Goal: Task Accomplishment & Management: Manage account settings

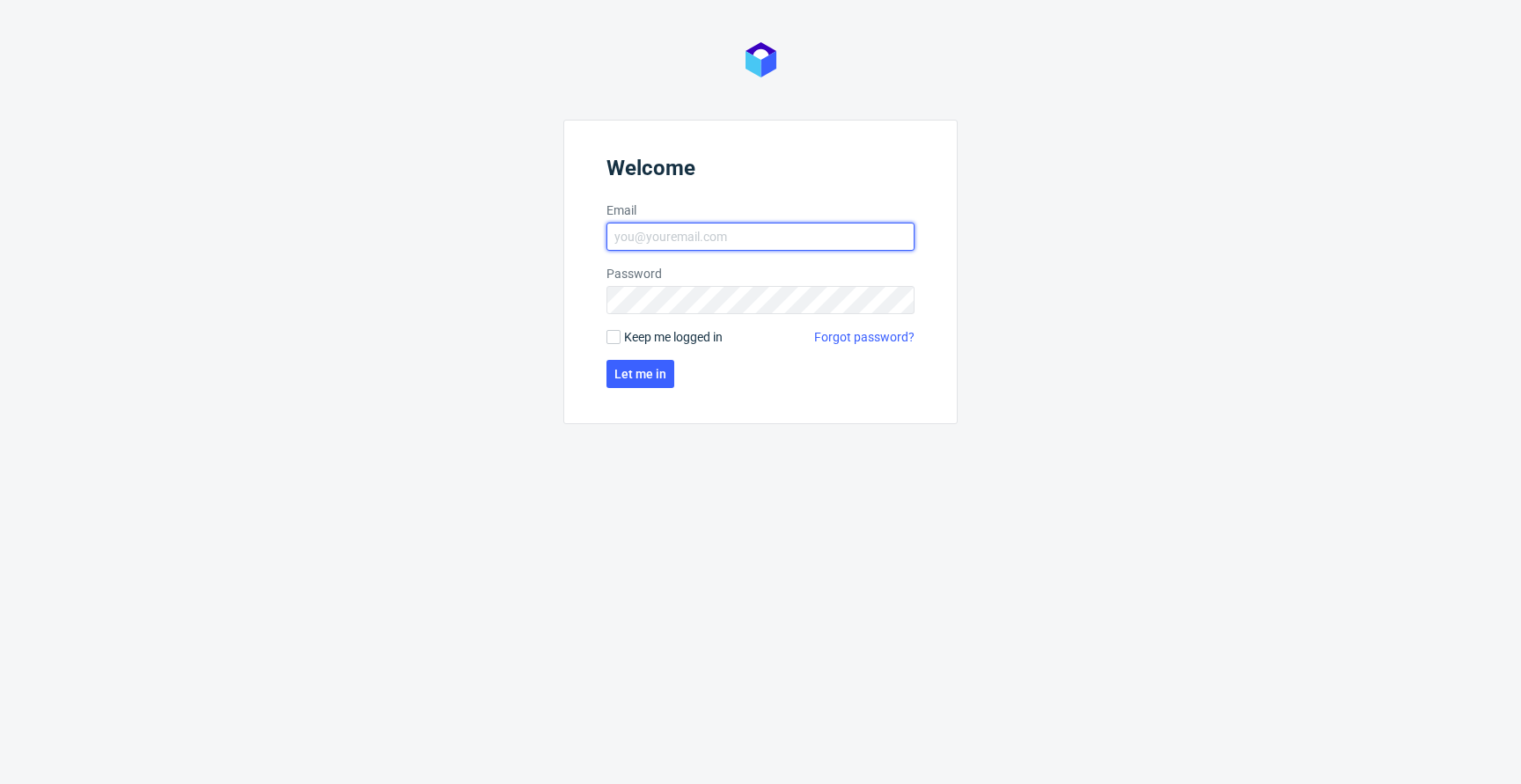
type input "[EMAIL_ADDRESS][PERSON_NAME][DOMAIN_NAME]"
click at [670, 334] on span "Keep me logged in" at bounding box center [673, 337] width 98 height 17
click at [620, 334] on input "Keep me logged in" at bounding box center [613, 337] width 14 height 14
checkbox input "true"
click at [642, 368] on span "Let me in" at bounding box center [640, 373] width 52 height 13
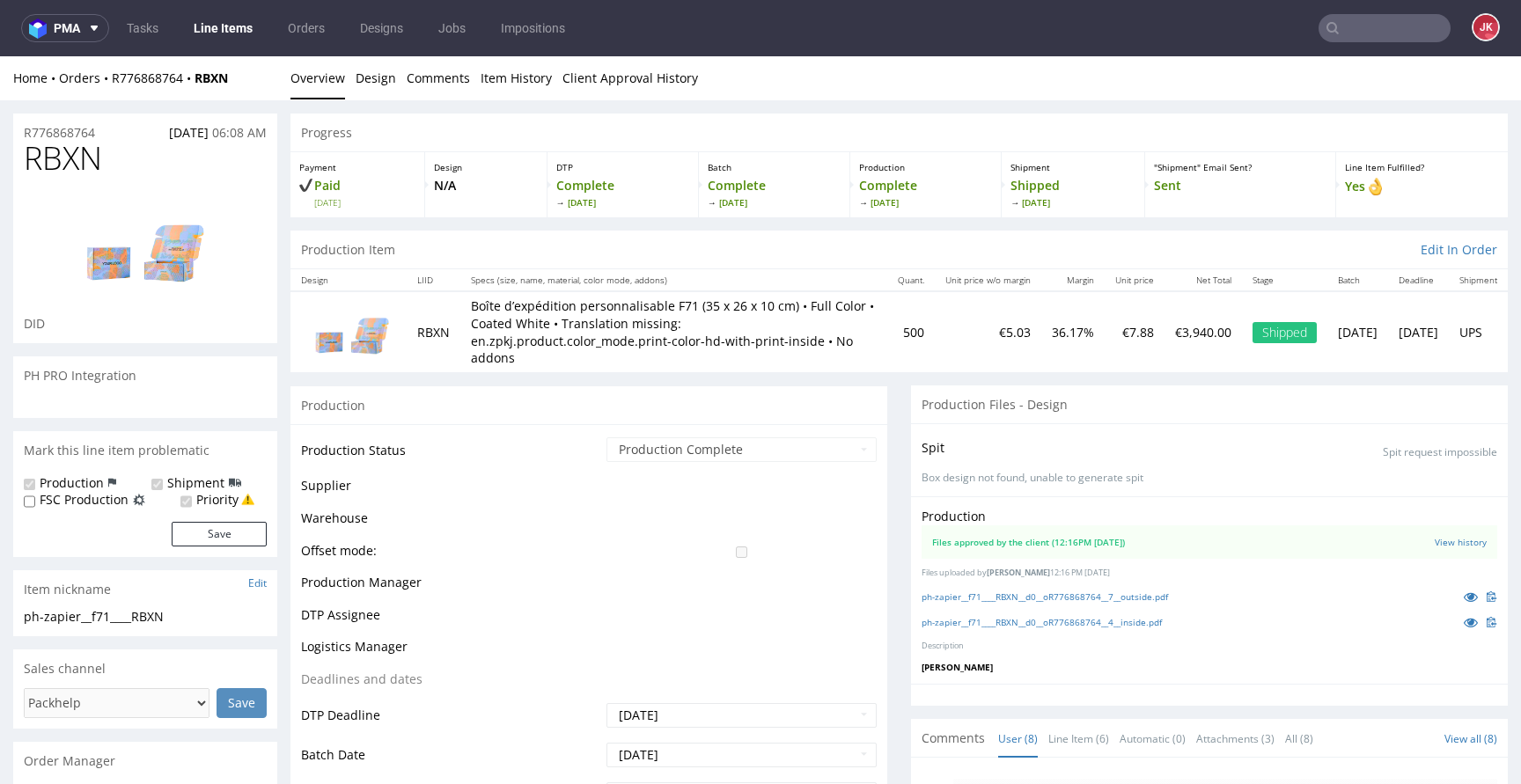
scroll to position [246, 0]
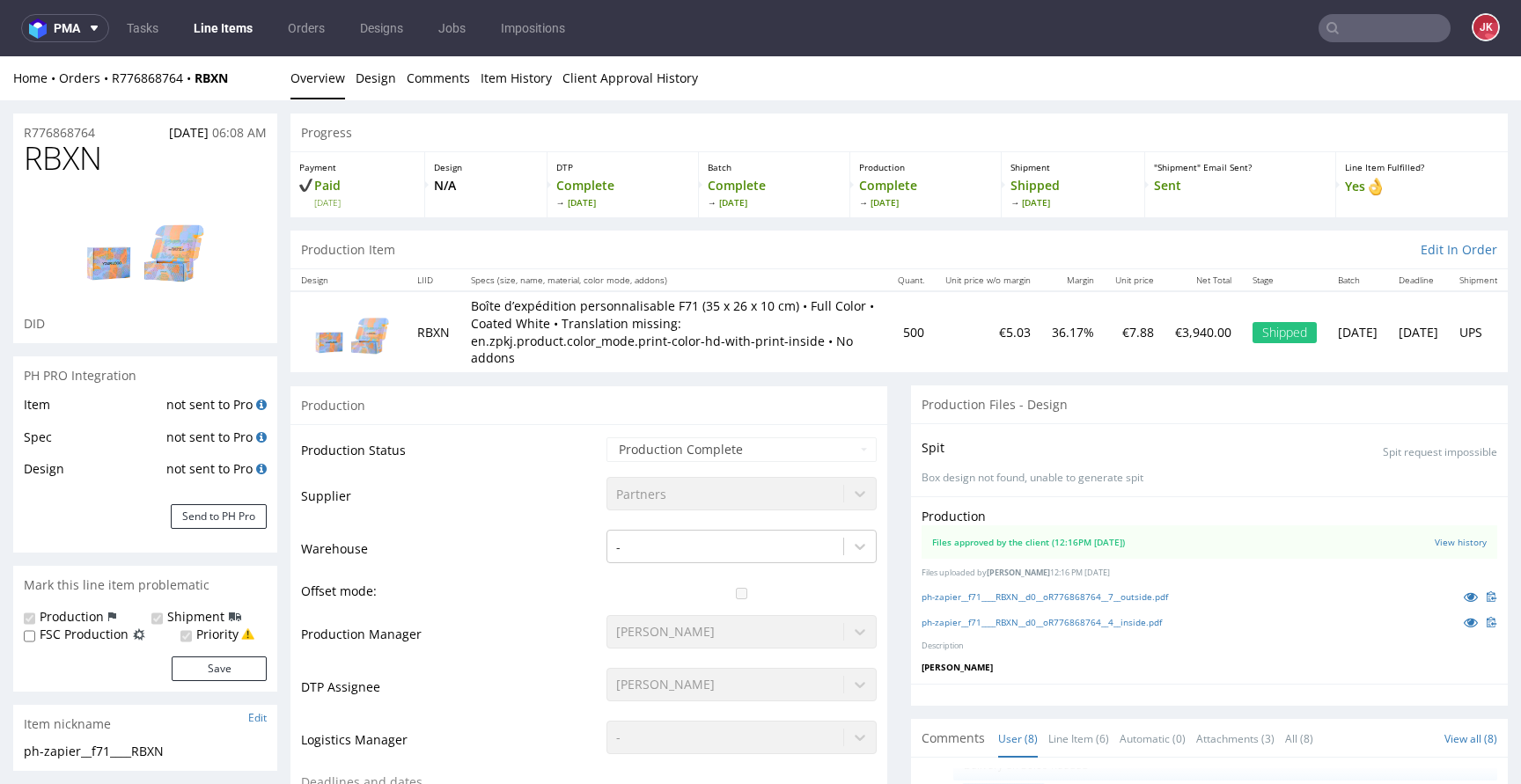
click at [227, 35] on link "Line Items" at bounding box center [223, 28] width 80 height 28
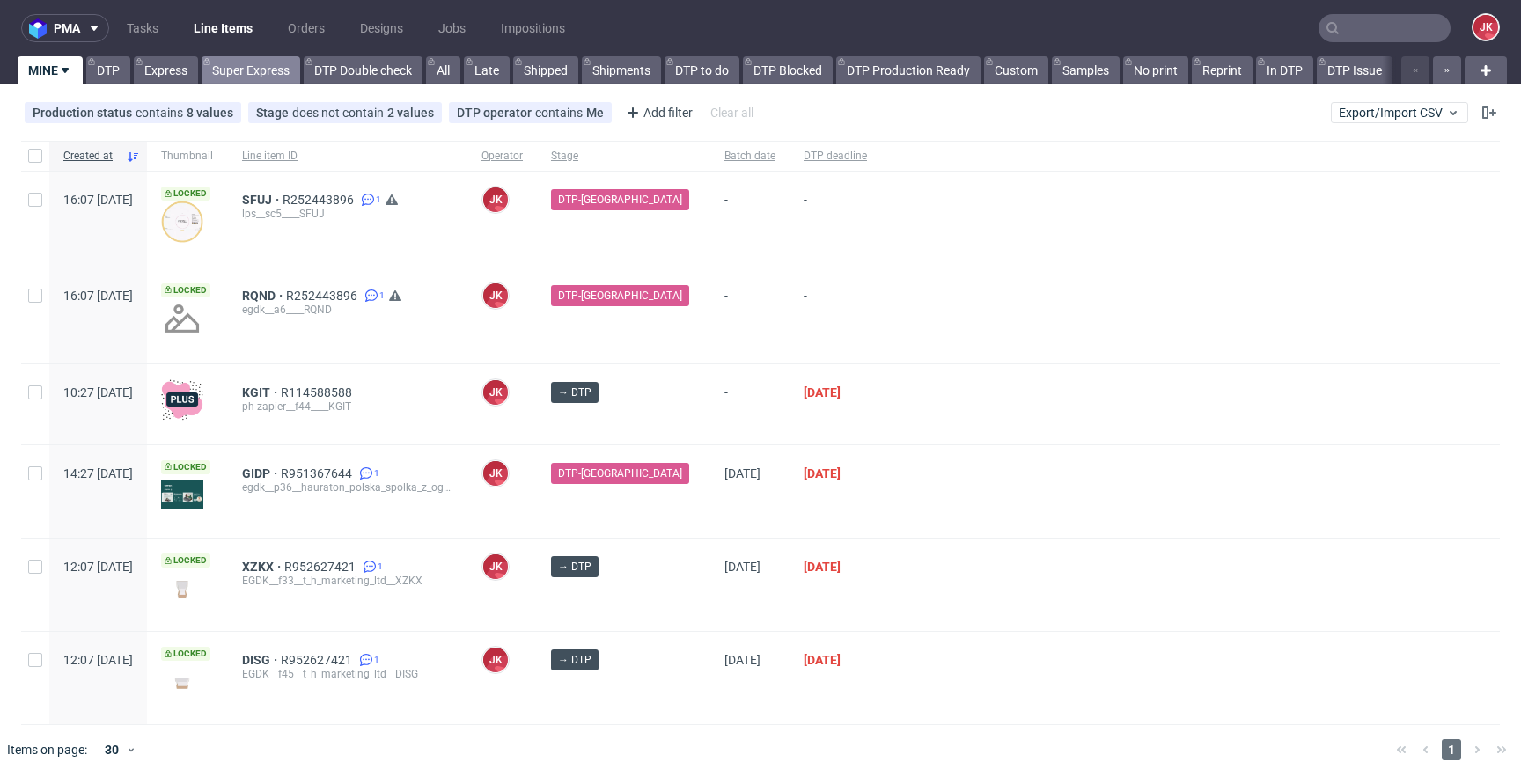
click at [284, 77] on link "Super Express" at bounding box center [251, 69] width 98 height 28
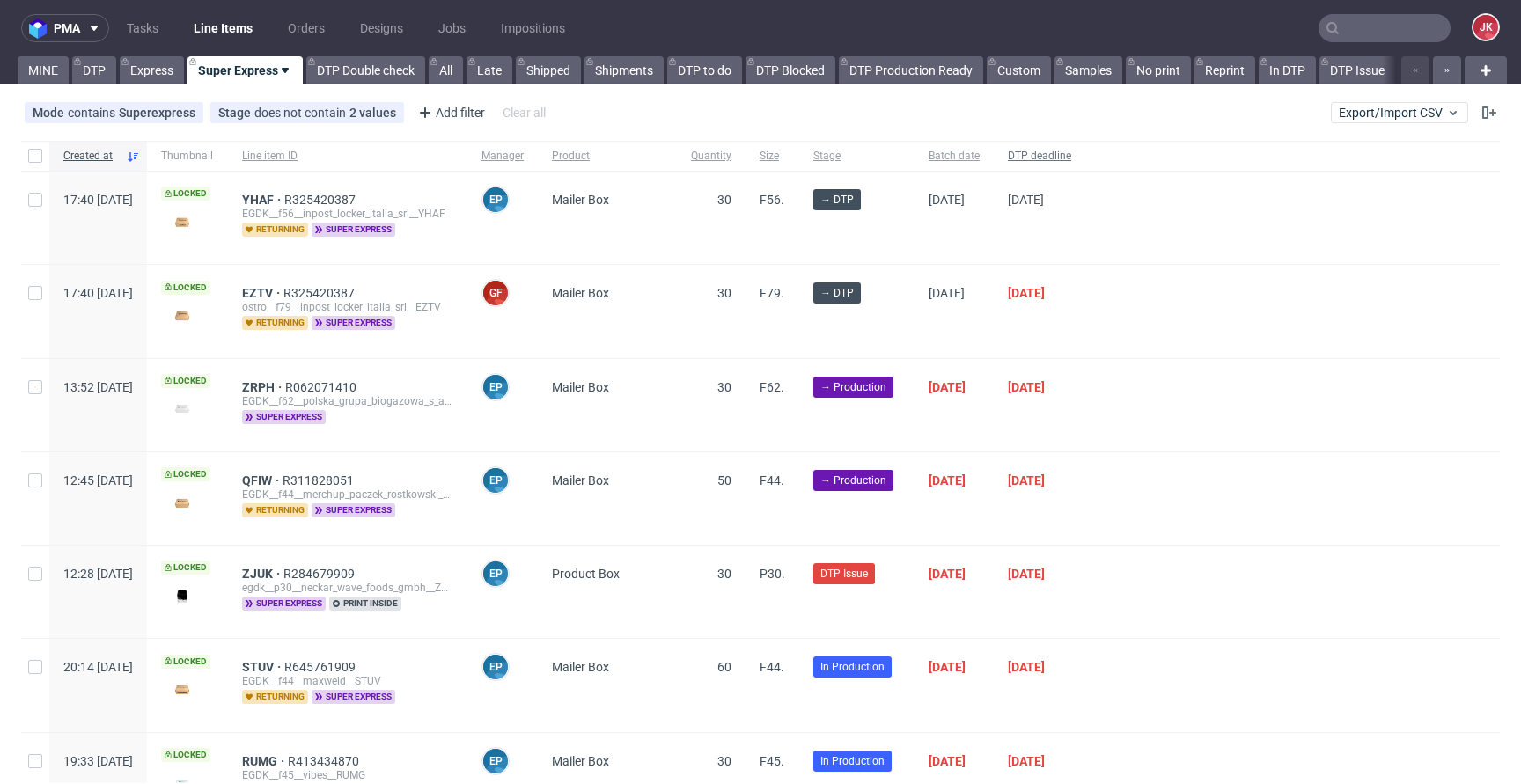
click at [1071, 156] on span "DTP deadline" at bounding box center [1040, 156] width 64 height 15
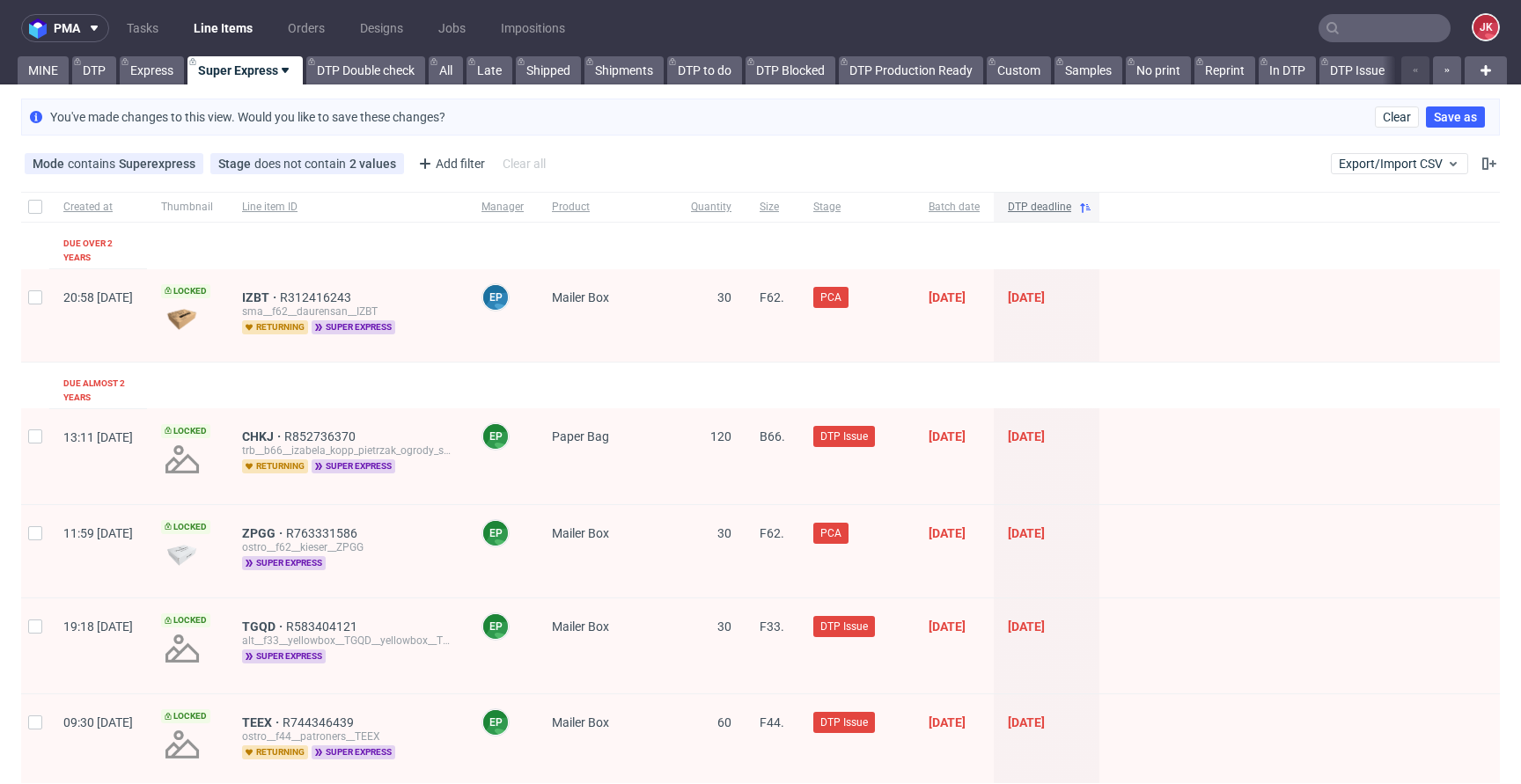
click at [1071, 209] on span "DTP deadline" at bounding box center [1040, 207] width 64 height 15
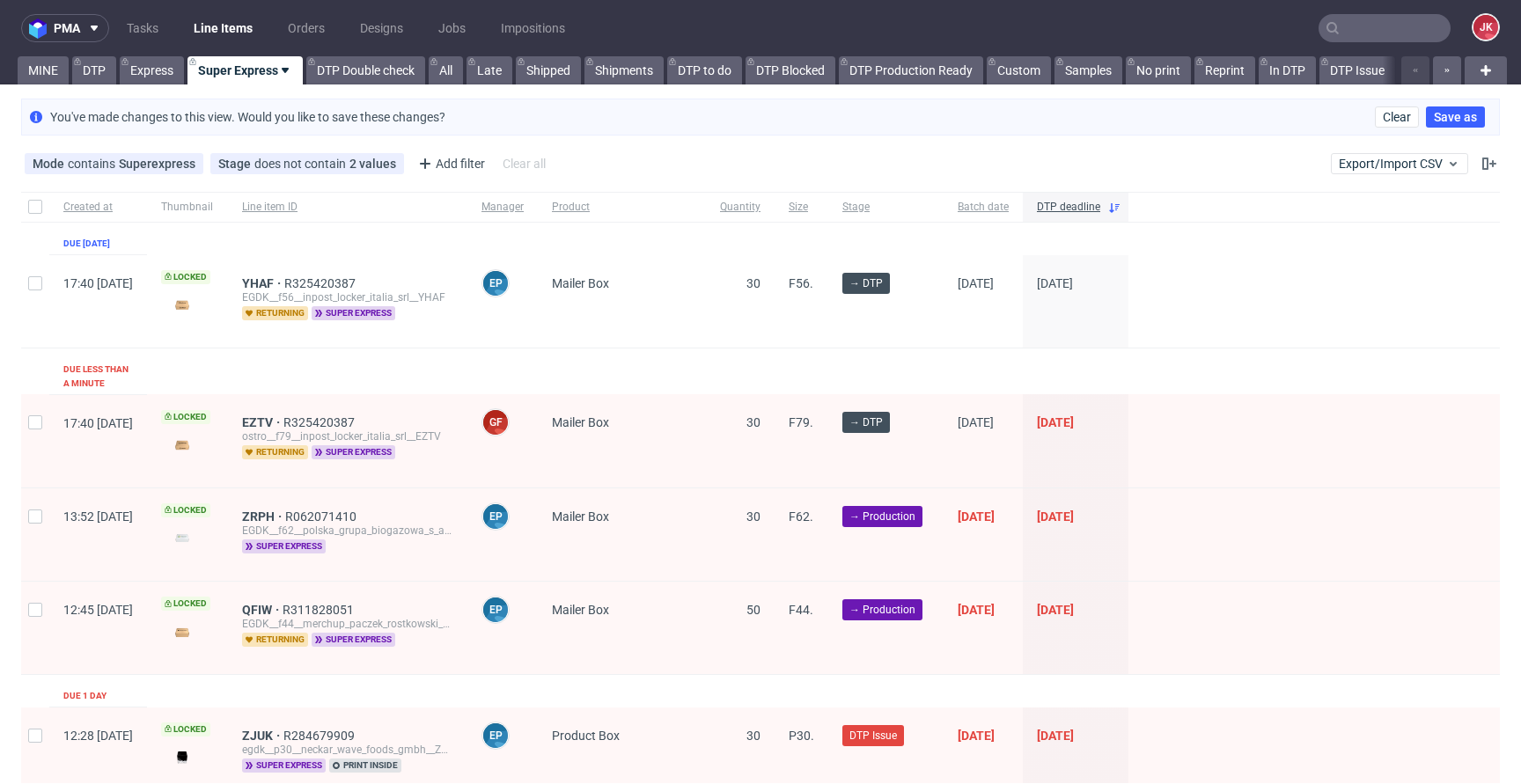
click at [758, 394] on div "30" at bounding box center [740, 441] width 68 height 93
click at [1100, 204] on span "DTP deadline" at bounding box center [1069, 207] width 64 height 15
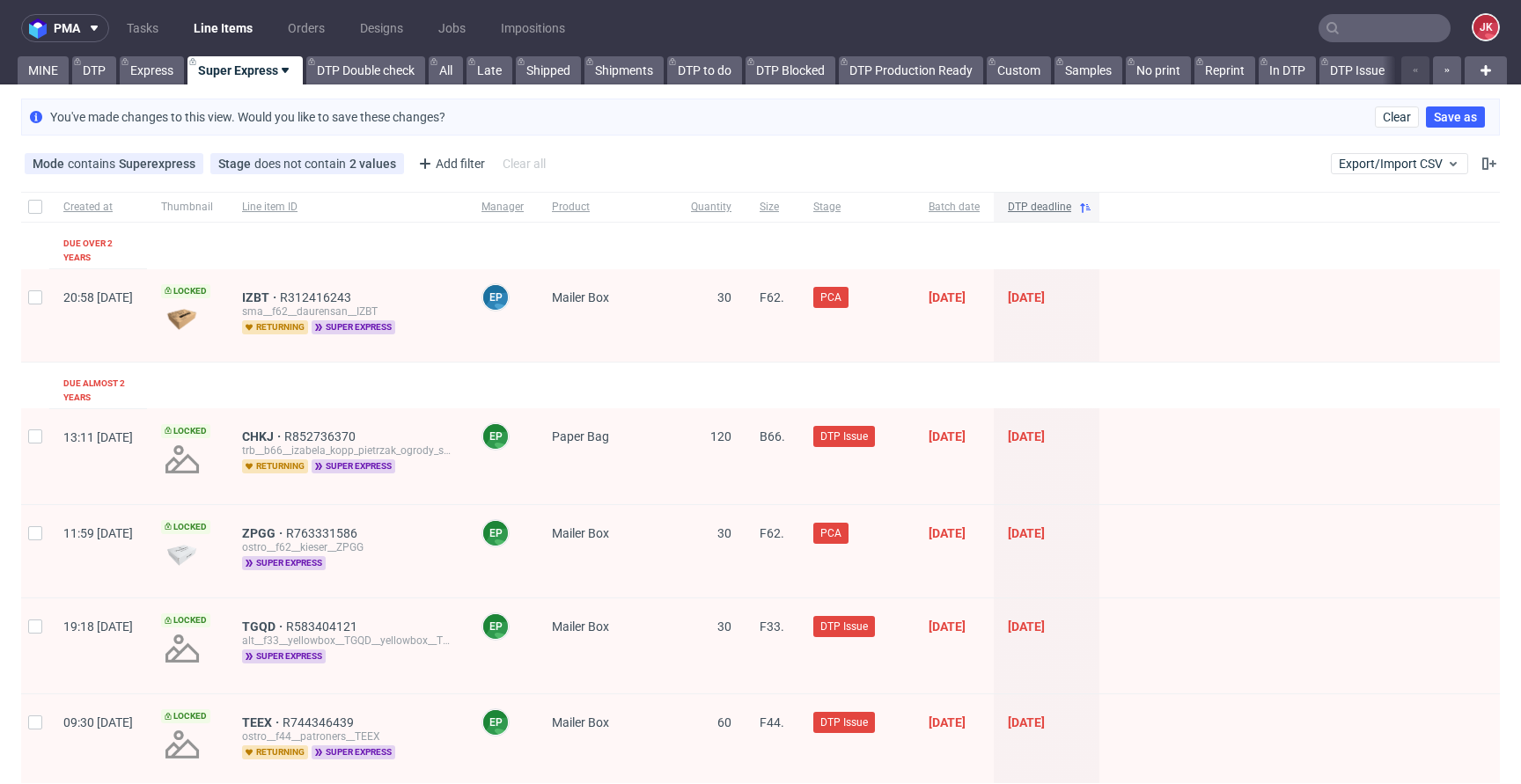
click at [1071, 207] on span "DTP deadline" at bounding box center [1040, 207] width 64 height 15
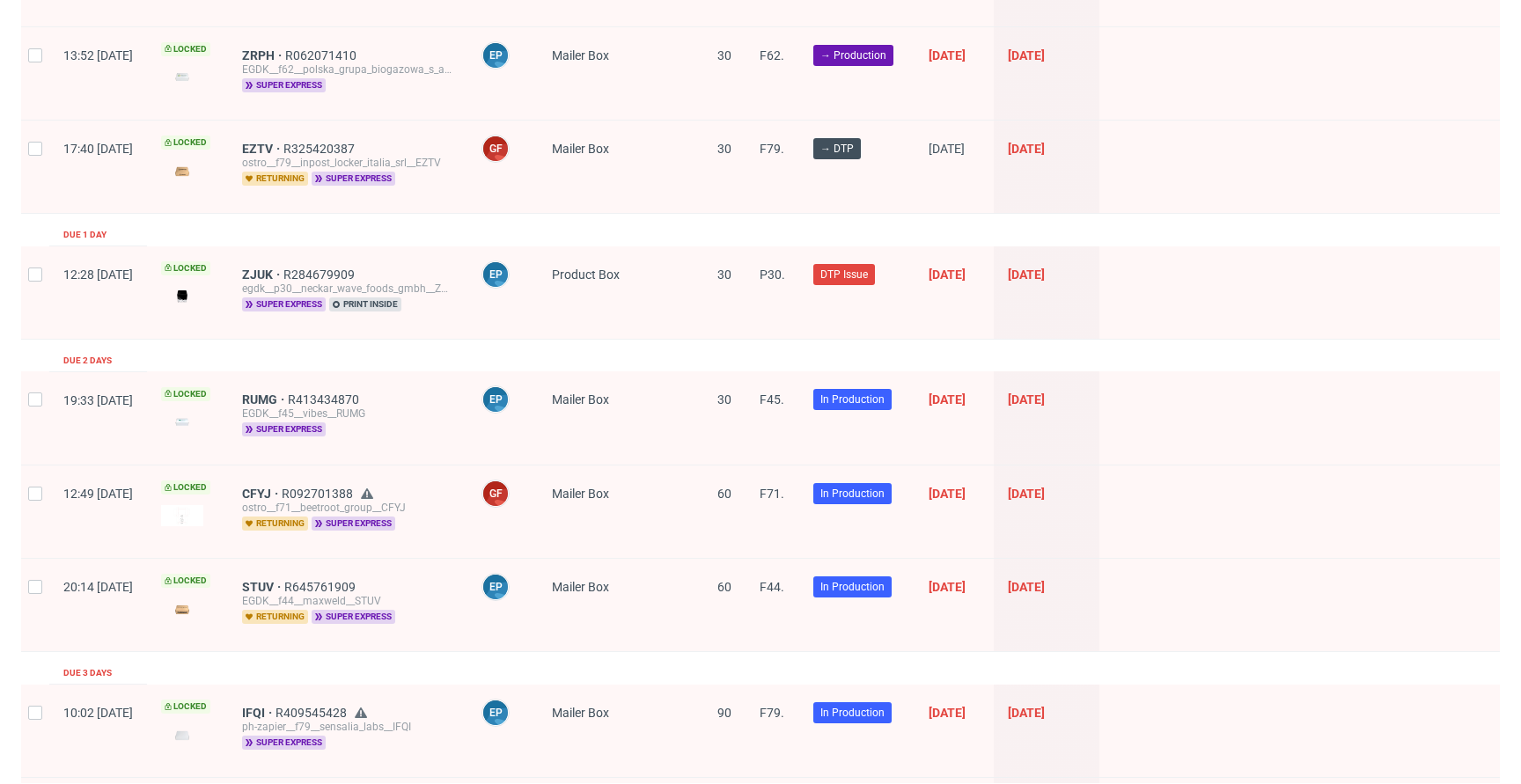
scroll to position [476, 0]
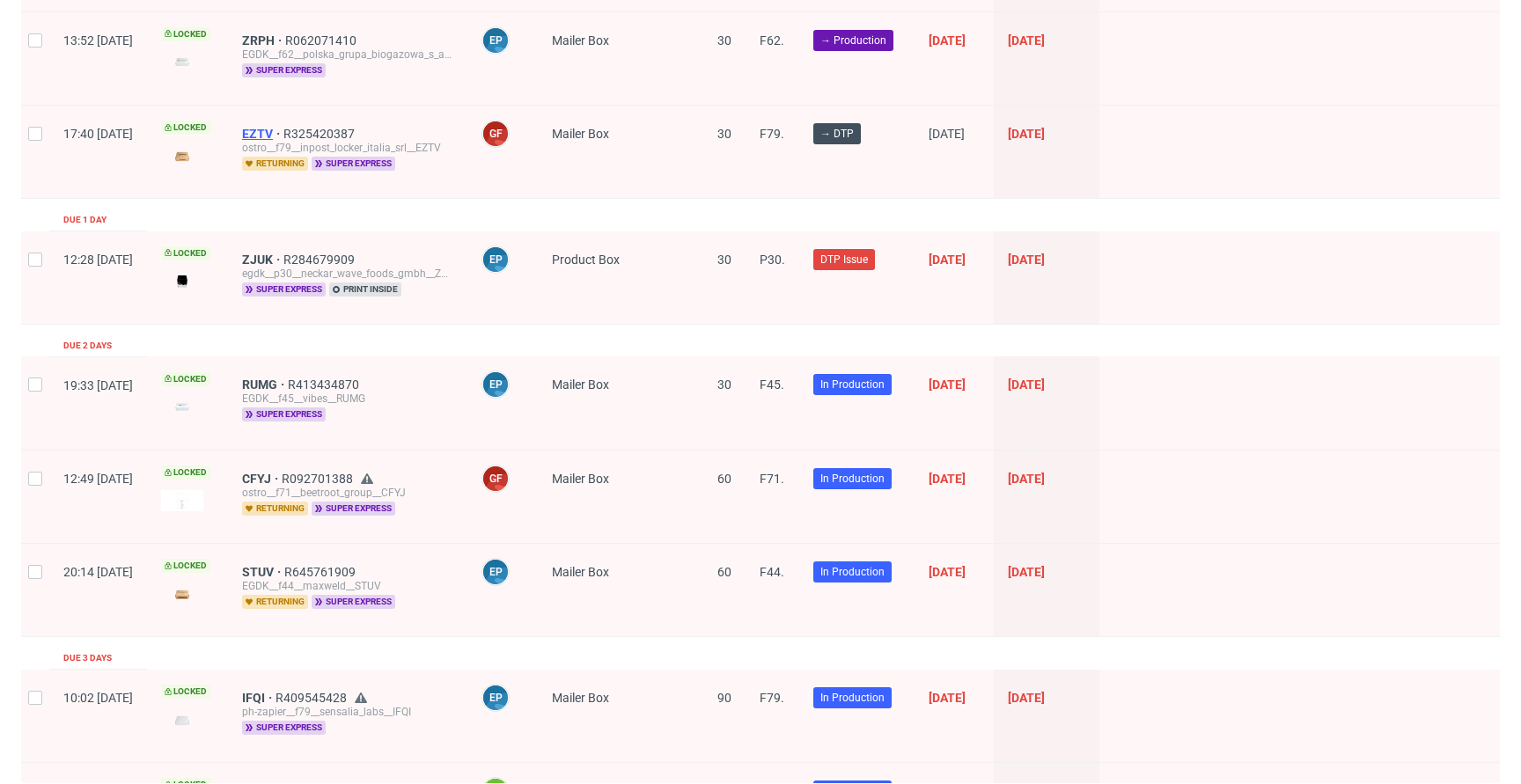
click at [284, 126] on span "EZTV" at bounding box center [262, 133] width 41 height 14
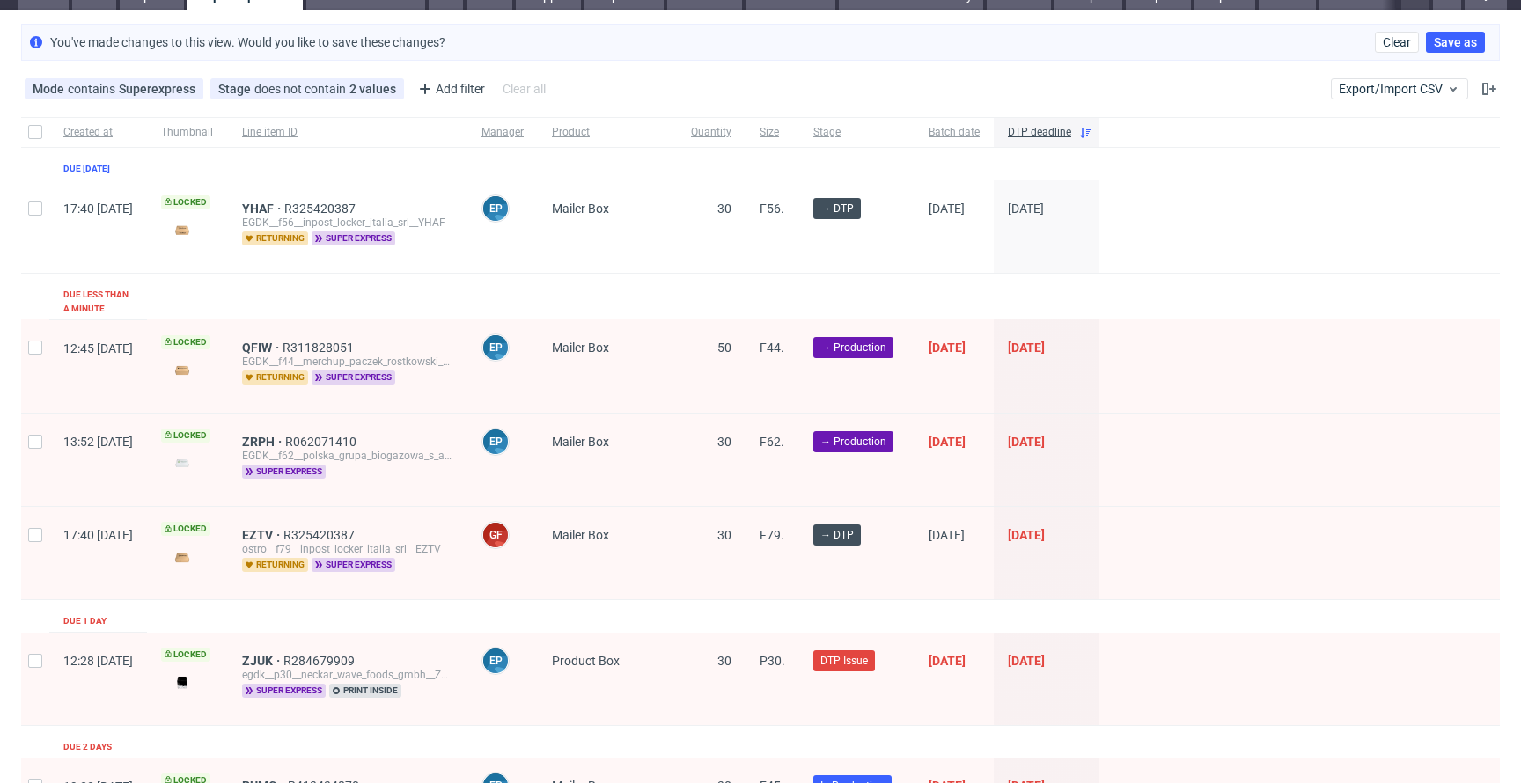
scroll to position [0, 0]
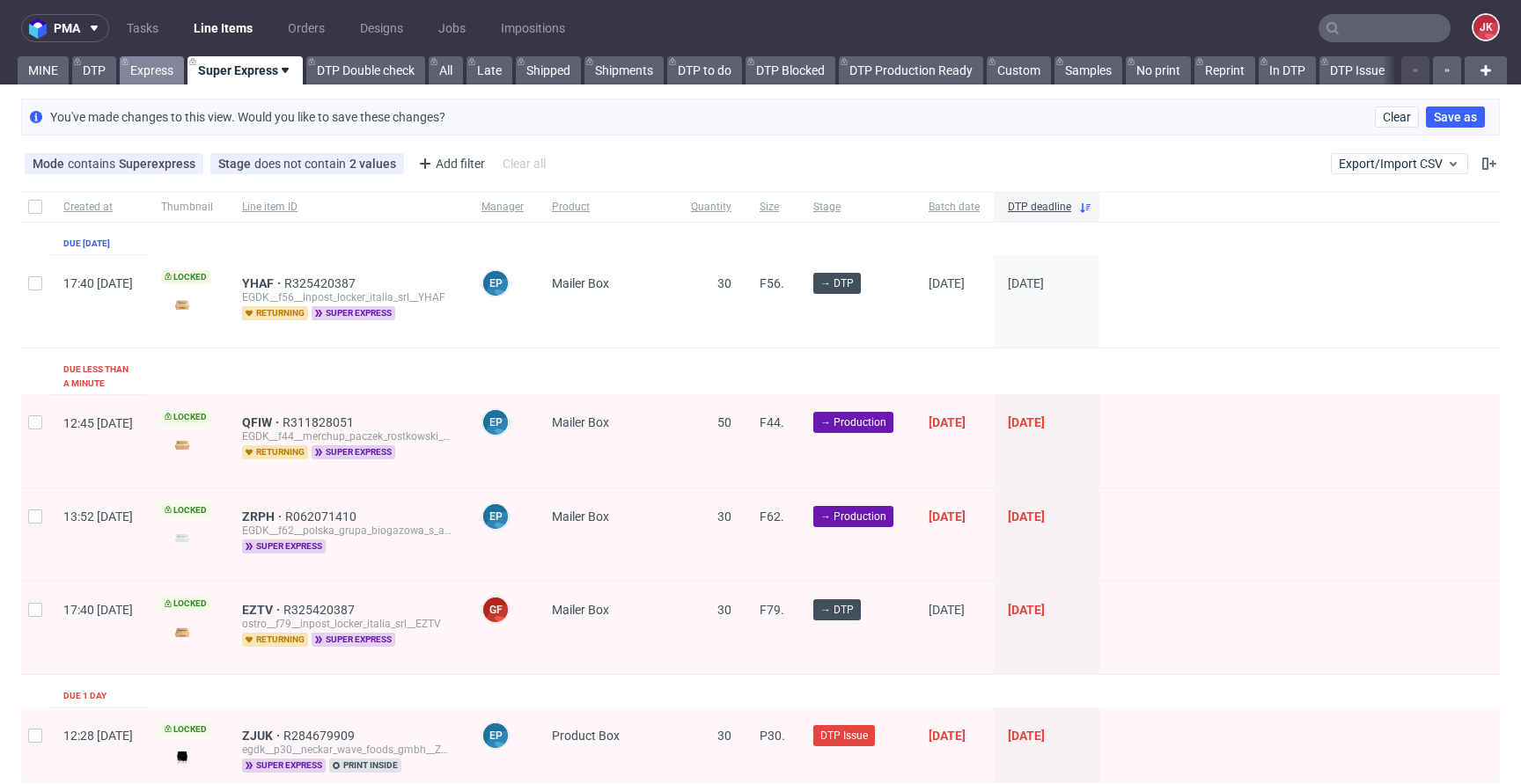
click at [139, 78] on link "Express" at bounding box center [151, 69] width 65 height 28
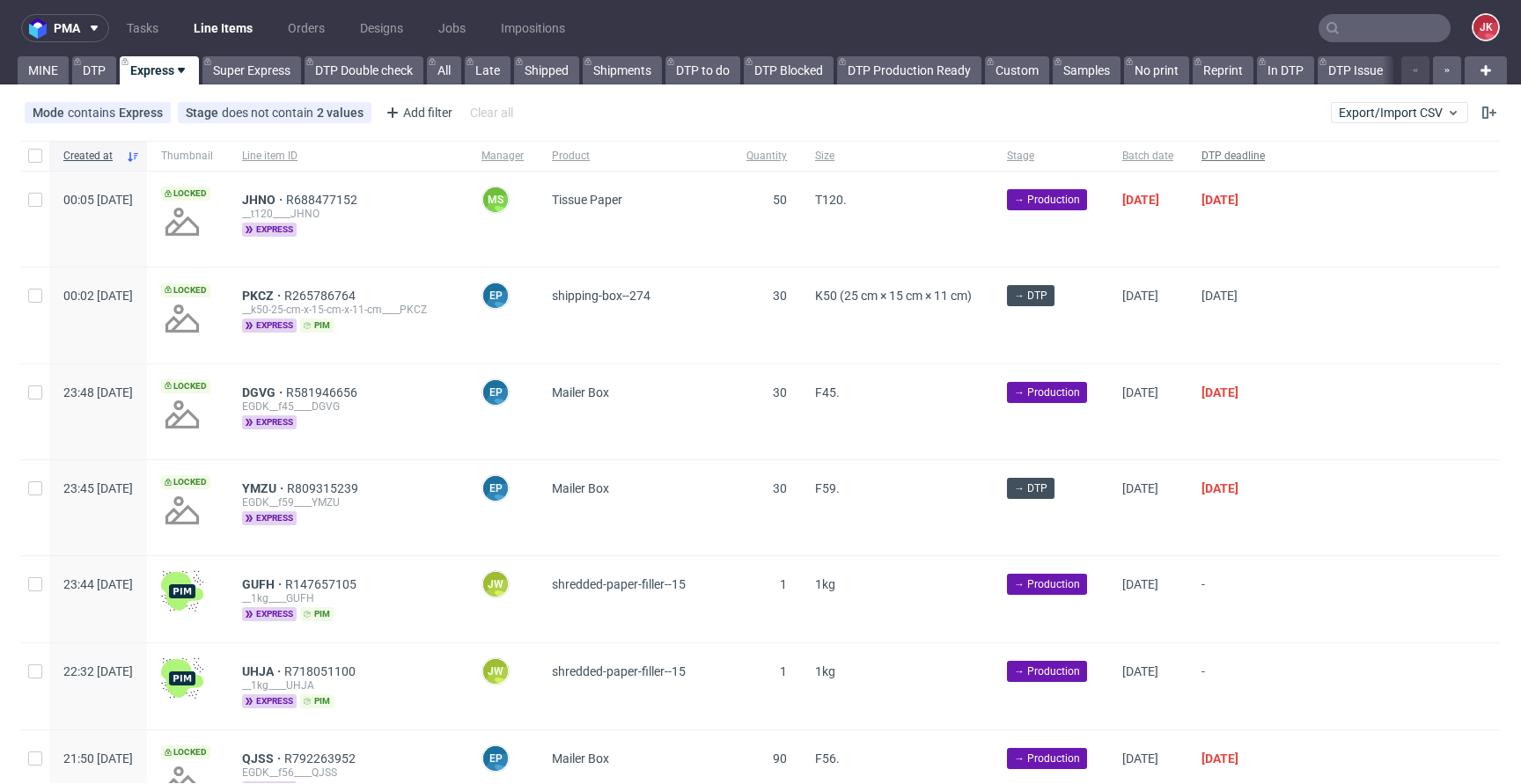
click at [1264, 149] on span "DTP deadline" at bounding box center [1233, 156] width 64 height 15
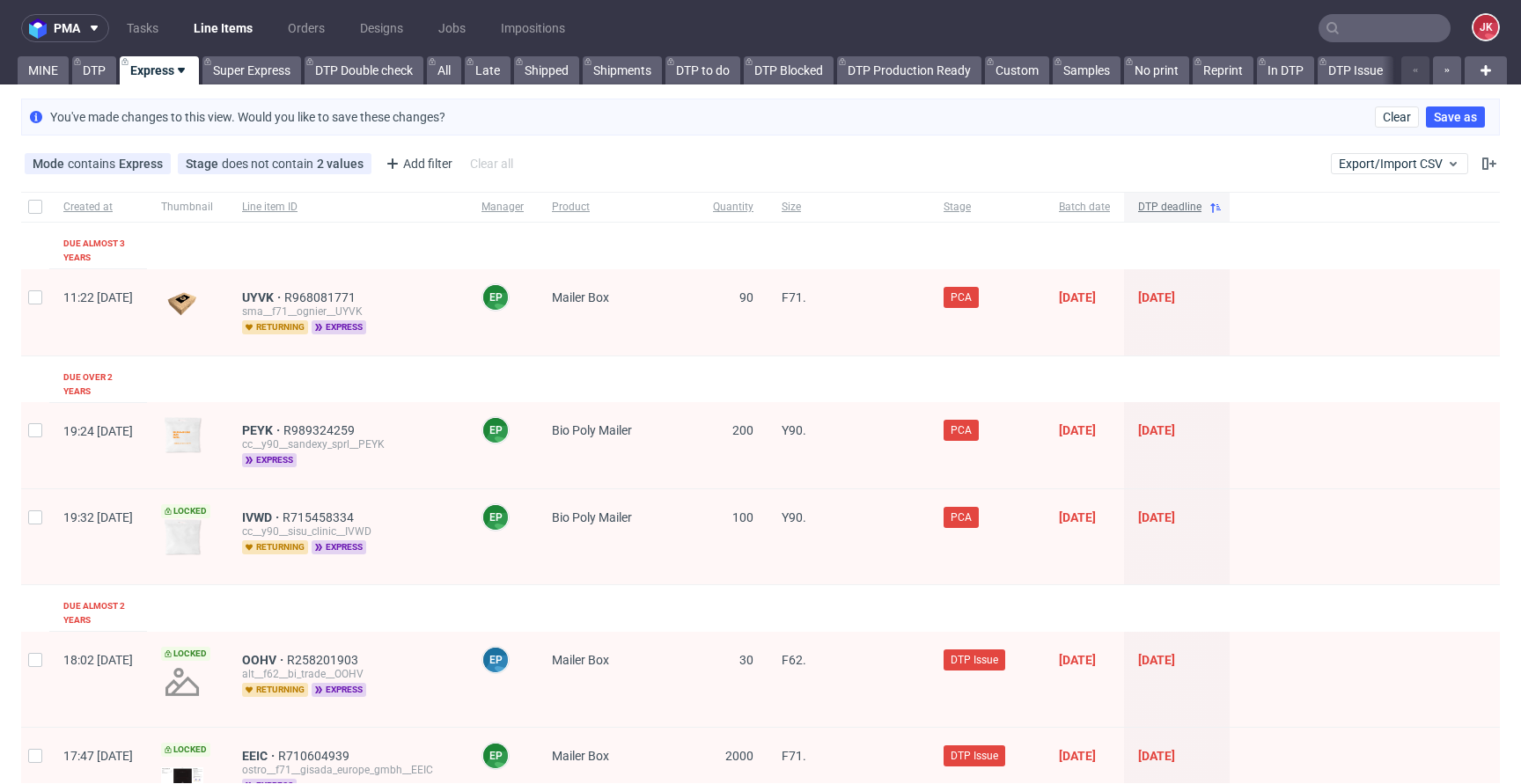
click at [1201, 204] on span "DTP deadline" at bounding box center [1170, 207] width 64 height 15
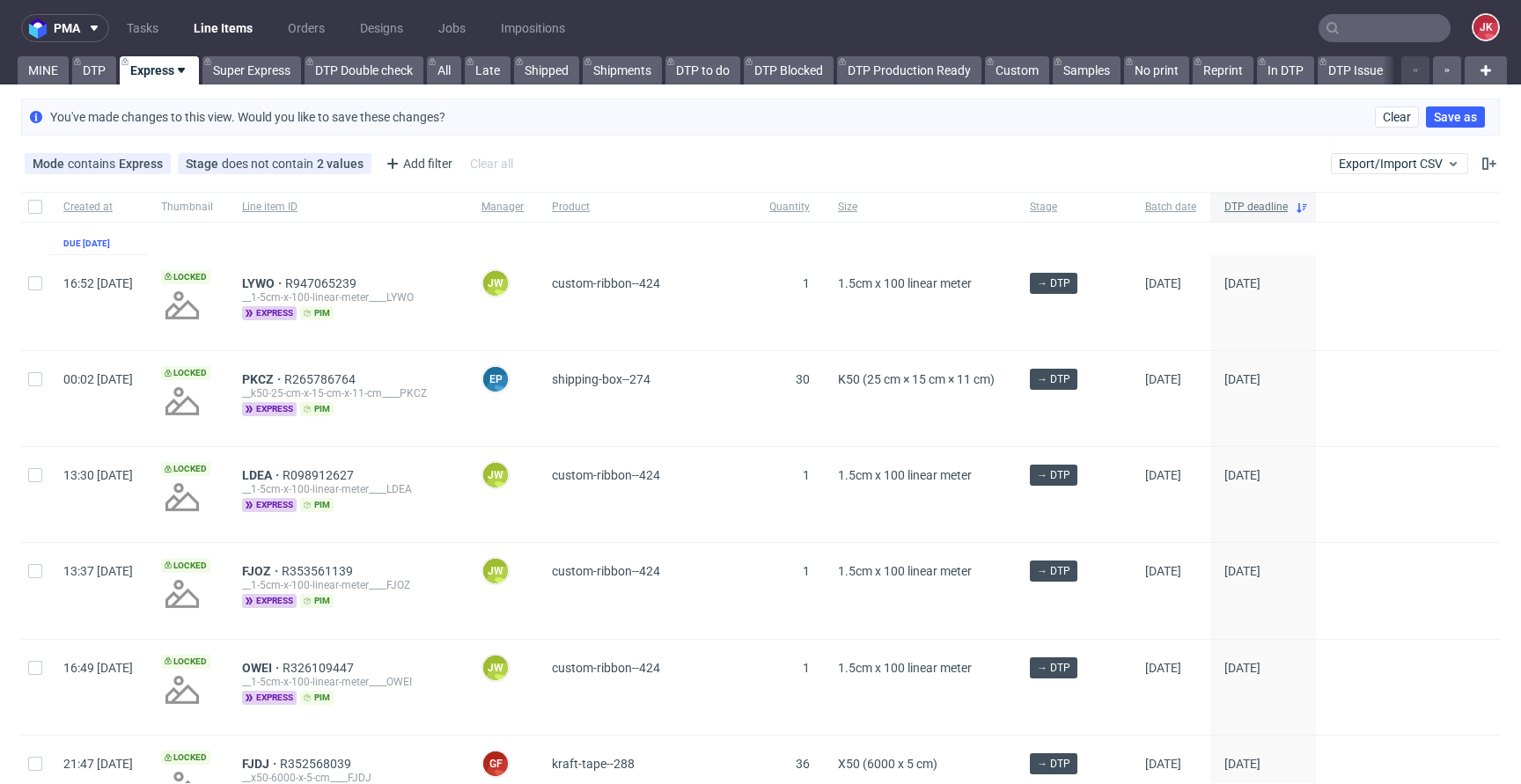
click at [1288, 208] on span "DTP deadline" at bounding box center [1256, 207] width 64 height 15
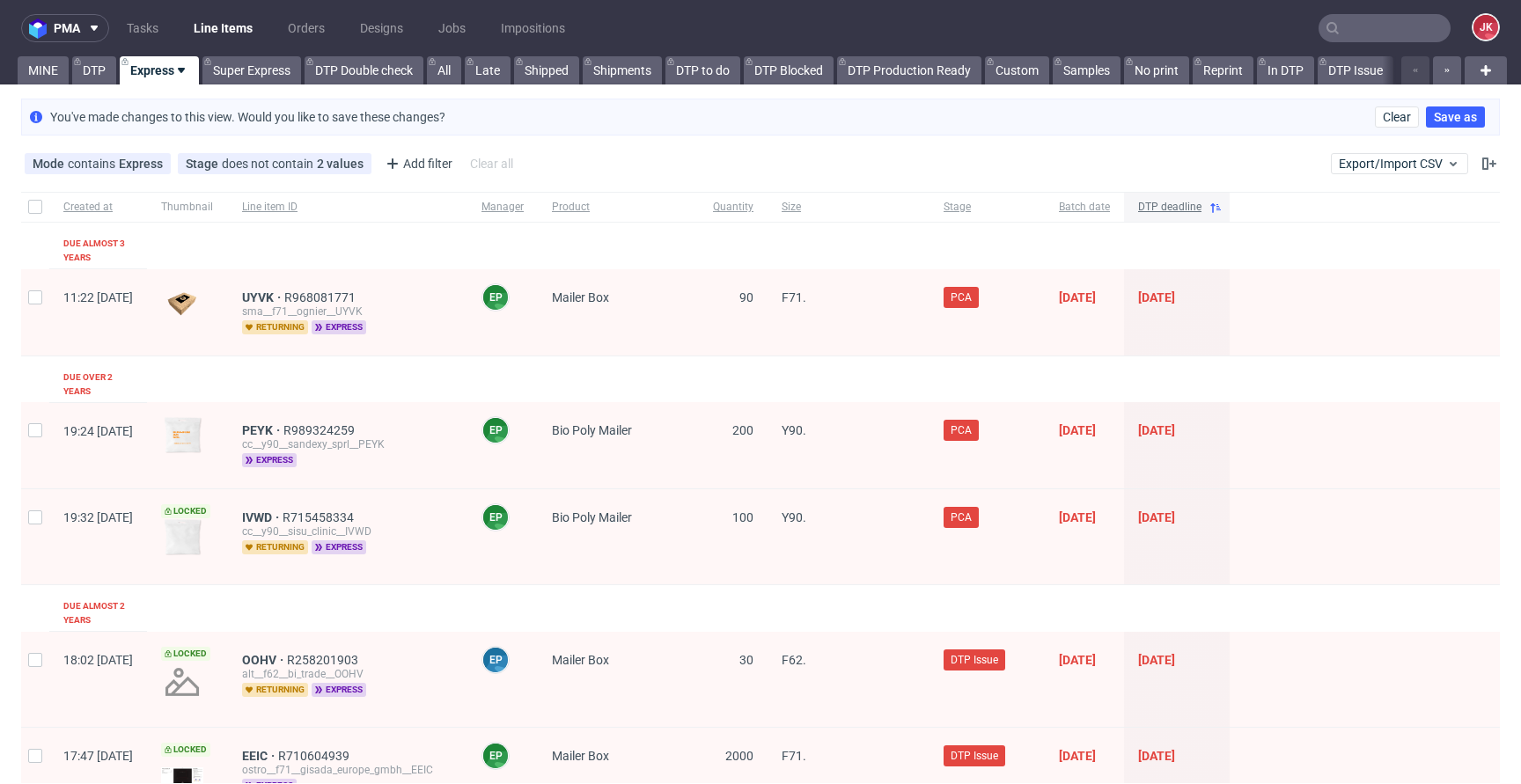
click at [1201, 205] on span "DTP deadline" at bounding box center [1170, 207] width 64 height 15
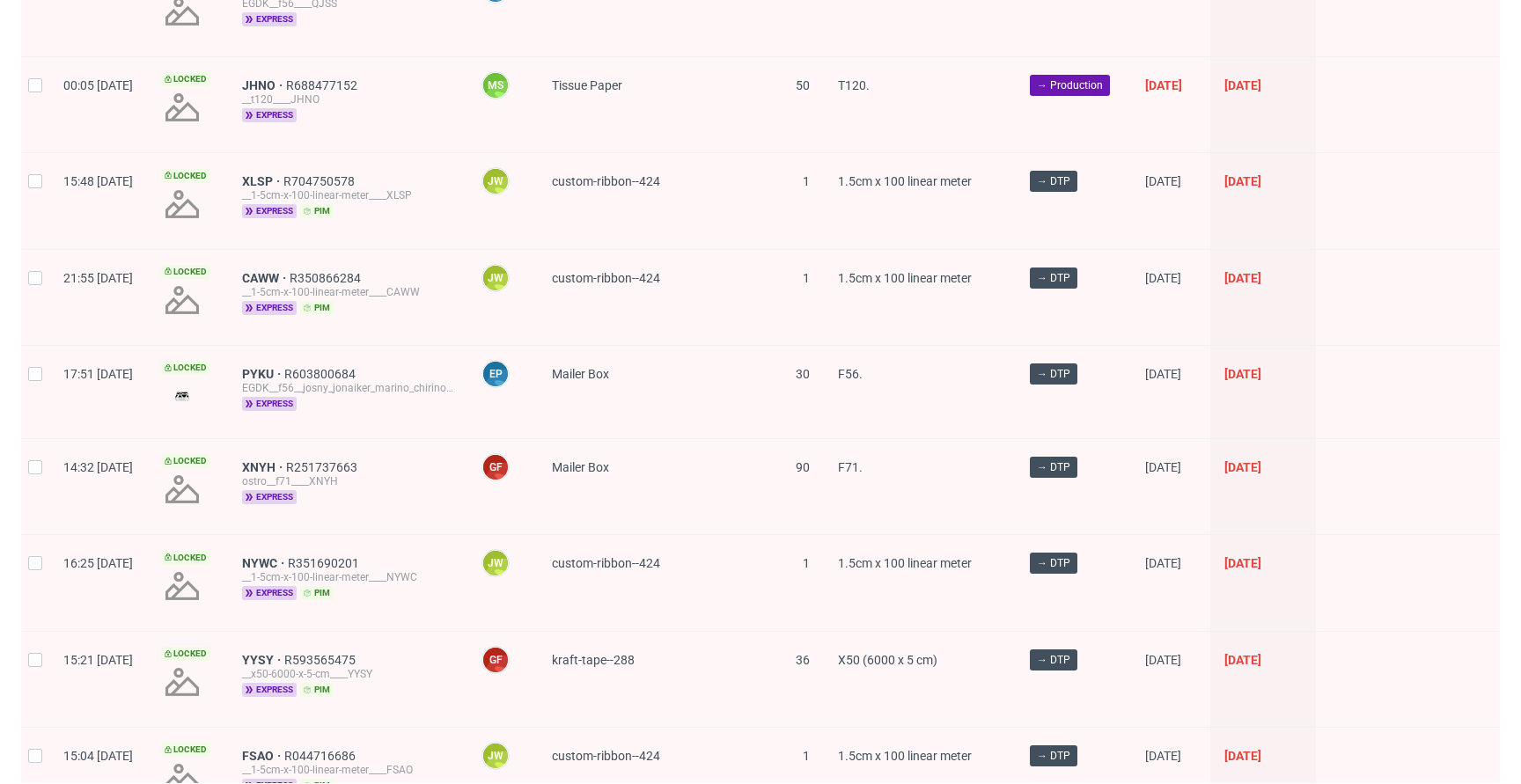
scroll to position [1736, 0]
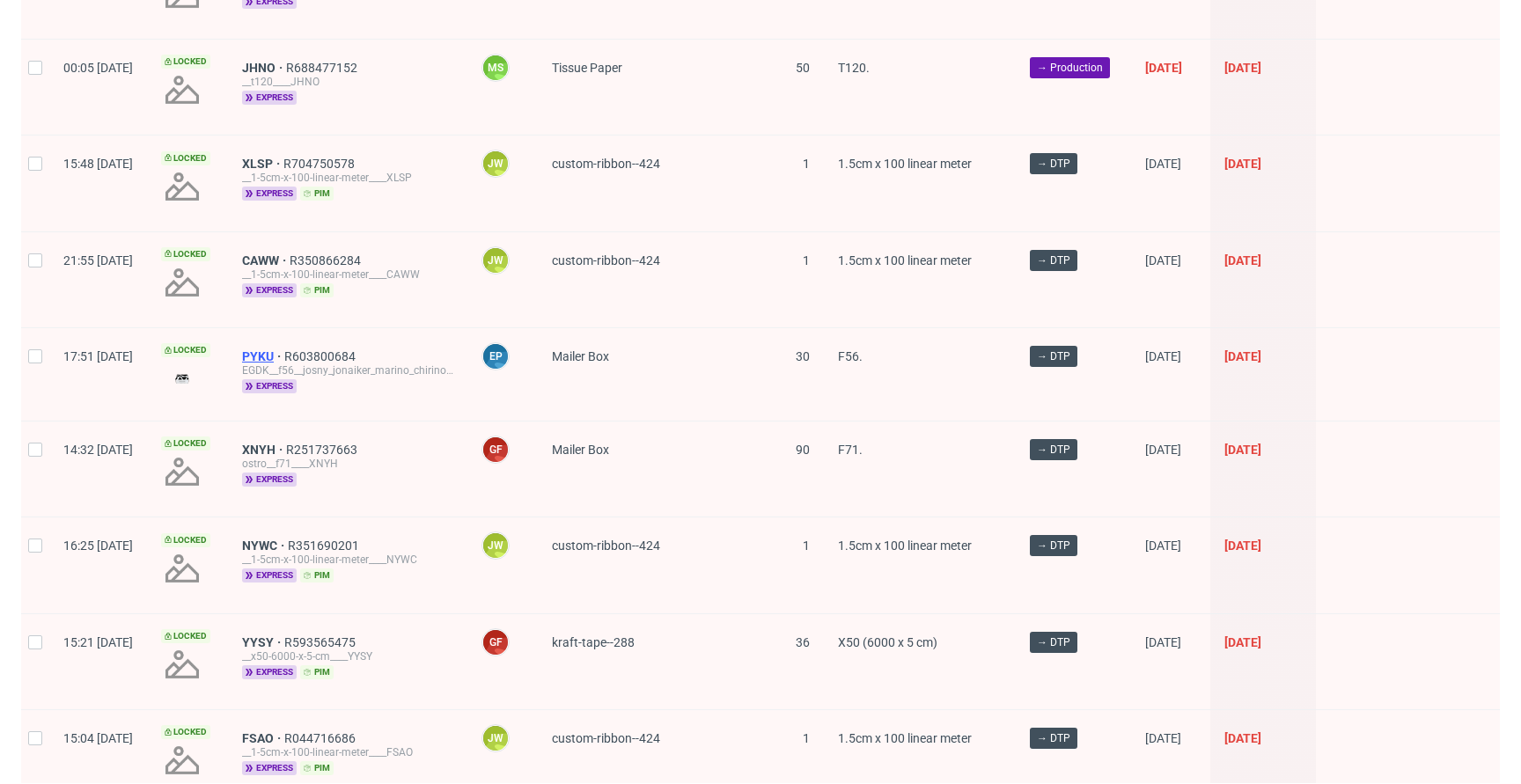
click at [285, 349] on span "PYKU" at bounding box center [263, 356] width 42 height 14
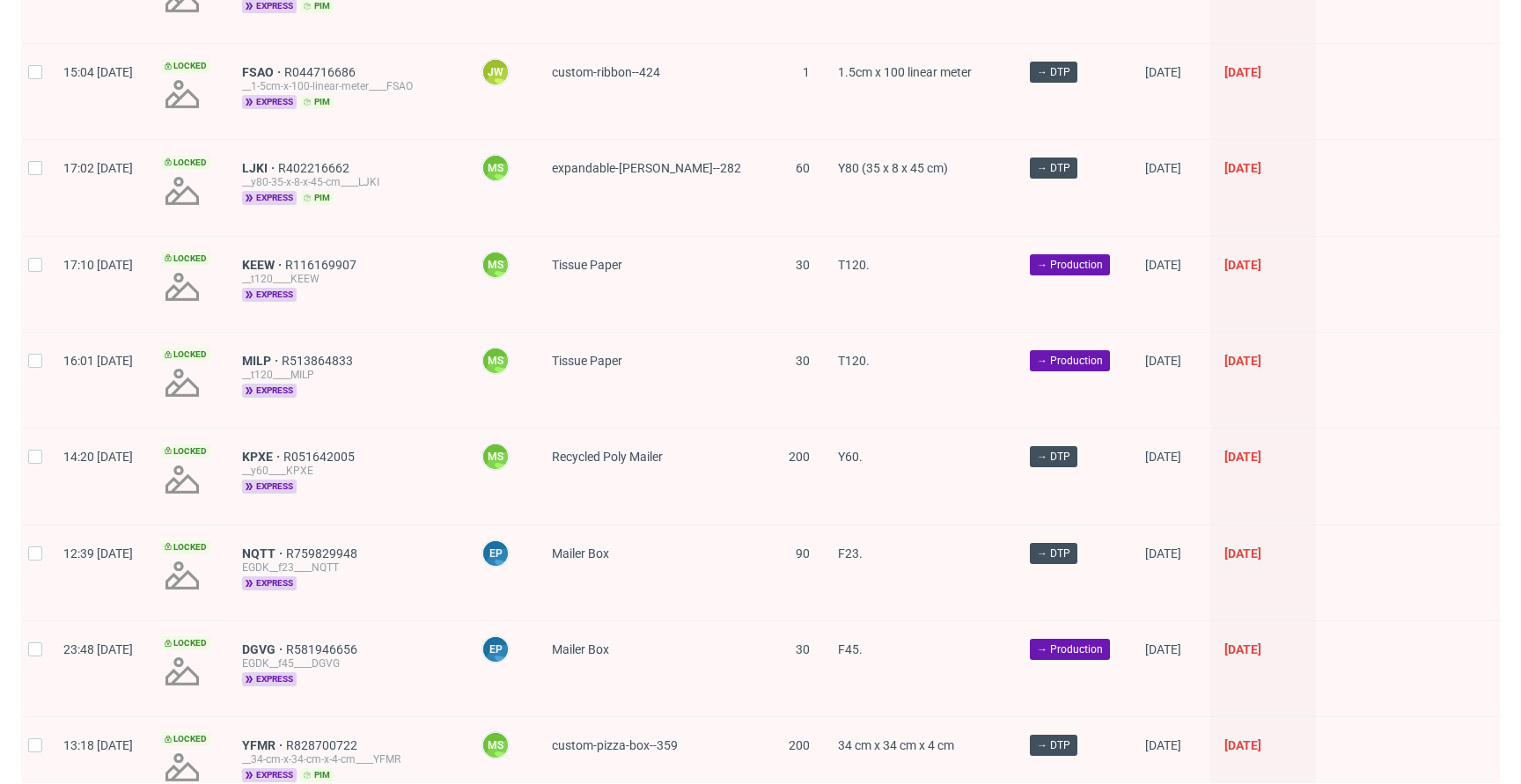
scroll to position [2474, 0]
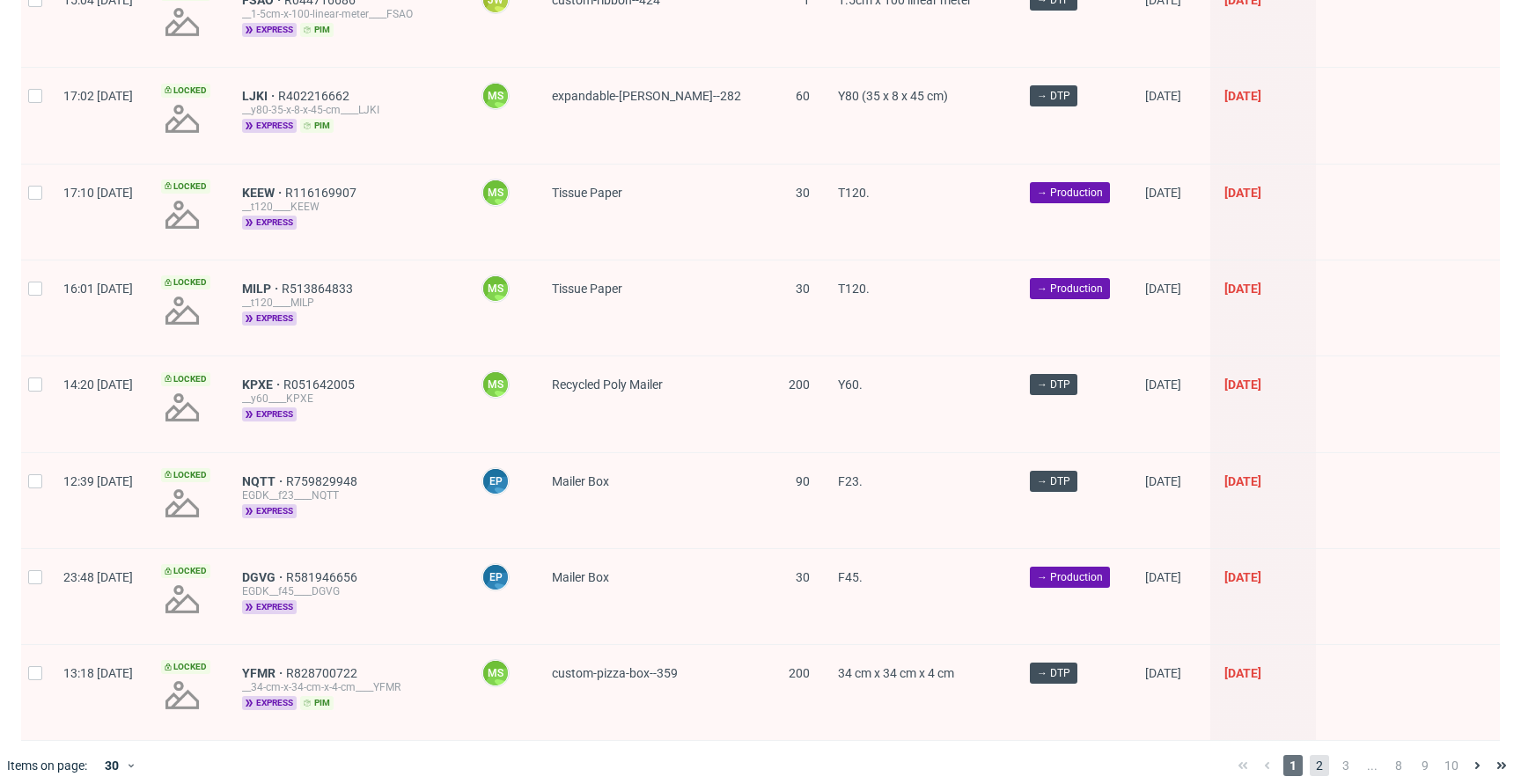
click at [1310, 755] on span "2" at bounding box center [1319, 766] width 19 height 21
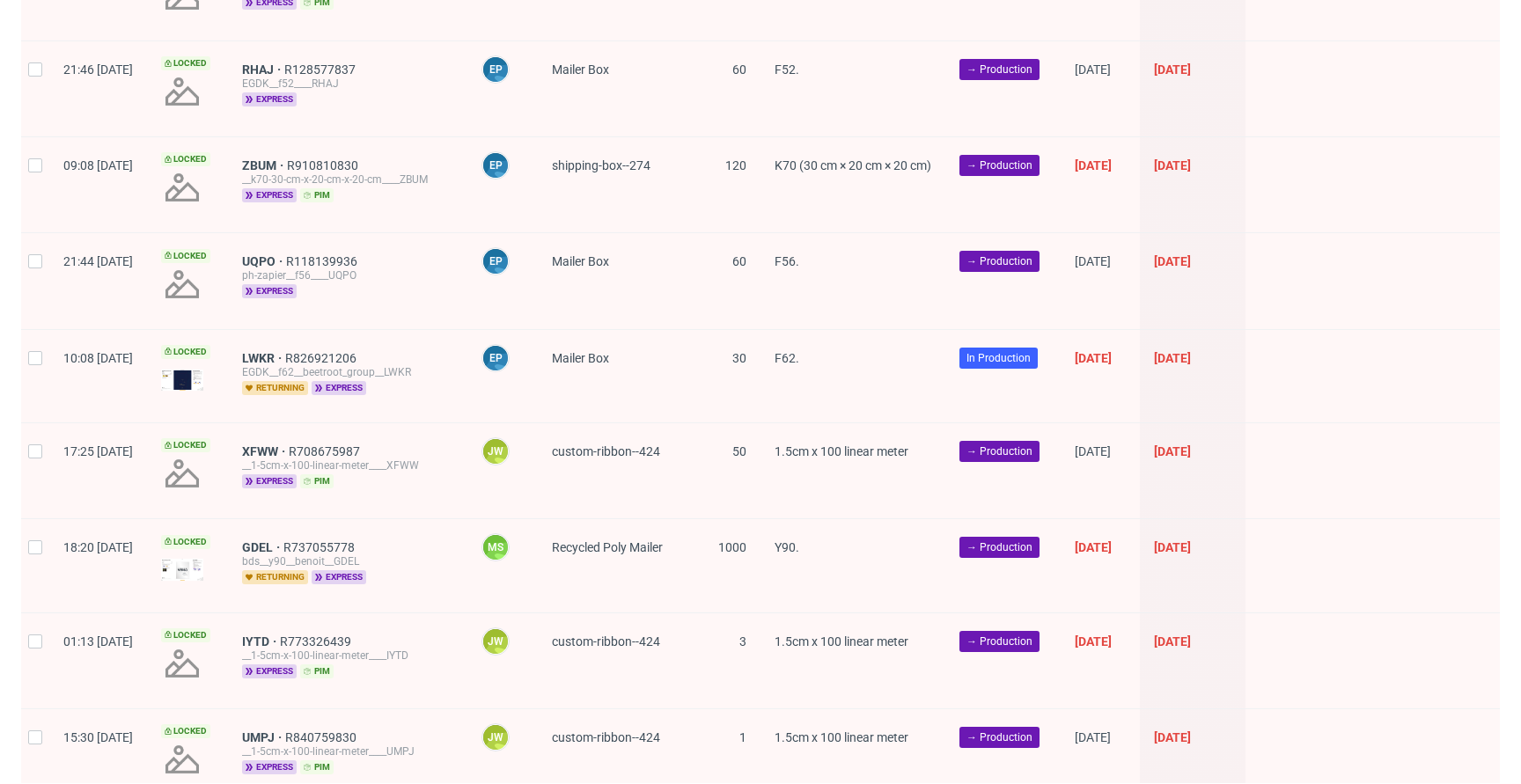
scroll to position [2404, 0]
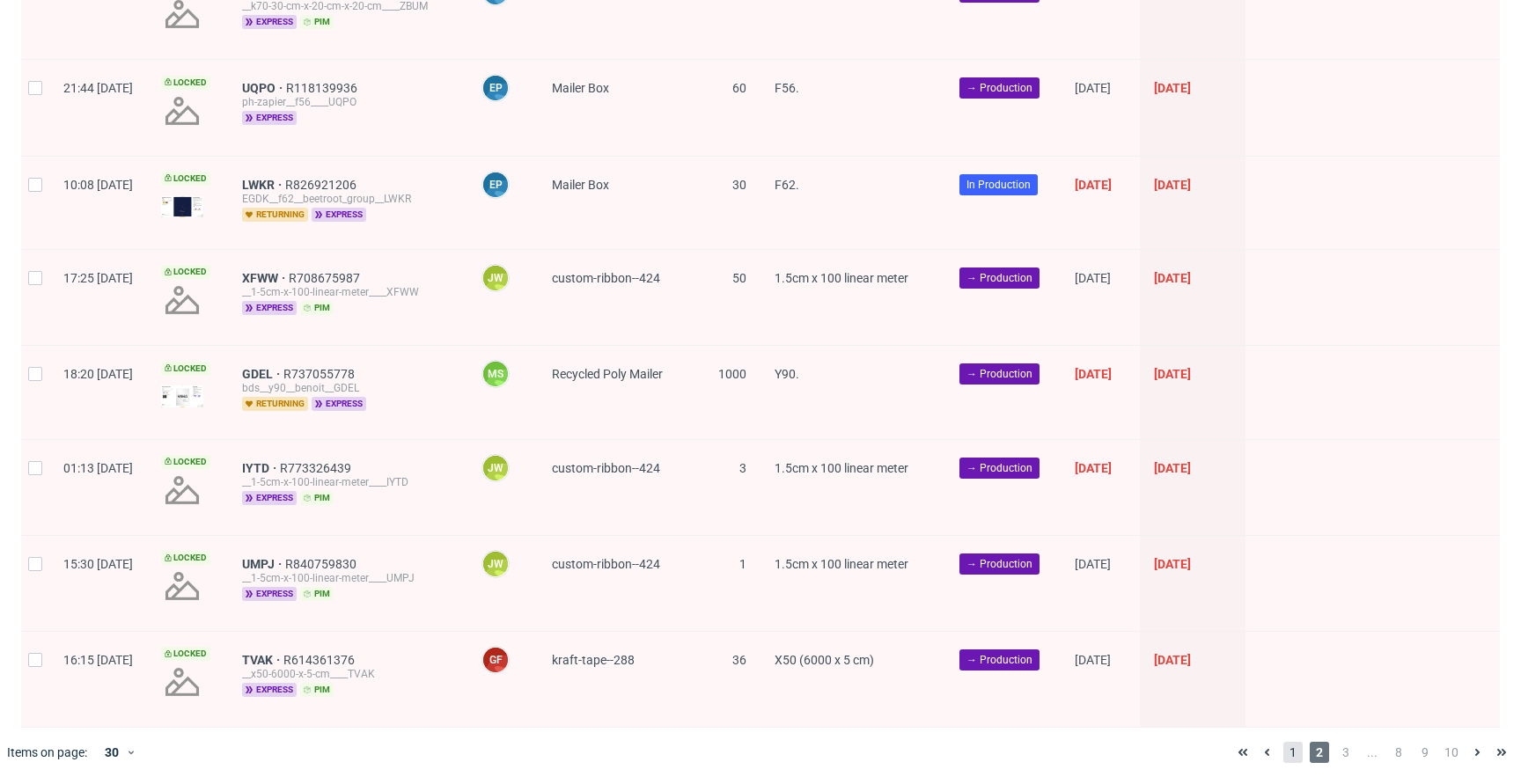
click at [1283, 758] on span "1" at bounding box center [1292, 752] width 19 height 21
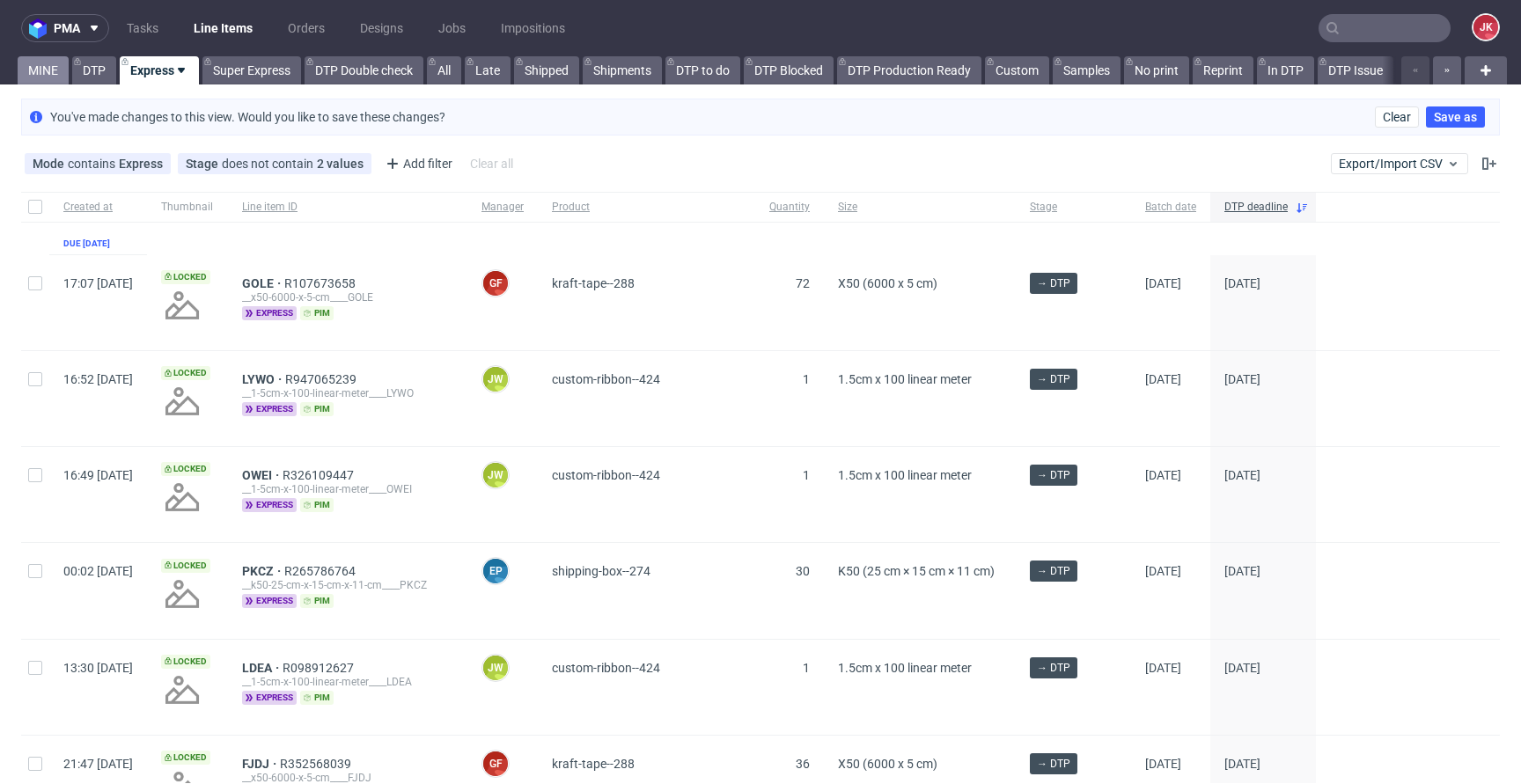
click at [48, 66] on link "MINE" at bounding box center [42, 69] width 51 height 28
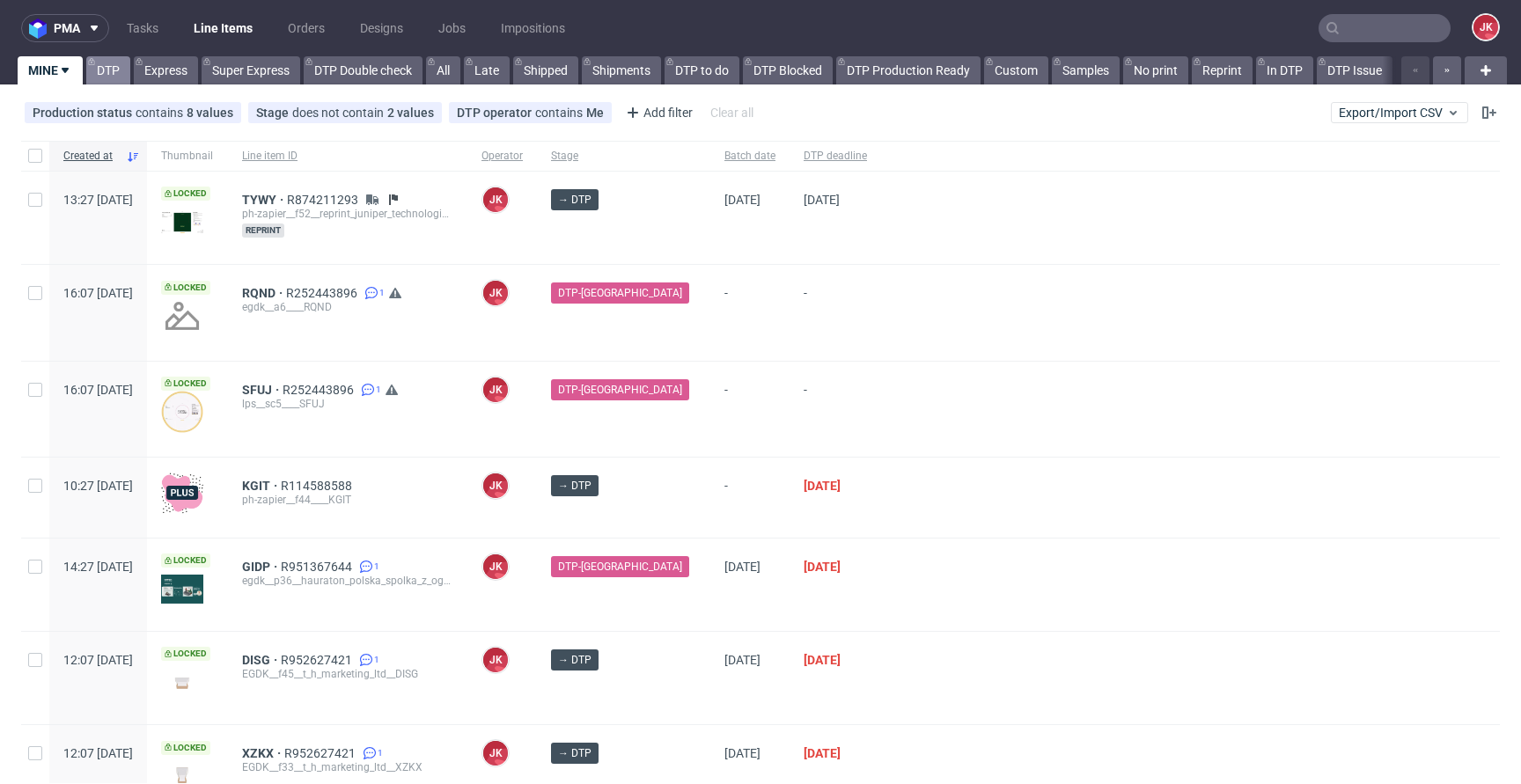
click at [105, 76] on link "DTP" at bounding box center [108, 69] width 44 height 28
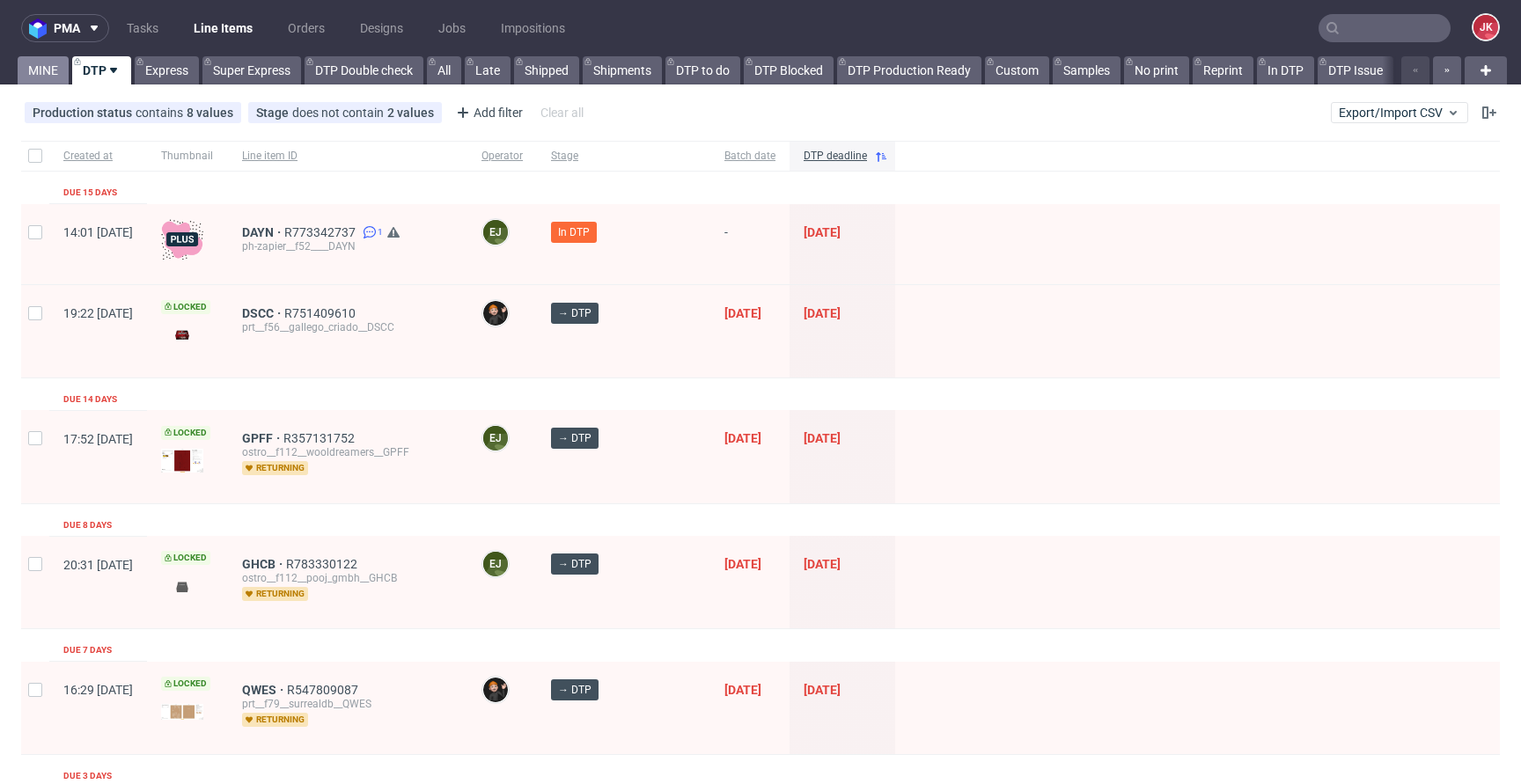
click at [33, 66] on link "MINE" at bounding box center [42, 69] width 51 height 28
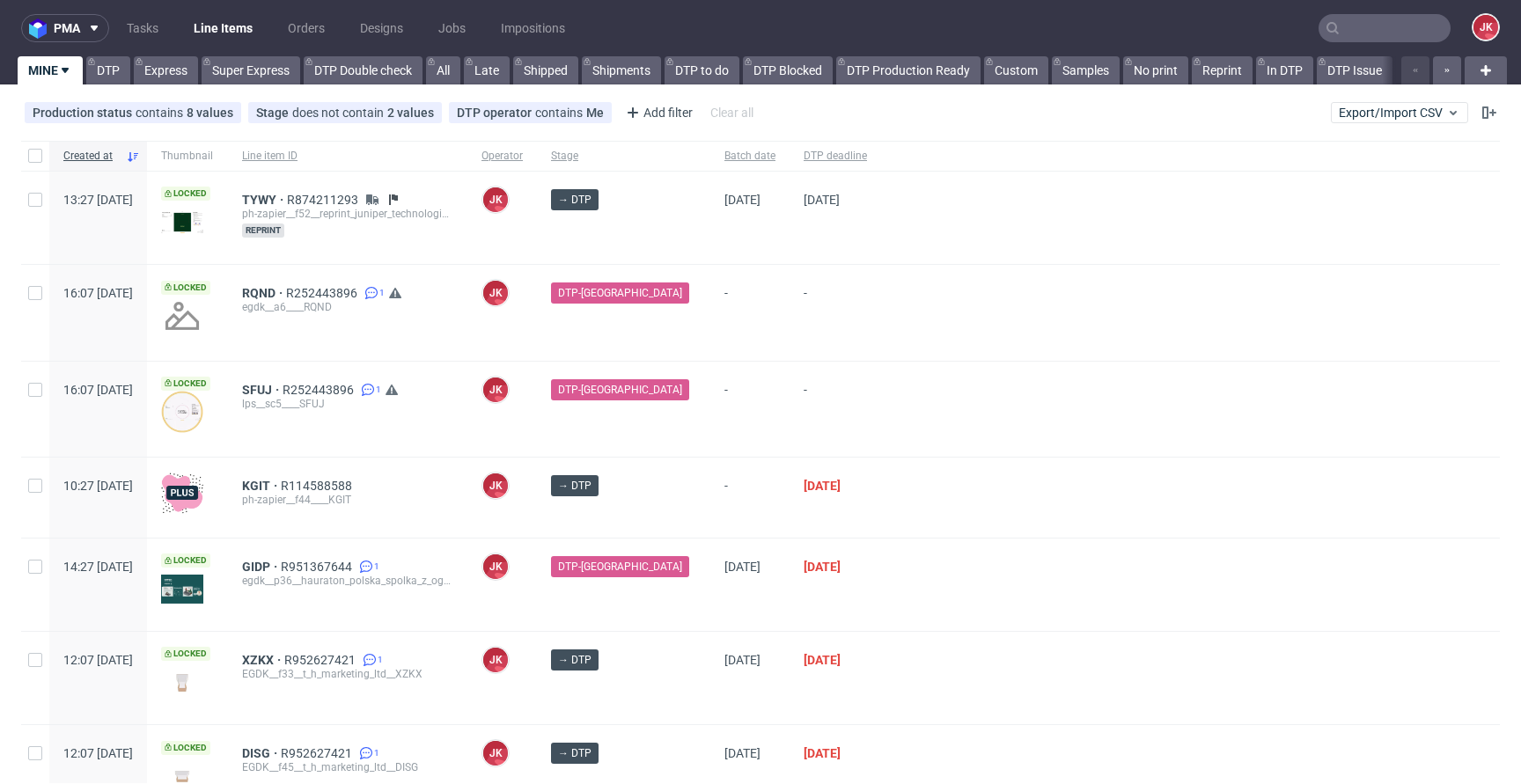
click at [940, 419] on div at bounding box center [1189, 409] width 618 height 95
click at [747, 431] on span "-" at bounding box center [749, 409] width 51 height 53
click at [710, 470] on div "-" at bounding box center [749, 497] width 79 height 80
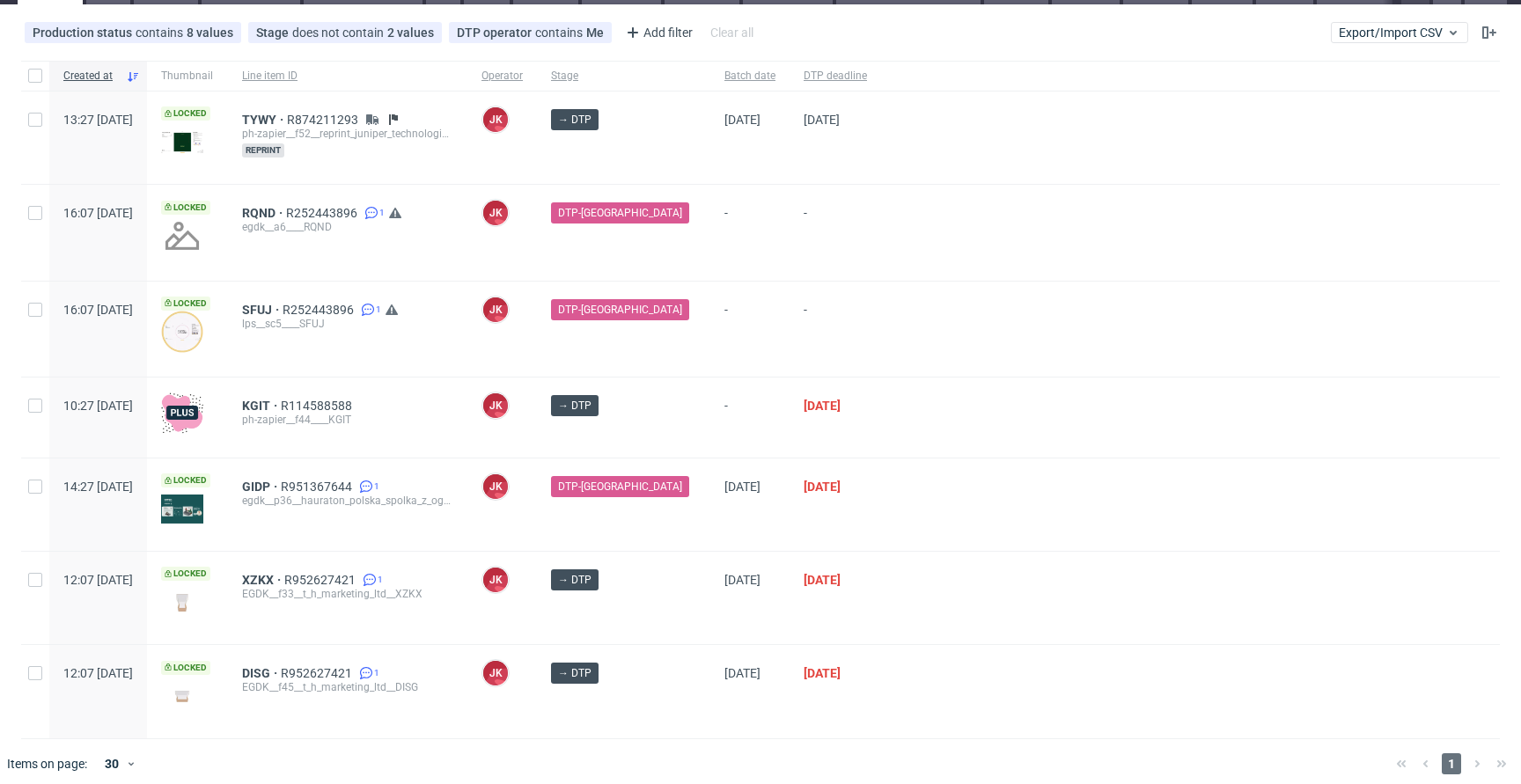
scroll to position [91, 0]
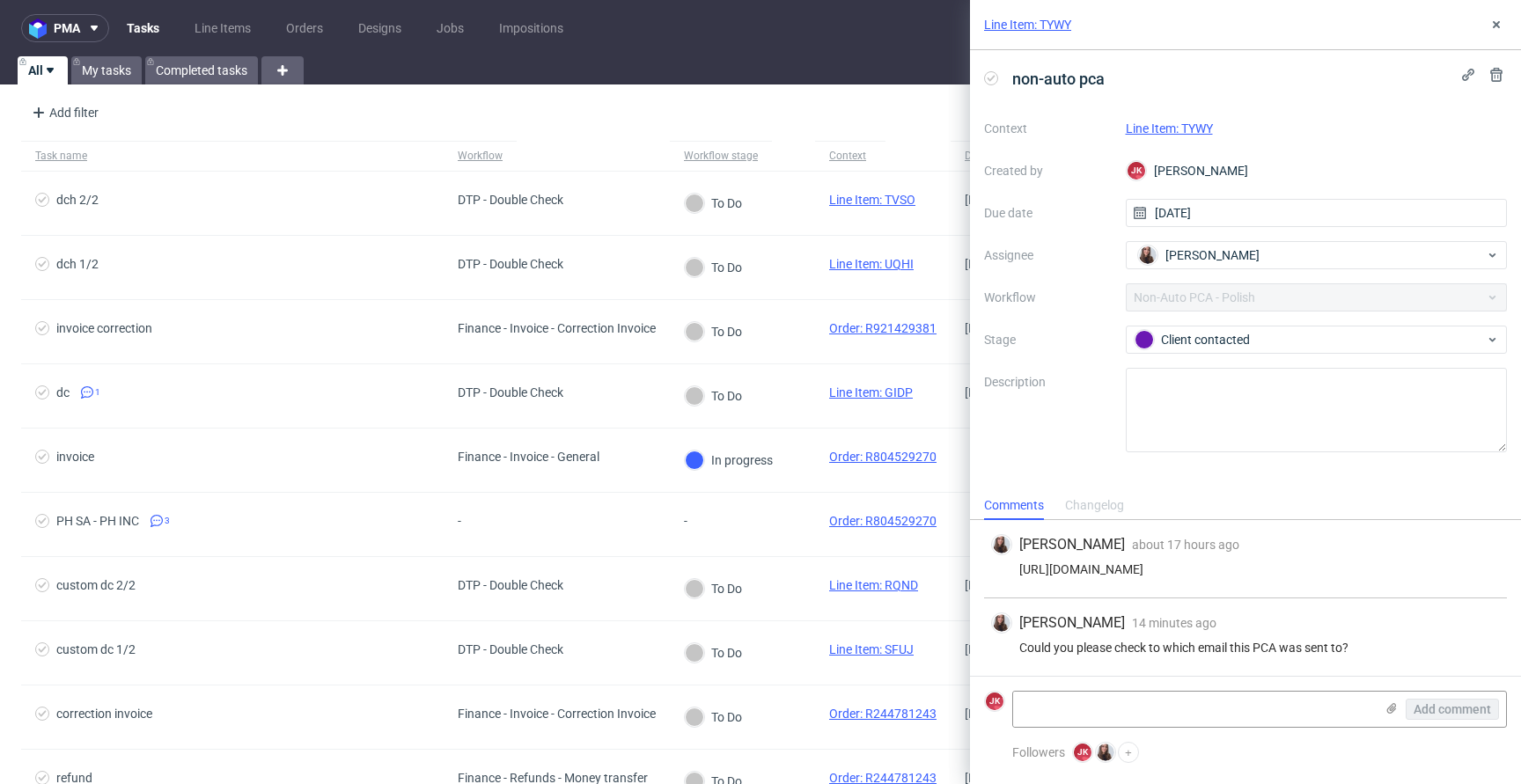
click at [1034, 408] on label "Description" at bounding box center [1047, 410] width 127 height 77
click at [140, 21] on link "Tasks" at bounding box center [143, 28] width 54 height 28
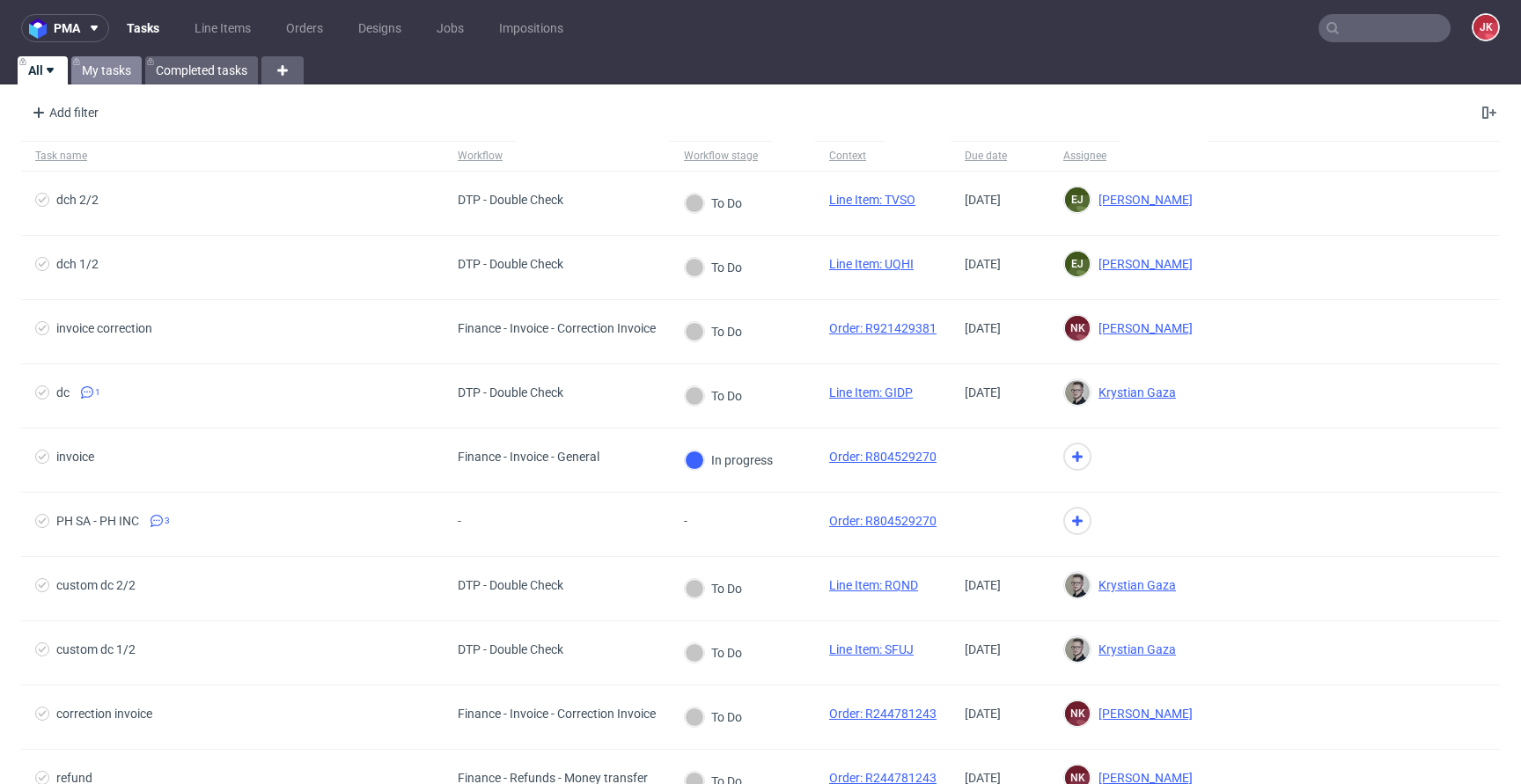
click at [100, 72] on link "My tasks" at bounding box center [106, 69] width 70 height 28
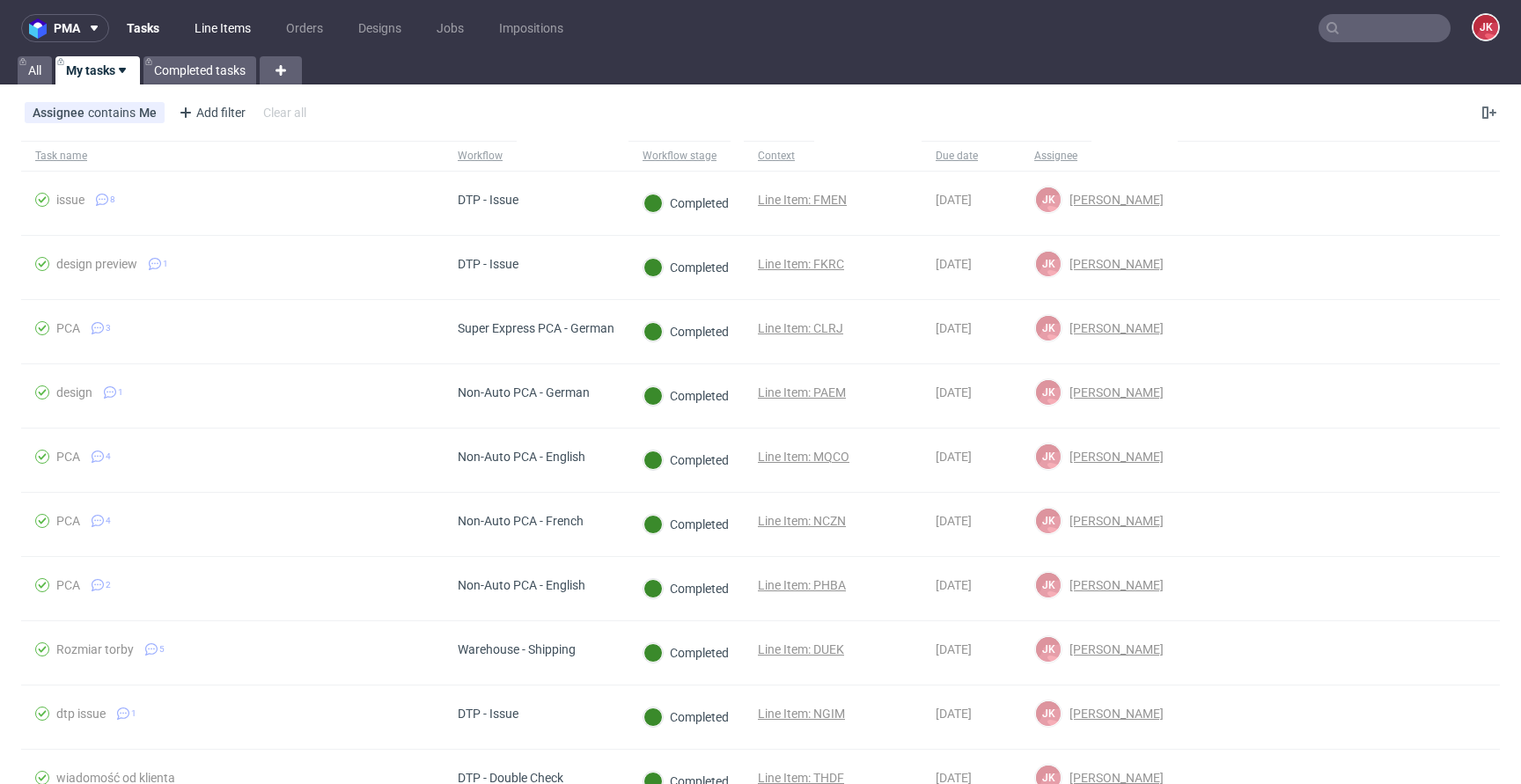
click at [224, 20] on link "Line Items" at bounding box center [223, 28] width 77 height 28
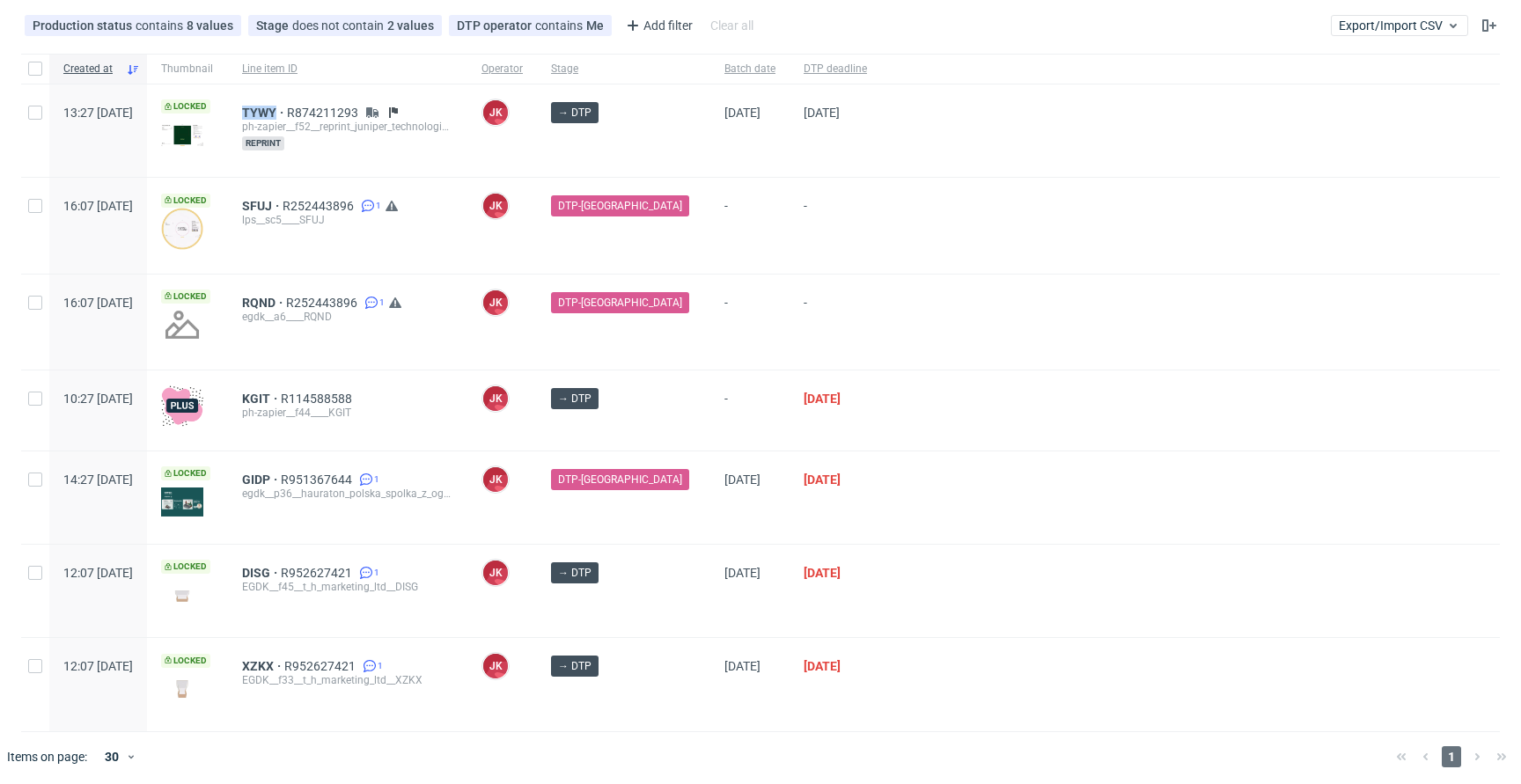
scroll to position [91, 0]
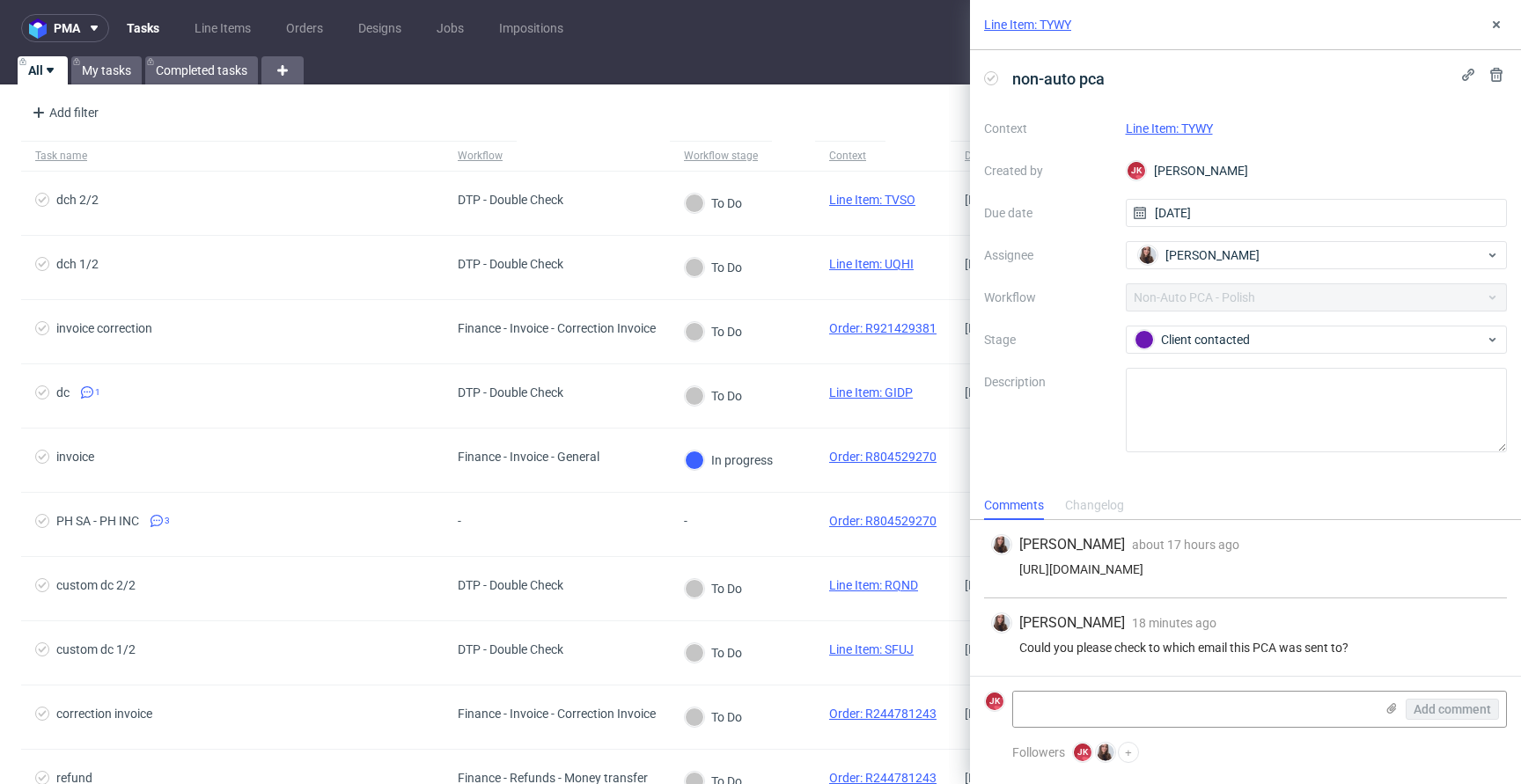
click at [1169, 135] on link "Line Item: TYWY" at bounding box center [1169, 128] width 87 height 14
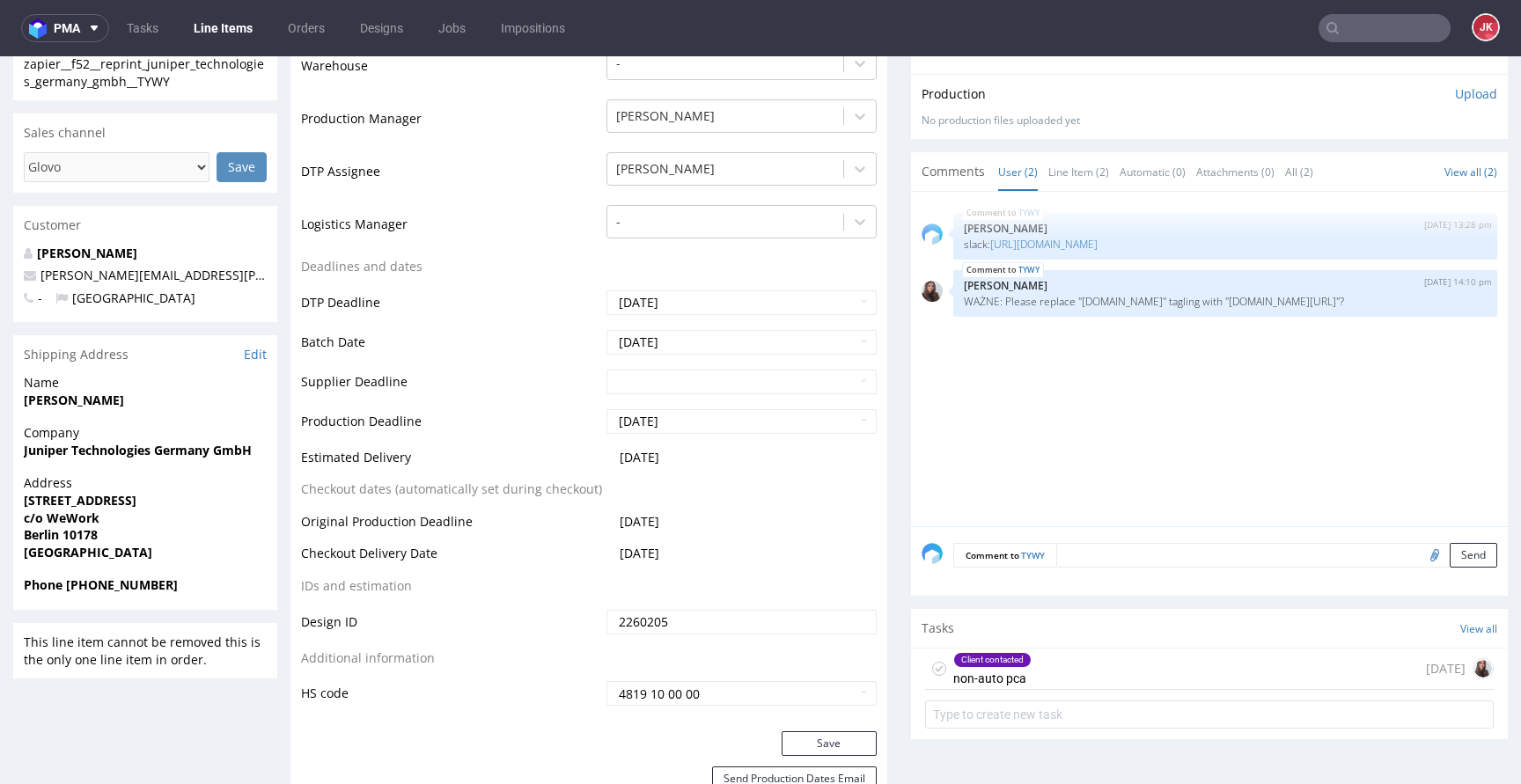
scroll to position [509, 0]
click at [1010, 671] on div "Client contacted non-auto pca" at bounding box center [991, 666] width 78 height 41
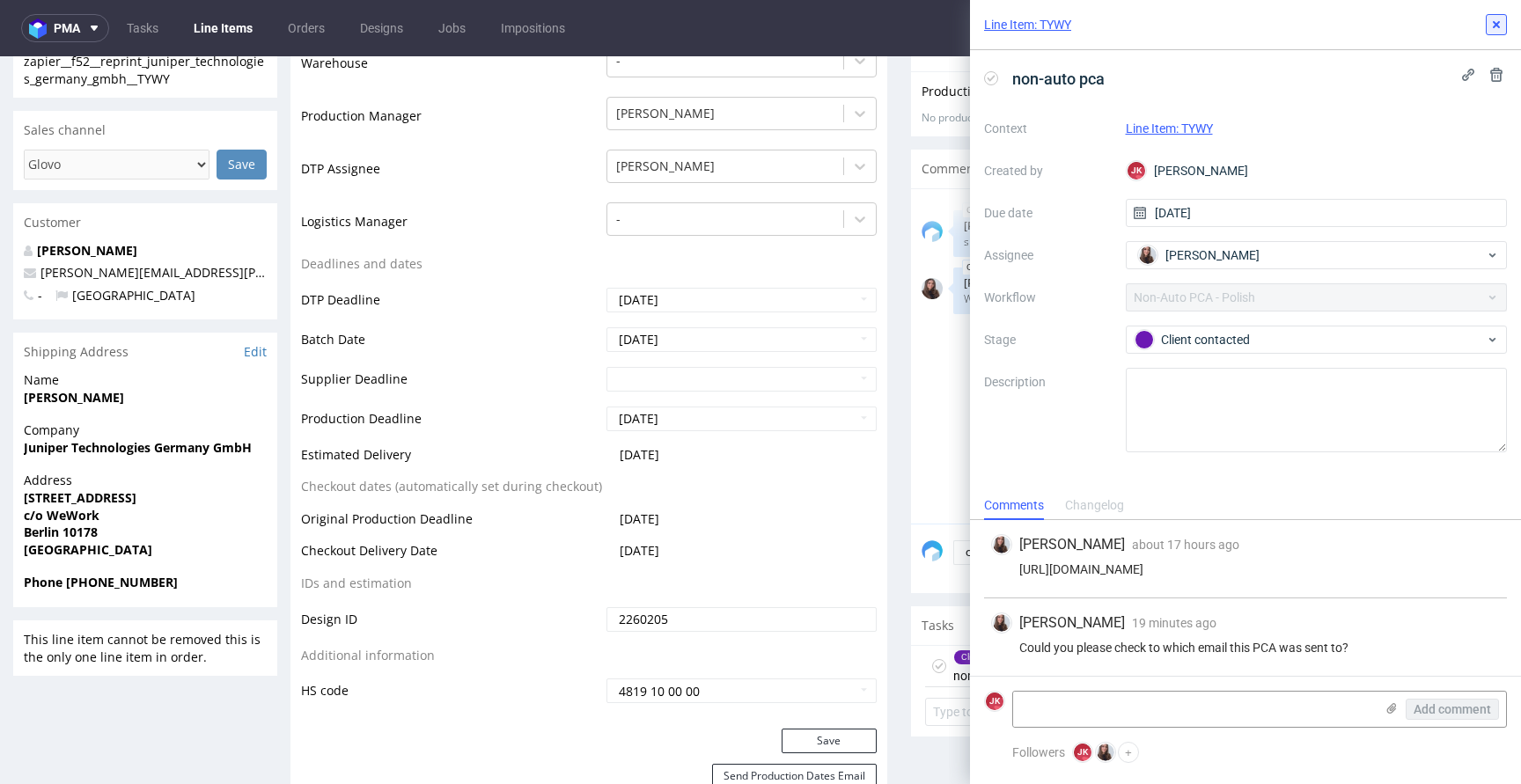
click at [1501, 26] on icon at bounding box center [1496, 24] width 14 height 14
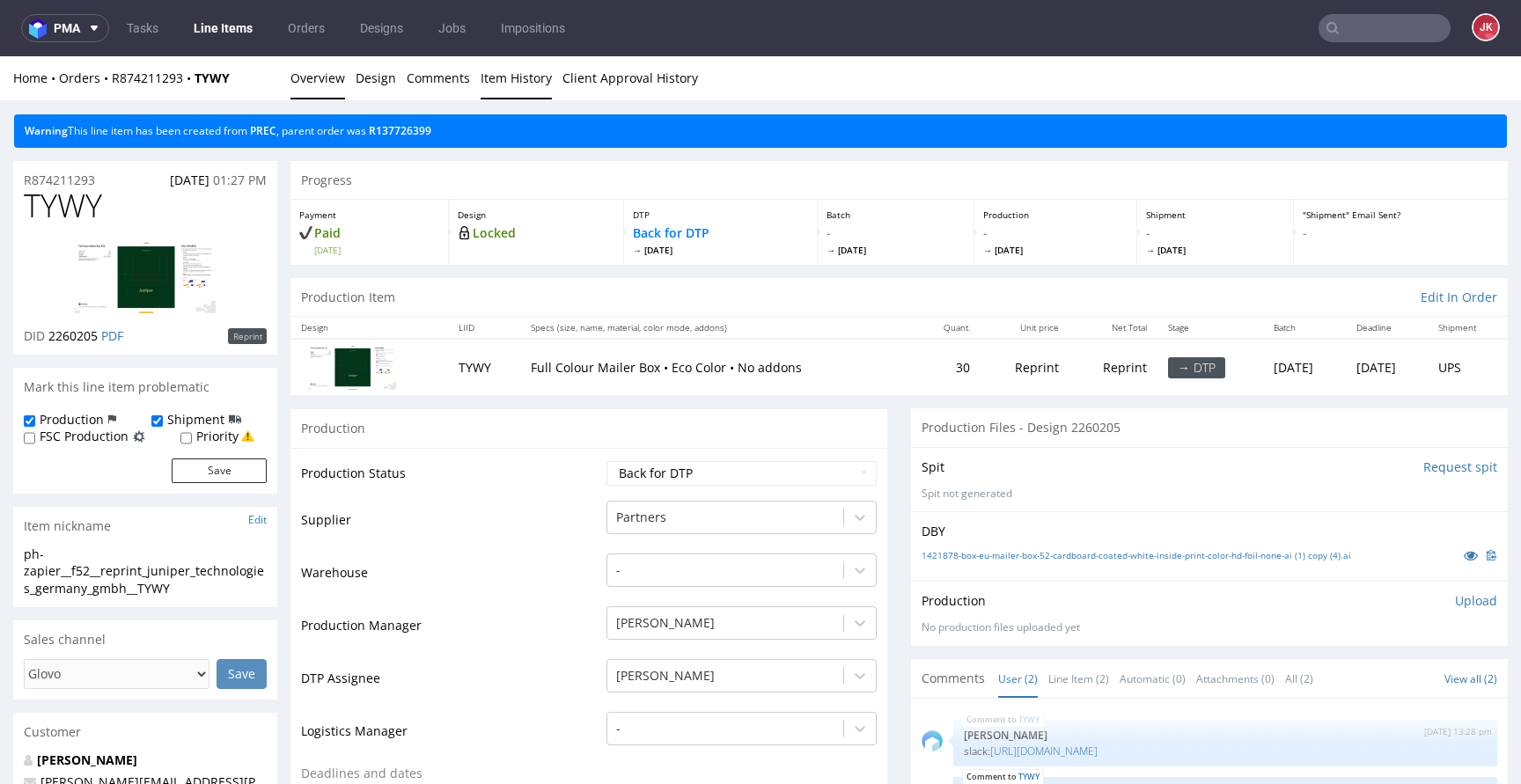
click at [504, 76] on link "Item History" at bounding box center [516, 77] width 71 height 43
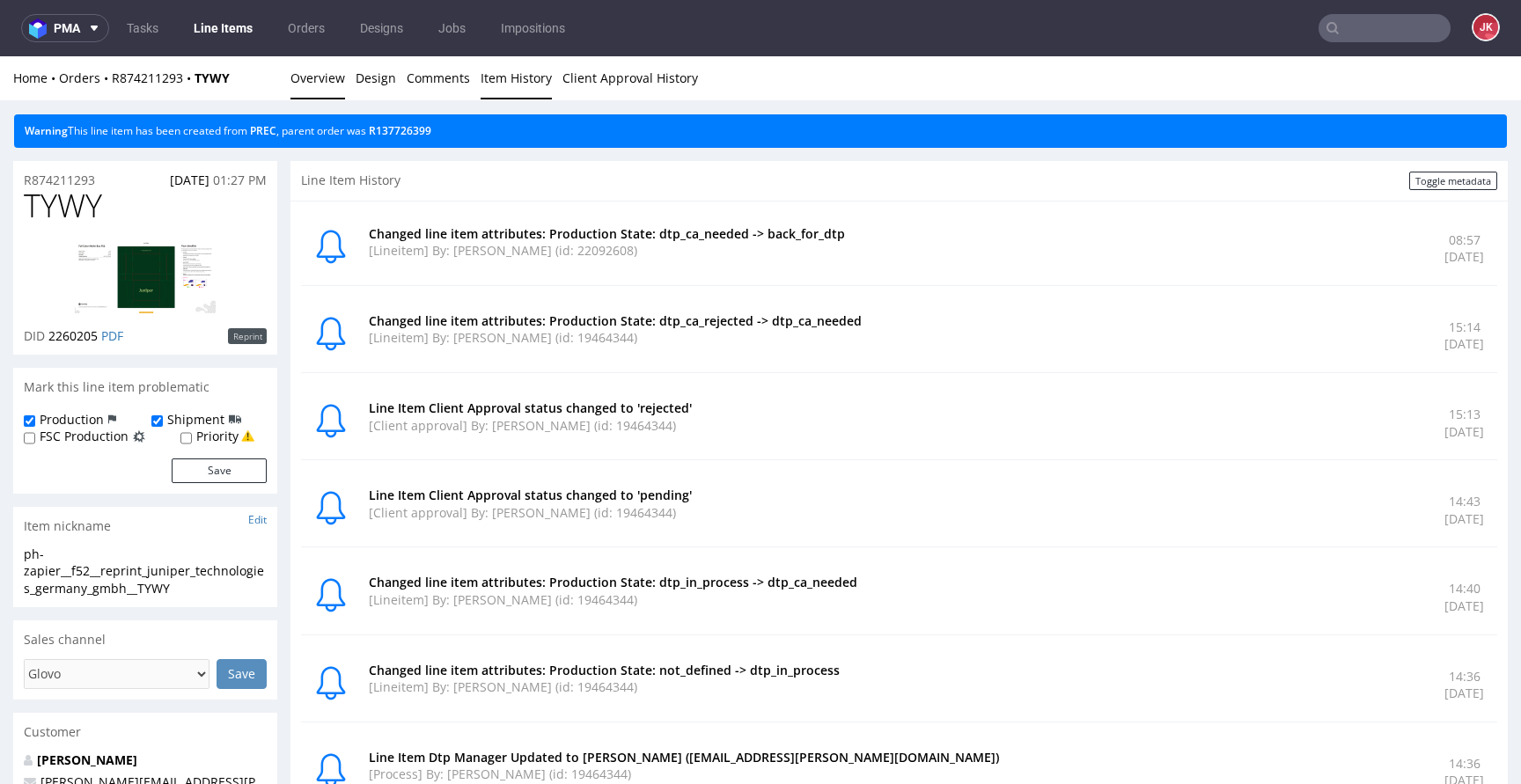
click at [312, 95] on link "Overview" at bounding box center [317, 77] width 55 height 43
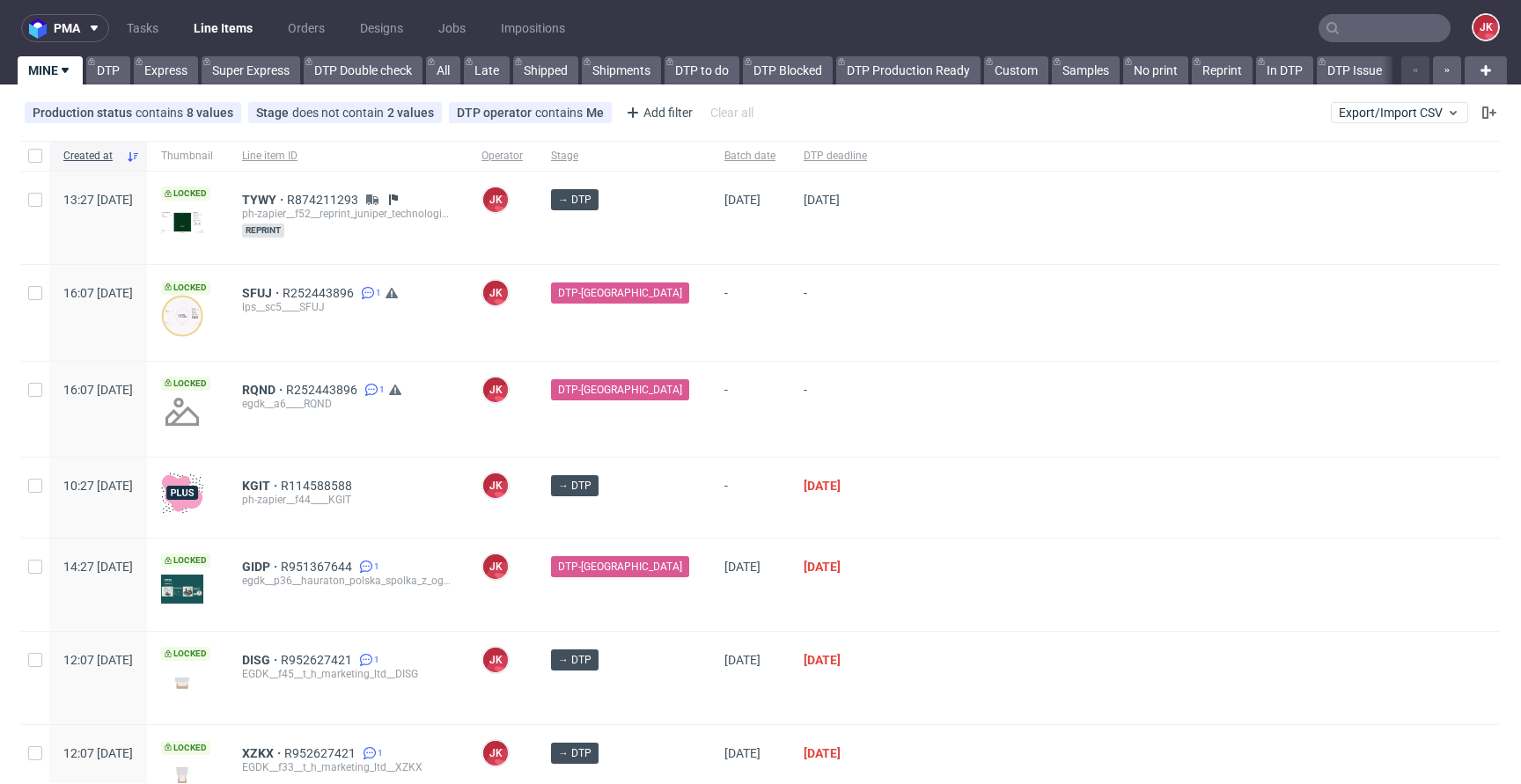
scroll to position [91, 0]
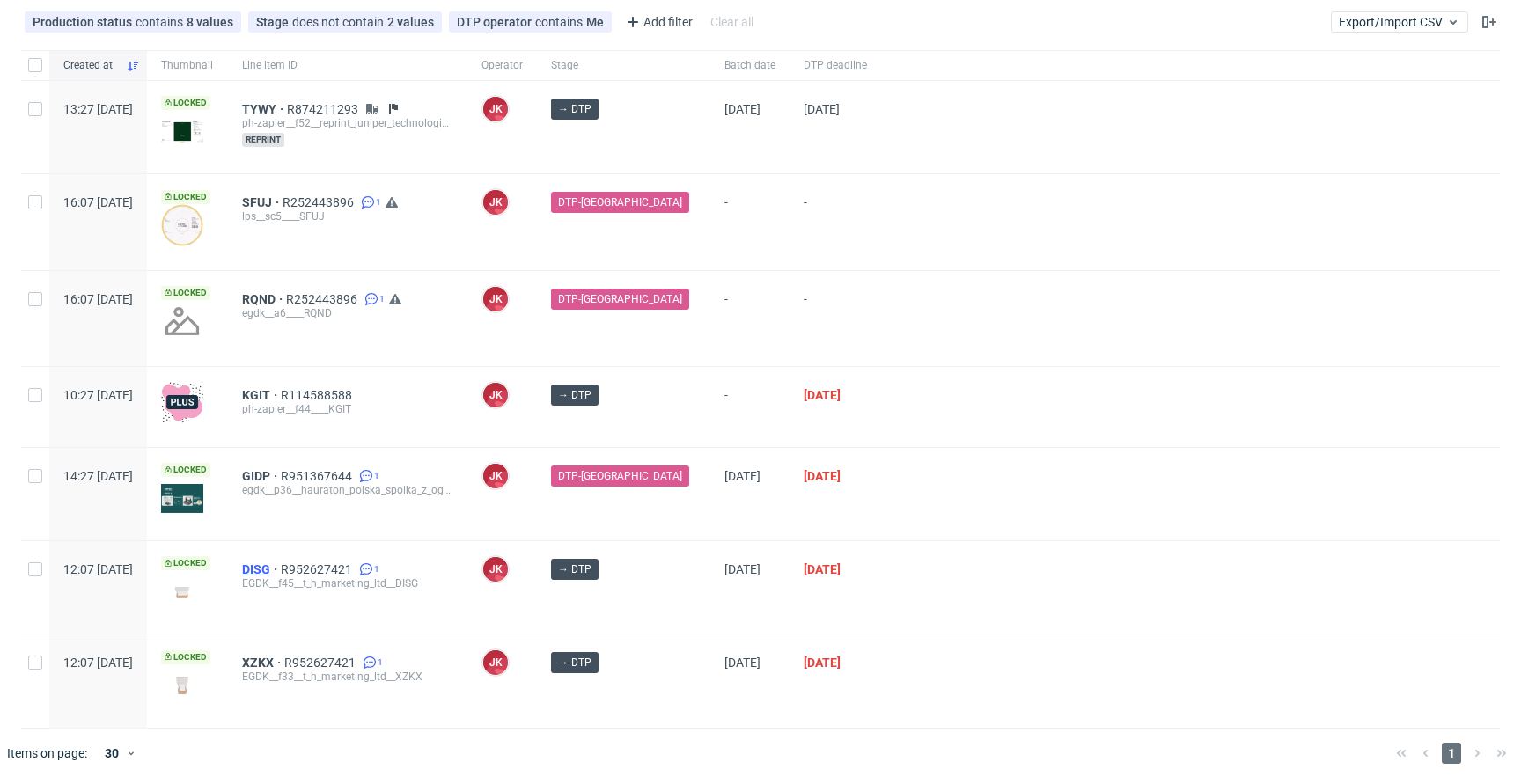
click at [281, 571] on span "DISG" at bounding box center [261, 569] width 39 height 14
click at [281, 574] on span "DISG" at bounding box center [261, 569] width 39 height 14
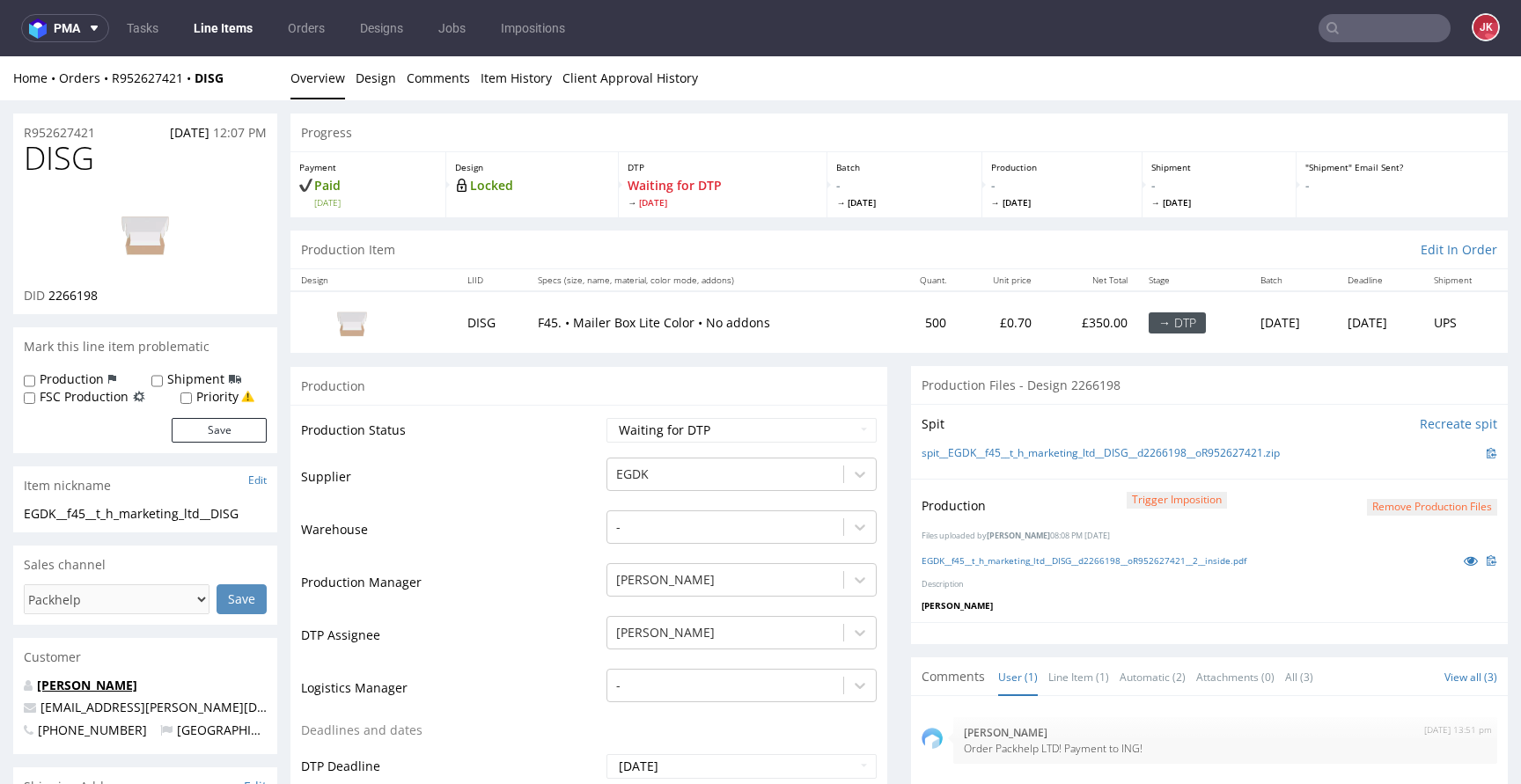
click at [113, 685] on link "Marzena Pustelnik" at bounding box center [87, 685] width 100 height 16
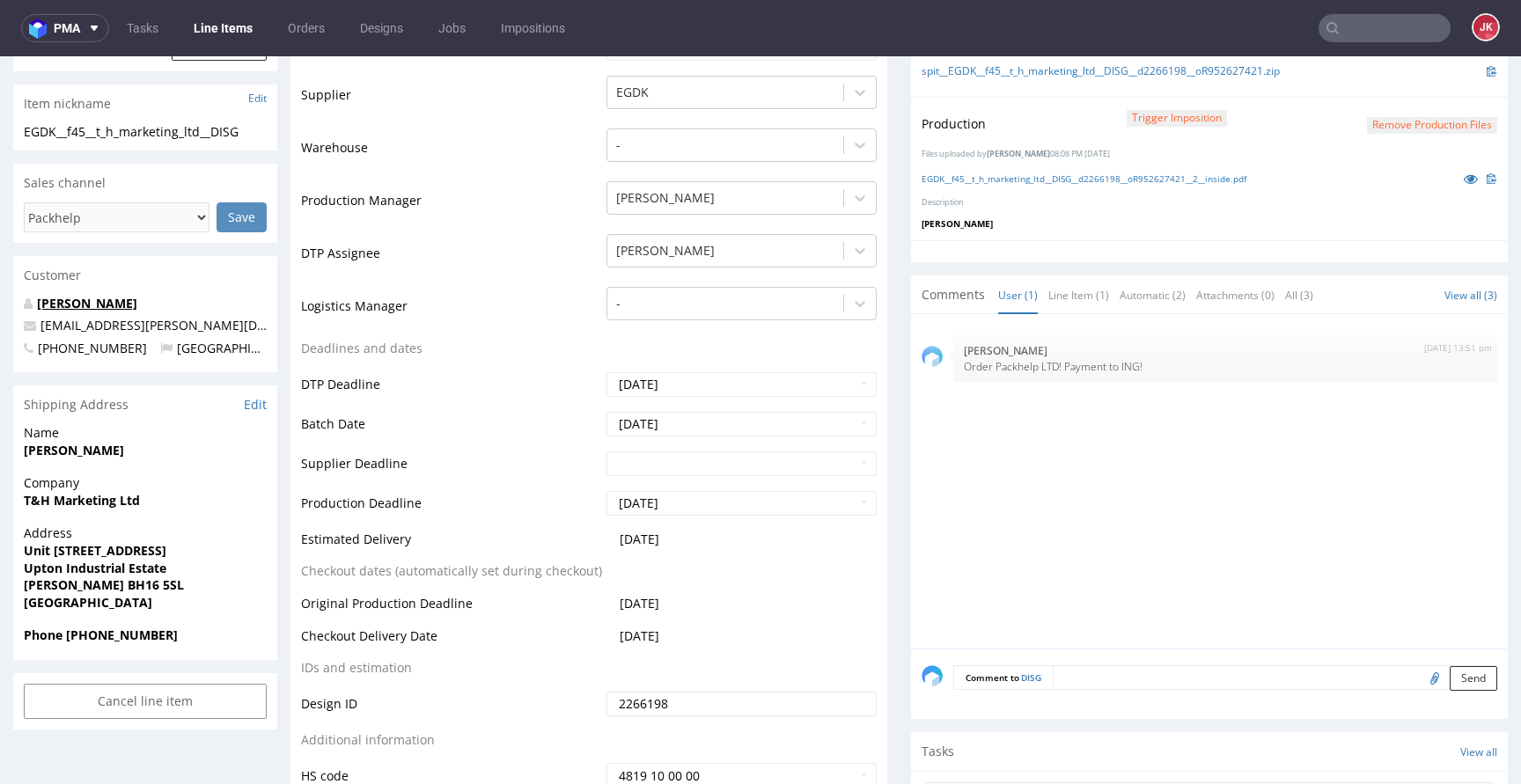
scroll to position [383, 0]
drag, startPoint x: 25, startPoint y: 497, endPoint x: 168, endPoint y: 499, distance: 143.0
click at [168, 499] on span "T&H Marketing Ltd" at bounding box center [146, 500] width 243 height 17
copy strong "T&H Marketing Ltd"
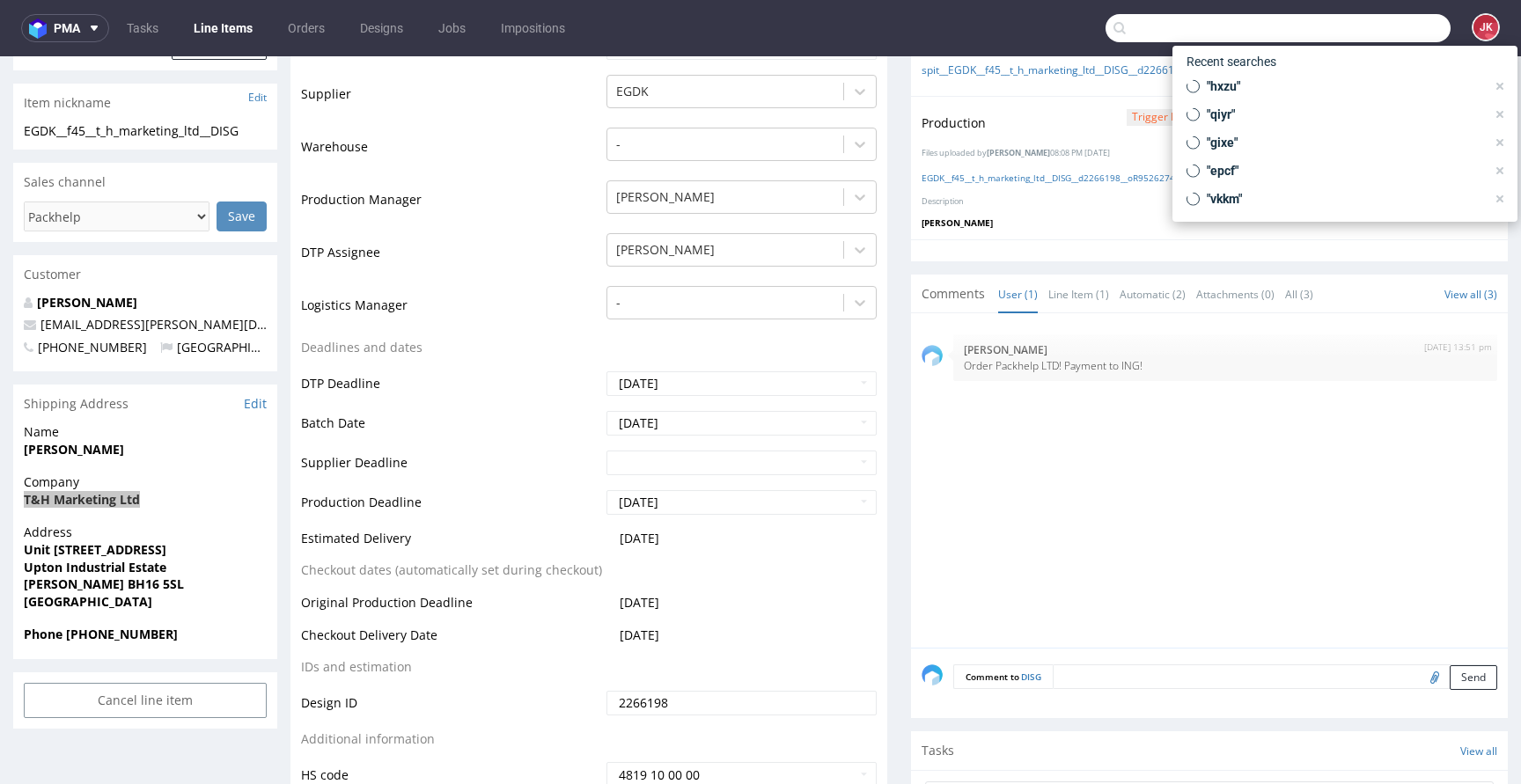
click at [1378, 40] on input "text" at bounding box center [1278, 28] width 345 height 28
paste input "T&H Marketing Ltd"
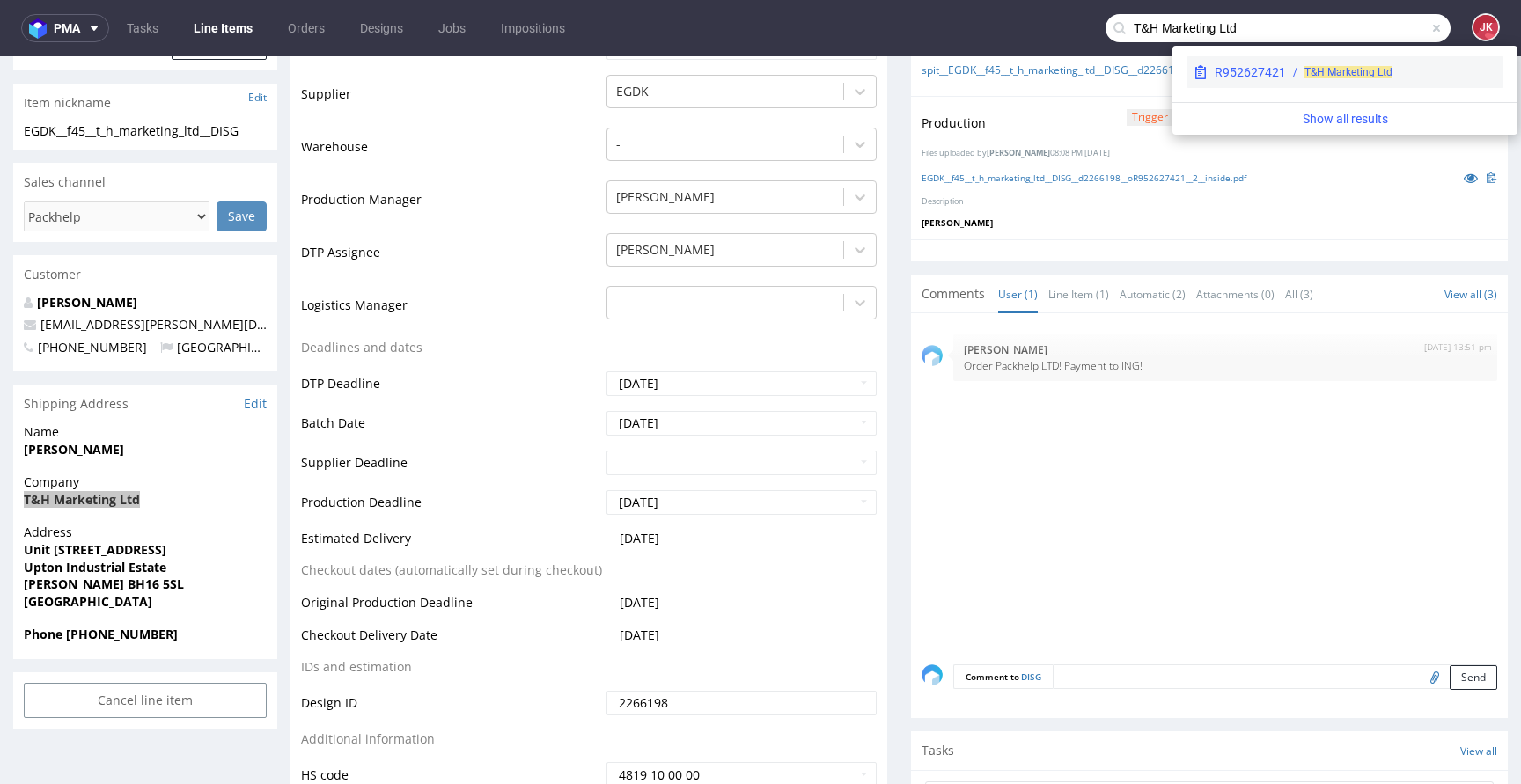
type input "T&H Marketing Ltd"
click at [1332, 78] on div "T&H Marketing Ltd" at bounding box center [1347, 72] width 88 height 15
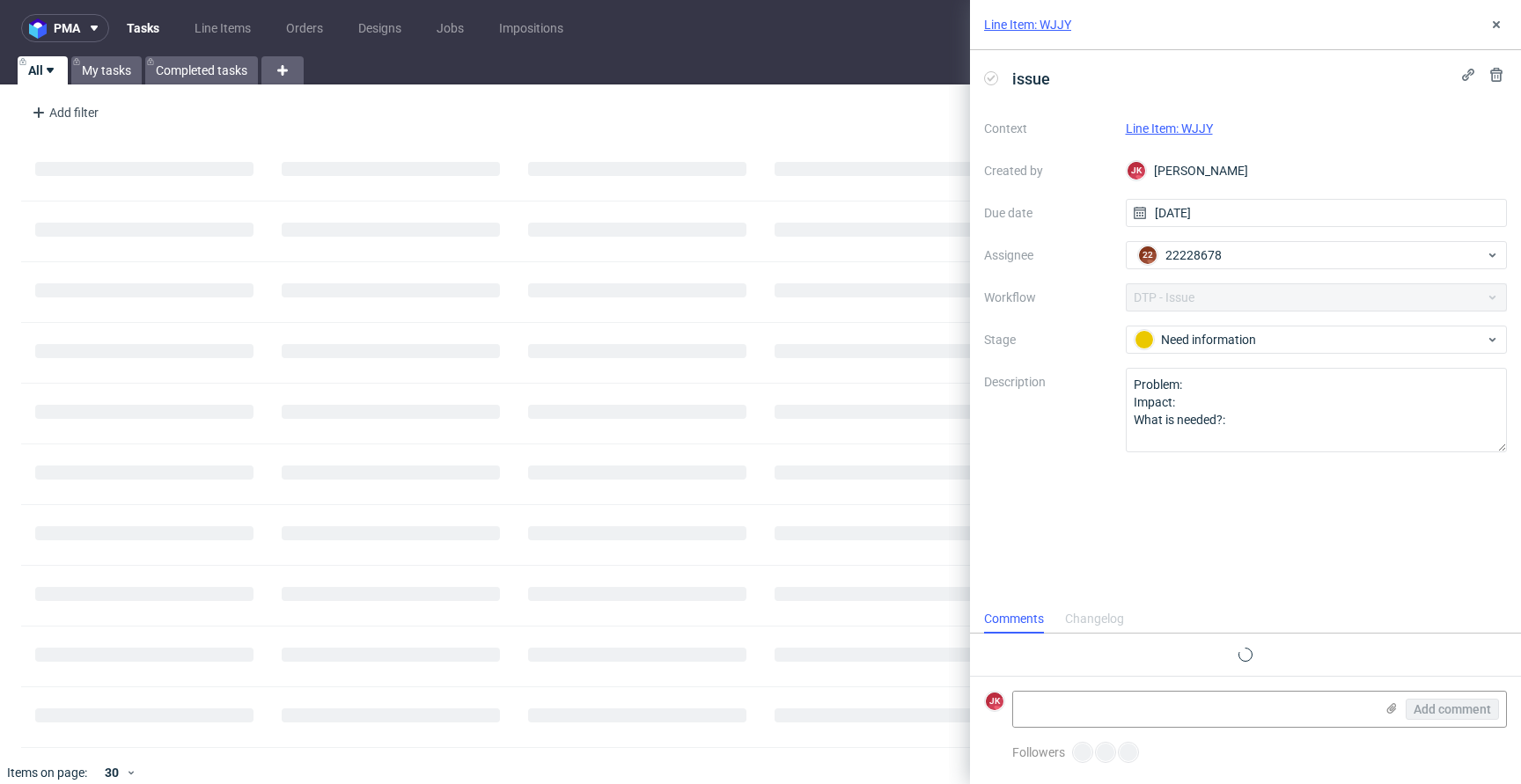
scroll to position [7, 0]
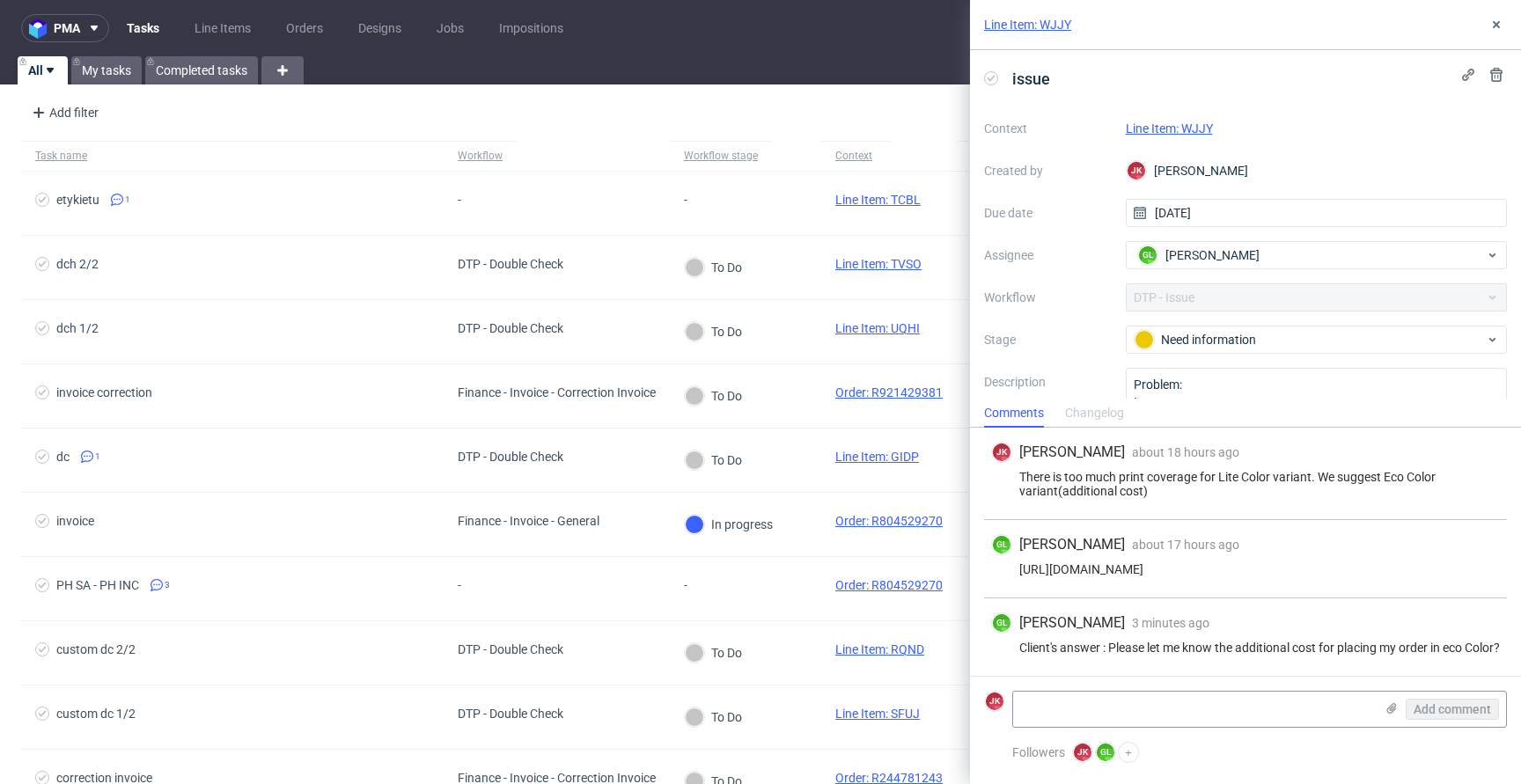
click at [1186, 133] on link "Line Item: WJJY" at bounding box center [1169, 128] width 87 height 14
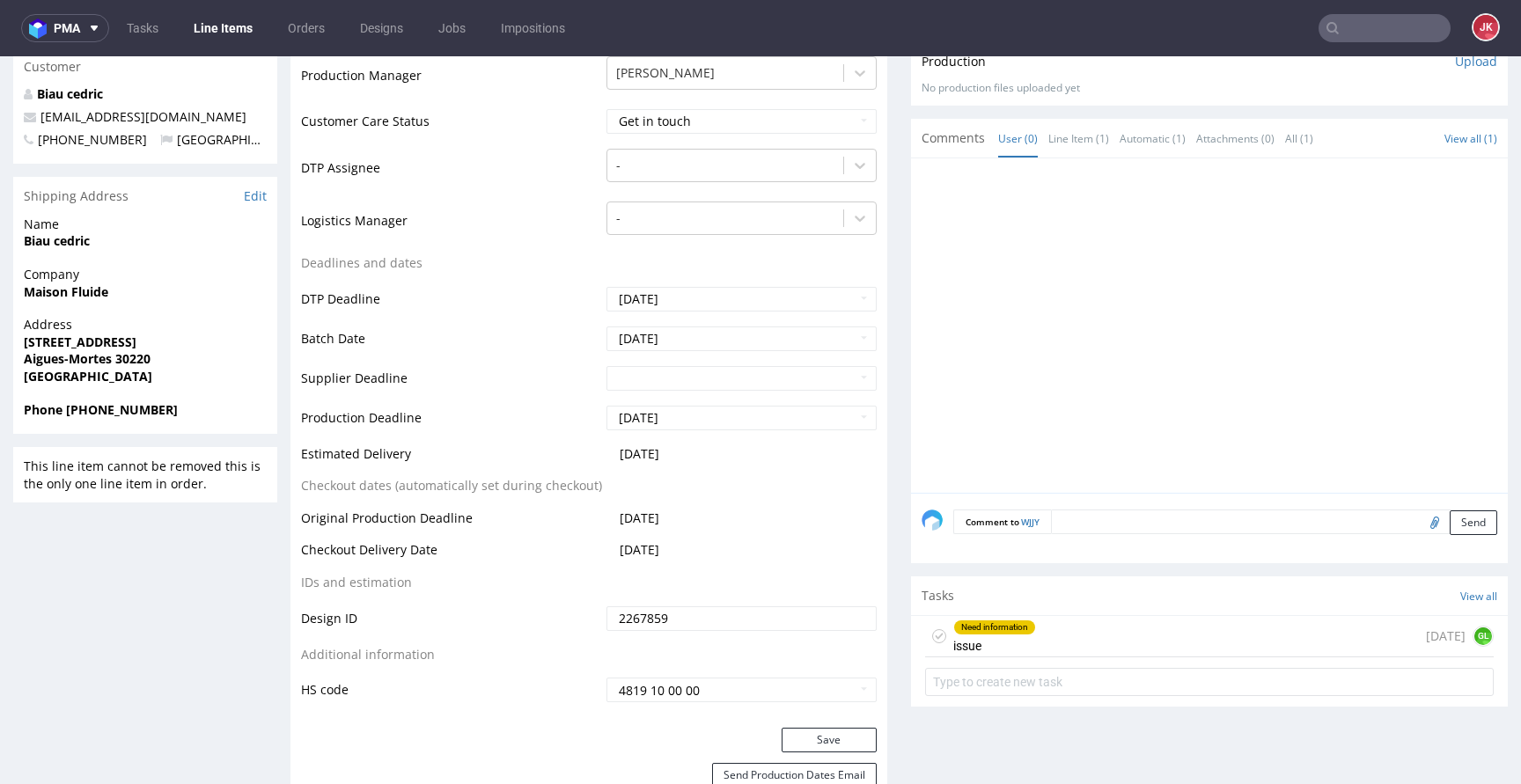
scroll to position [655, 0]
click at [965, 651] on div "Need information issue" at bounding box center [994, 635] width 83 height 41
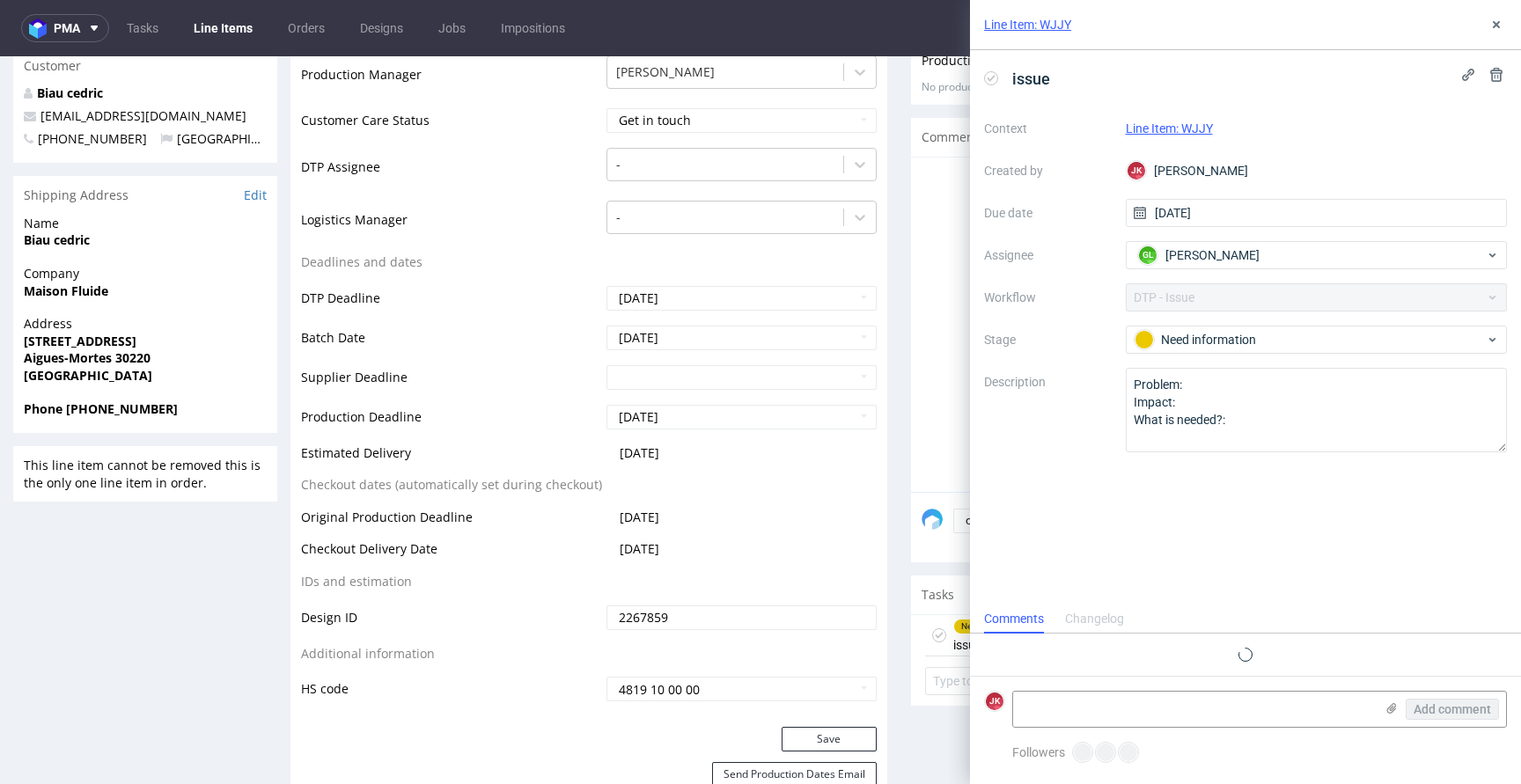
scroll to position [7, 0]
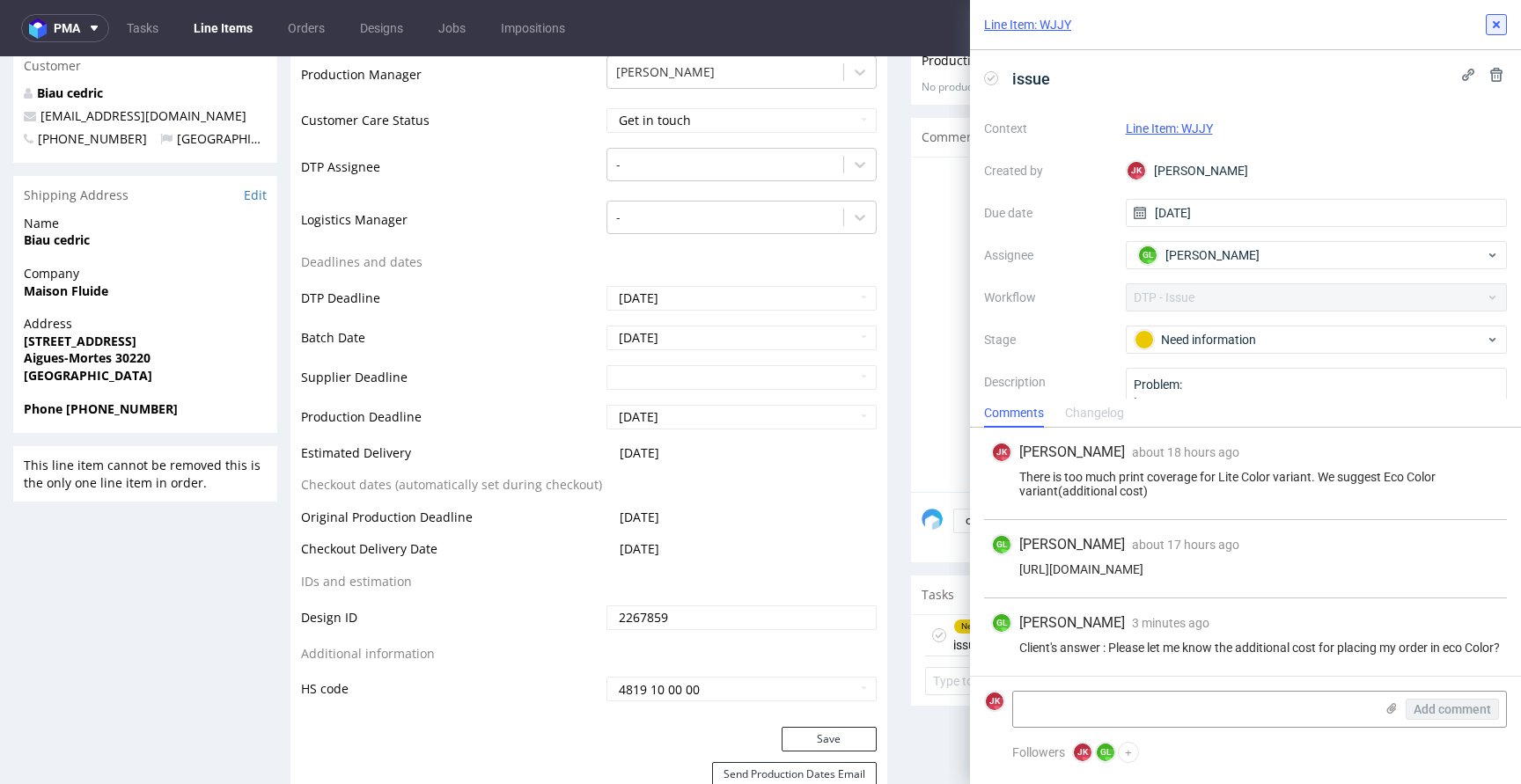
click at [1489, 25] on icon at bounding box center [1496, 24] width 14 height 14
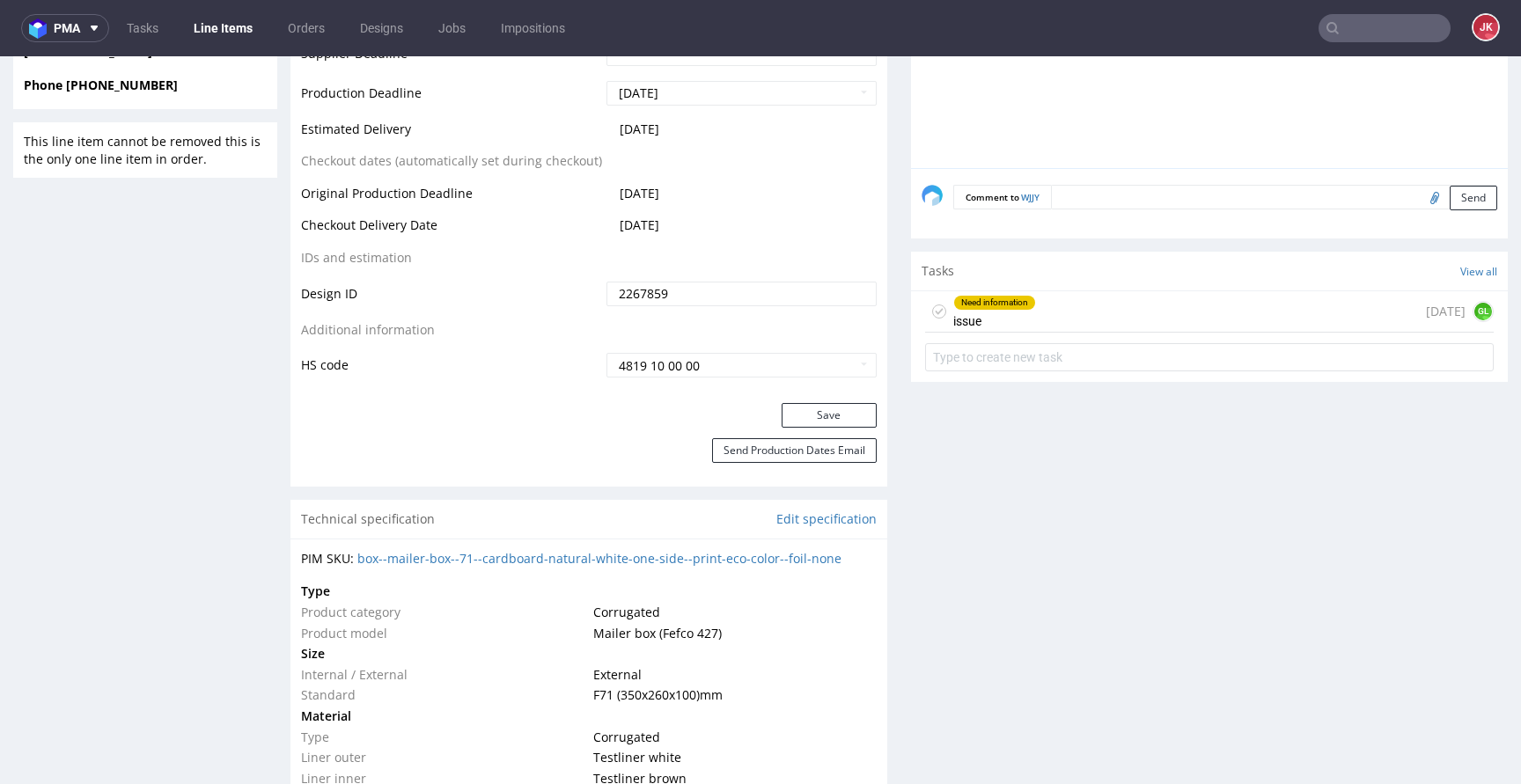
scroll to position [1004, 0]
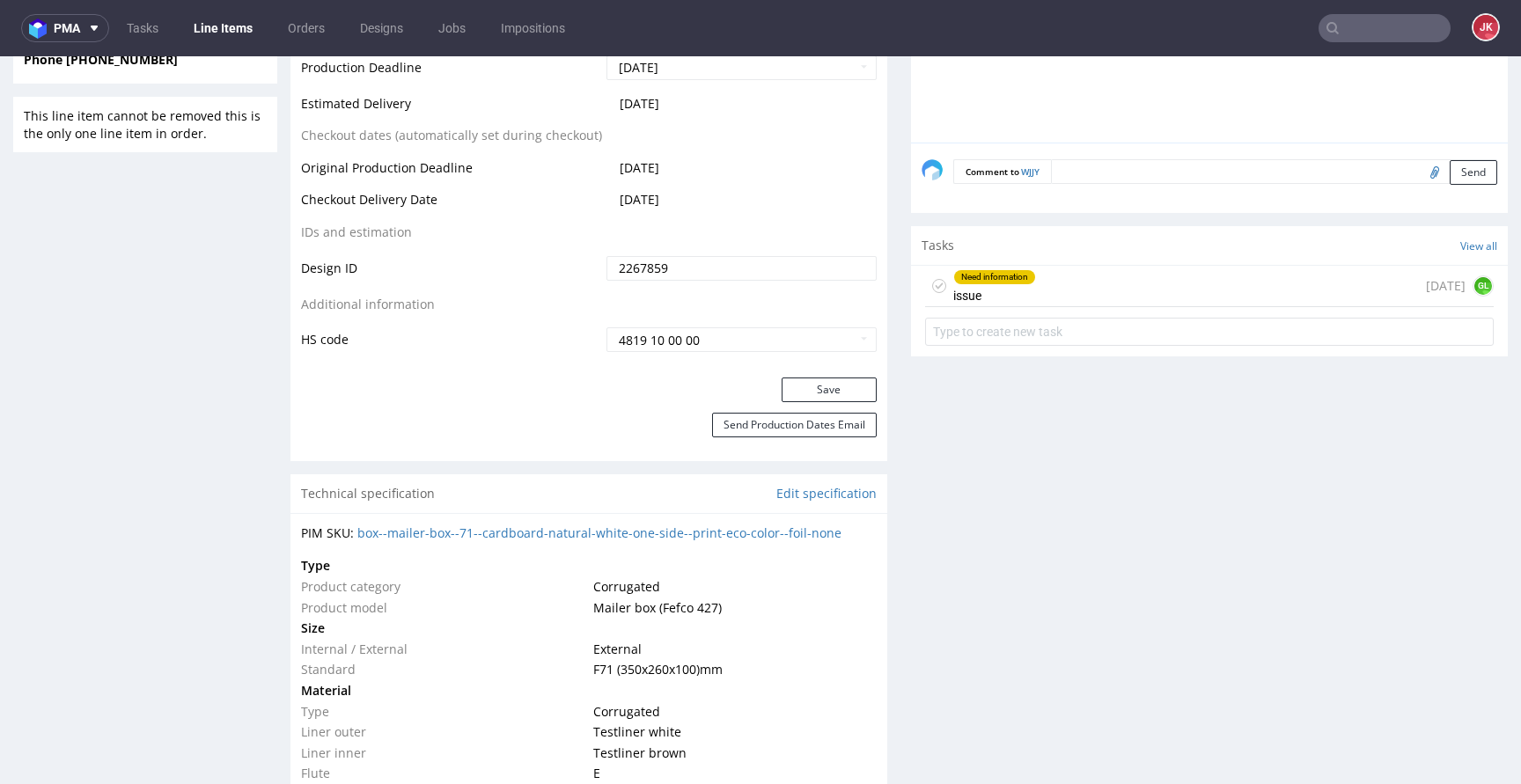
click at [979, 290] on div "Need information issue" at bounding box center [994, 286] width 83 height 41
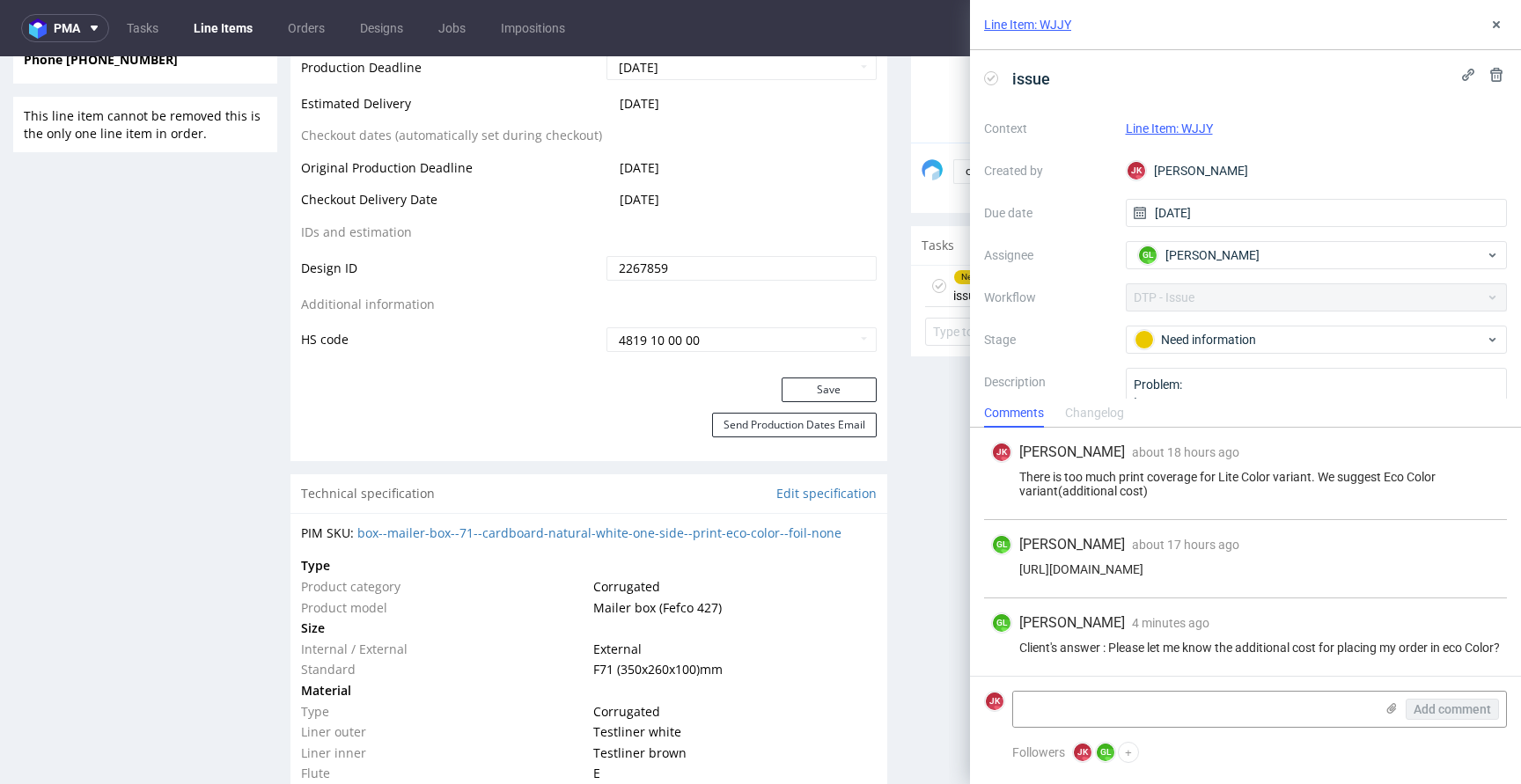
scroll to position [7, 0]
click at [1127, 756] on button "+" at bounding box center [1128, 752] width 21 height 21
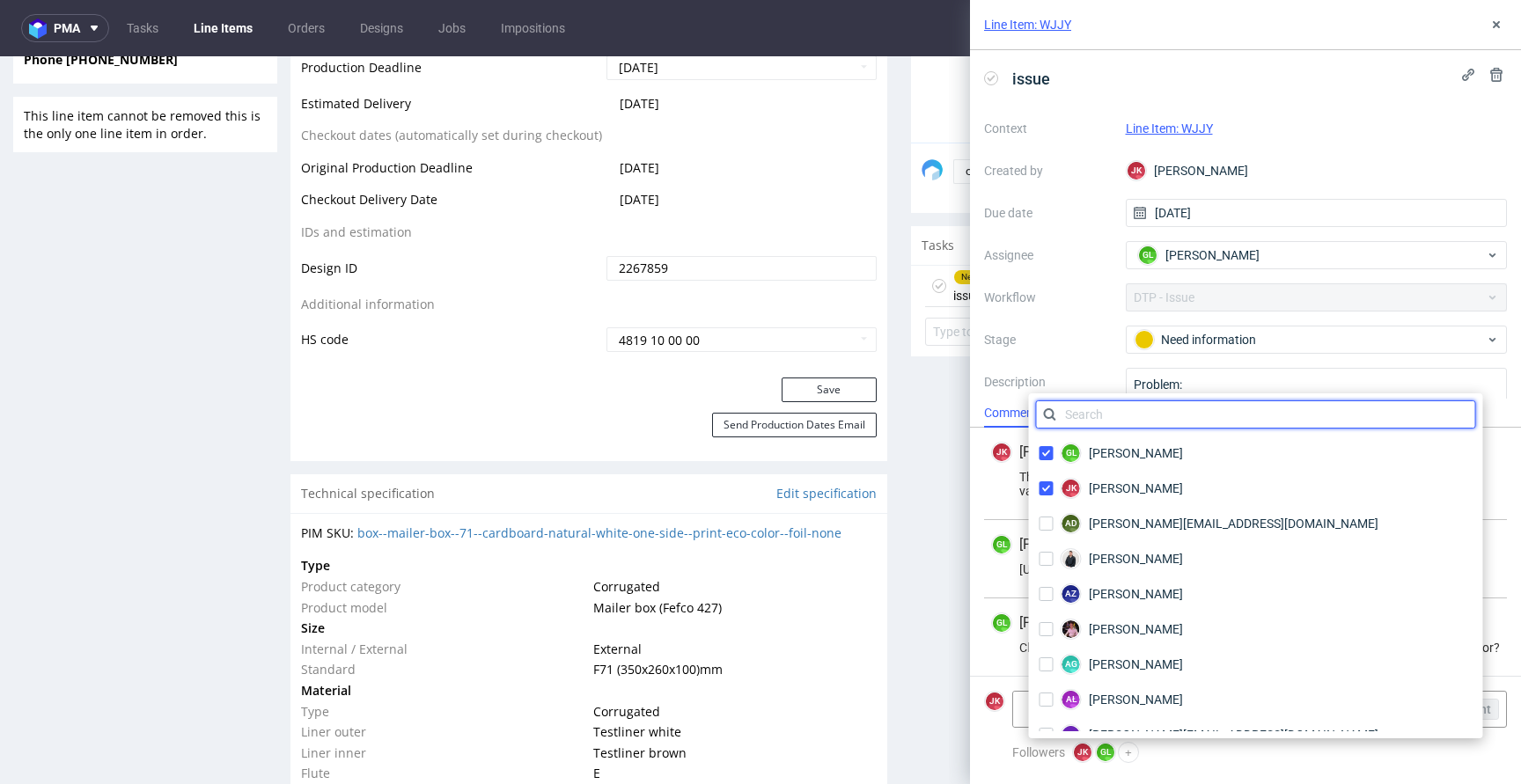
click at [1124, 417] on input "text" at bounding box center [1256, 414] width 440 height 28
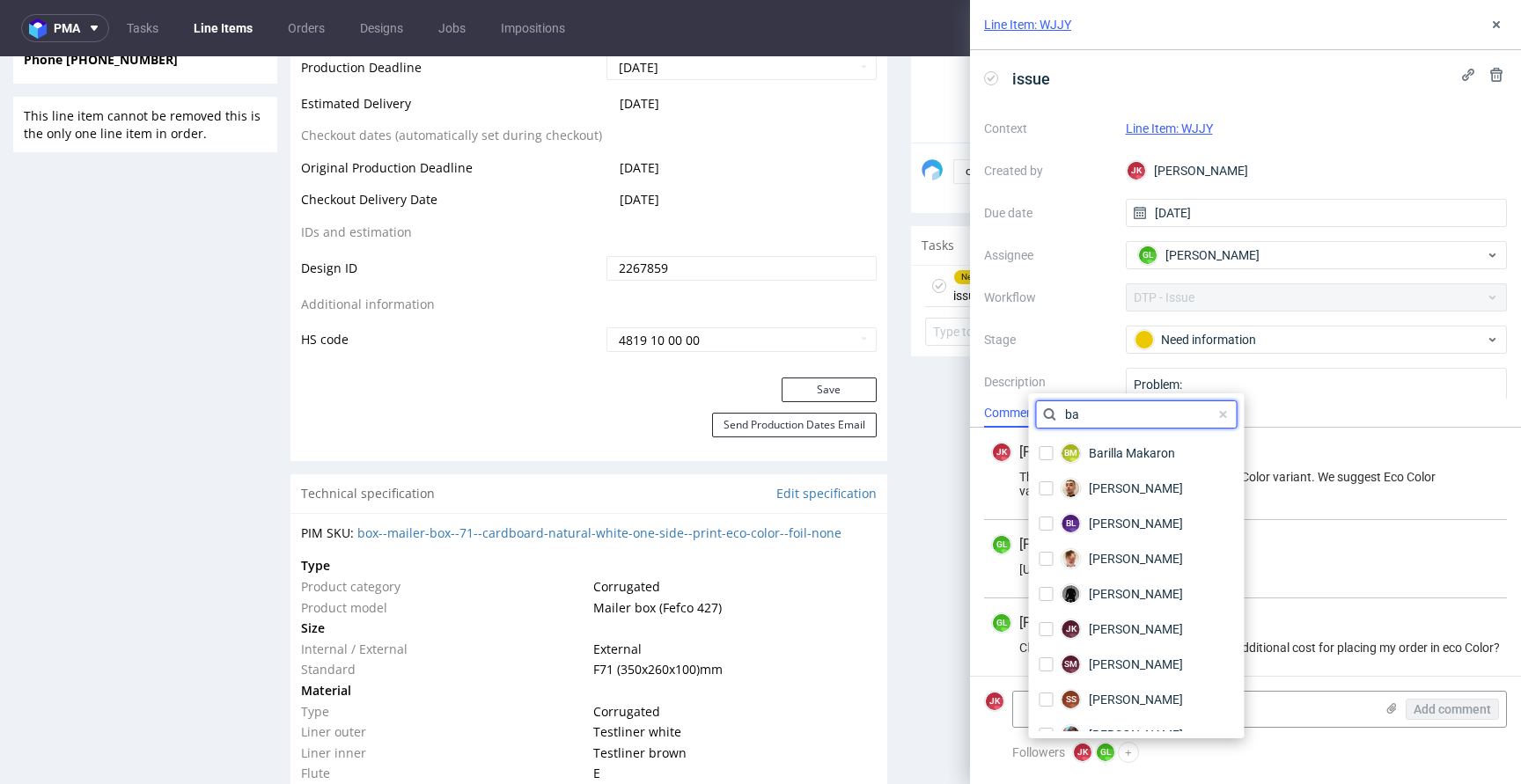
type input "b"
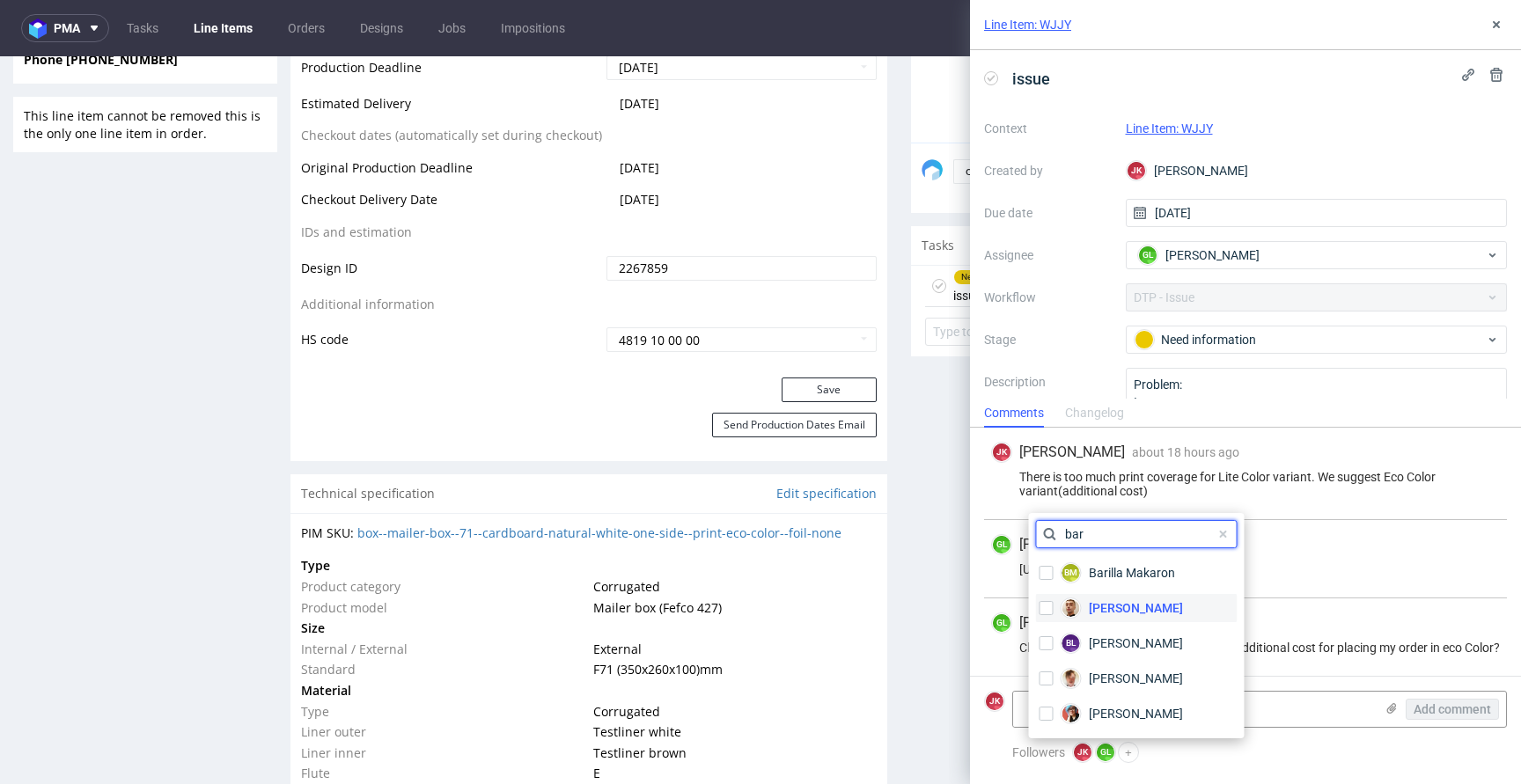
type input "bar"
click at [1162, 612] on span "Bartłomiej Leśniczuk" at bounding box center [1136, 608] width 95 height 17
click at [1263, 706] on textarea at bounding box center [1193, 709] width 361 height 35
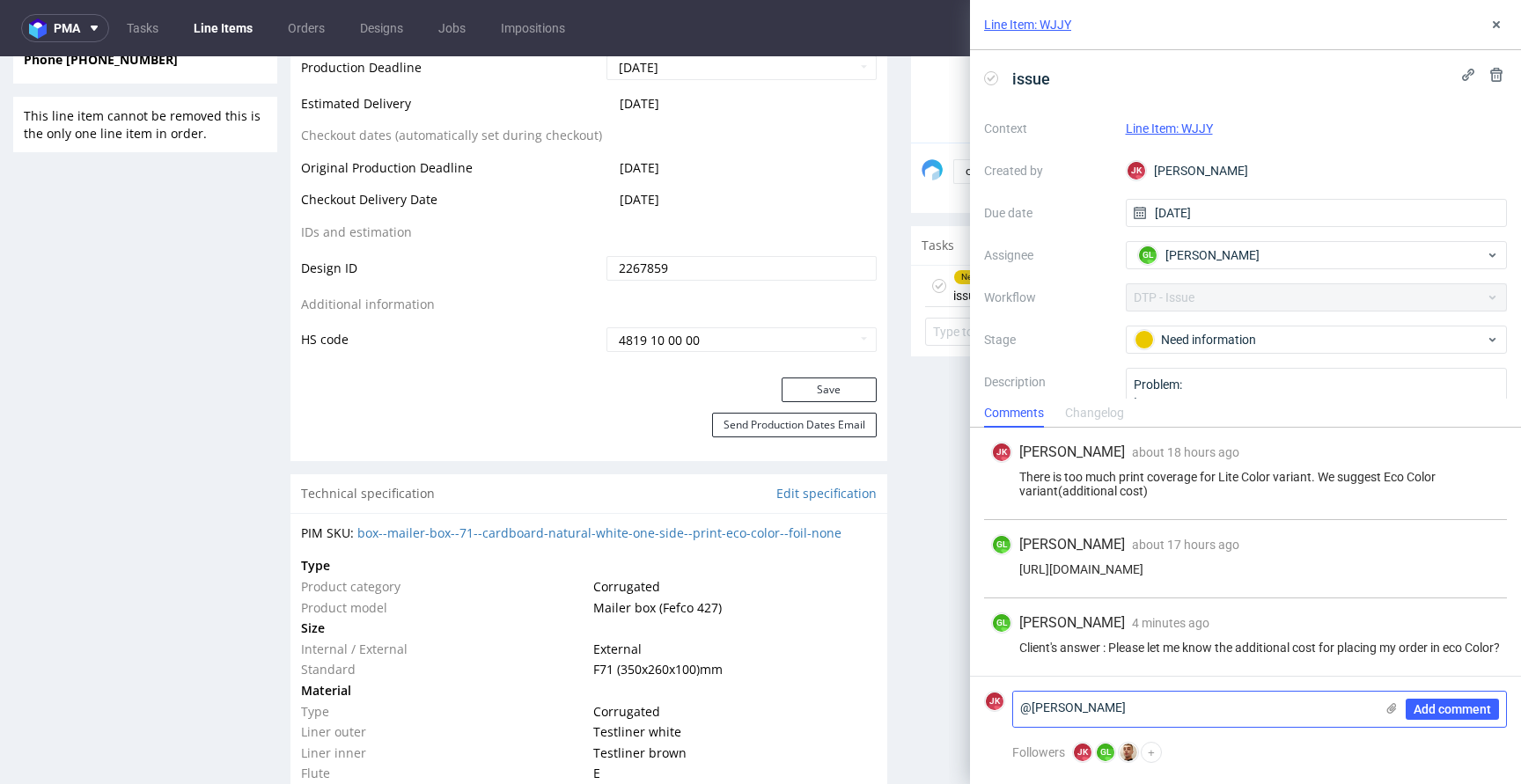
type textarea "@Bartłomiej"
click at [879, 489] on div "Progress Payment Paid Mon 29 Sep Design Locked DTP Issue in DTP Thu 2 Oct Batch…" at bounding box center [899, 743] width 1217 height 3268
click at [879, 491] on div "Progress Payment Paid Mon 29 Sep Design Locked DTP Issue in DTP Thu 2 Oct Batch…" at bounding box center [899, 743] width 1217 height 3268
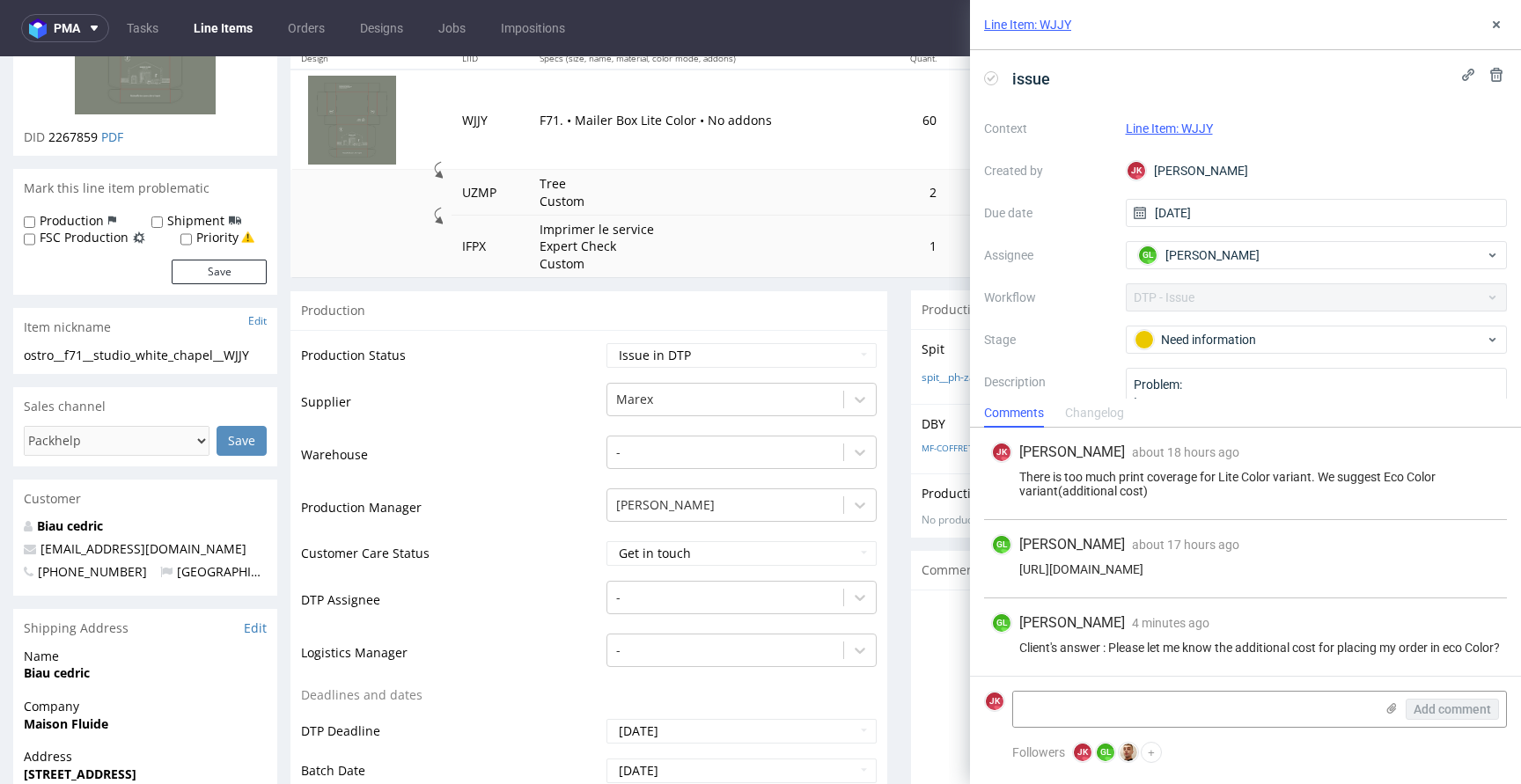
scroll to position [226, 0]
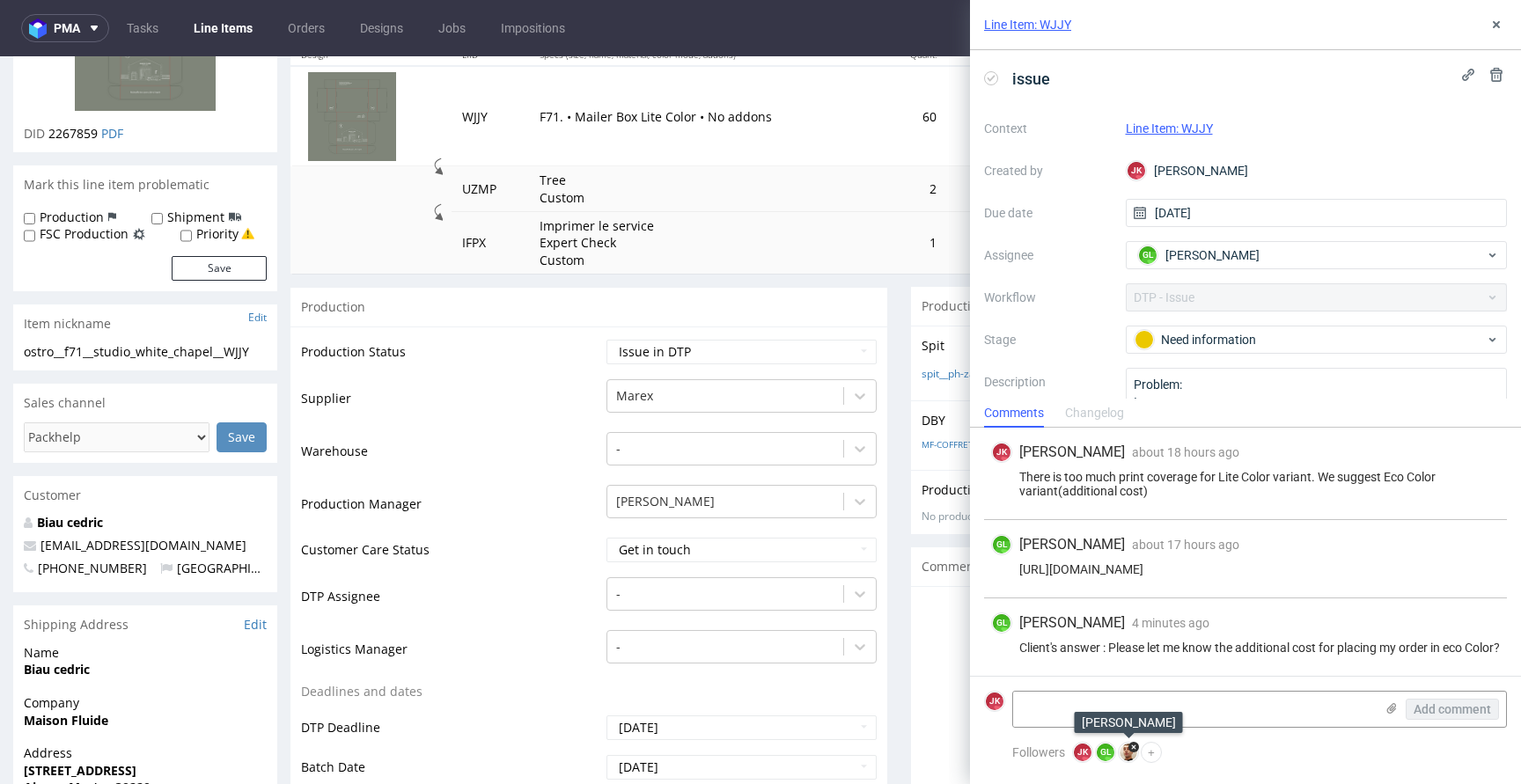
click at [1136, 748] on icon at bounding box center [1133, 746] width 9 height 9
click at [1129, 751] on button "+" at bounding box center [1128, 752] width 21 height 21
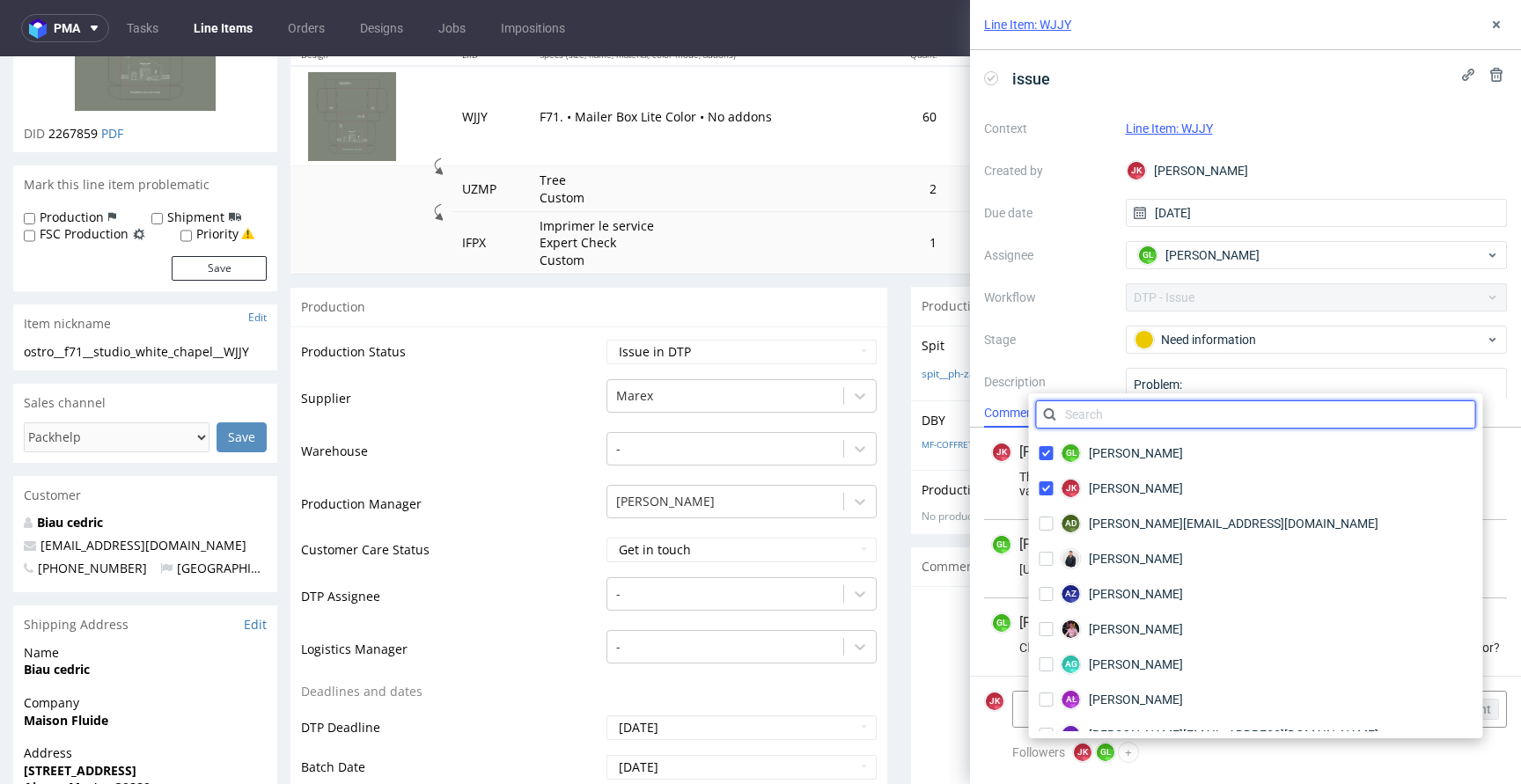
click at [1166, 412] on input "text" at bounding box center [1256, 414] width 440 height 28
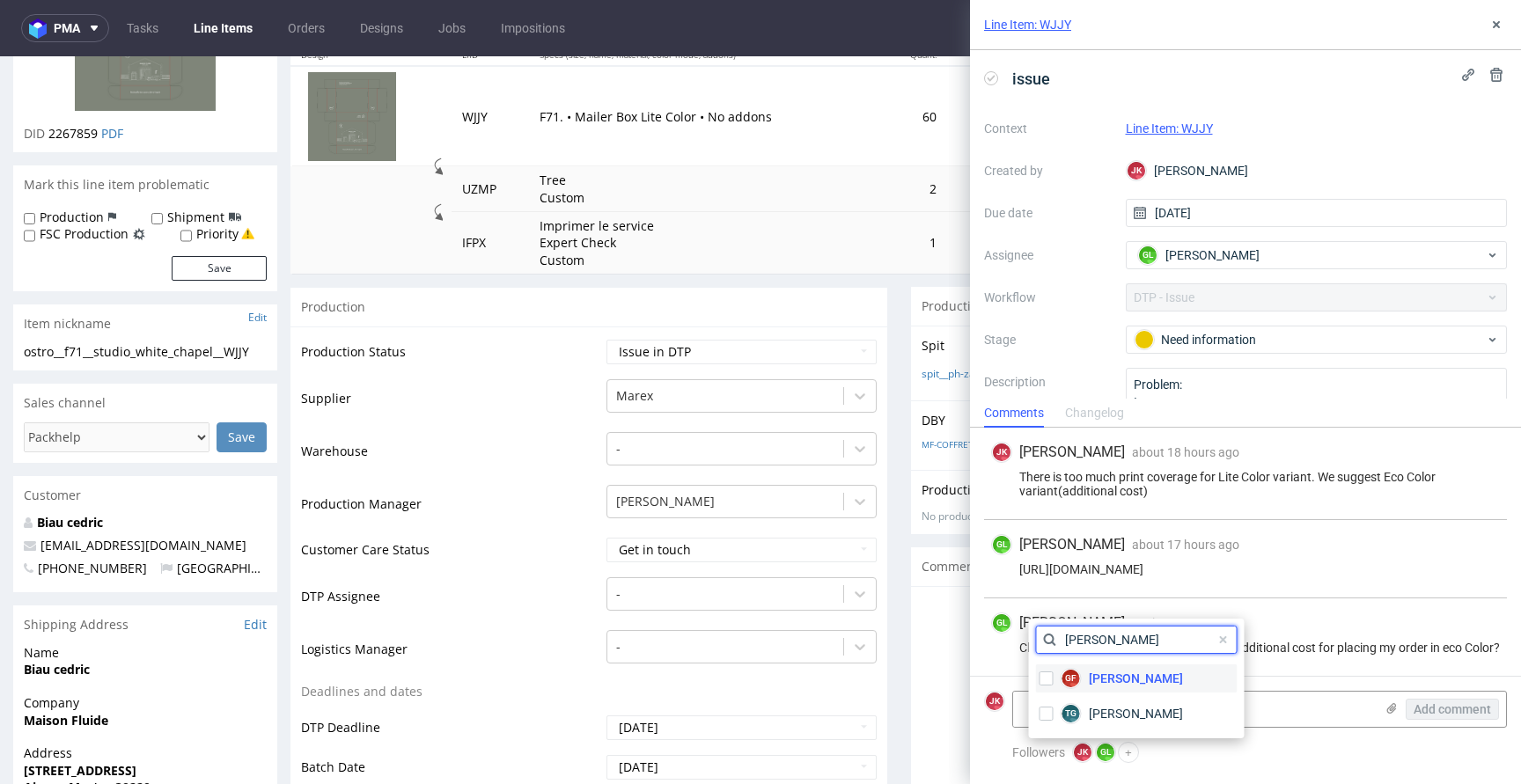
type input "gajda"
click at [1109, 678] on span "Gajda Filip" at bounding box center [1136, 678] width 95 height 17
checkbox input "true"
click at [1262, 753] on div "Followers JK Jan Kocik GL Guillaume Leroux GF Gajda Filip +" at bounding box center [1259, 752] width 495 height 21
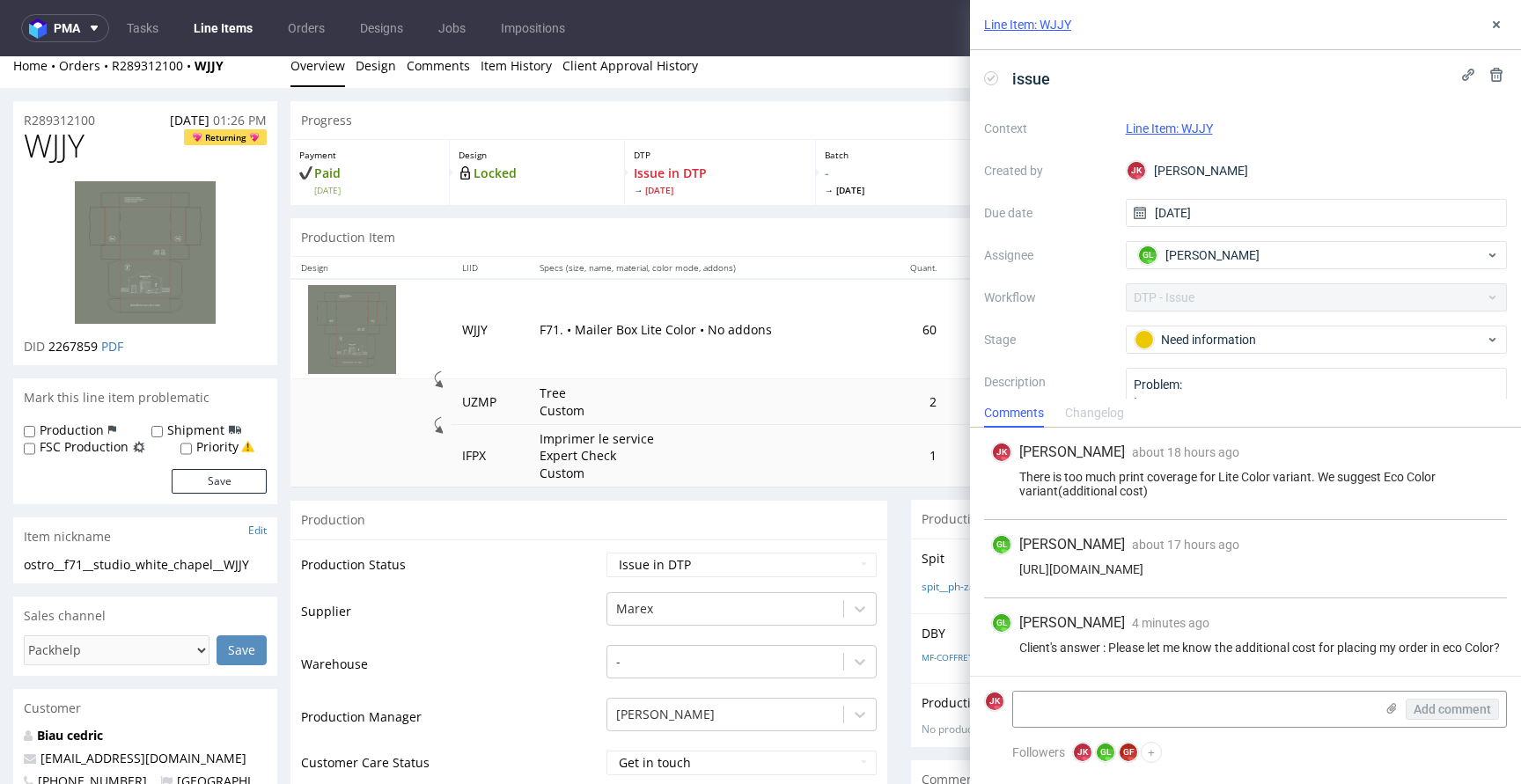
scroll to position [0, 0]
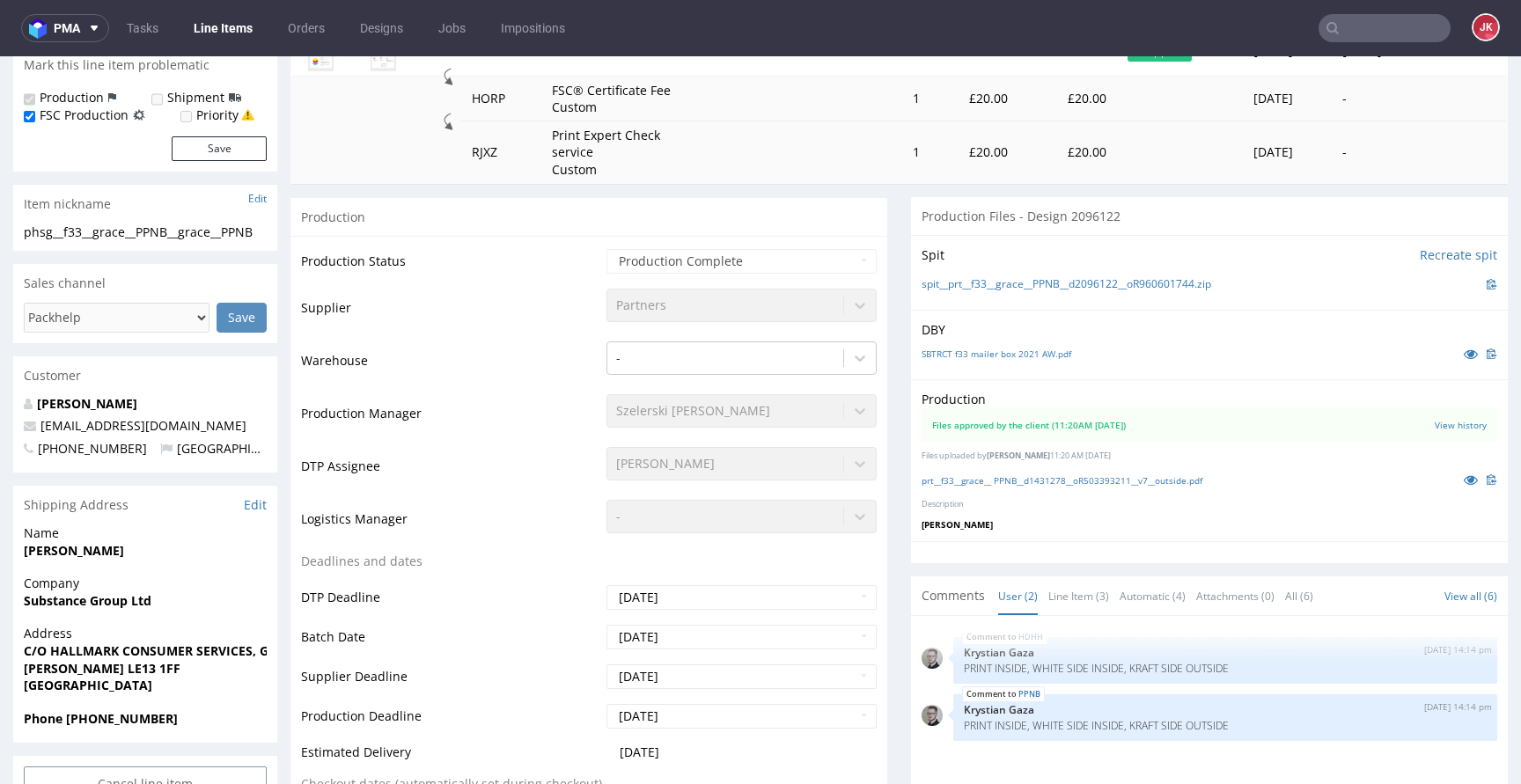
scroll to position [270, 0]
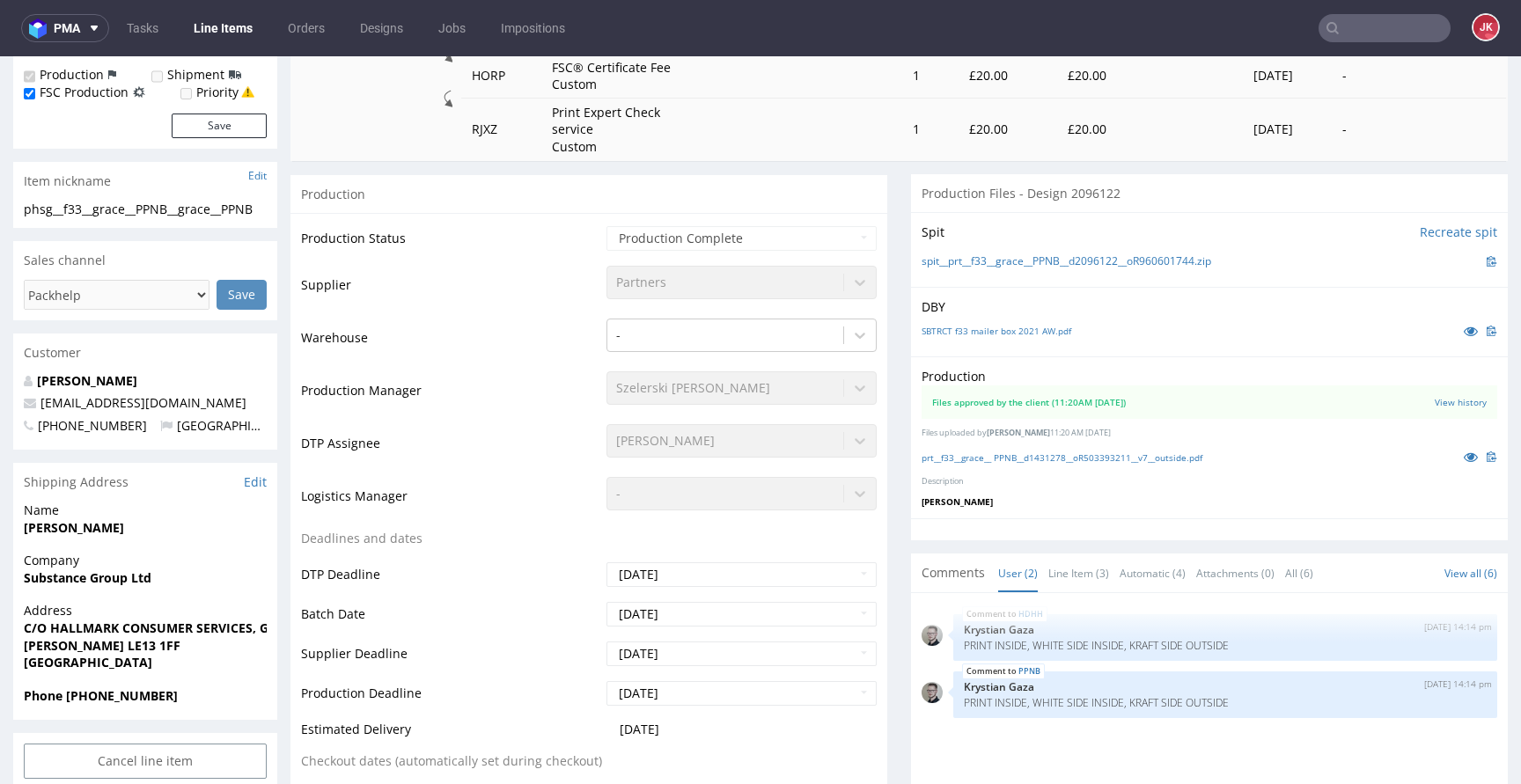
scroll to position [291, 0]
click at [1463, 453] on icon at bounding box center [1470, 455] width 14 height 13
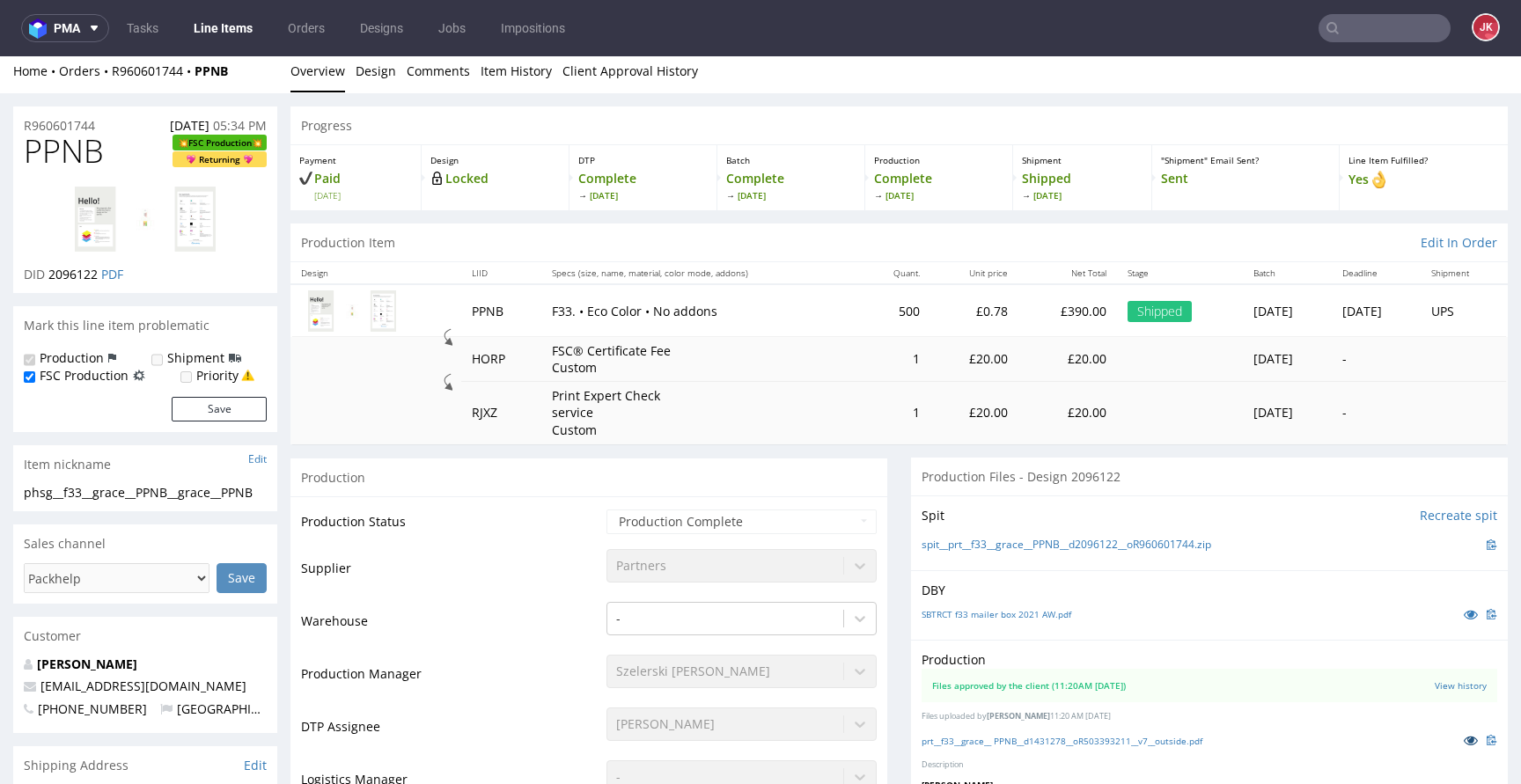
scroll to position [0, 0]
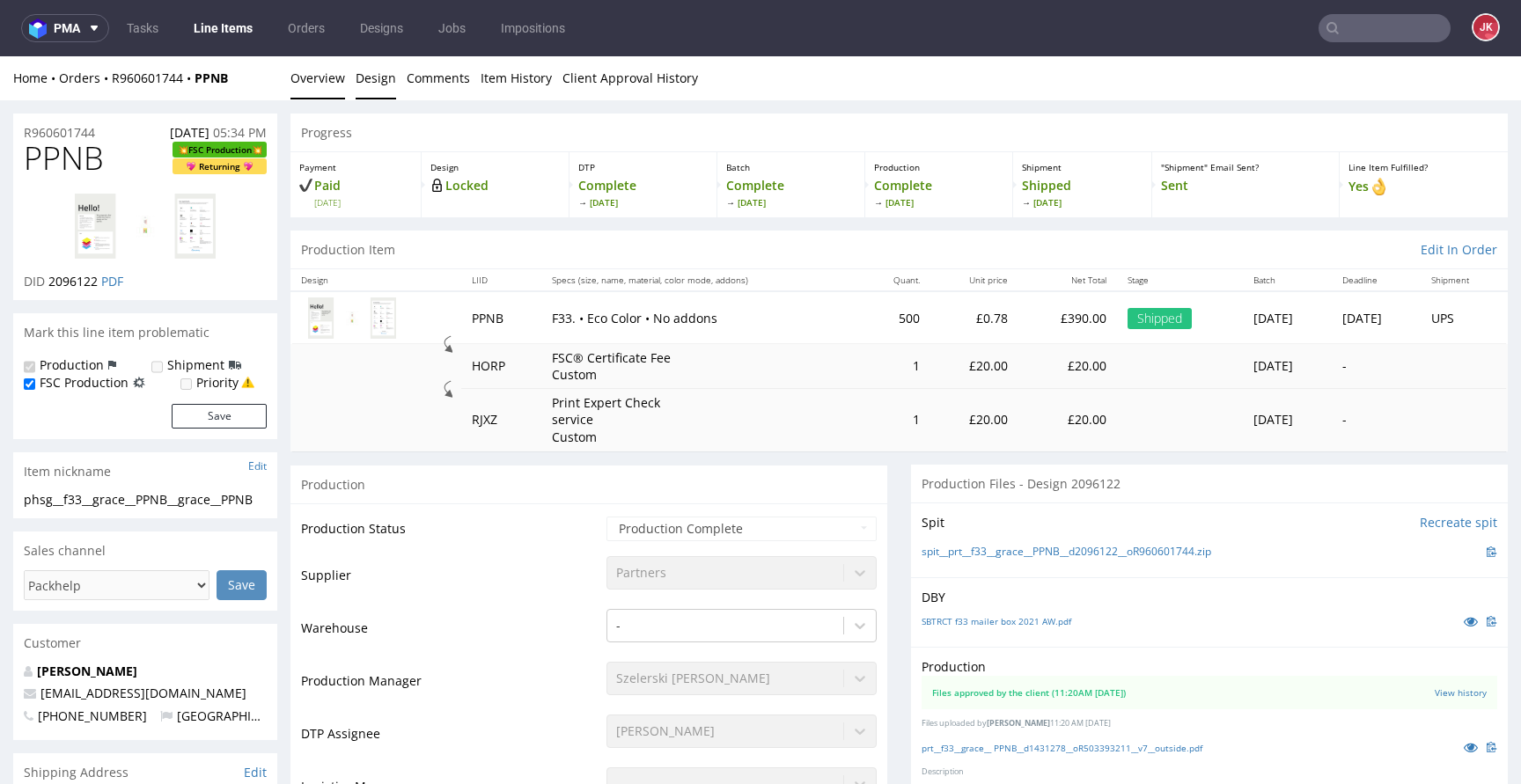
click at [387, 94] on link "Design" at bounding box center [376, 77] width 41 height 43
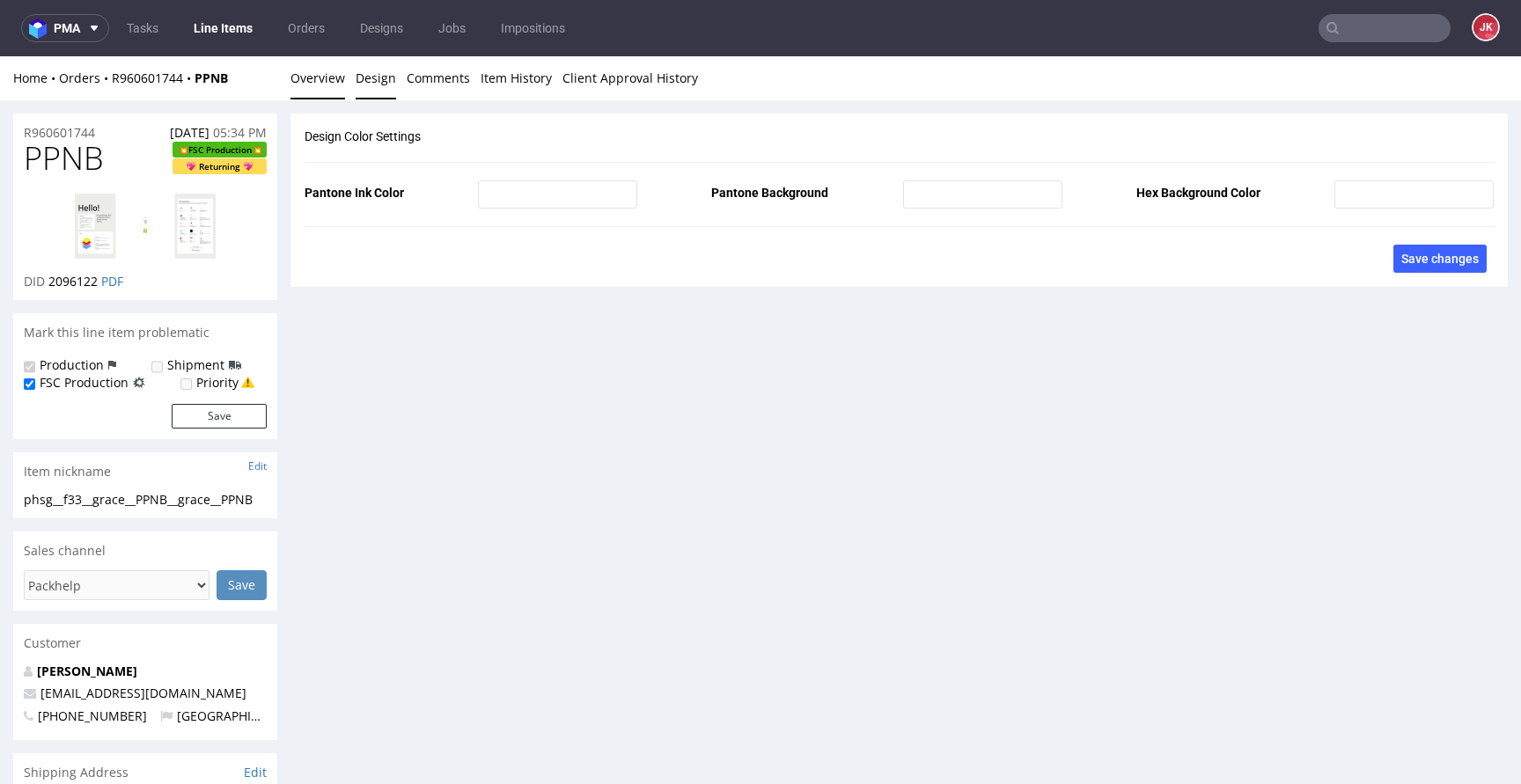
click at [327, 95] on link "Overview" at bounding box center [317, 77] width 55 height 43
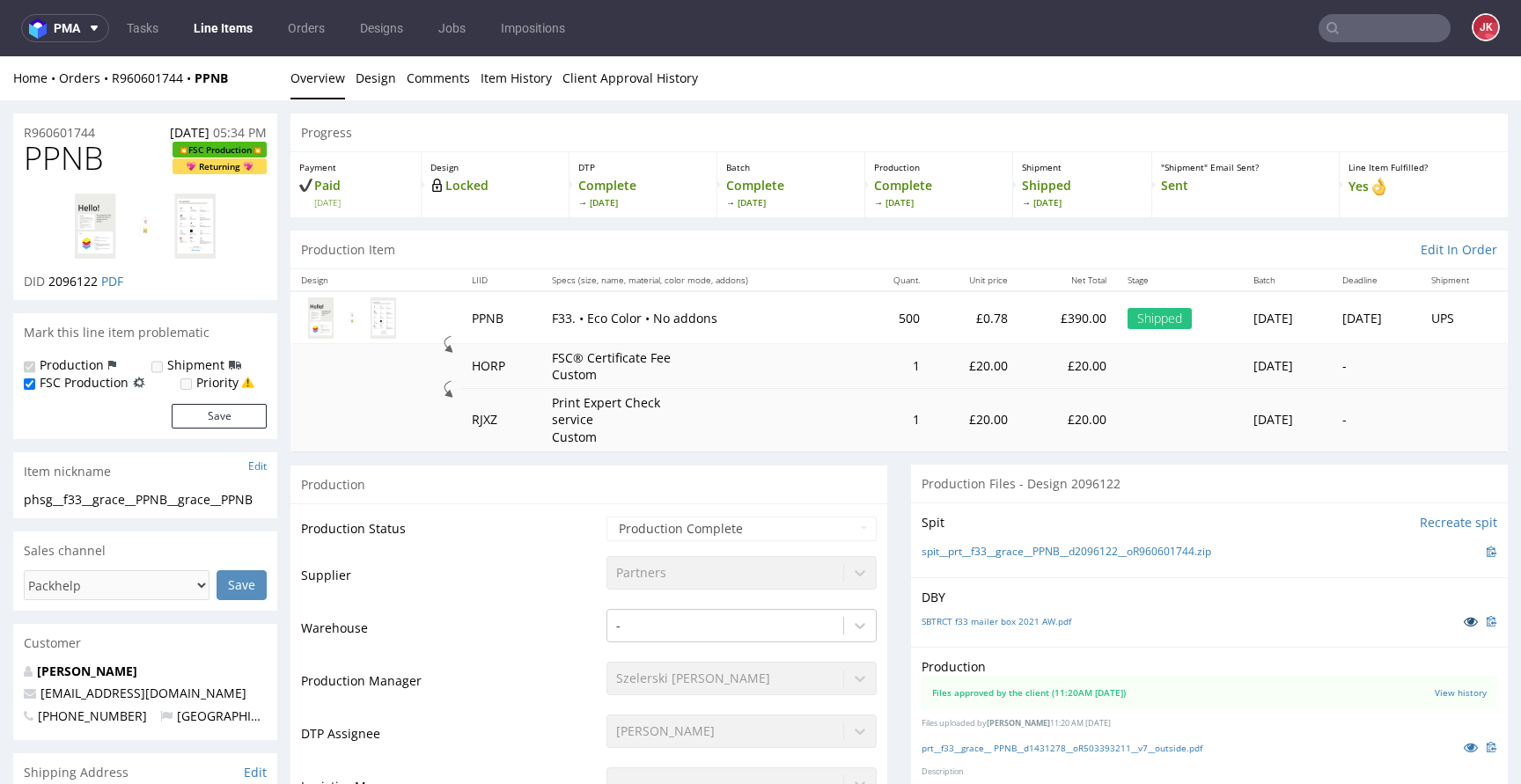
click at [1463, 622] on icon at bounding box center [1470, 621] width 14 height 13
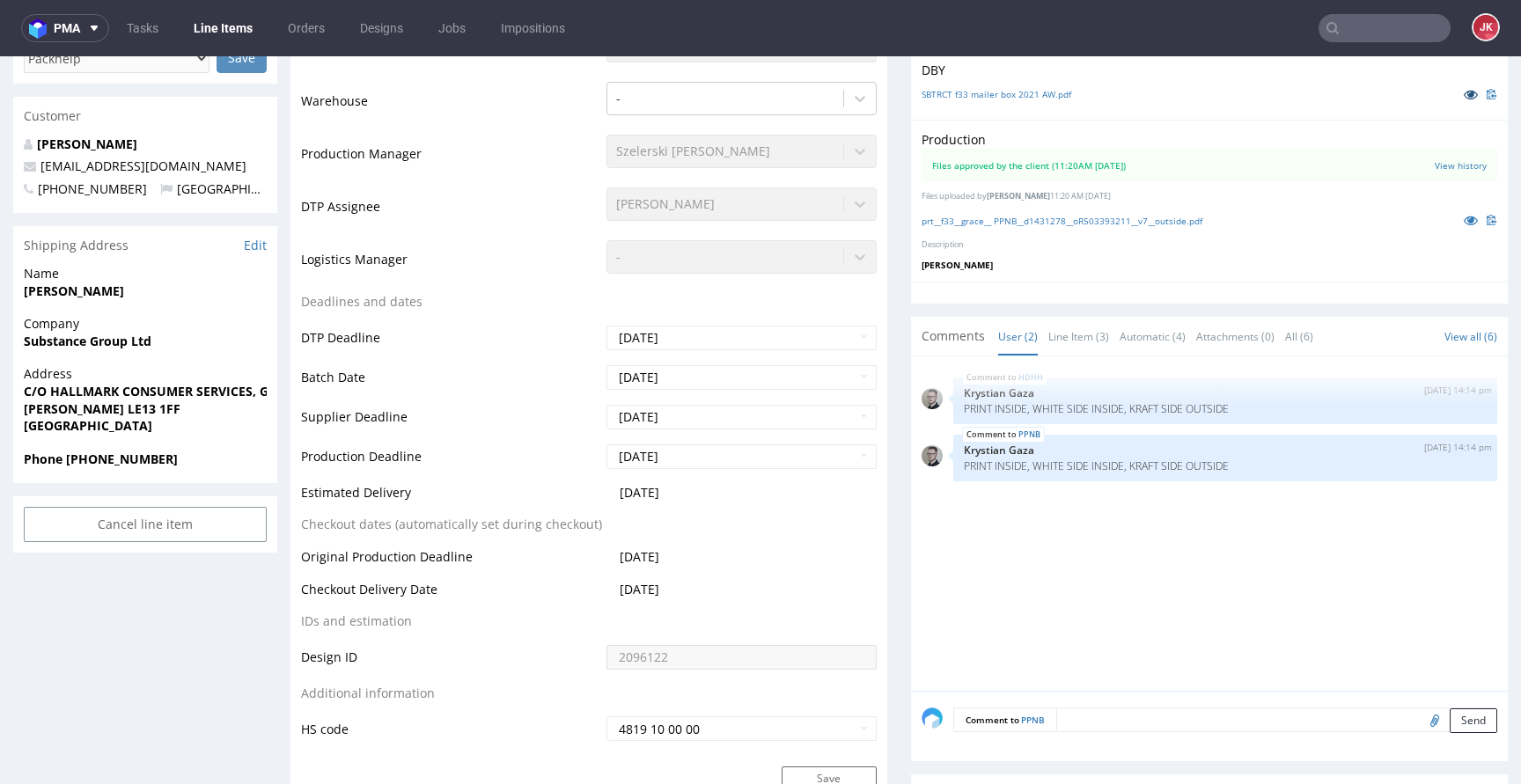
scroll to position [464, 0]
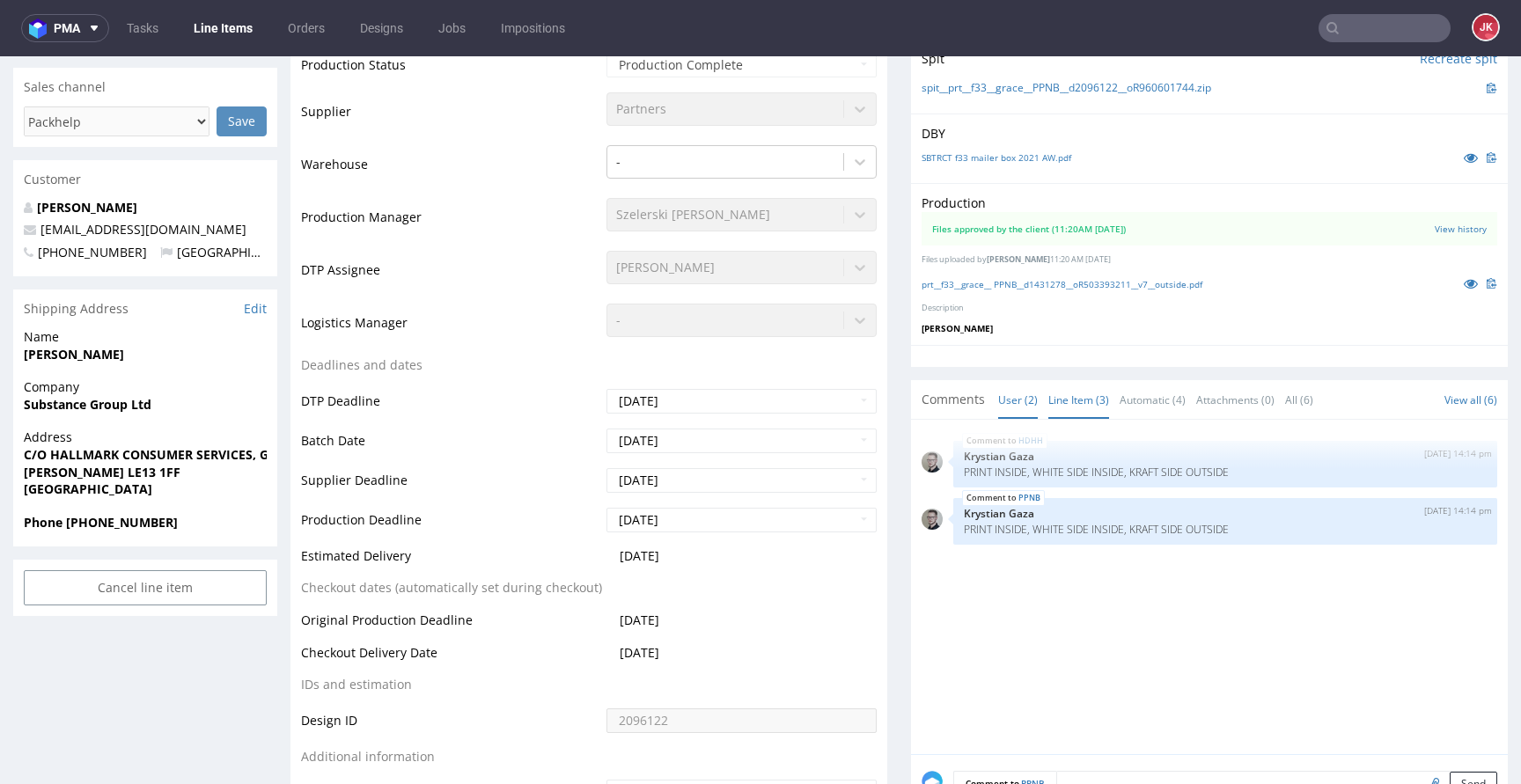
click at [1060, 398] on link "Line Item (3)" at bounding box center [1078, 399] width 61 height 38
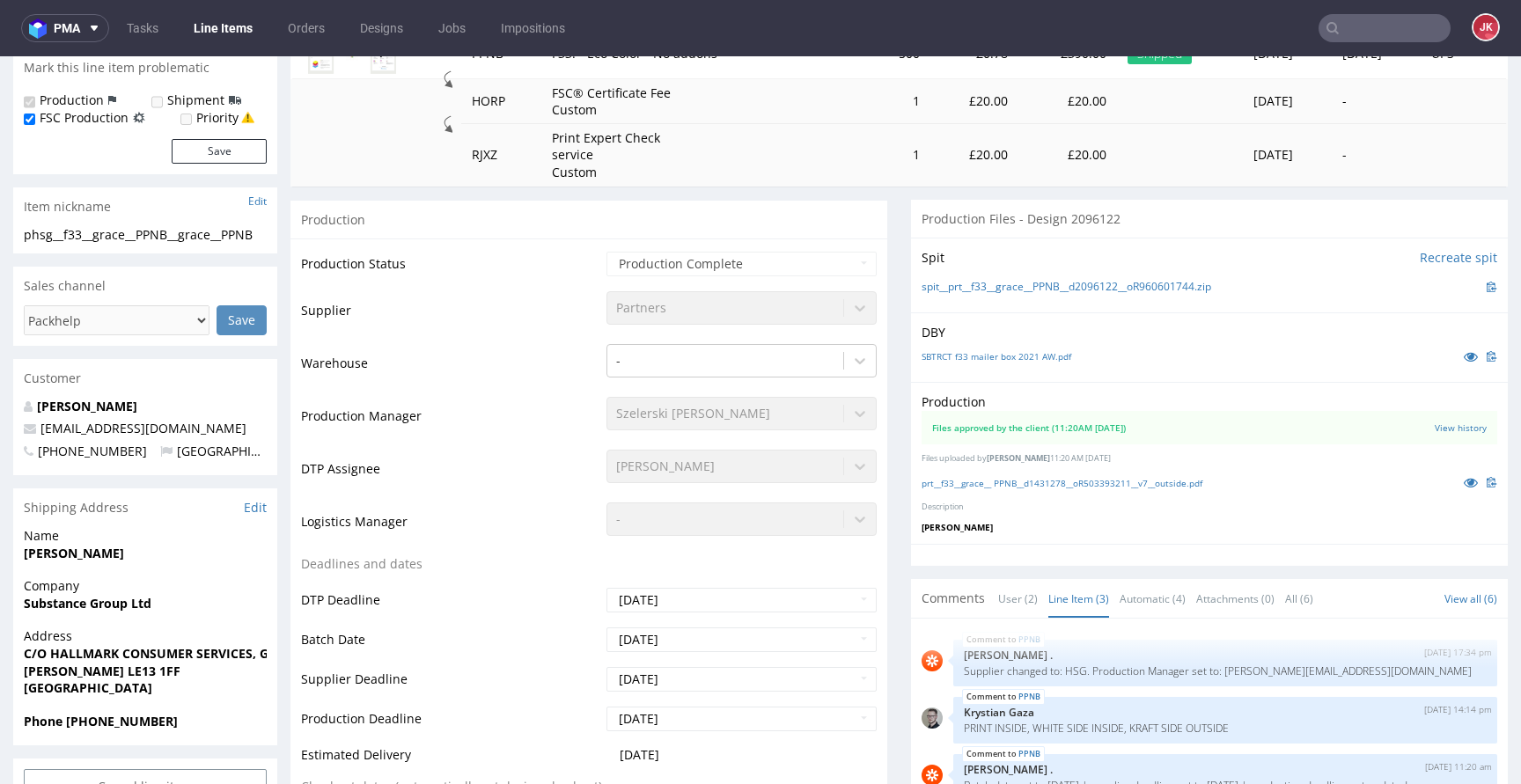
scroll to position [257, 0]
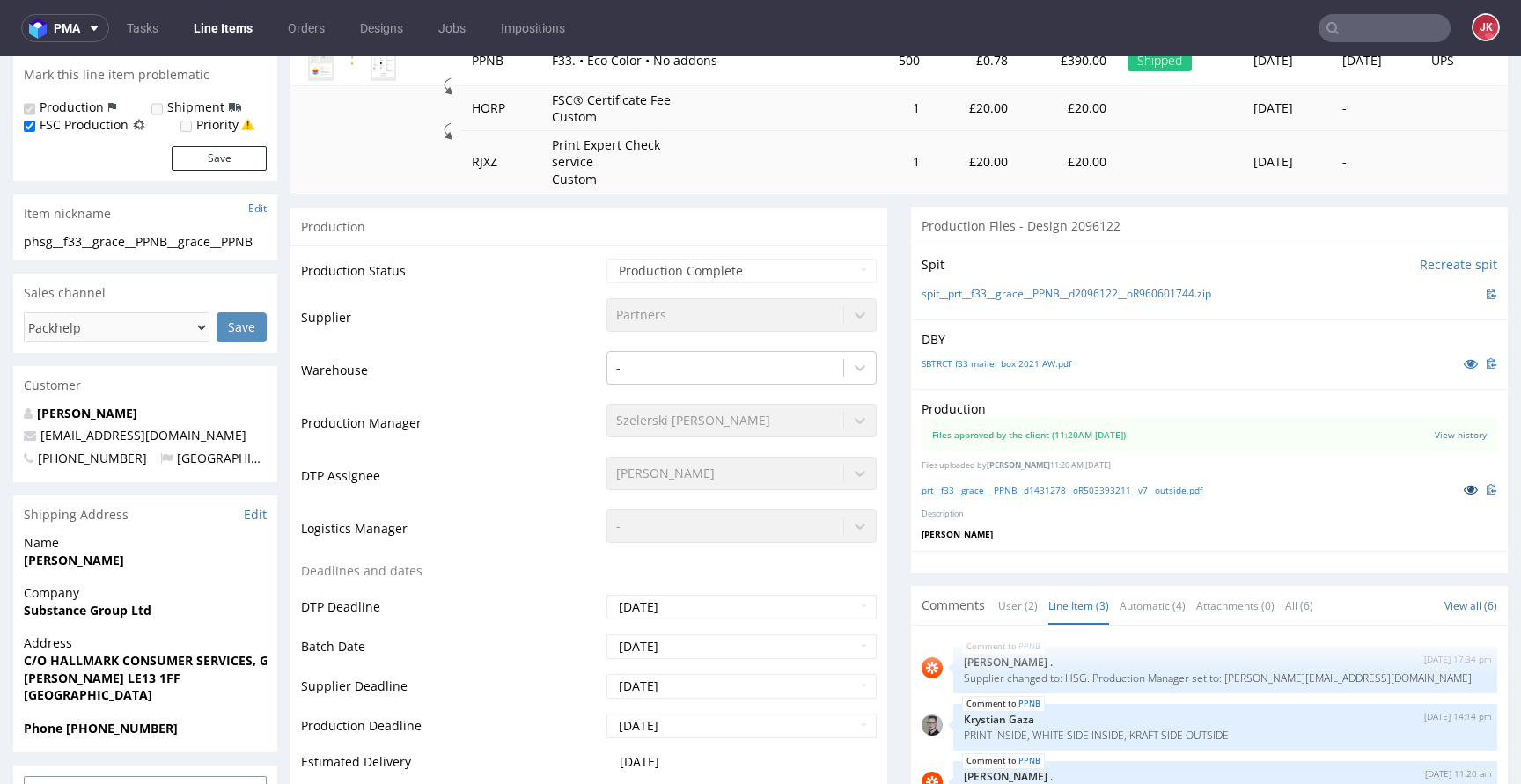
click at [1454, 481] on link at bounding box center [1470, 489] width 32 height 19
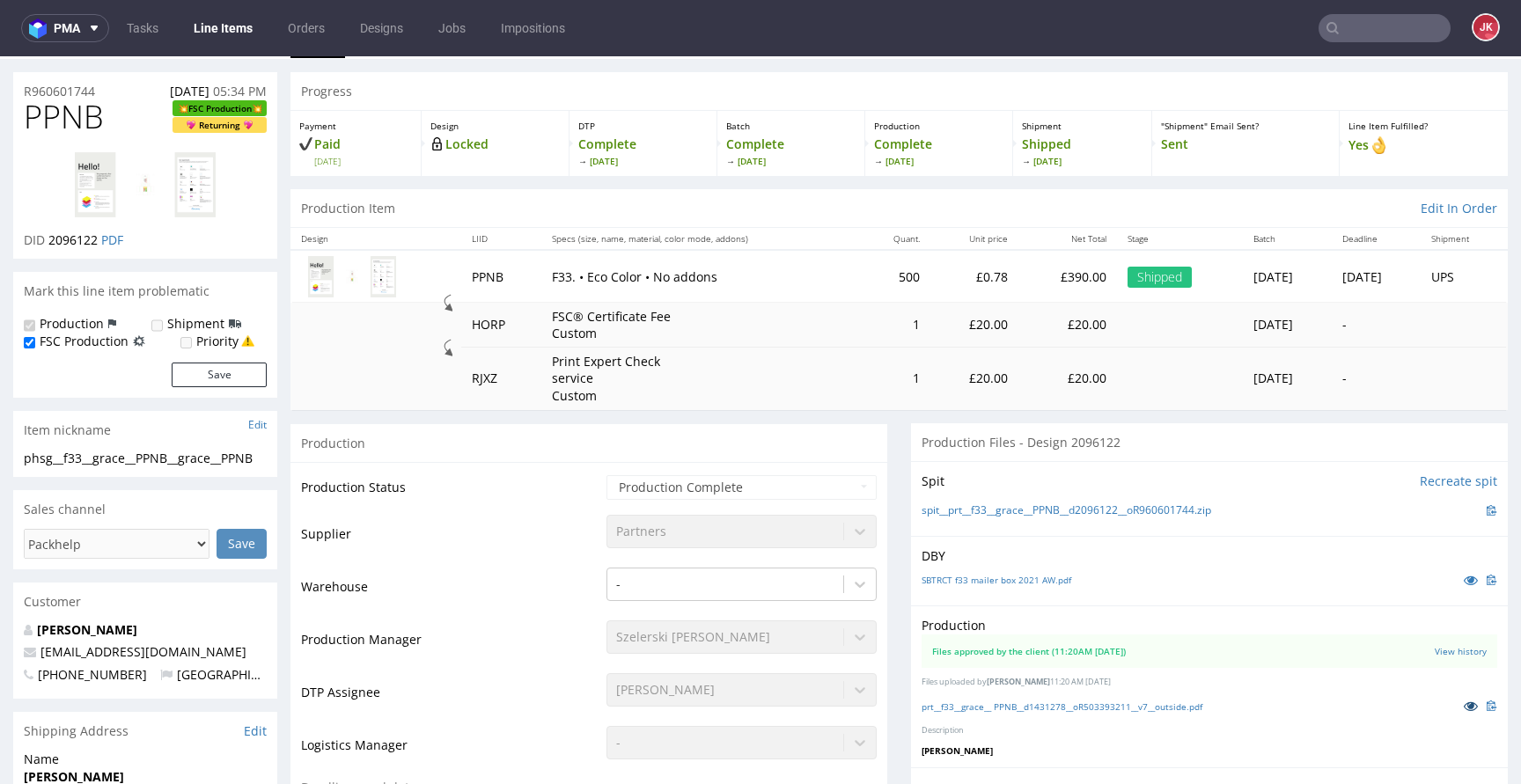
scroll to position [0, 0]
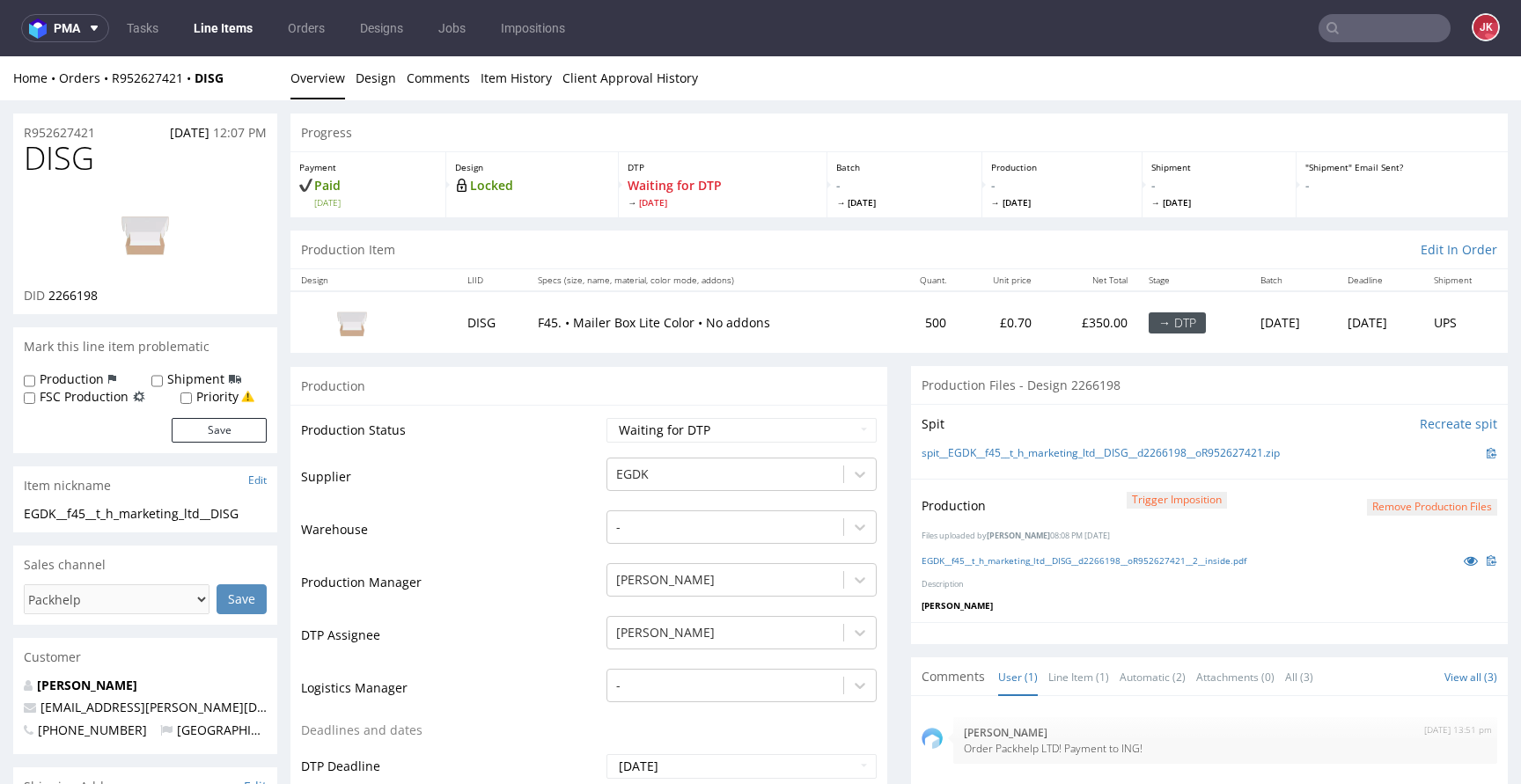
click at [384, 82] on link "Design" at bounding box center [376, 77] width 41 height 43
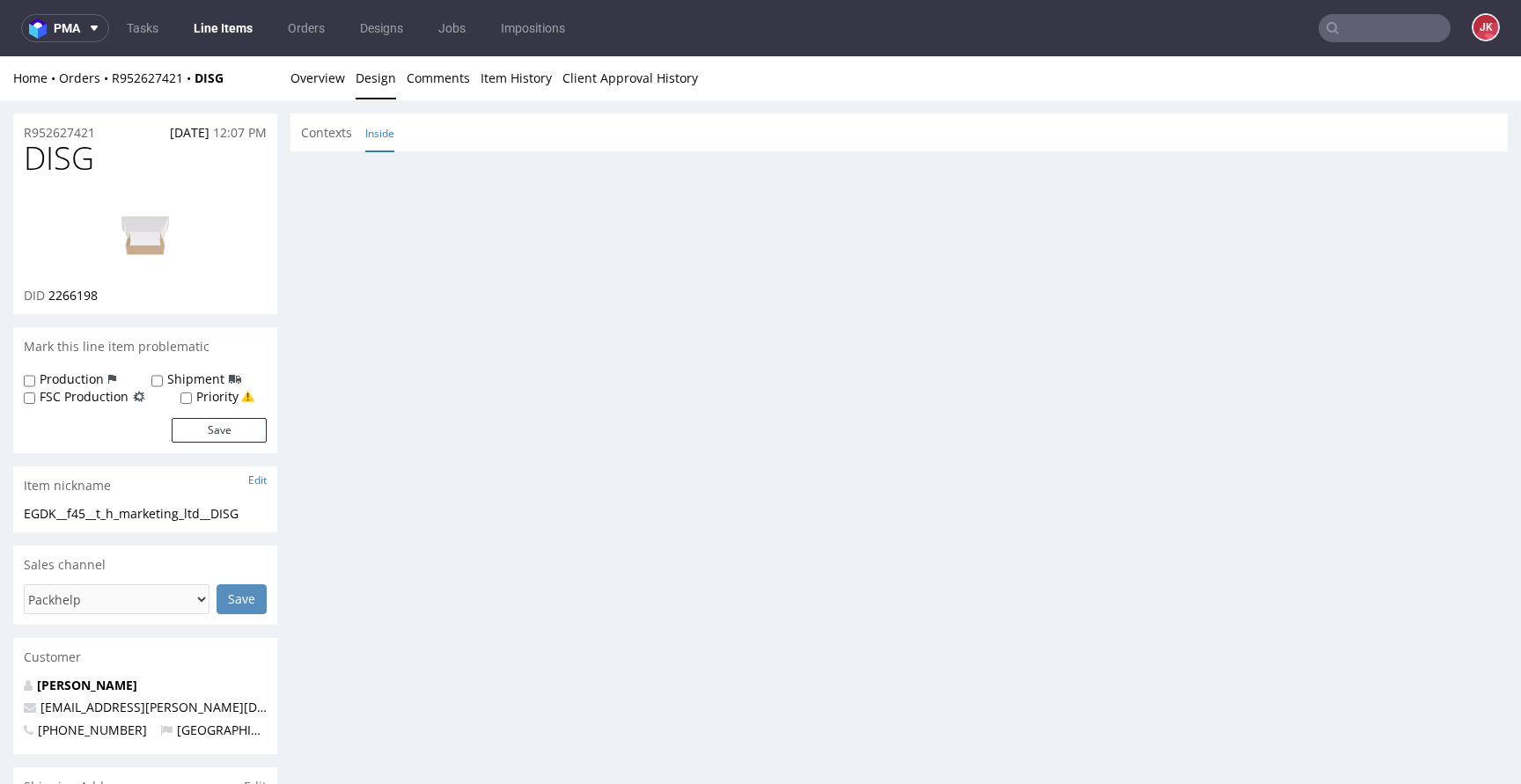
click at [376, 144] on link "Inside" at bounding box center [380, 133] width 29 height 38
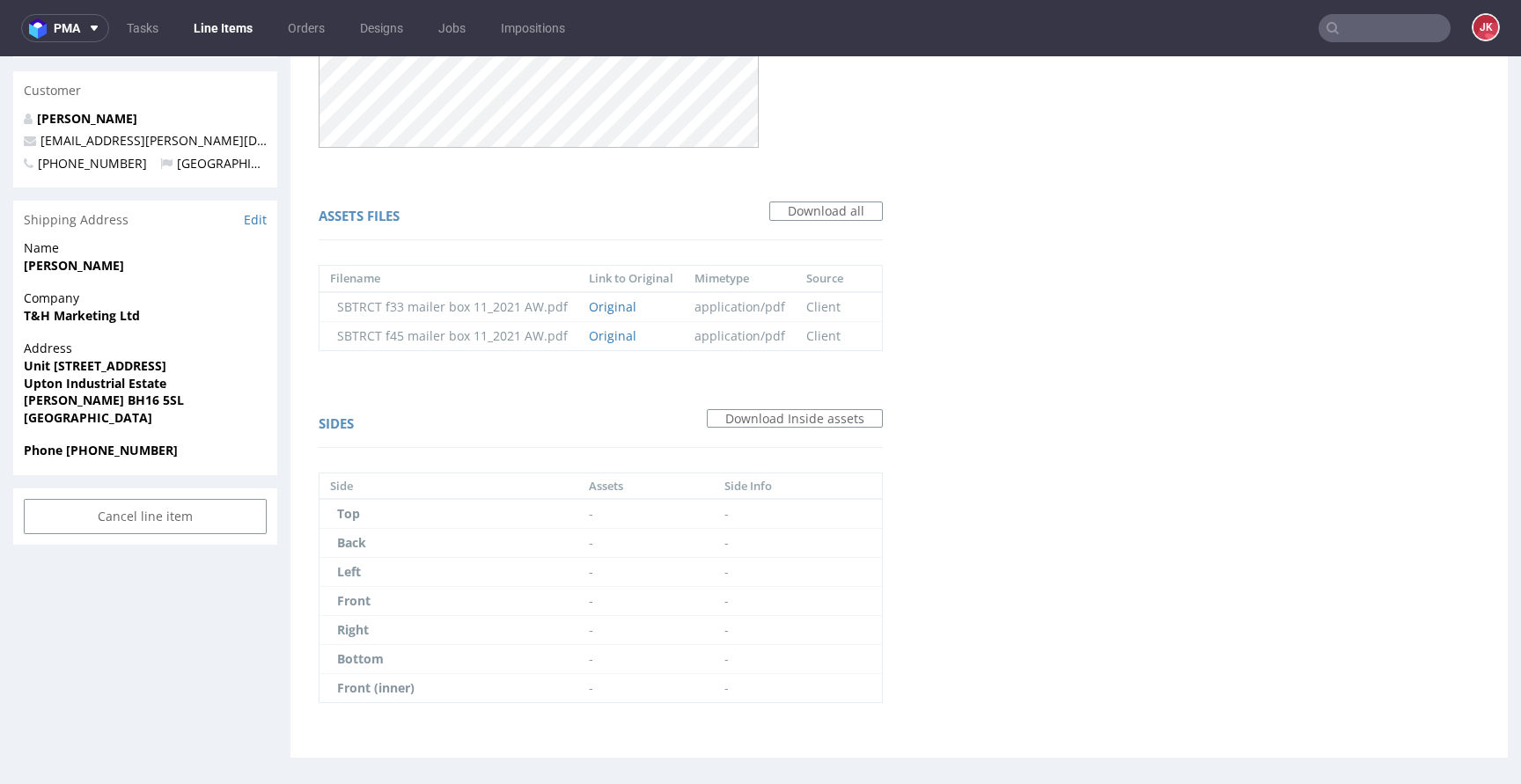
scroll to position [576, 0]
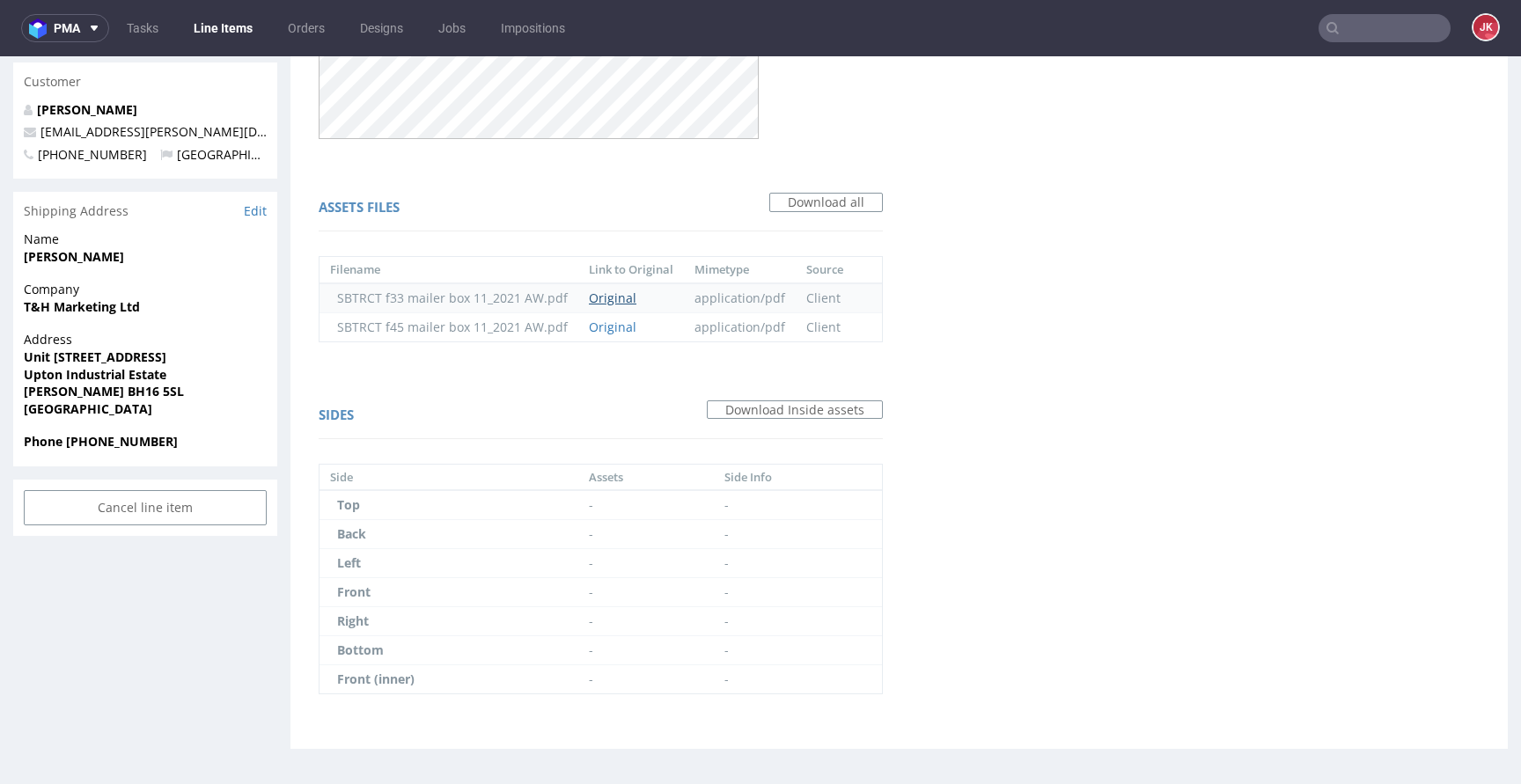
click at [603, 303] on link "Original" at bounding box center [611, 297] width 47 height 16
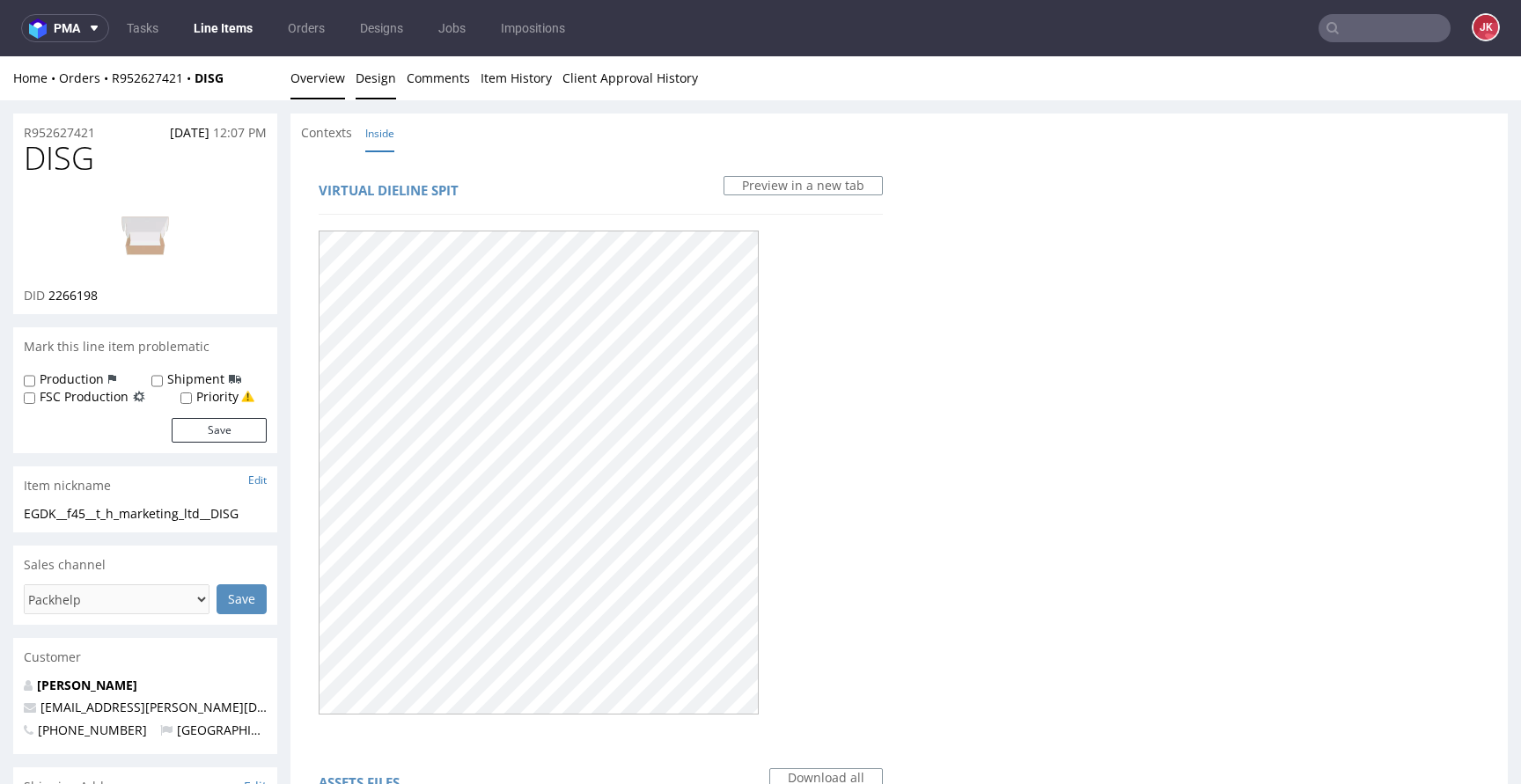
click at [332, 80] on link "Overview" at bounding box center [317, 77] width 55 height 43
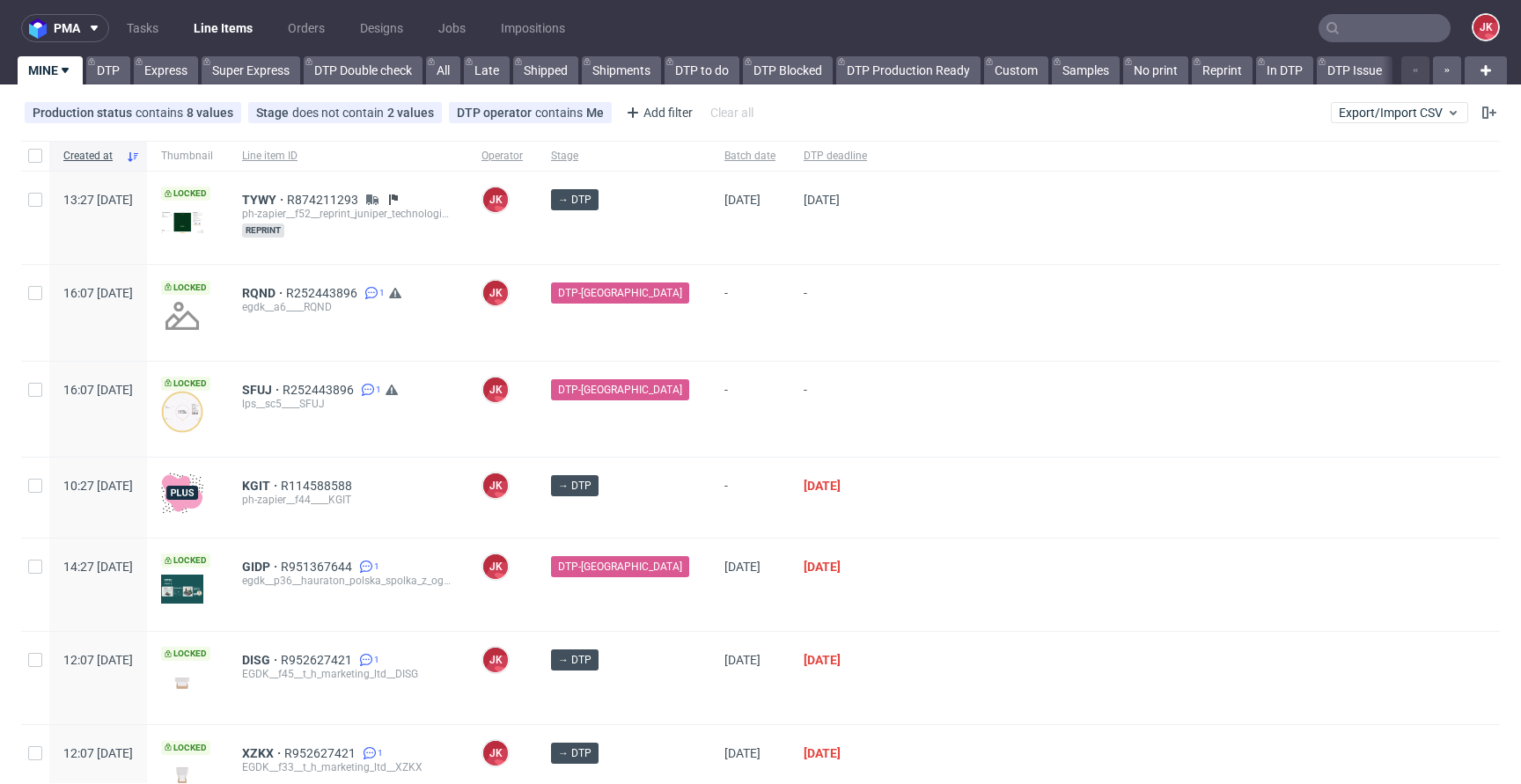
click at [670, 416] on div "DTP-[GEOGRAPHIC_DATA]" at bounding box center [624, 409] width 174 height 95
click at [109, 75] on link "DTP" at bounding box center [108, 69] width 44 height 28
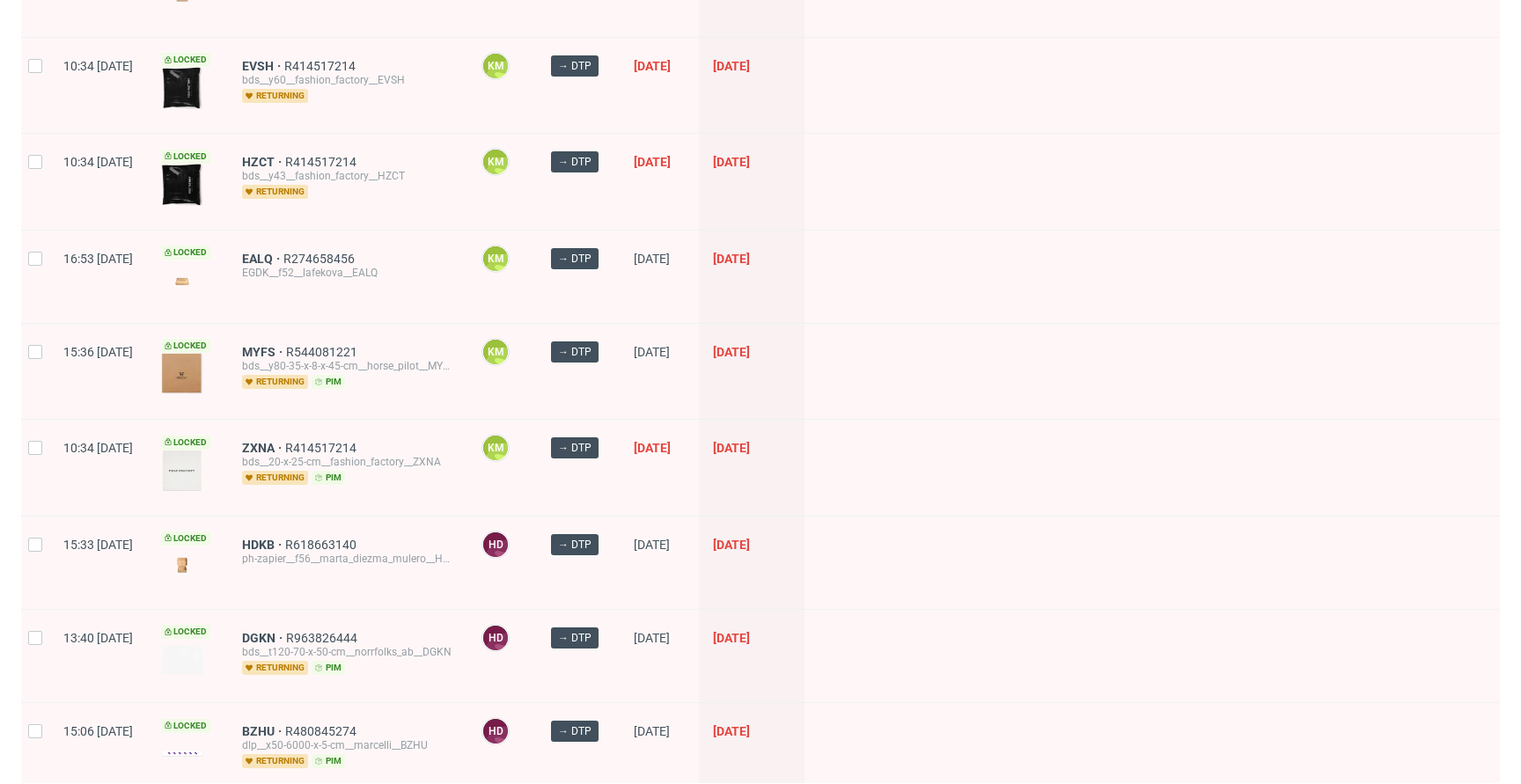
scroll to position [2455, 0]
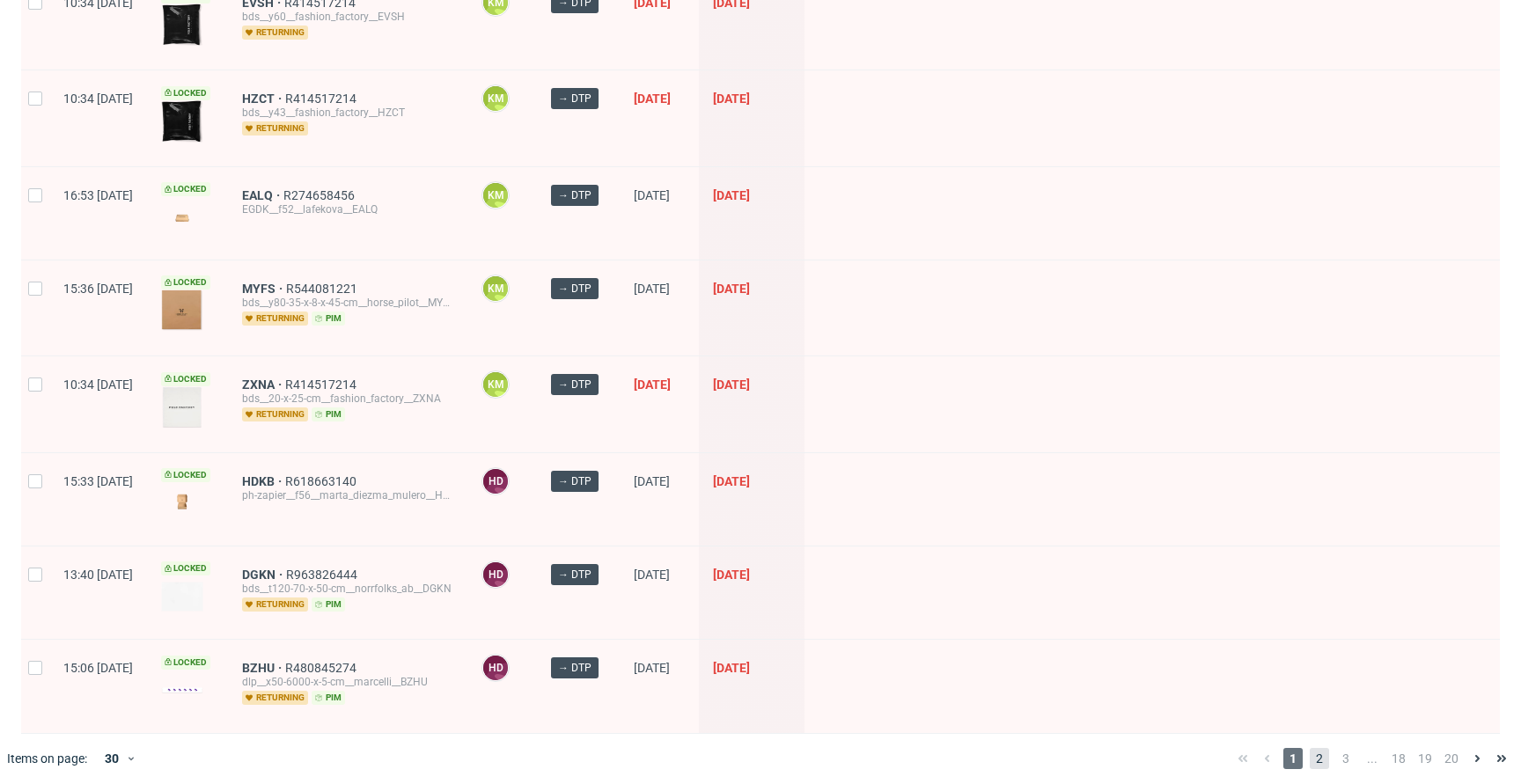
click at [1310, 748] on span "2" at bounding box center [1319, 759] width 19 height 21
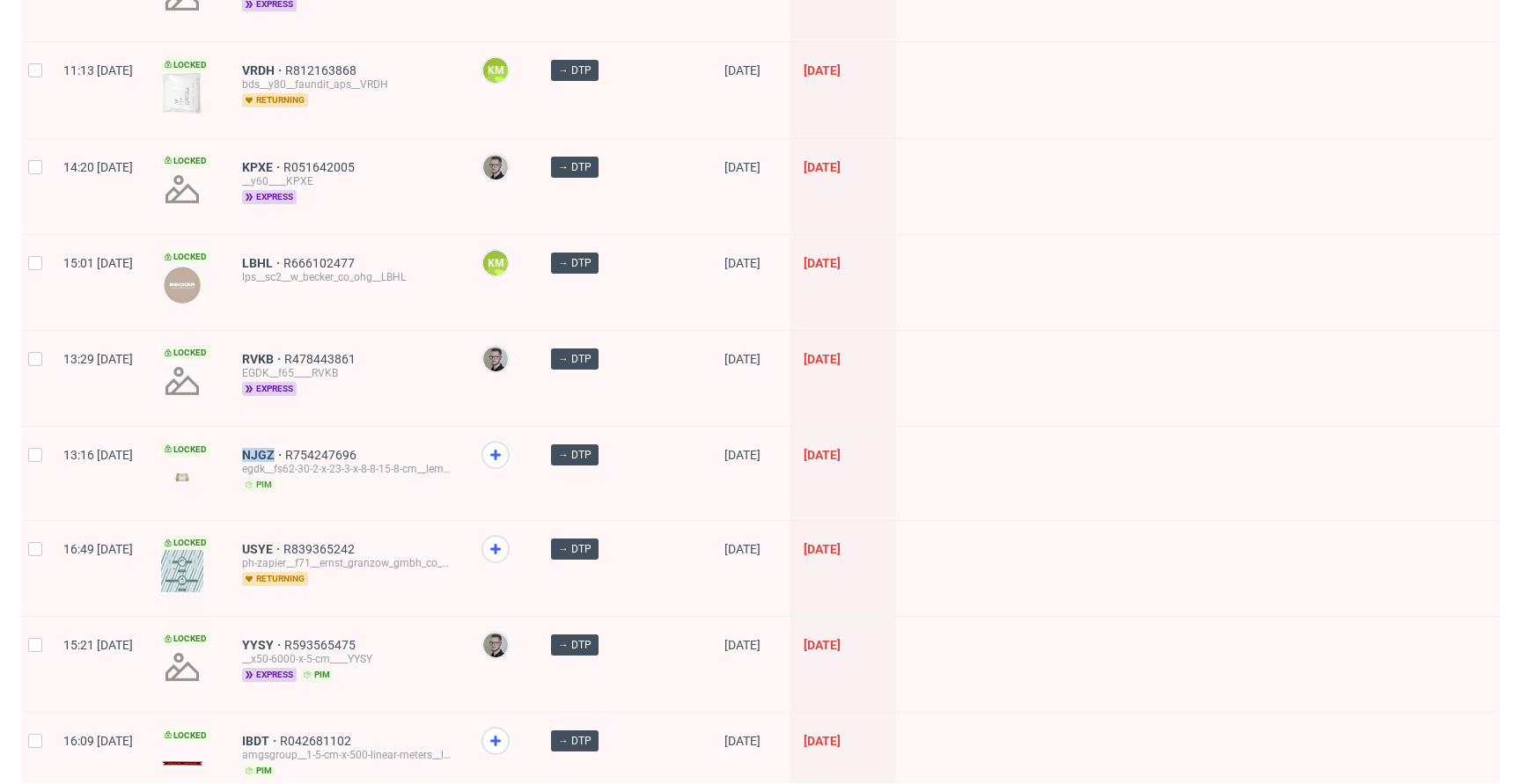
scroll to position [2224, 0]
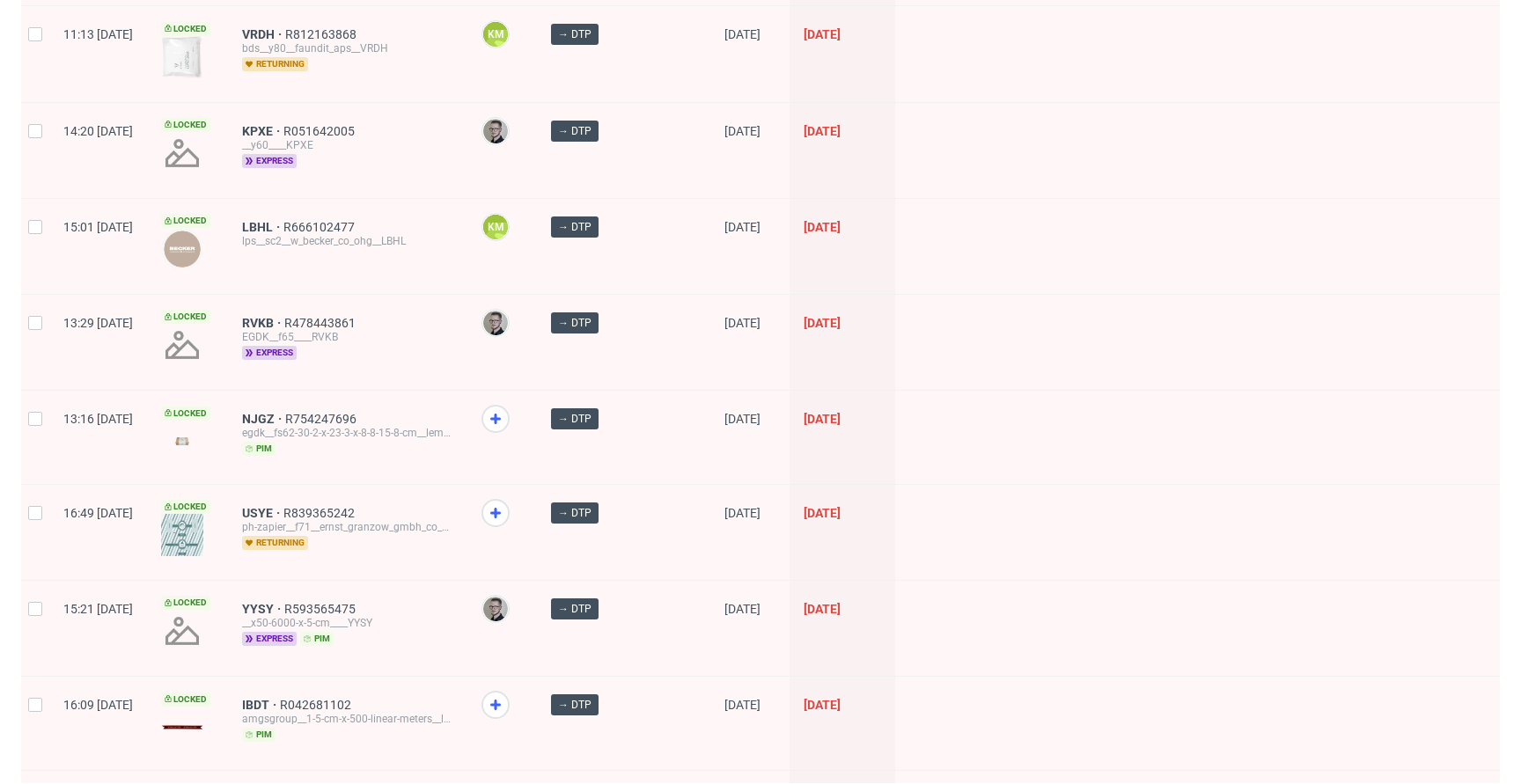
click at [467, 485] on div "USYE R839365242 ph-zapier__f71__ernst_granzow_gmbh_co_kg__USYE returning" at bounding box center [347, 532] width 239 height 95
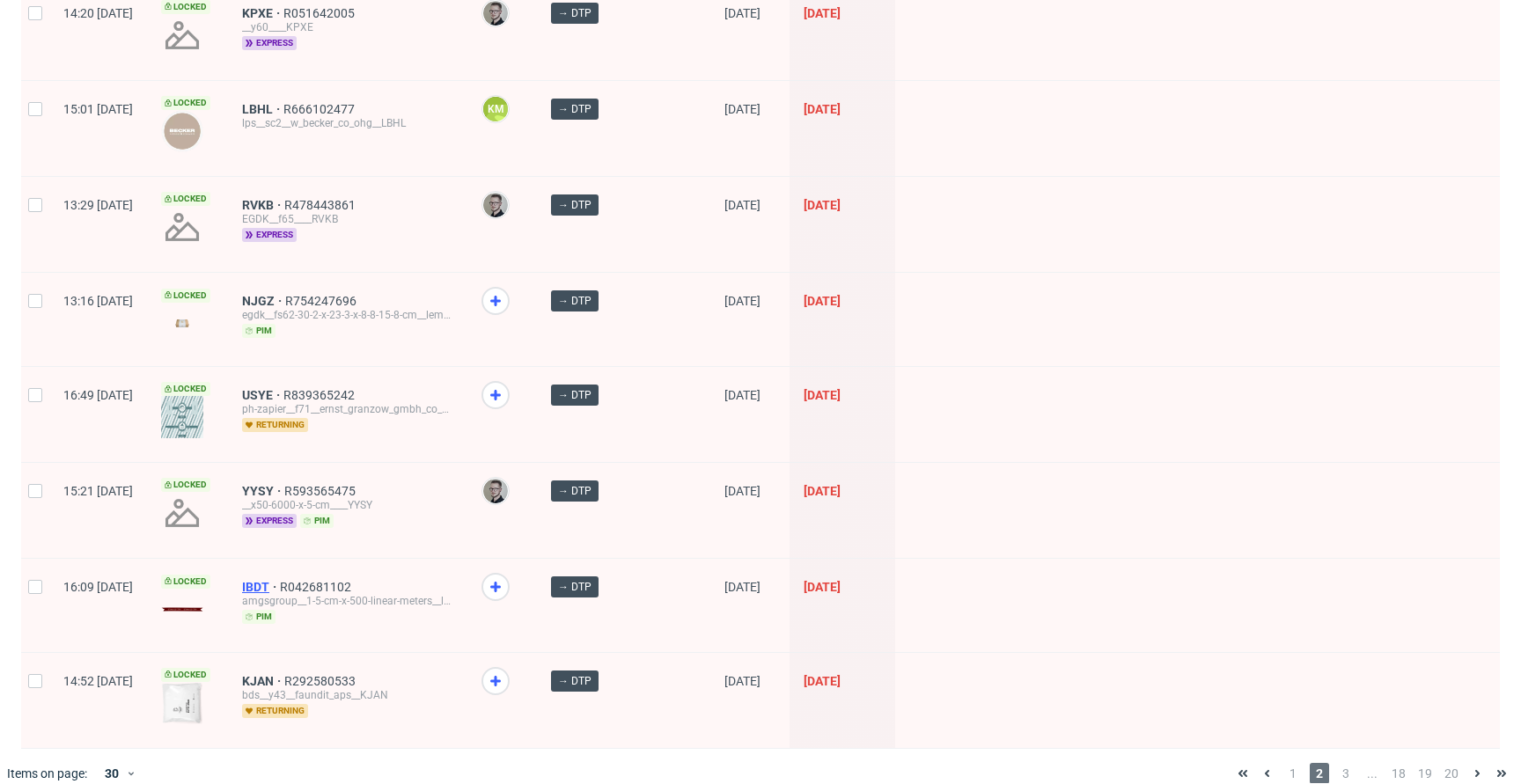
click at [280, 580] on span "IBDT" at bounding box center [260, 586] width 38 height 14
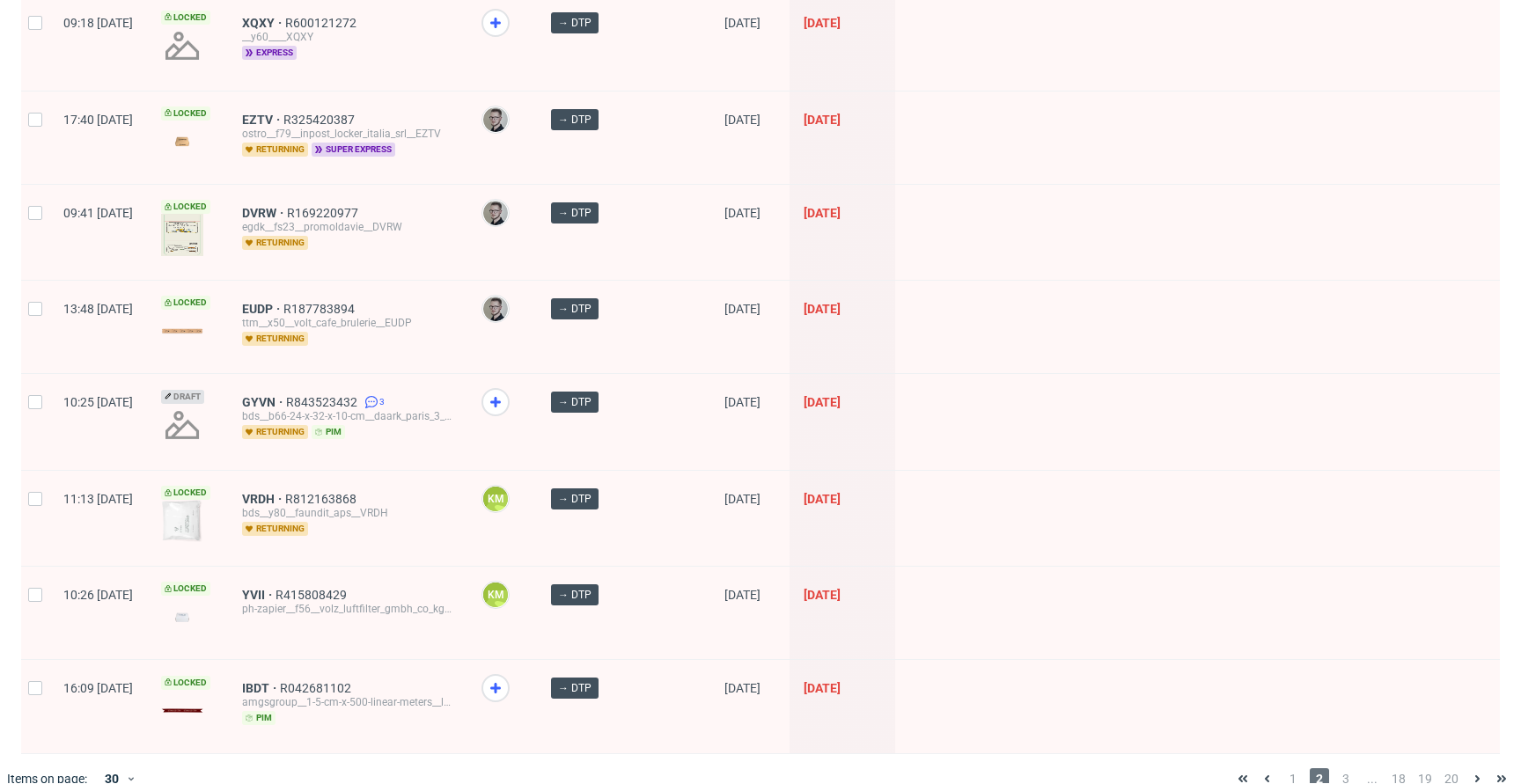
scroll to position [2327, 0]
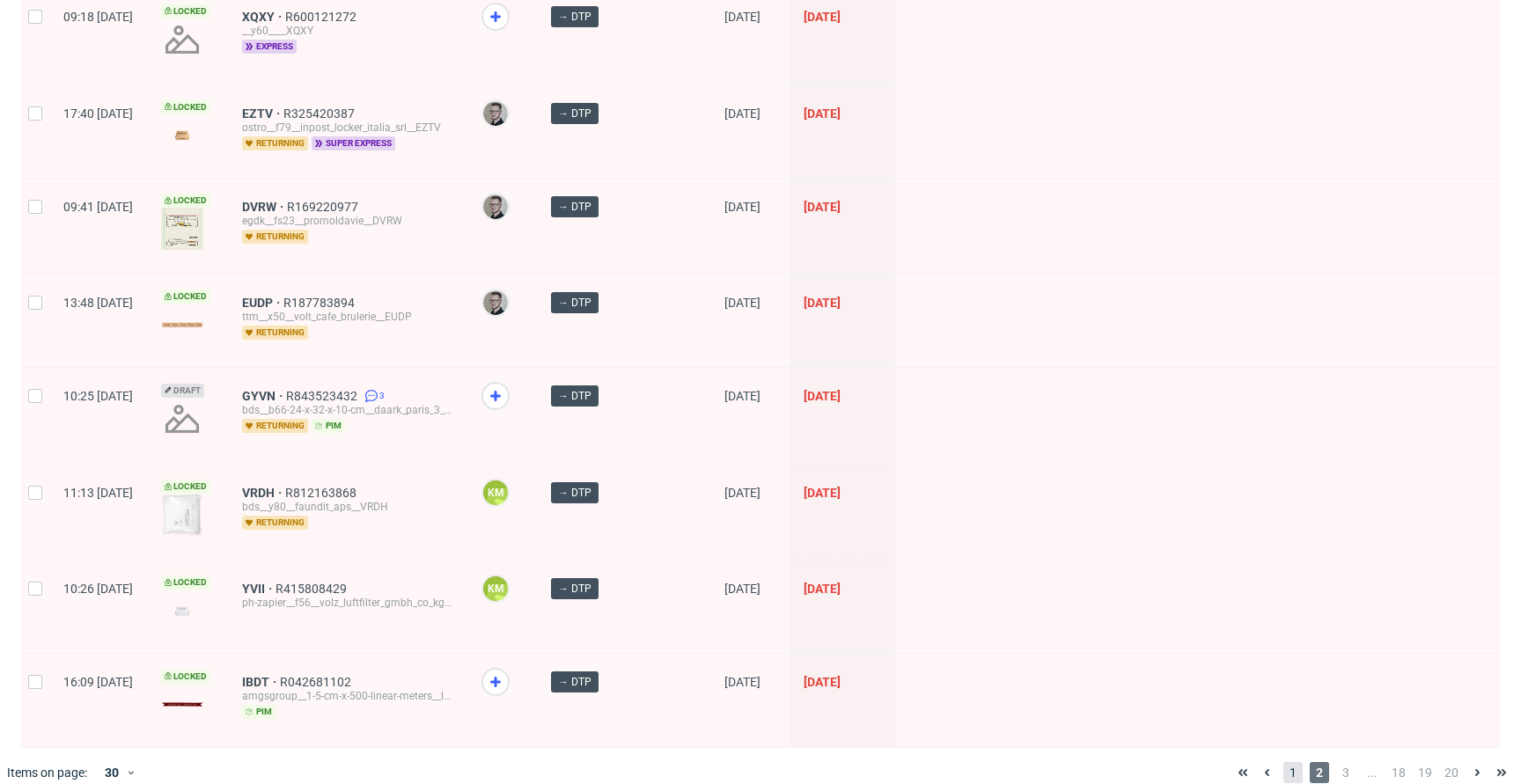
click at [1289, 762] on span "1" at bounding box center [1292, 772] width 19 height 21
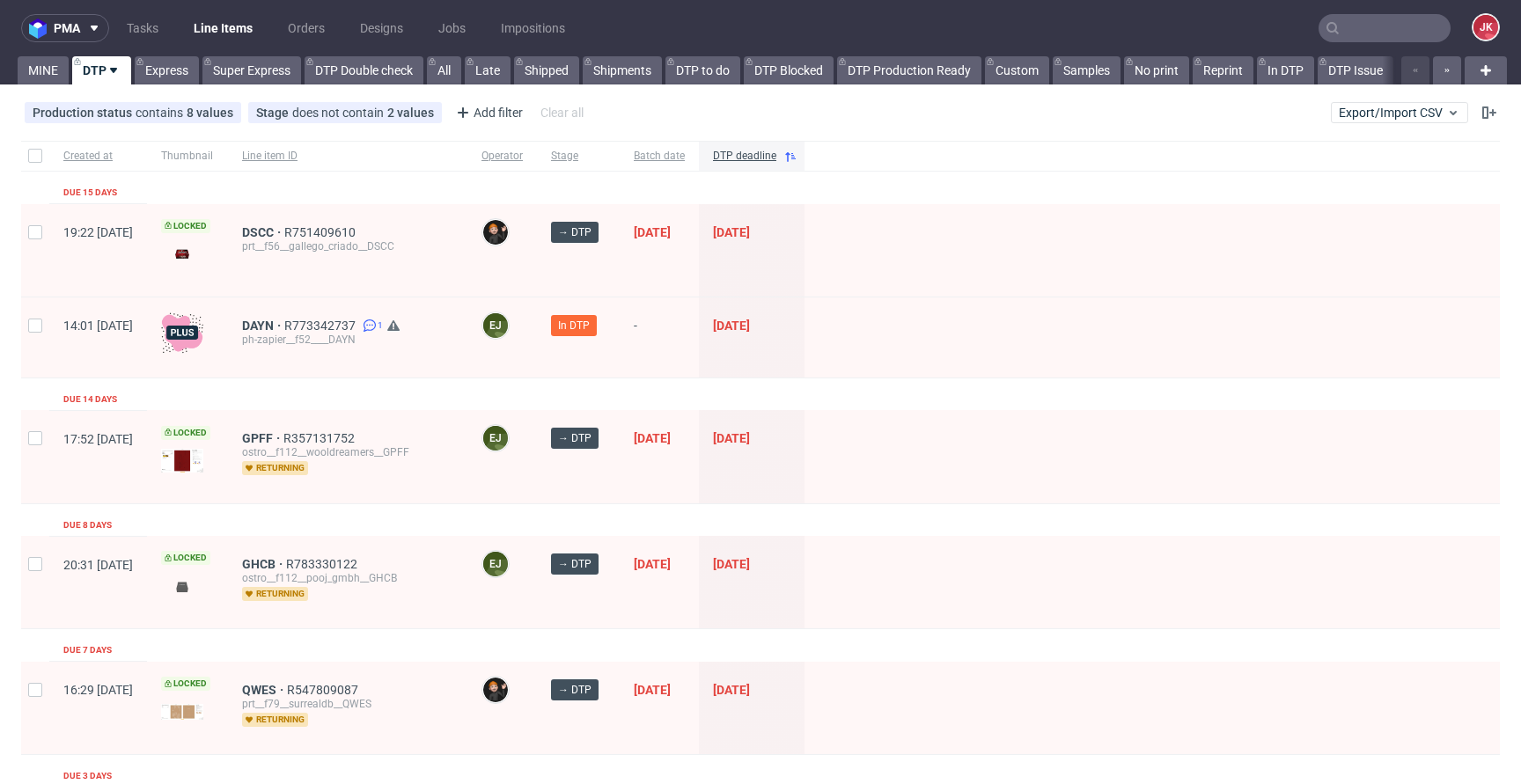
click at [900, 473] on div at bounding box center [1152, 456] width 695 height 93
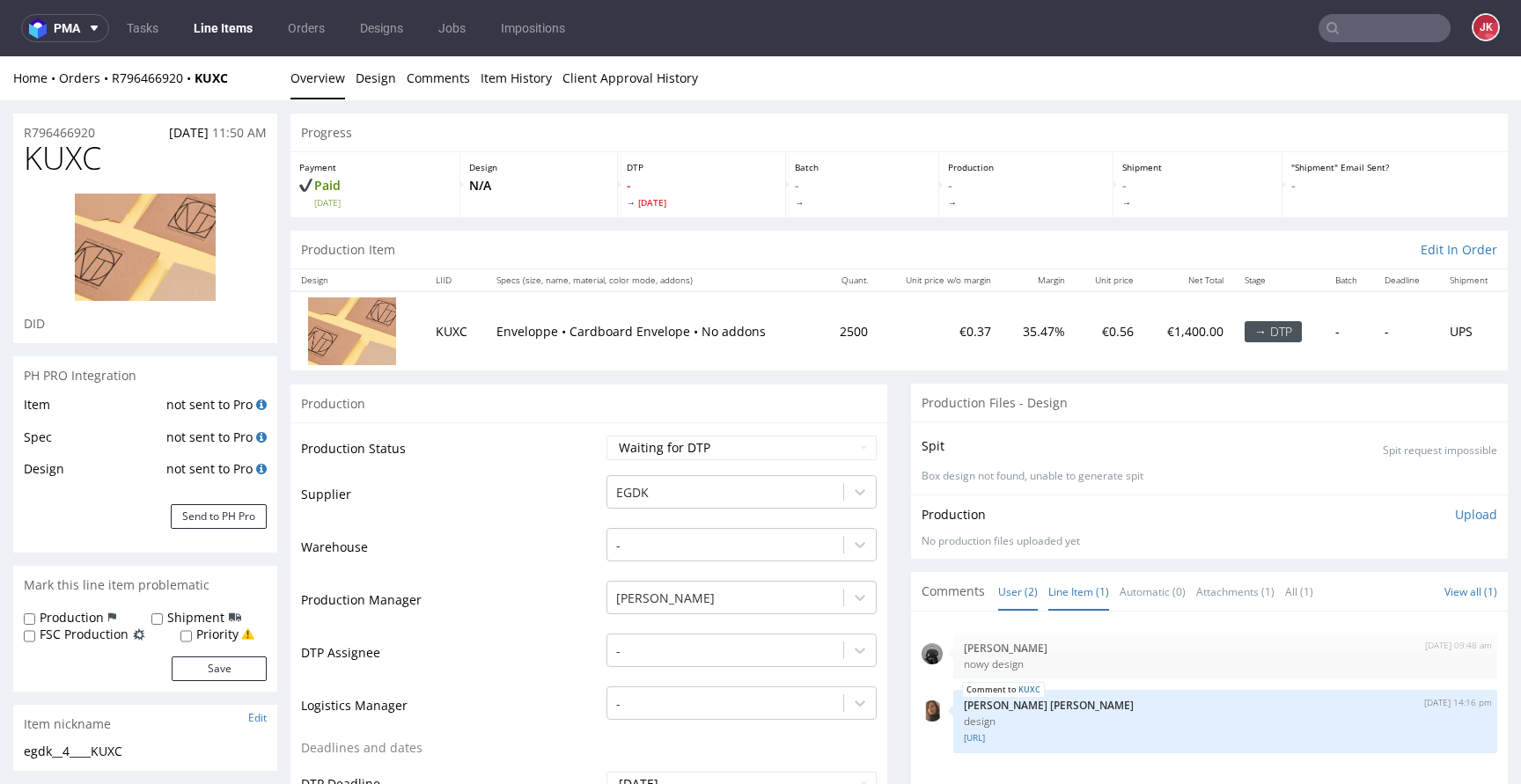
click at [1049, 585] on link "Line Item (1)" at bounding box center [1078, 591] width 61 height 38
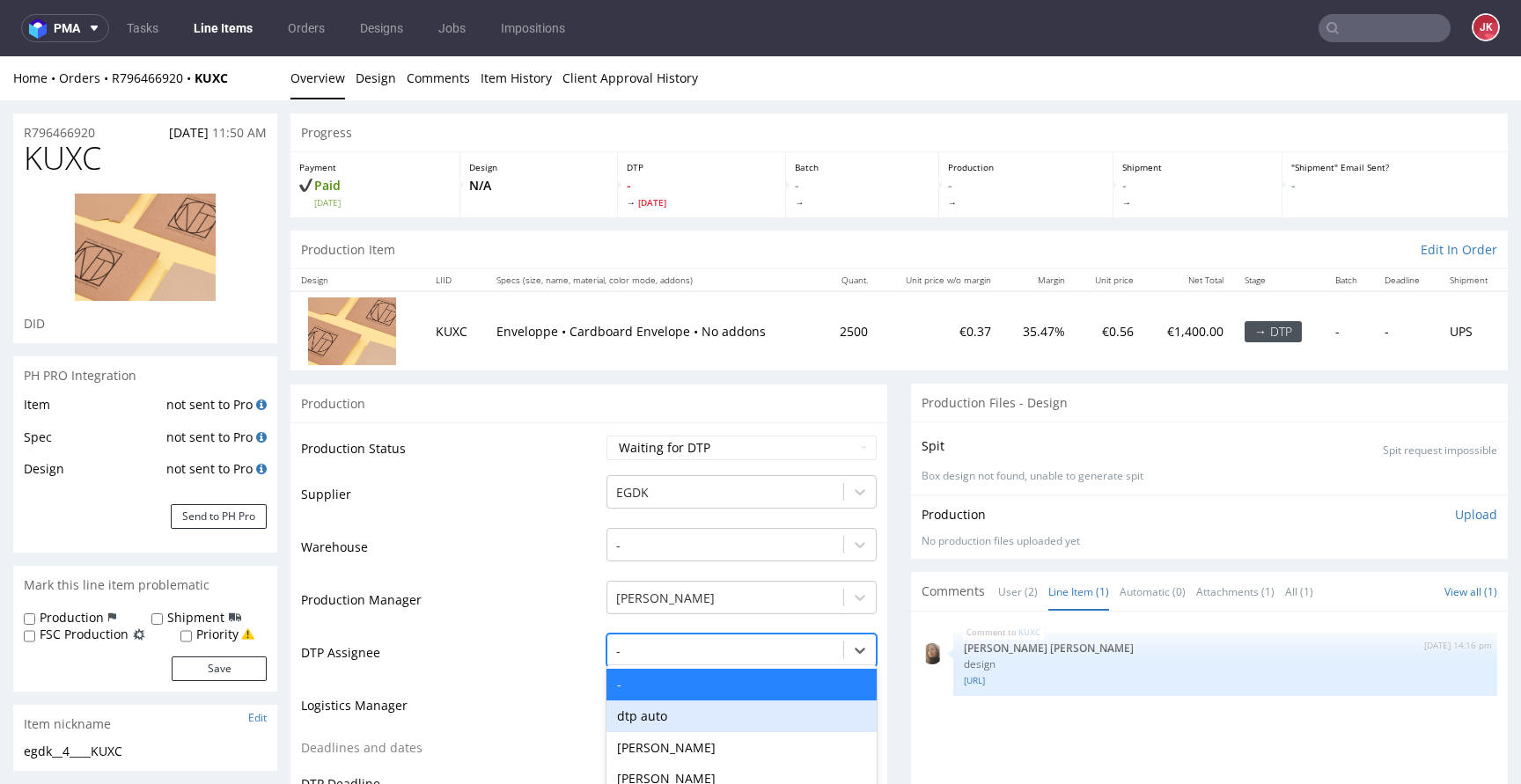
scroll to position [152, 0]
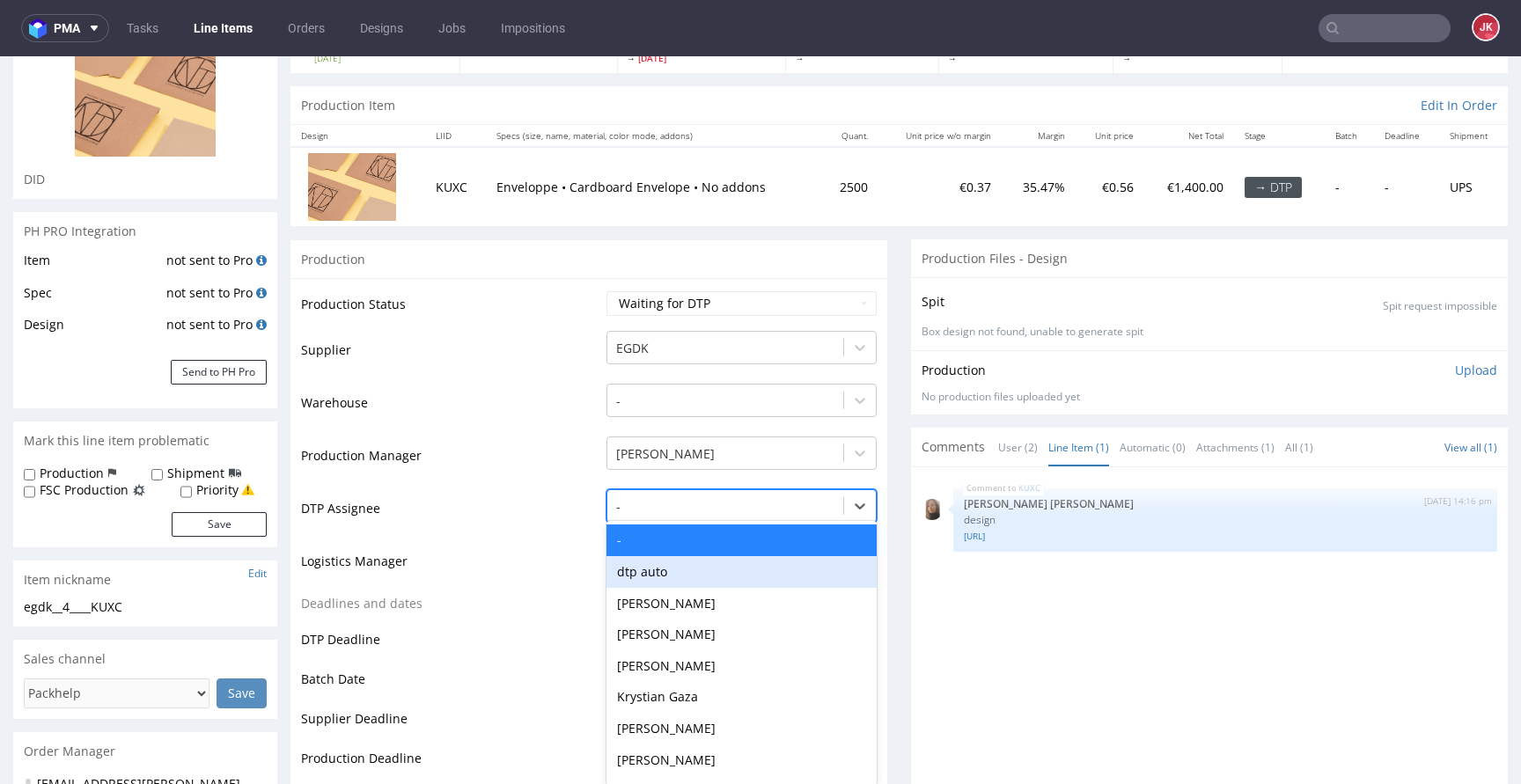
click at [666, 514] on div "dtp auto, 2 of 31. 31 results available. Use Up and Down to choose options, pre…" at bounding box center [742, 501] width 270 height 25
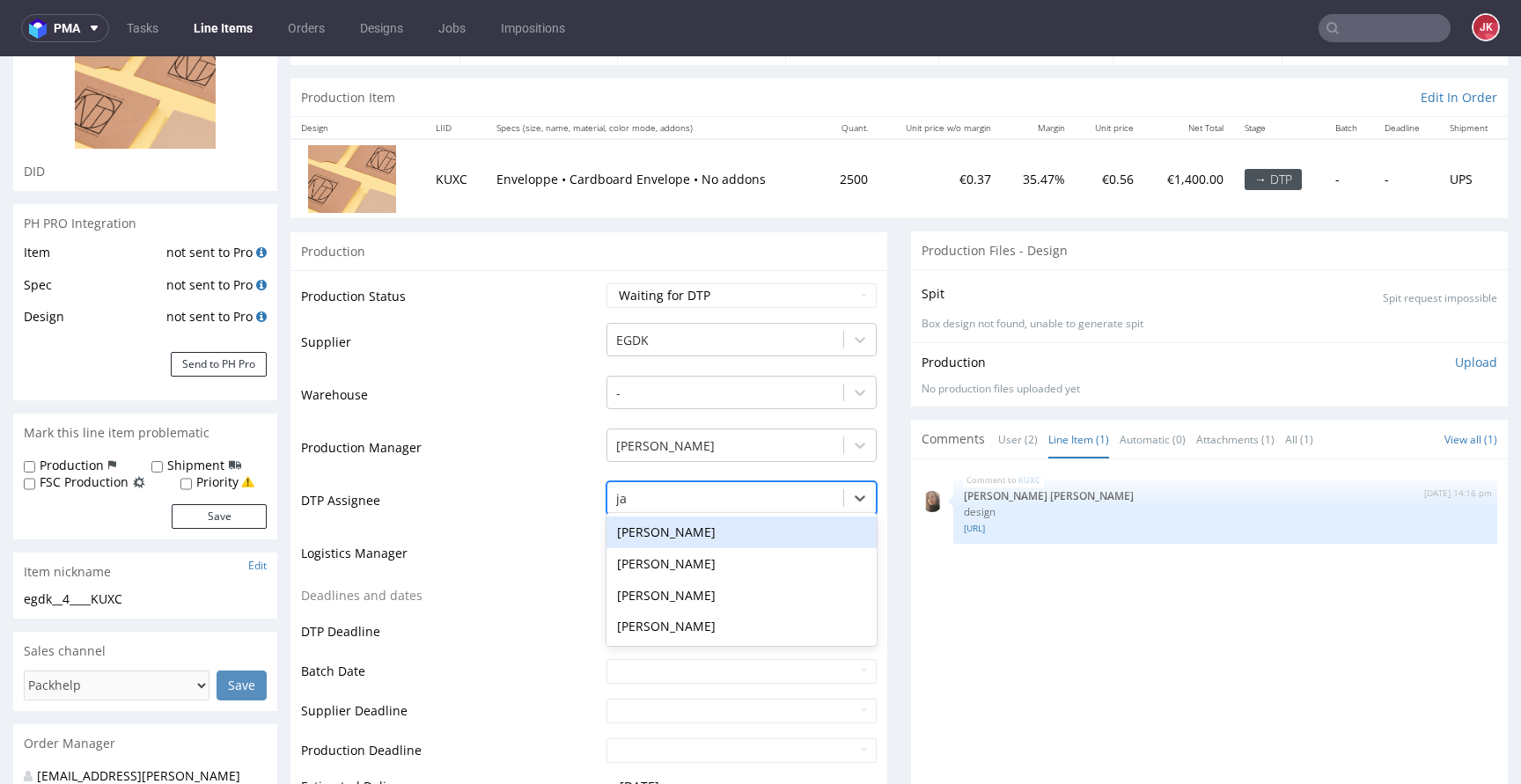
type input "jan"
click at [695, 525] on div "[PERSON_NAME]" at bounding box center [742, 532] width 270 height 32
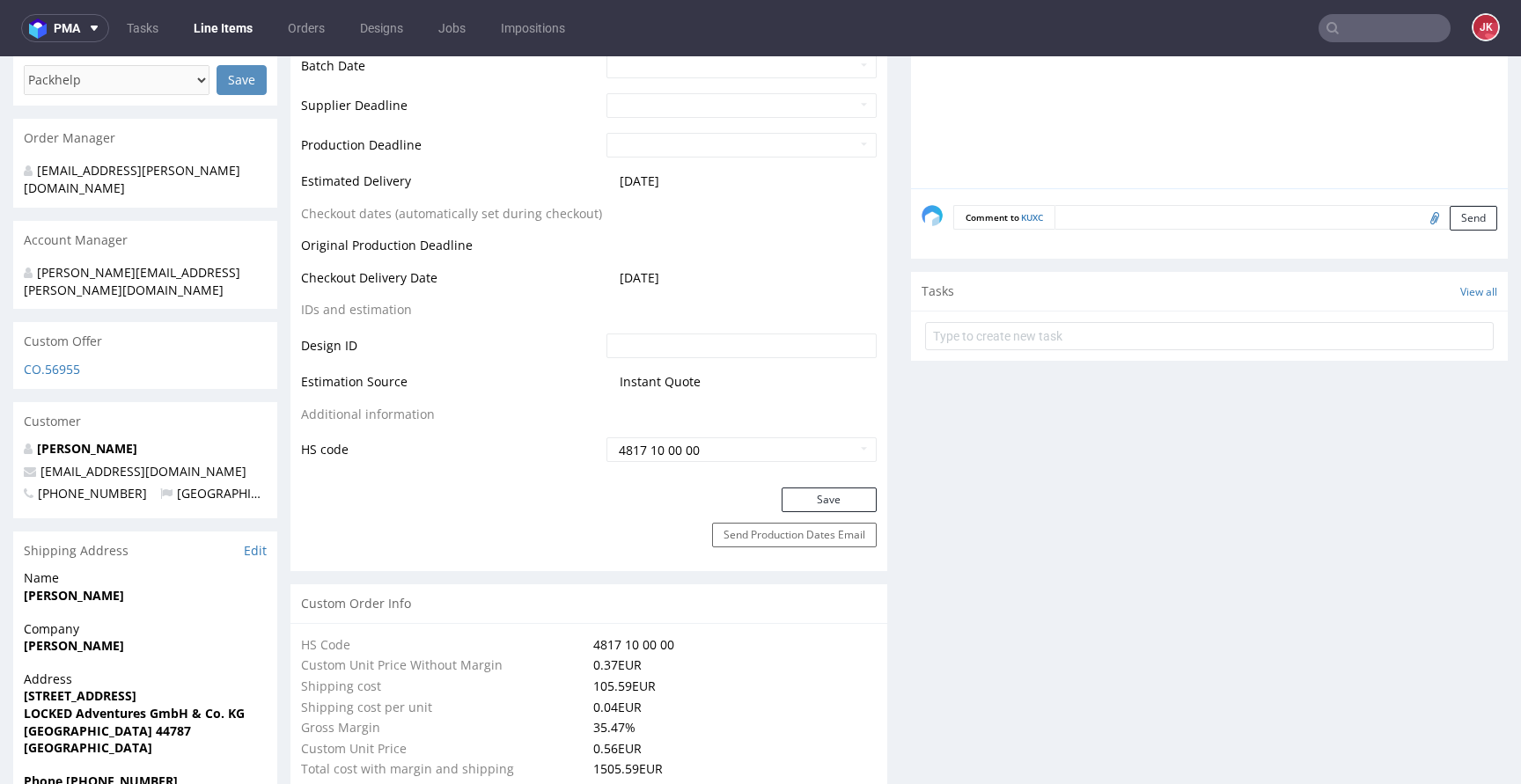
scroll to position [757, 0]
click at [789, 498] on button "Save" at bounding box center [828, 500] width 95 height 25
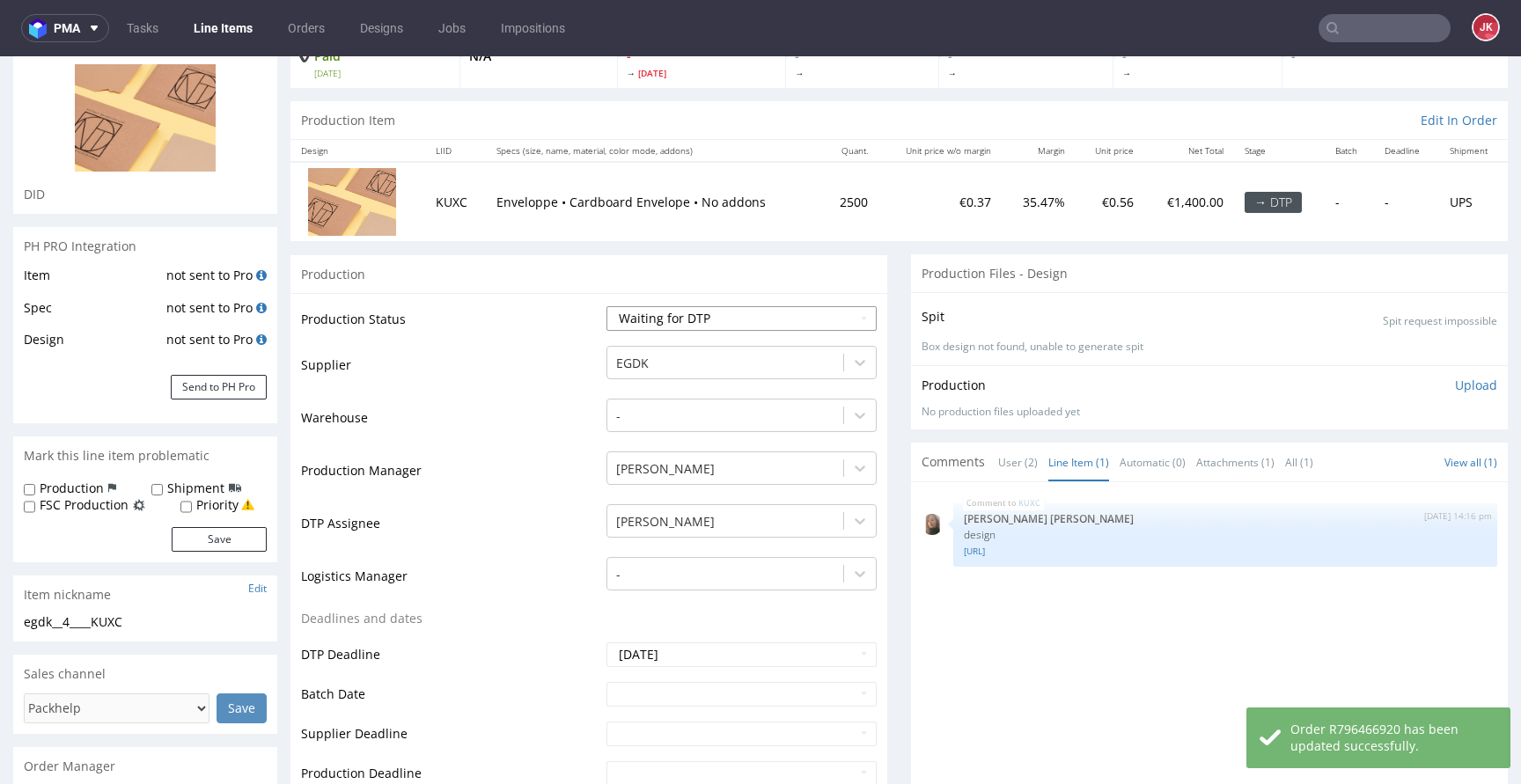
scroll to position [0, 0]
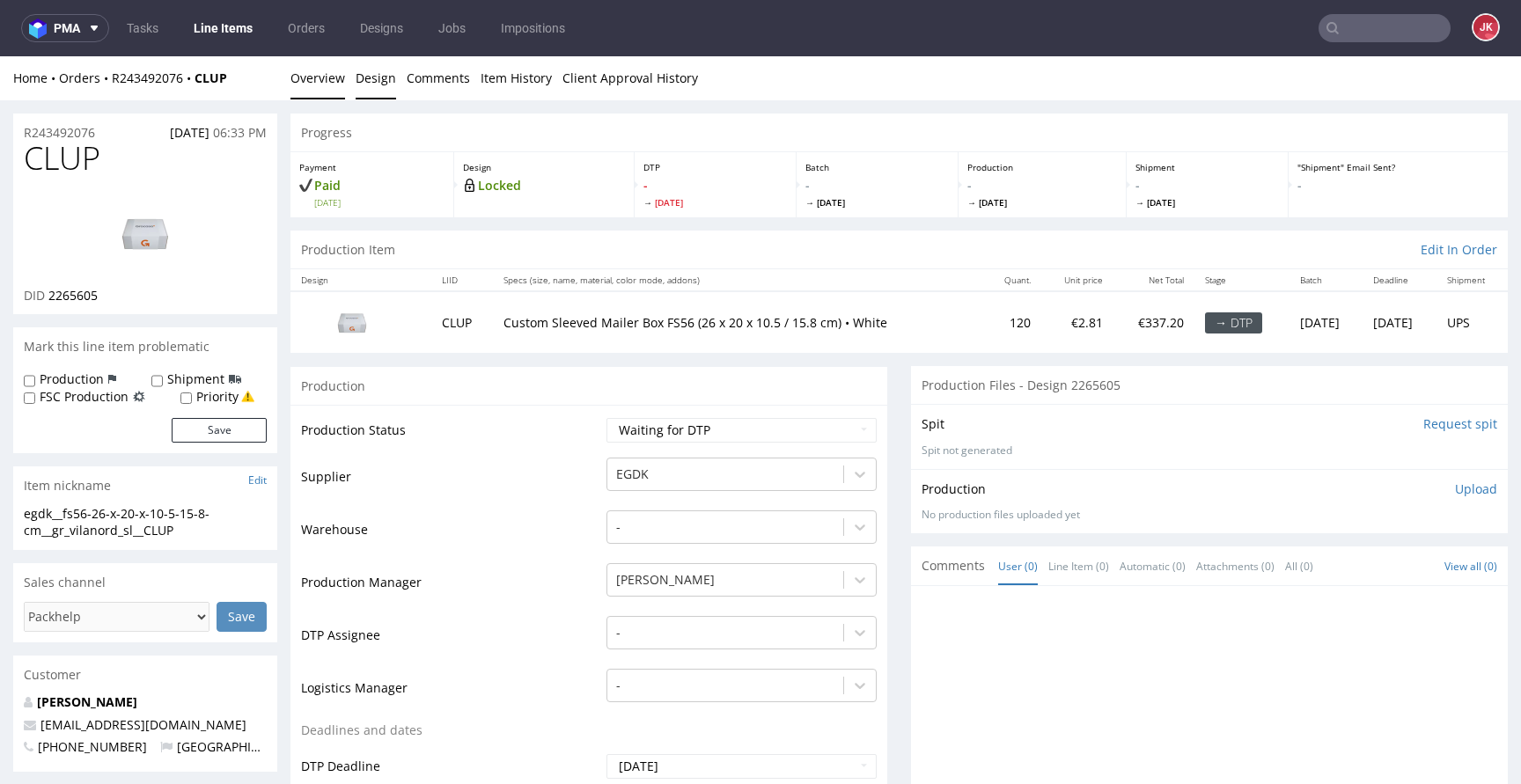
click at [373, 90] on link "Design" at bounding box center [376, 77] width 41 height 43
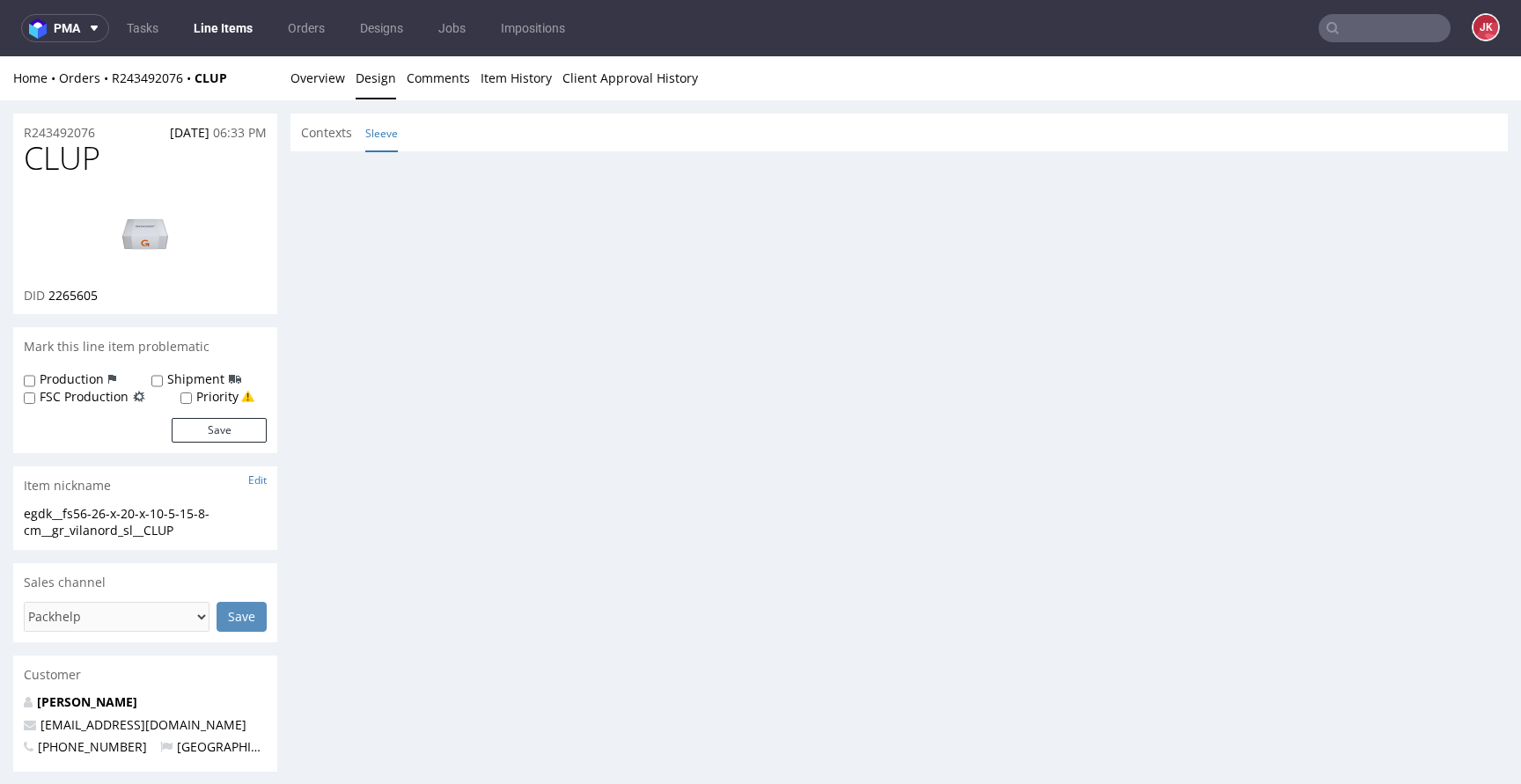
click at [378, 122] on link "Sleeve" at bounding box center [382, 133] width 33 height 38
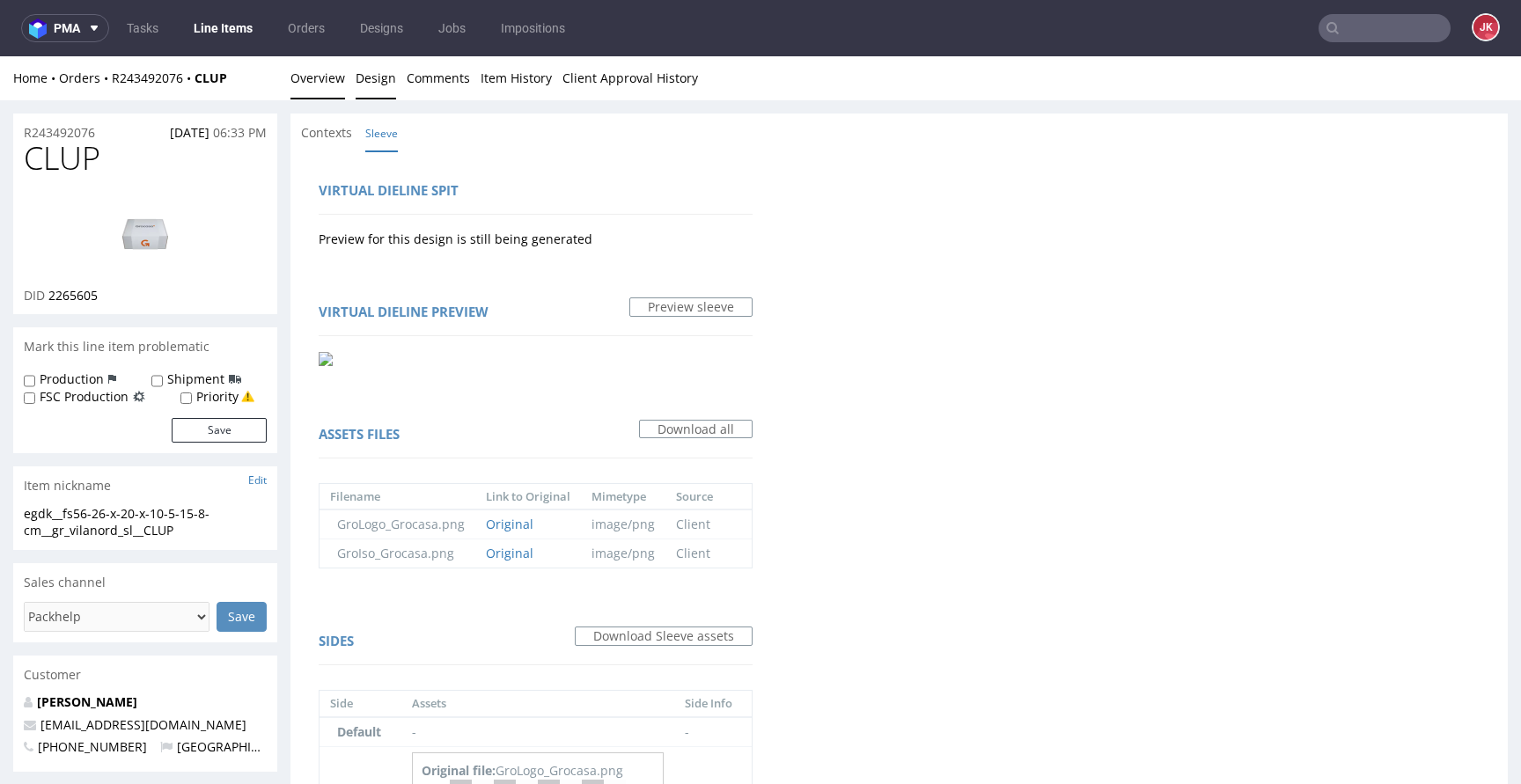
click at [316, 91] on link "Overview" at bounding box center [317, 77] width 55 height 43
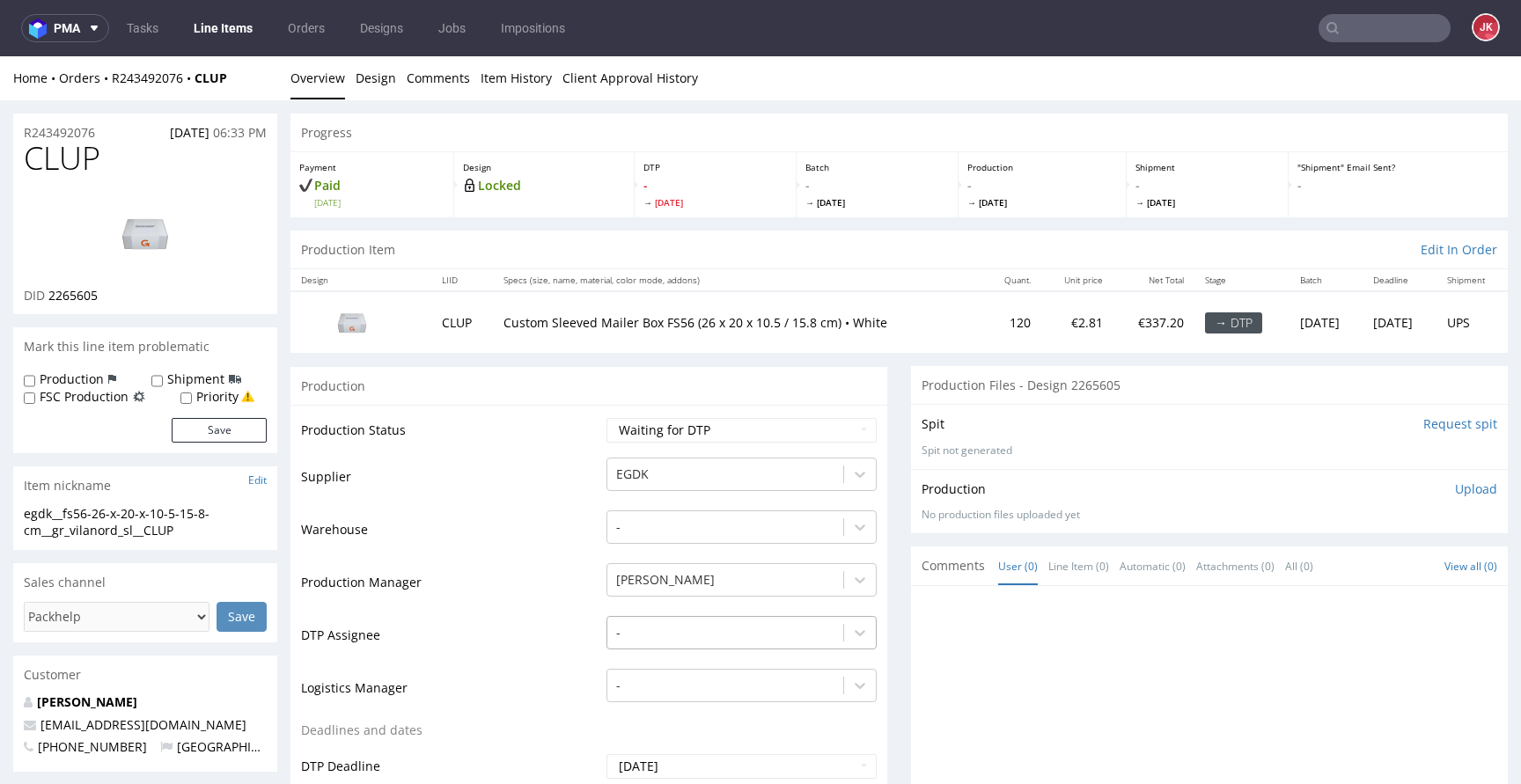
click at [665, 630] on div "-" at bounding box center [742, 629] width 270 height 25
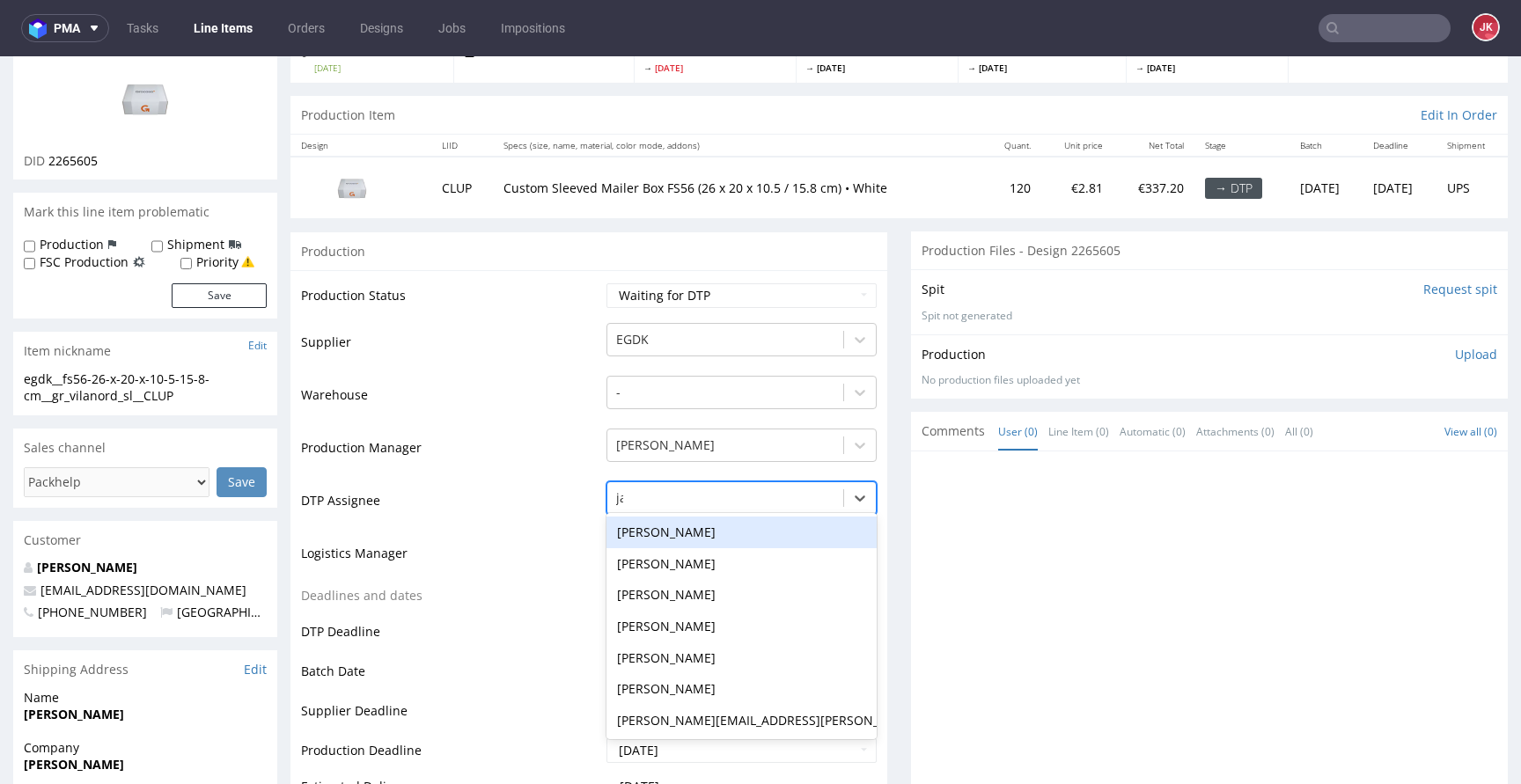
type input "jan"
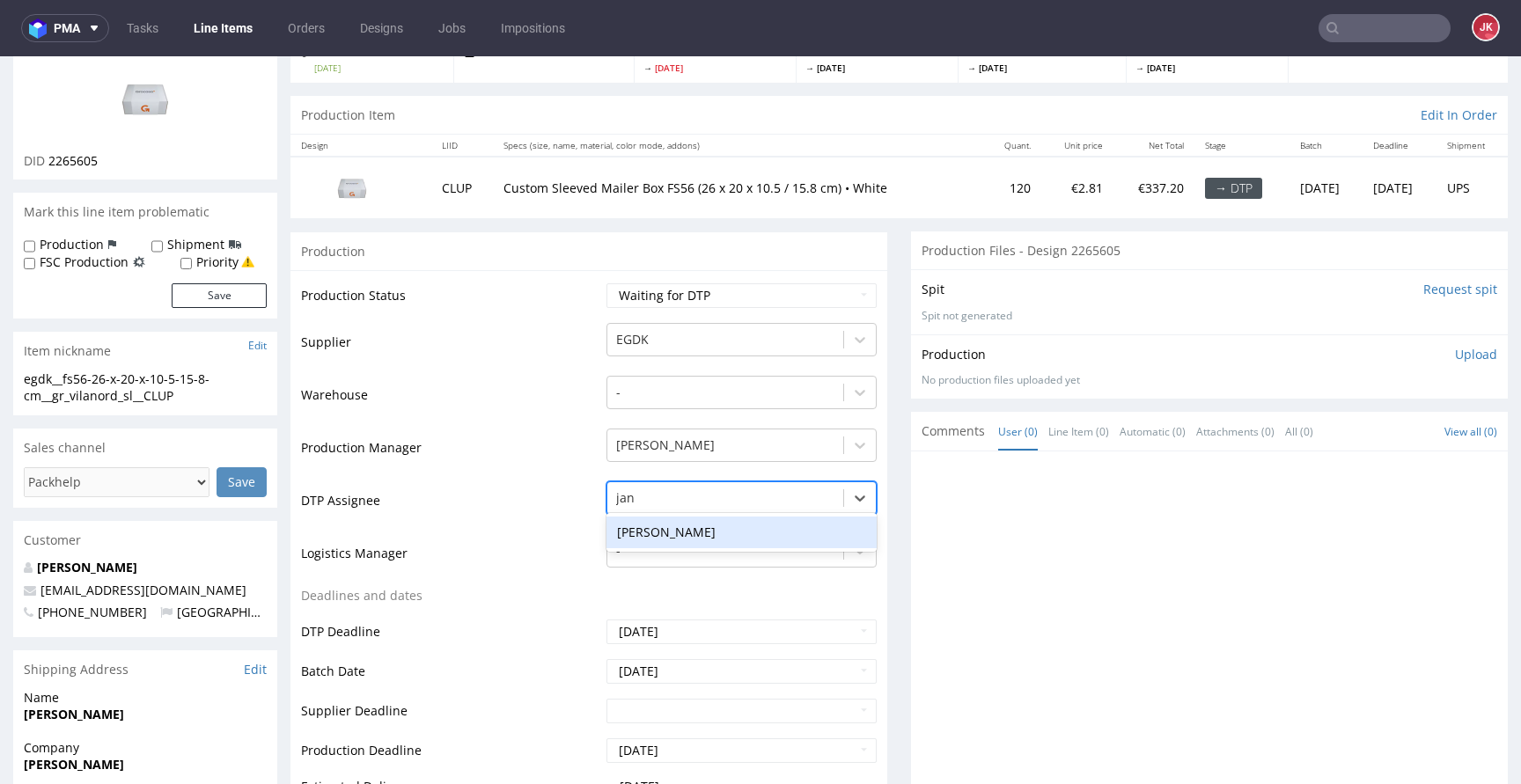
click at [682, 531] on div "Jan Kocik" at bounding box center [742, 532] width 270 height 32
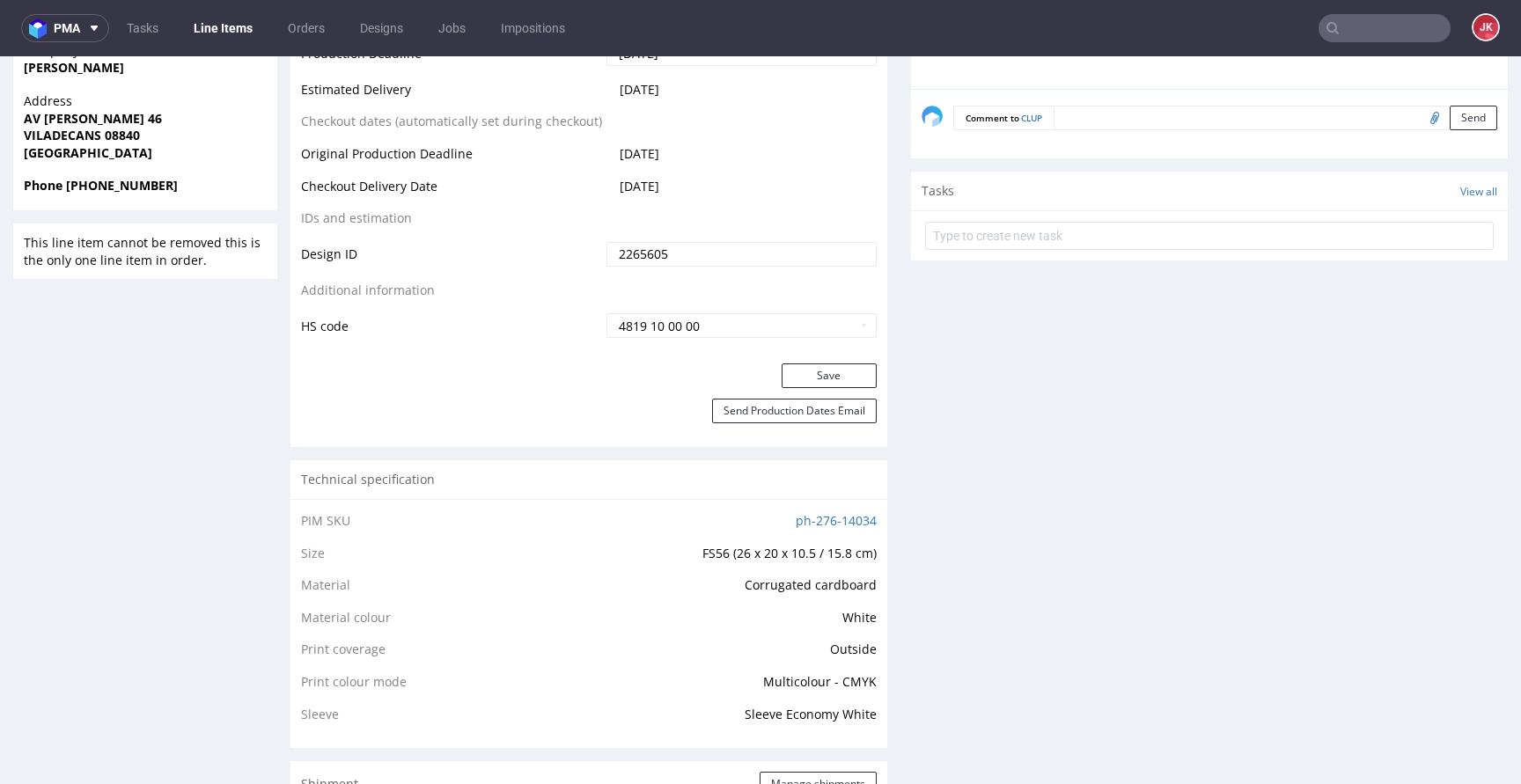
scroll to position [888, 0]
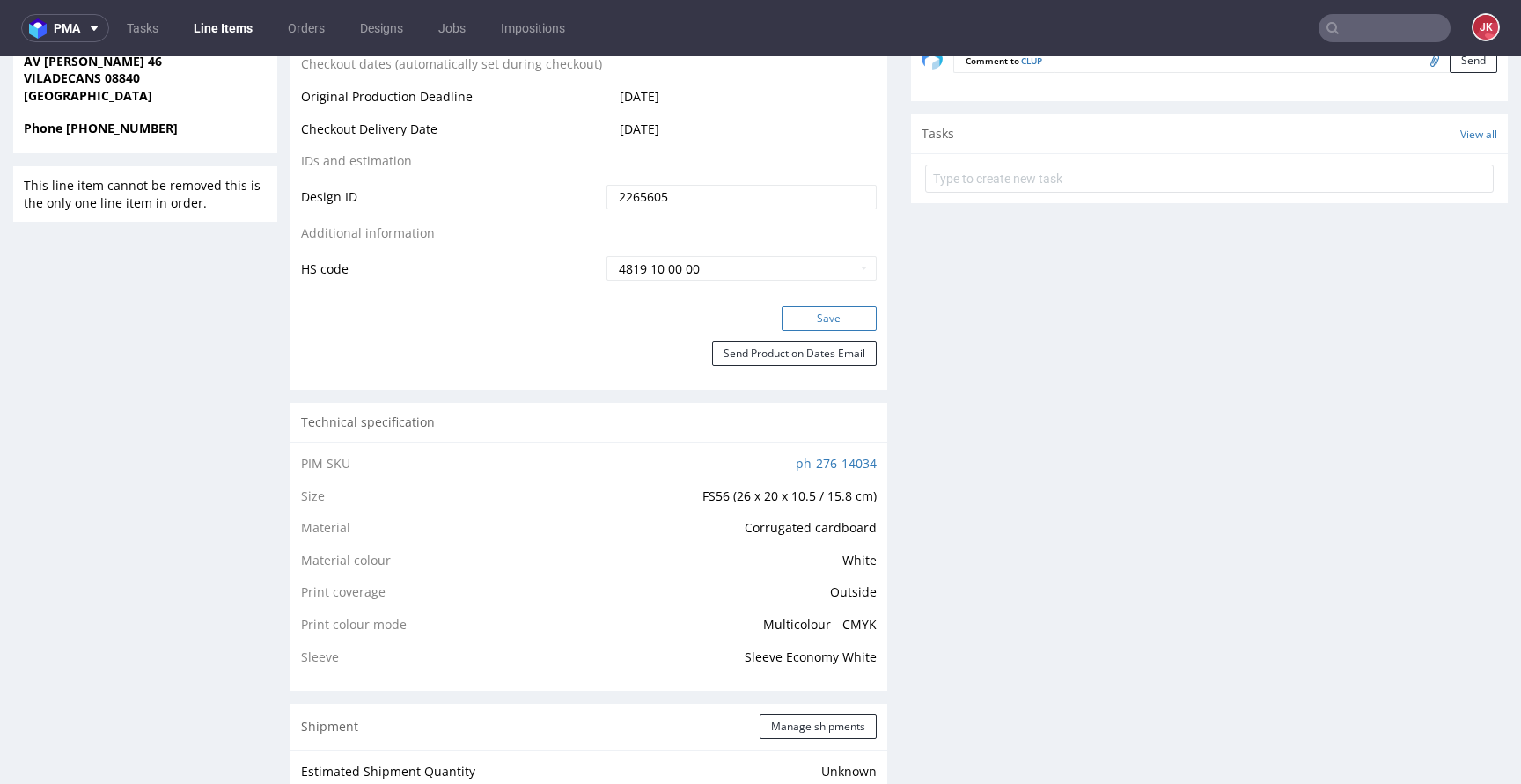
click at [837, 311] on button "Save" at bounding box center [828, 319] width 95 height 25
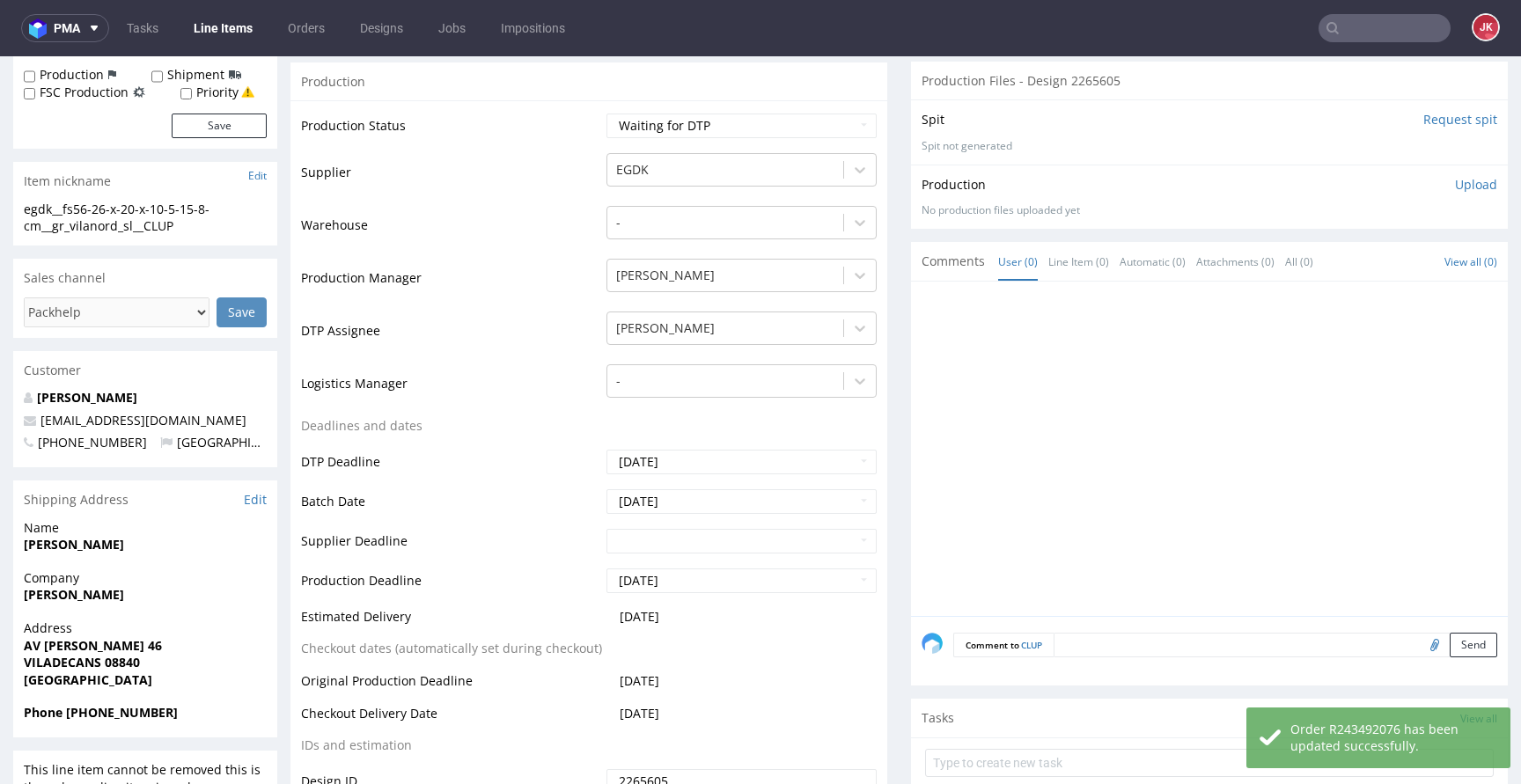
scroll to position [0, 0]
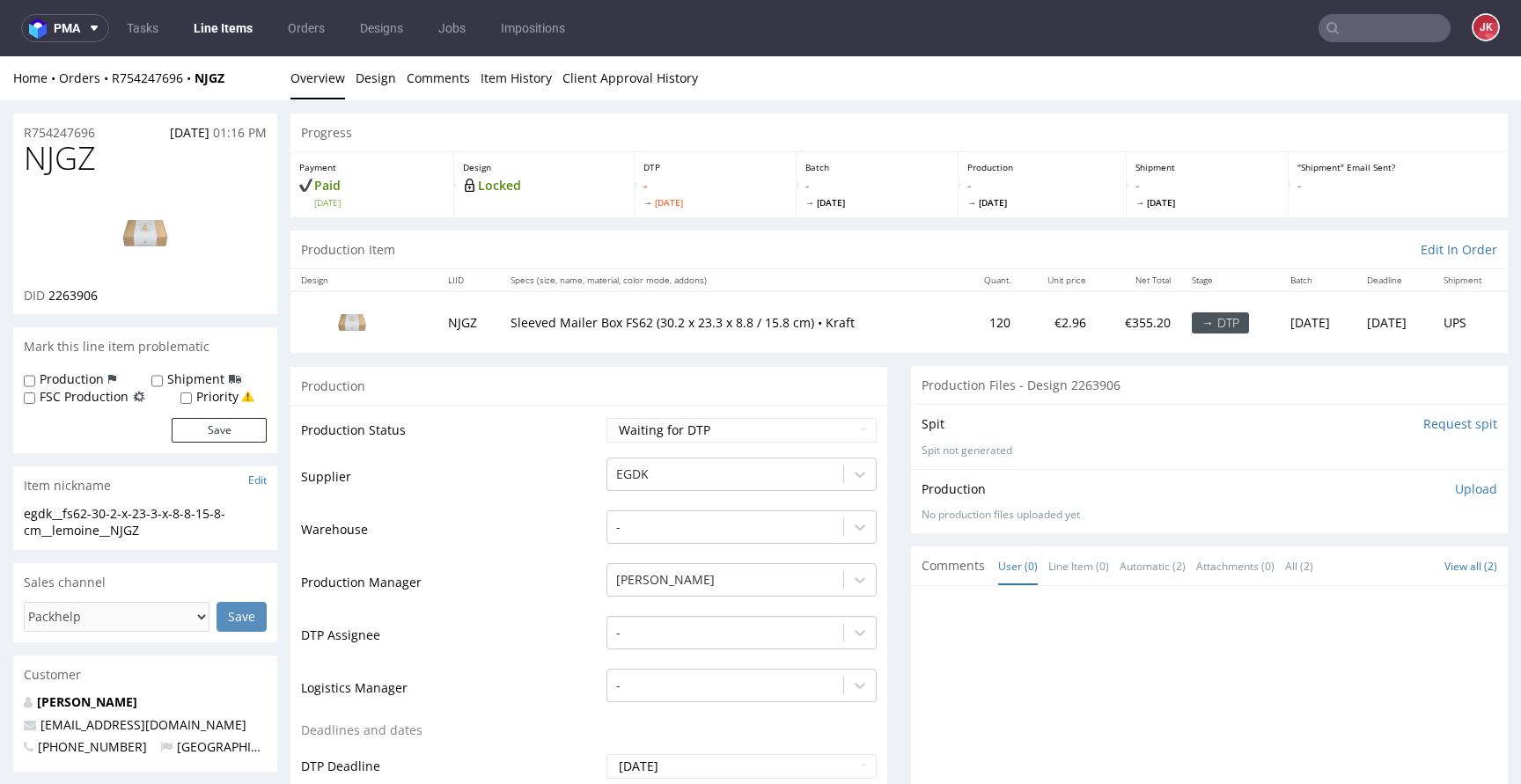
click at [578, 478] on td "Supplier" at bounding box center [451, 482] width 301 height 53
click at [584, 475] on td "Supplier" at bounding box center [451, 482] width 301 height 53
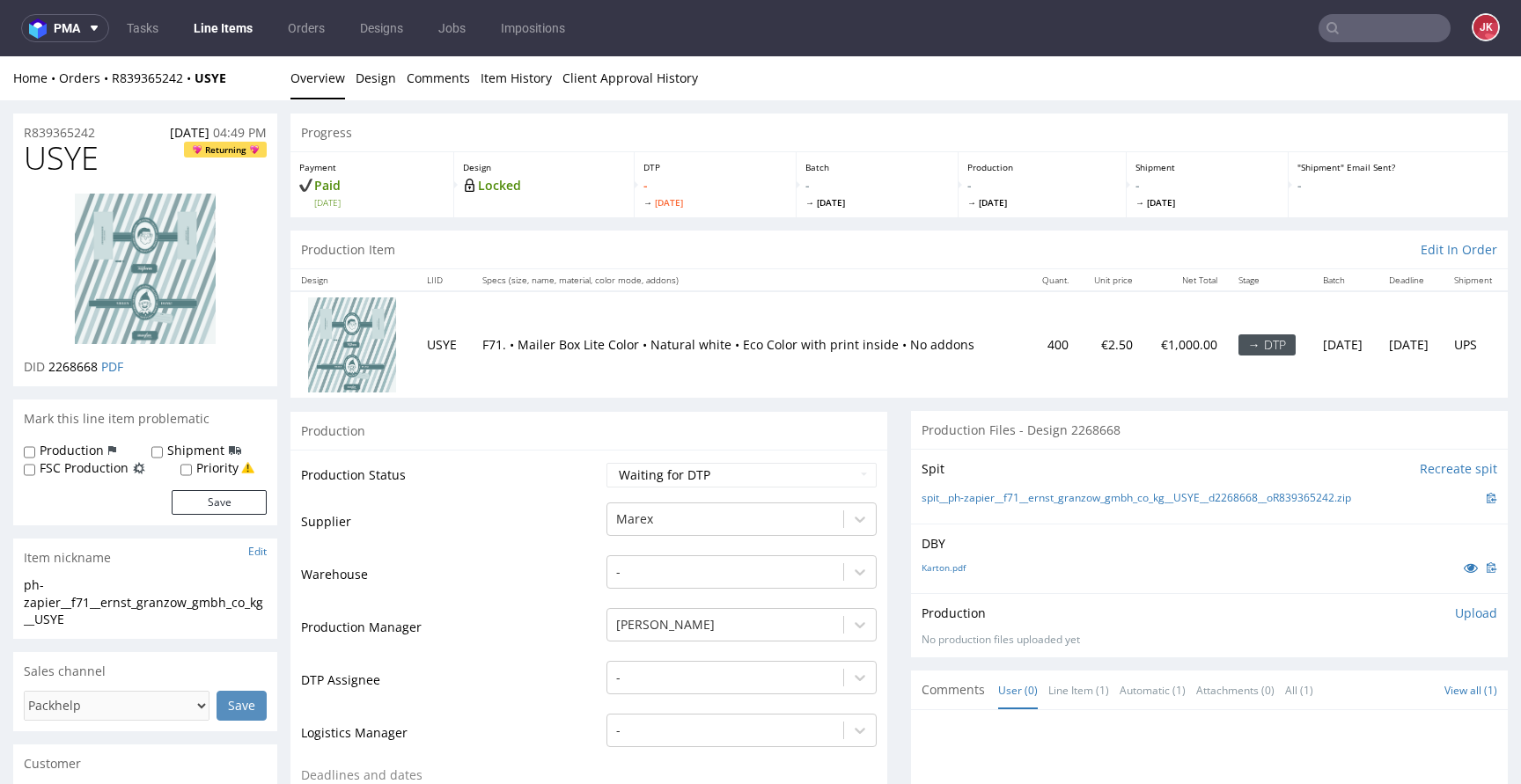
click at [570, 587] on td "Warehouse" at bounding box center [451, 580] width 301 height 53
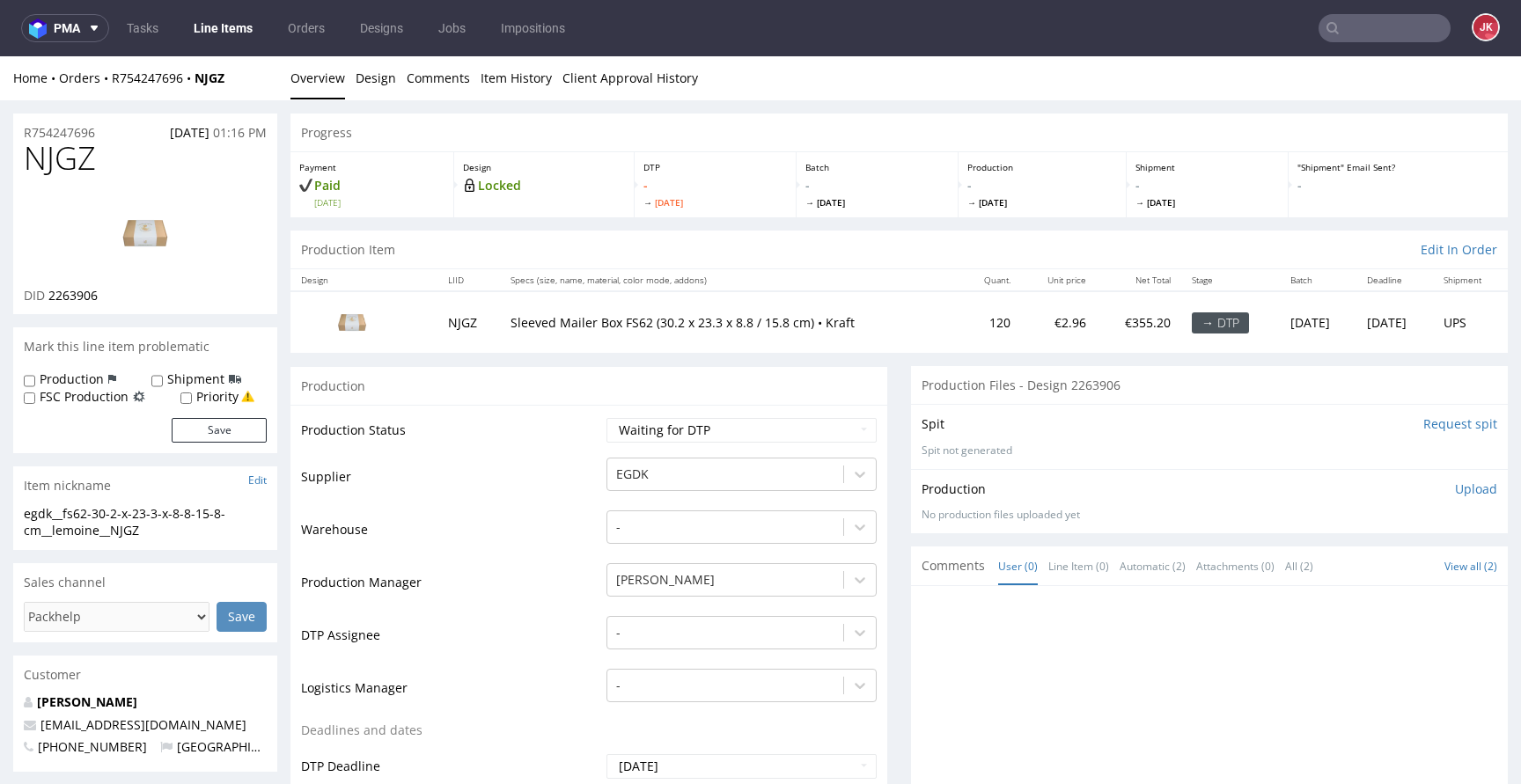
click at [587, 467] on td "Supplier" at bounding box center [451, 482] width 301 height 53
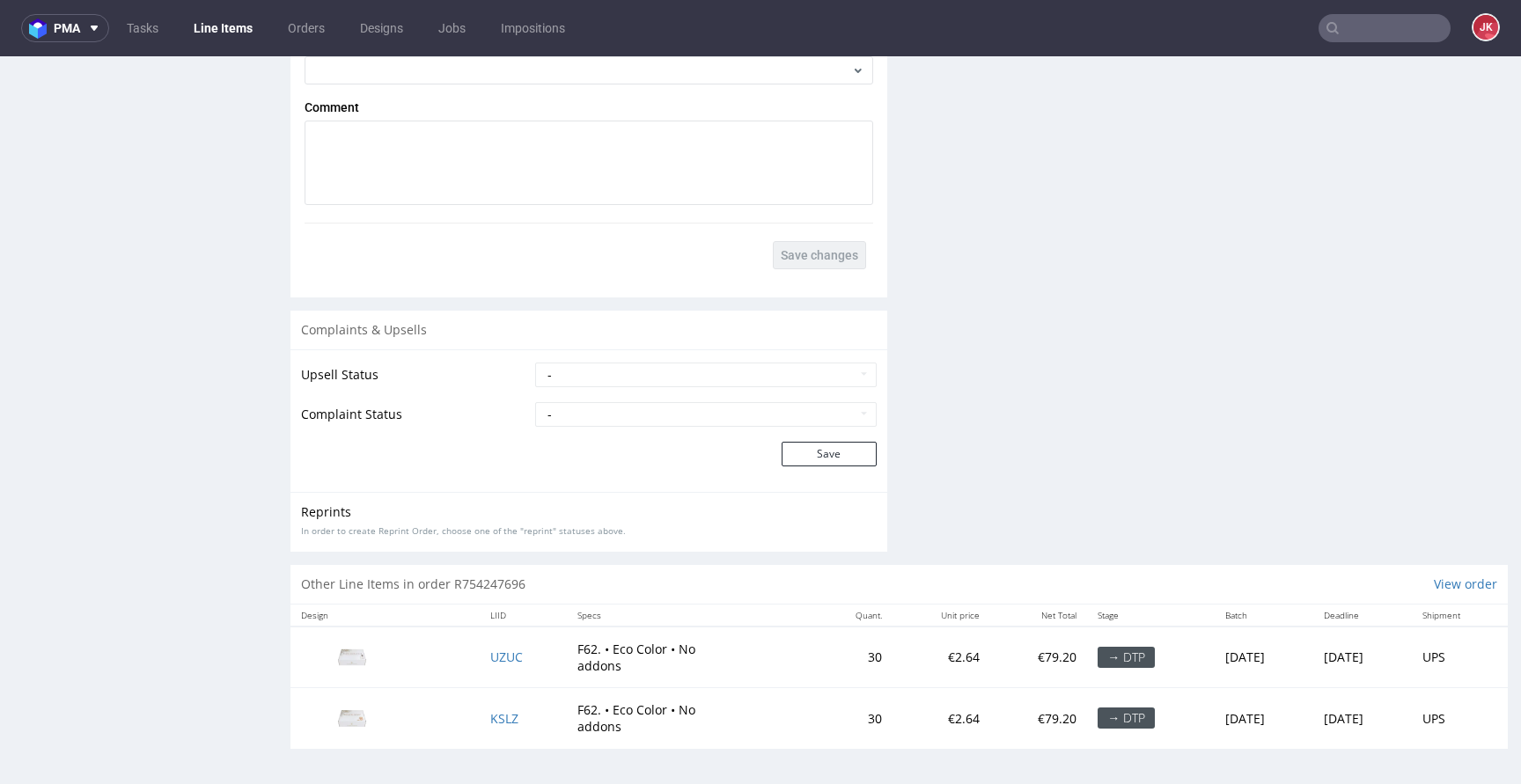
scroll to position [5, 0]
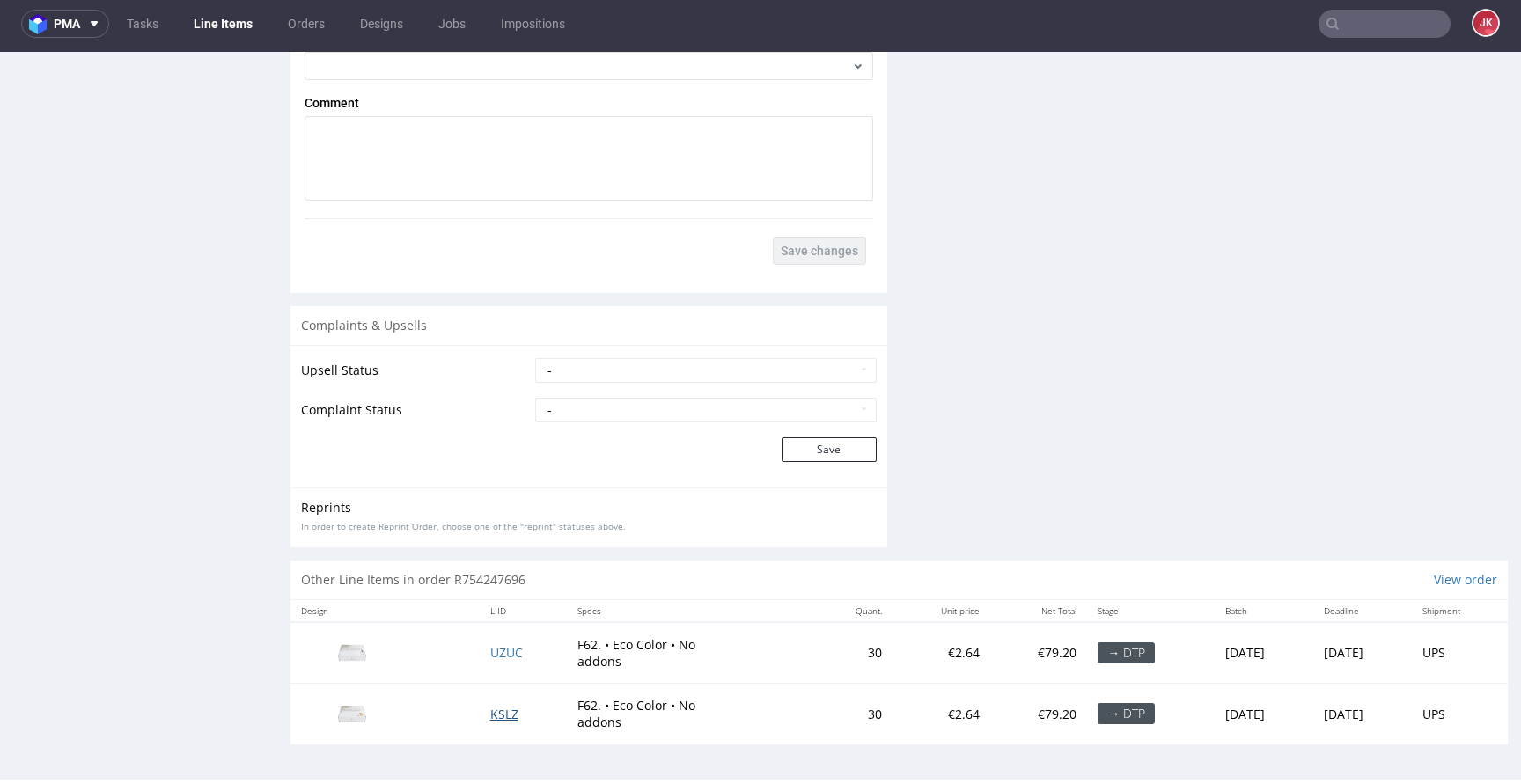
click at [499, 717] on span "KSLZ" at bounding box center [503, 714] width 28 height 16
click at [499, 664] on td "UZUC" at bounding box center [523, 653] width 87 height 62
click at [499, 651] on span "UZUC" at bounding box center [506, 652] width 33 height 16
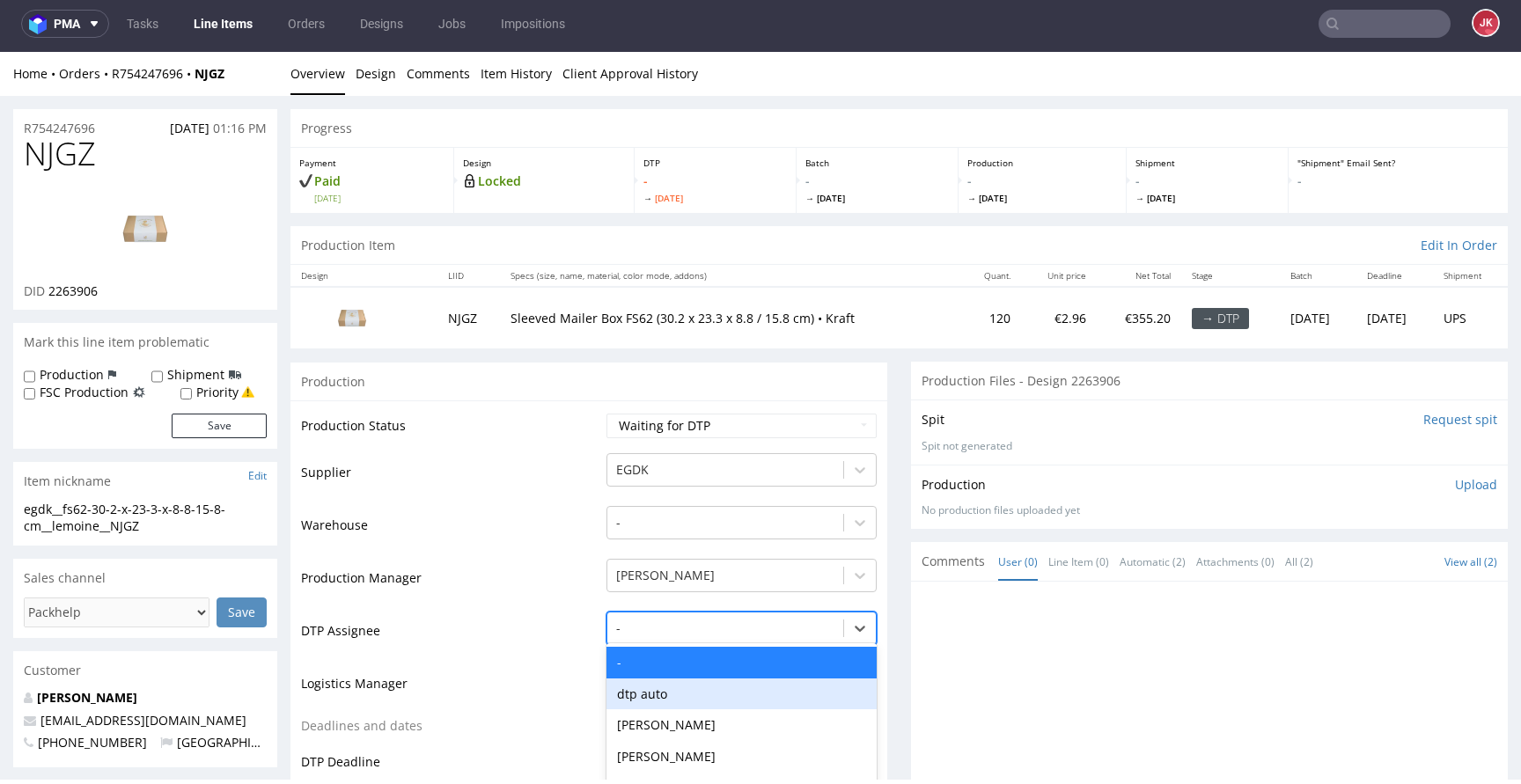
scroll to position [135, 0]
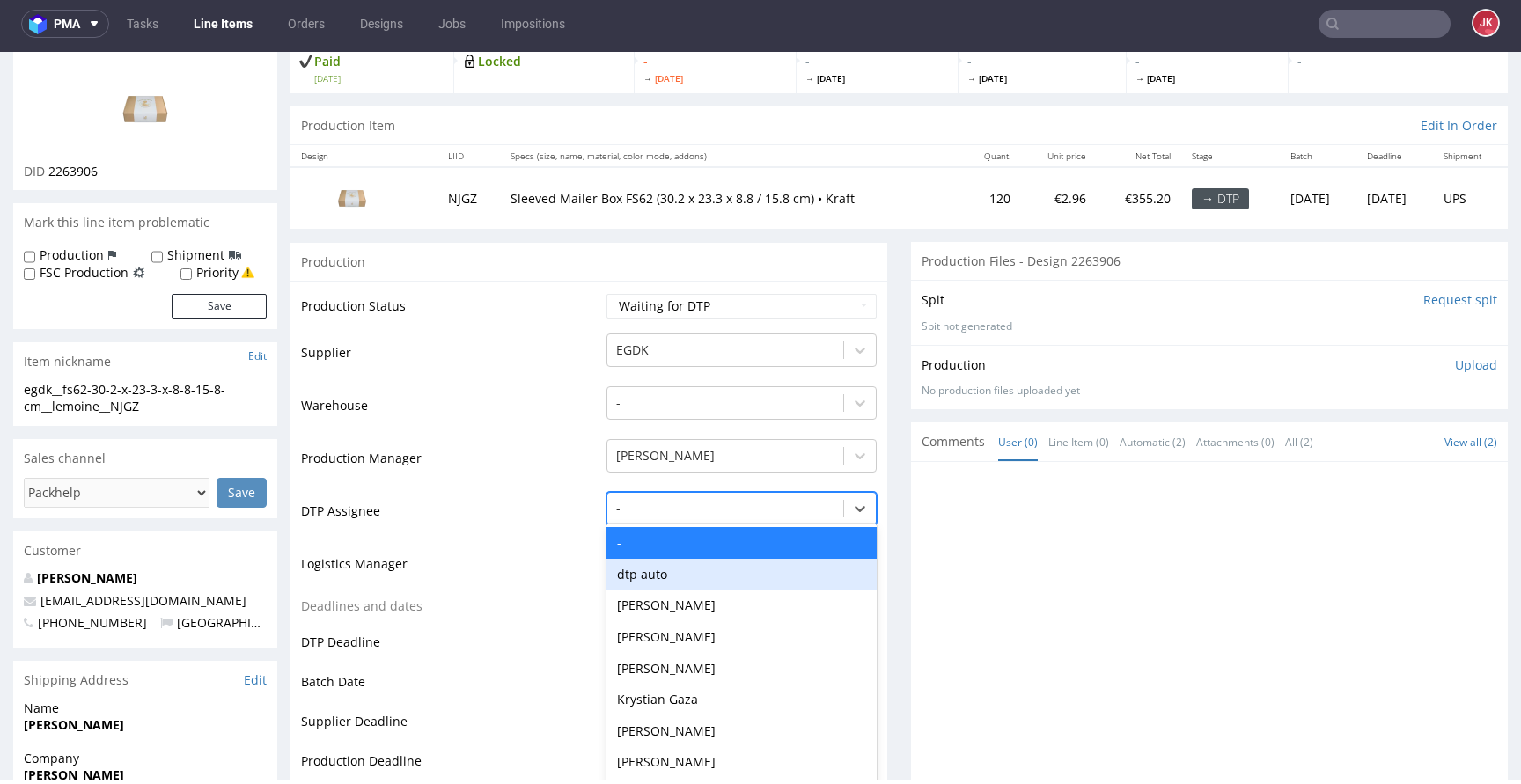
click at [642, 517] on div "dtp auto, 2 of 31. 31 results available. Use Up and Down to choose options, pre…" at bounding box center [742, 504] width 270 height 25
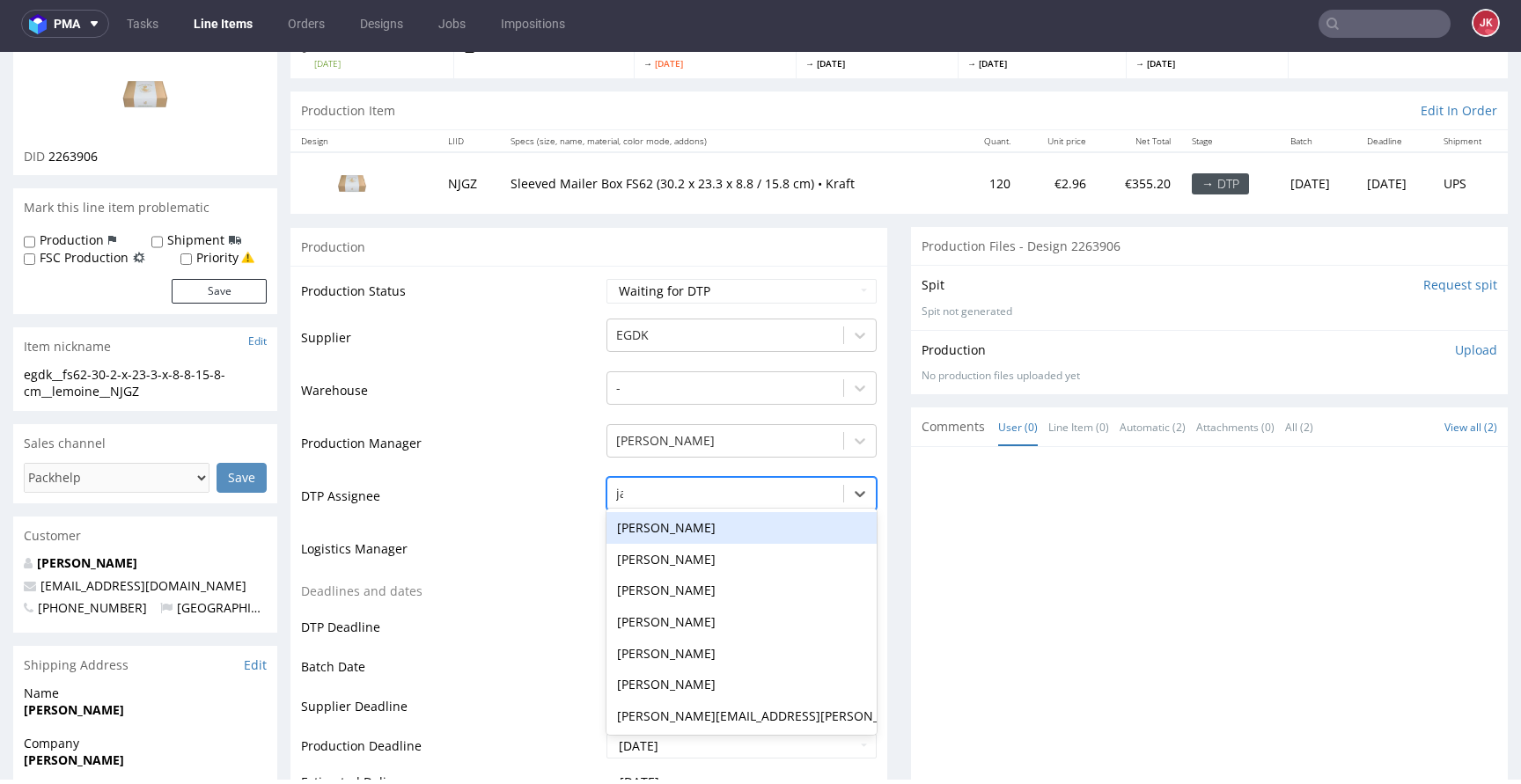
type input "jan"
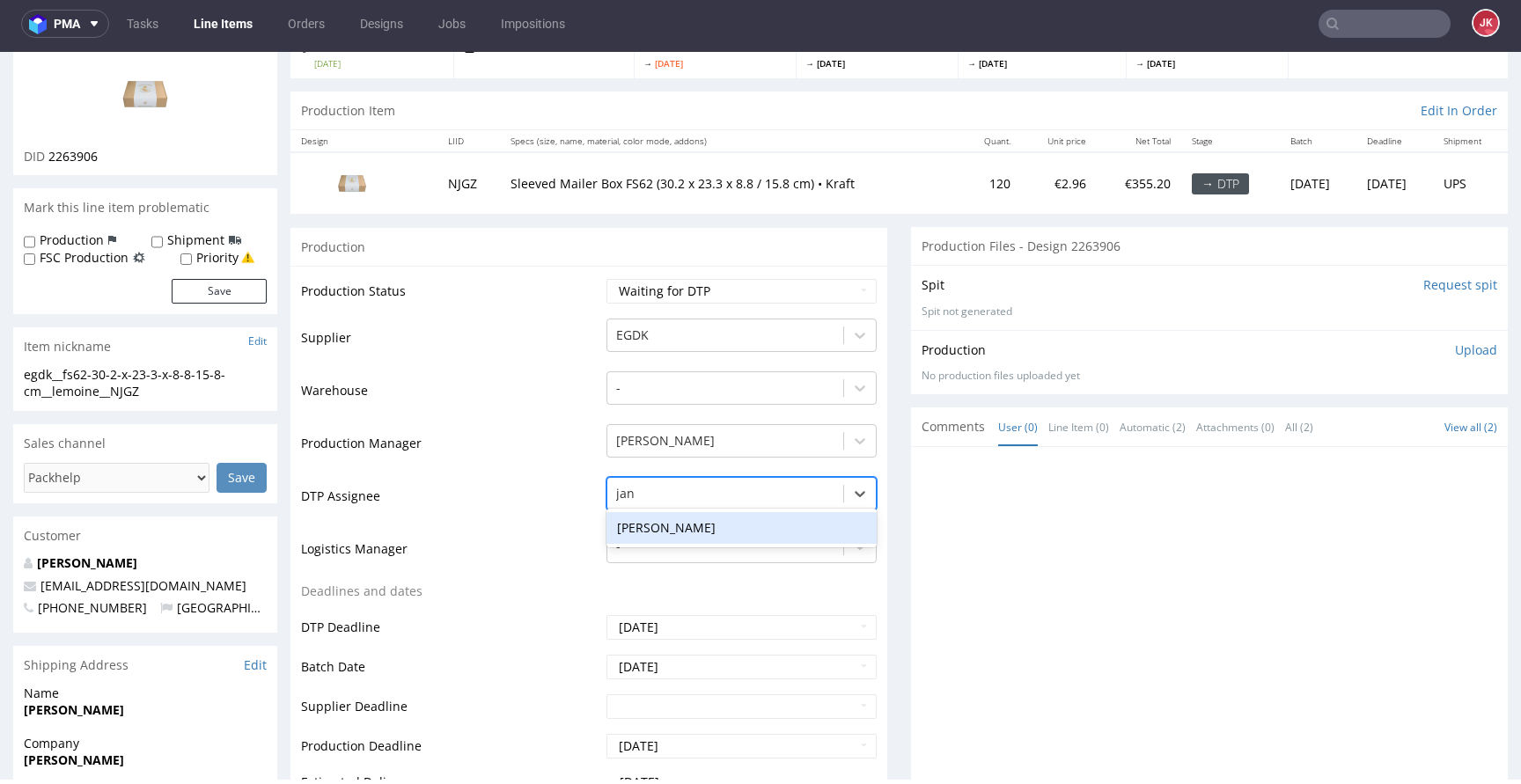
click at [659, 537] on div "[PERSON_NAME]" at bounding box center [742, 527] width 270 height 32
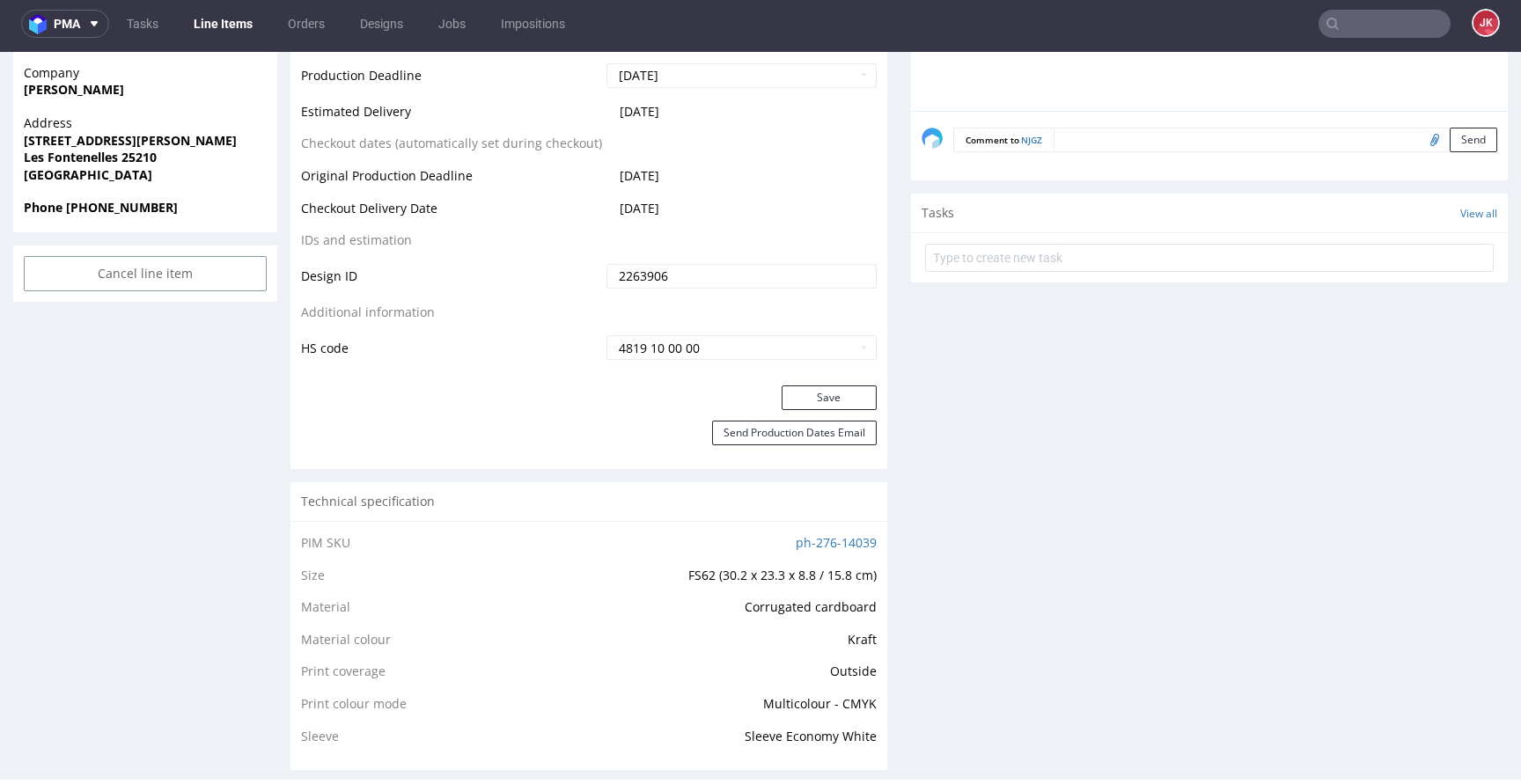
scroll to position [934, 0]
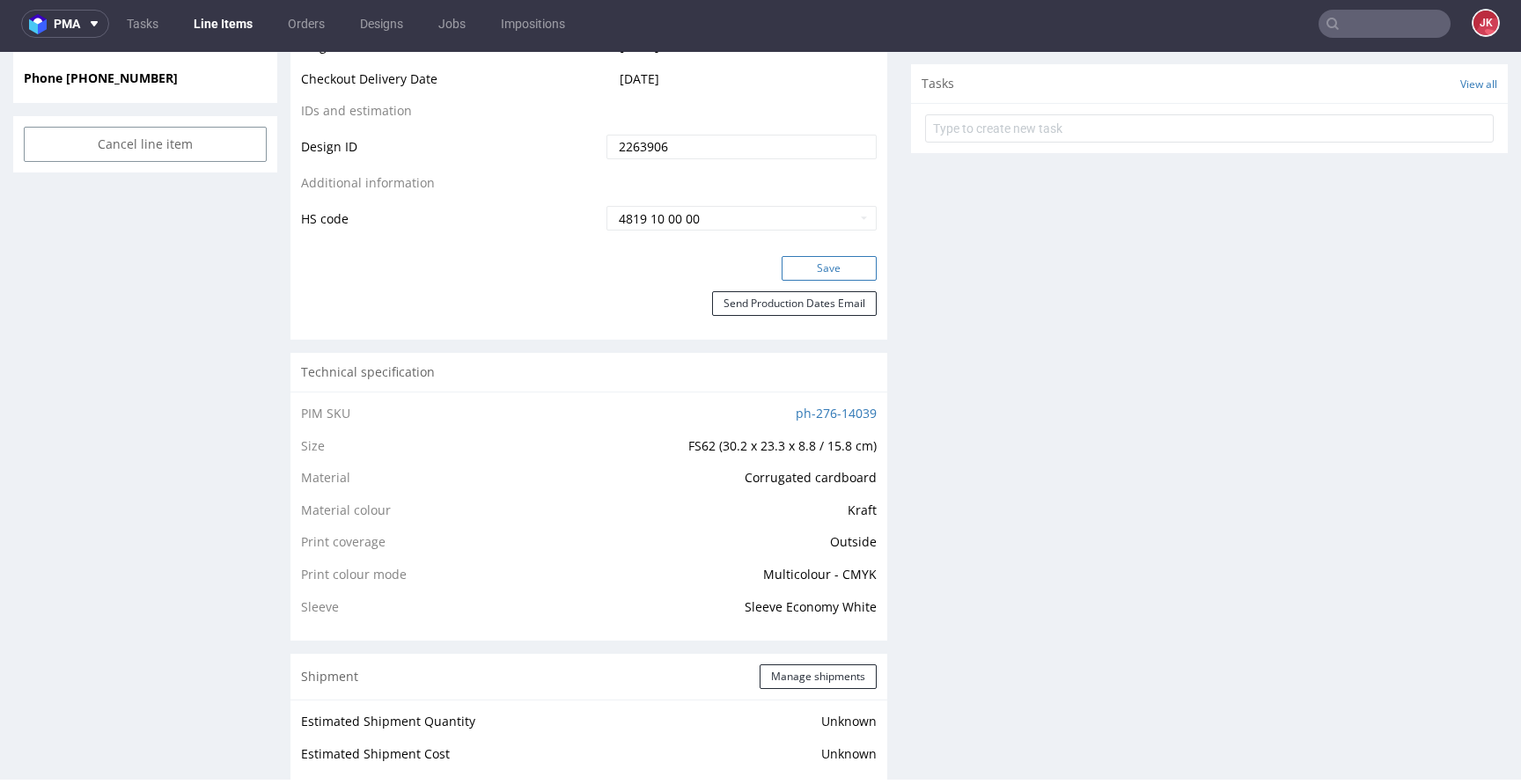
click at [801, 274] on button "Save" at bounding box center [828, 268] width 95 height 25
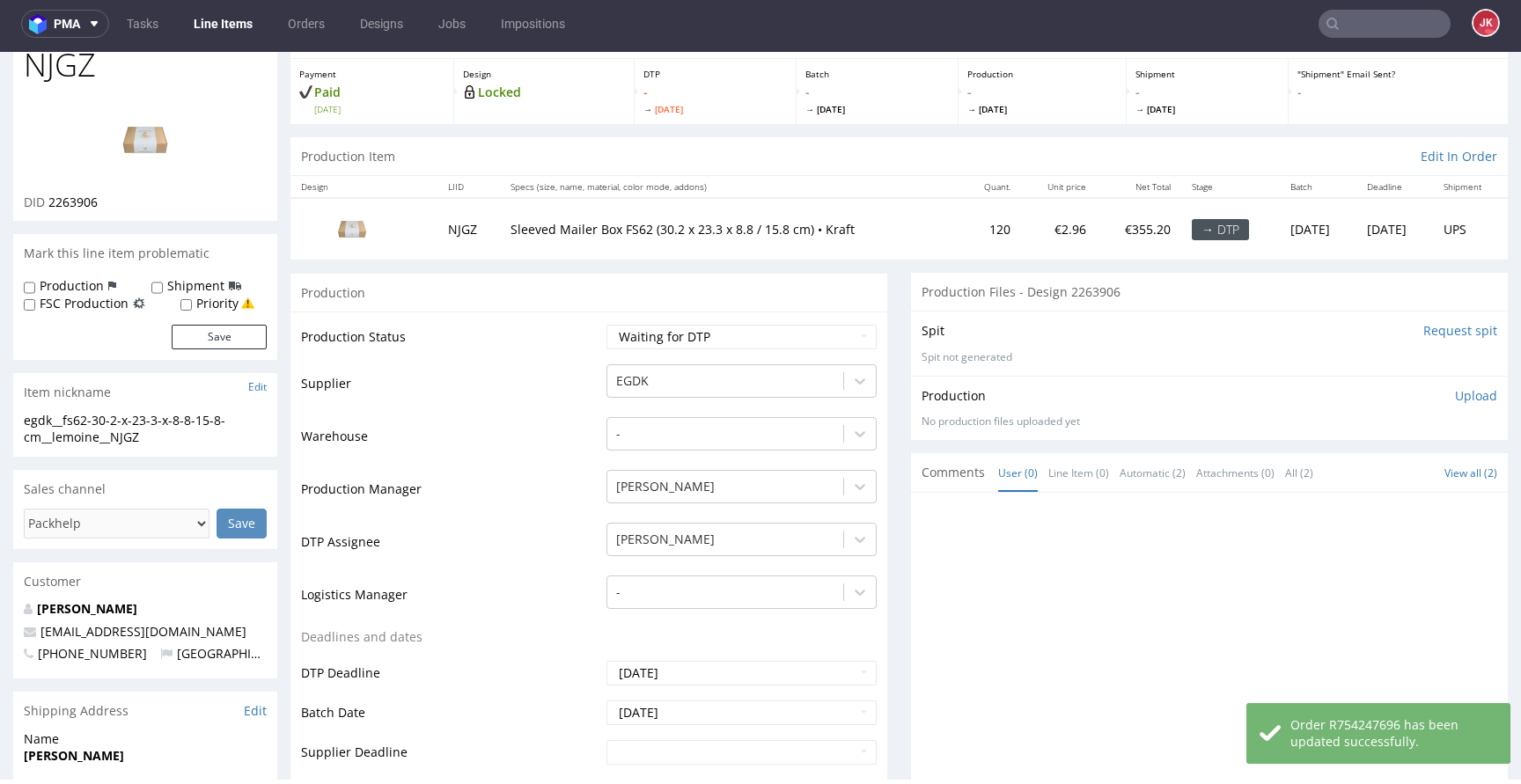
scroll to position [0, 0]
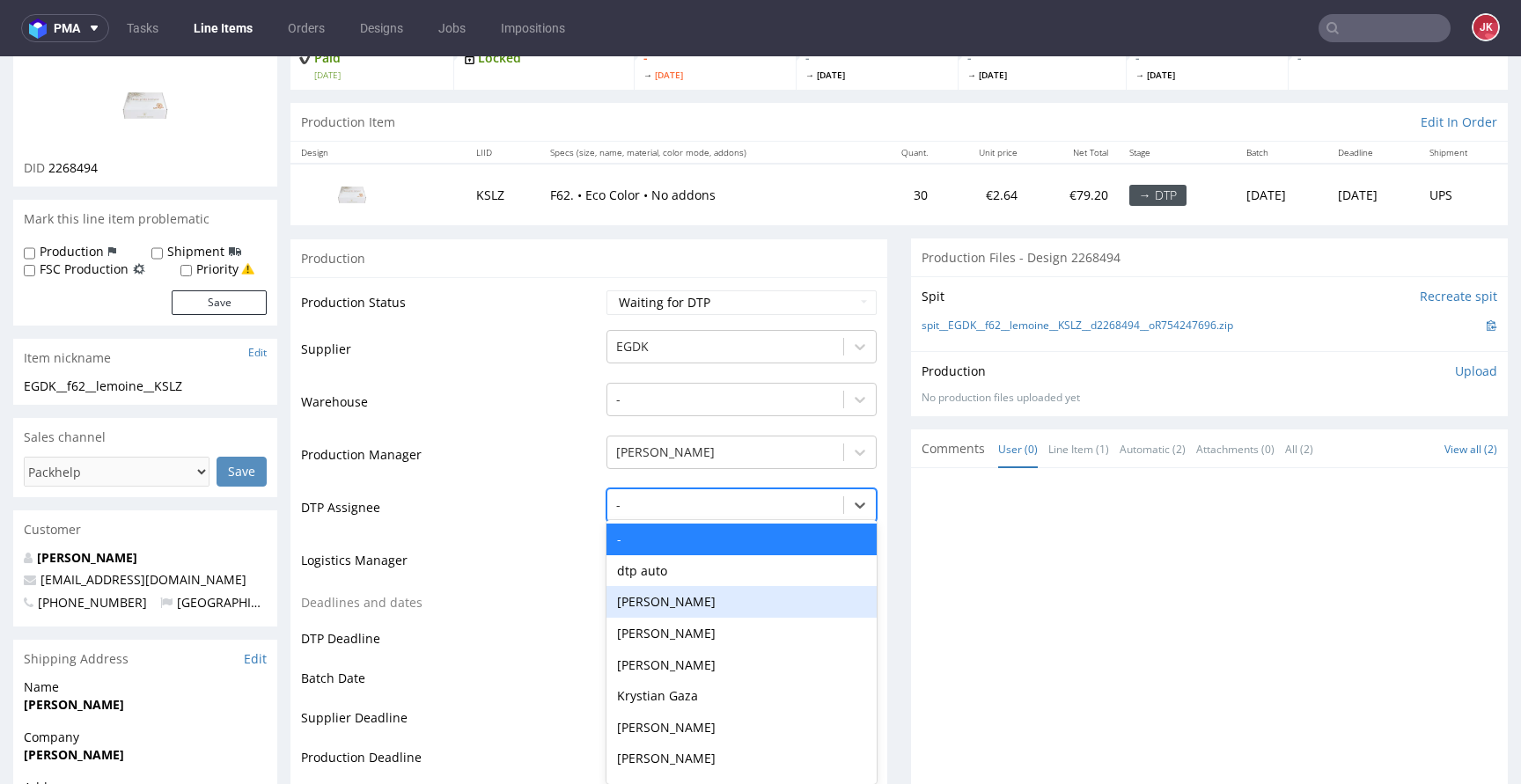
click at [639, 513] on div "Hapka Dominika, 3 of 31. 31 results available. Use Up and Down to choose option…" at bounding box center [742, 500] width 270 height 25
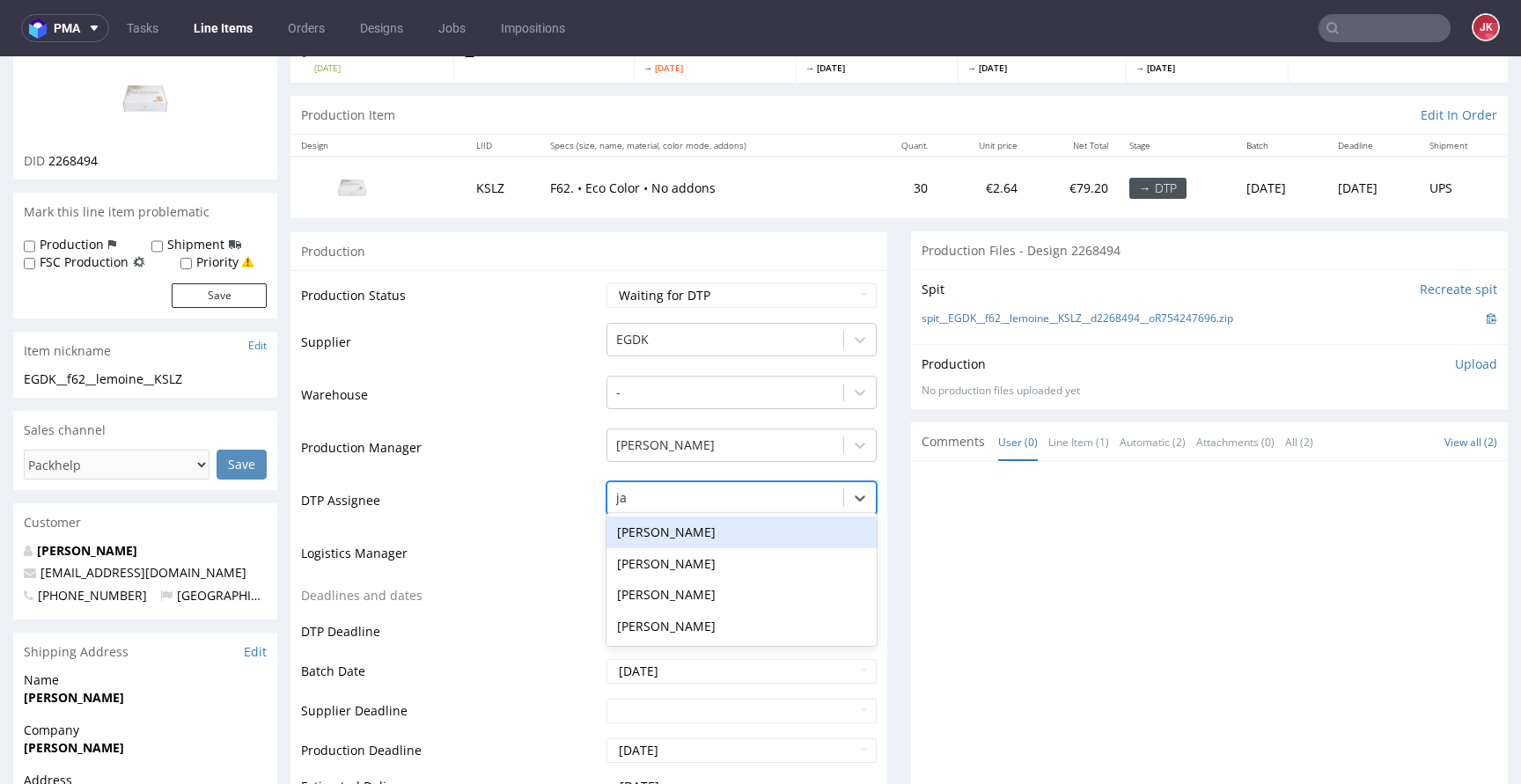
type input "jan"
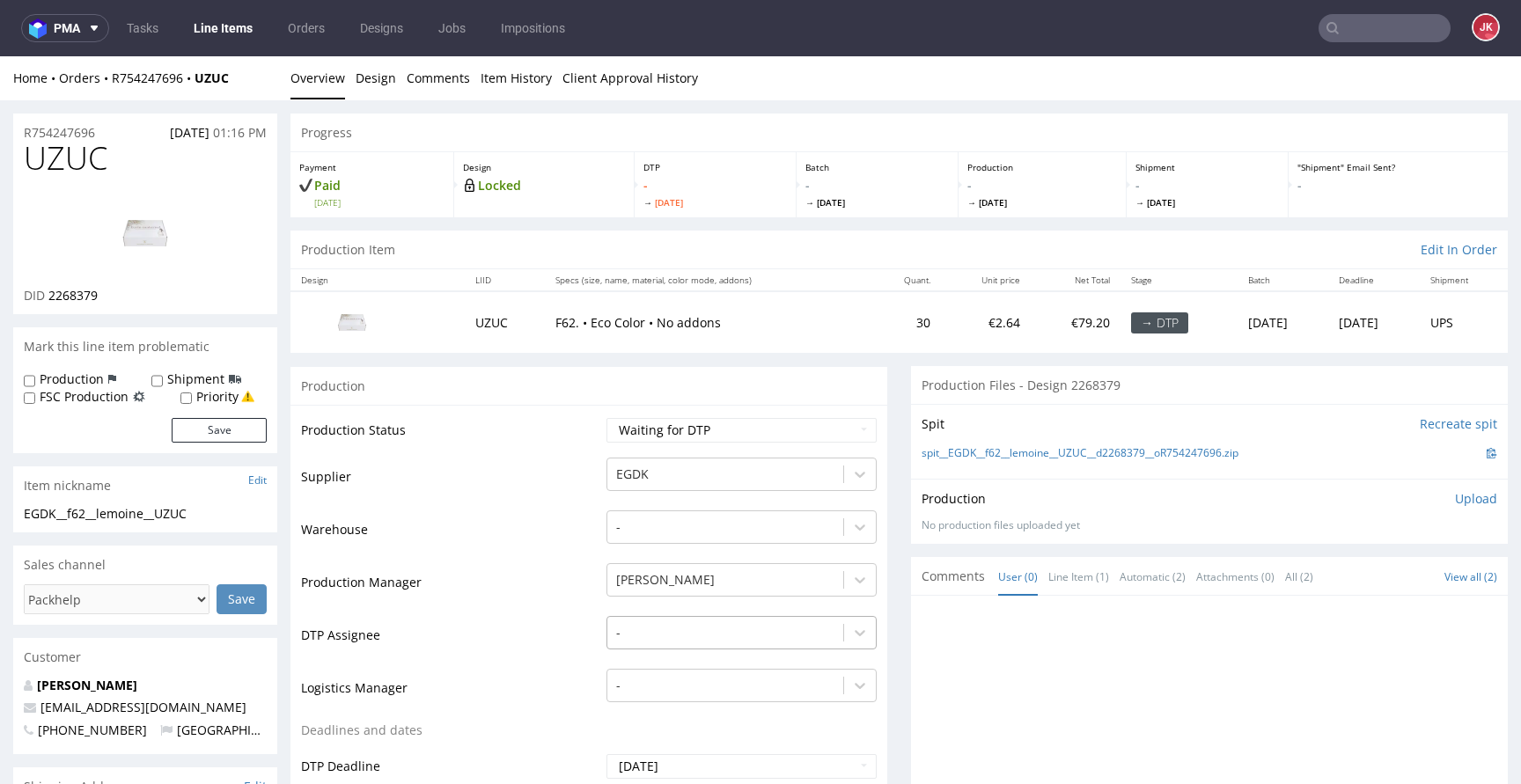
click at [639, 638] on div "-" at bounding box center [742, 629] width 270 height 25
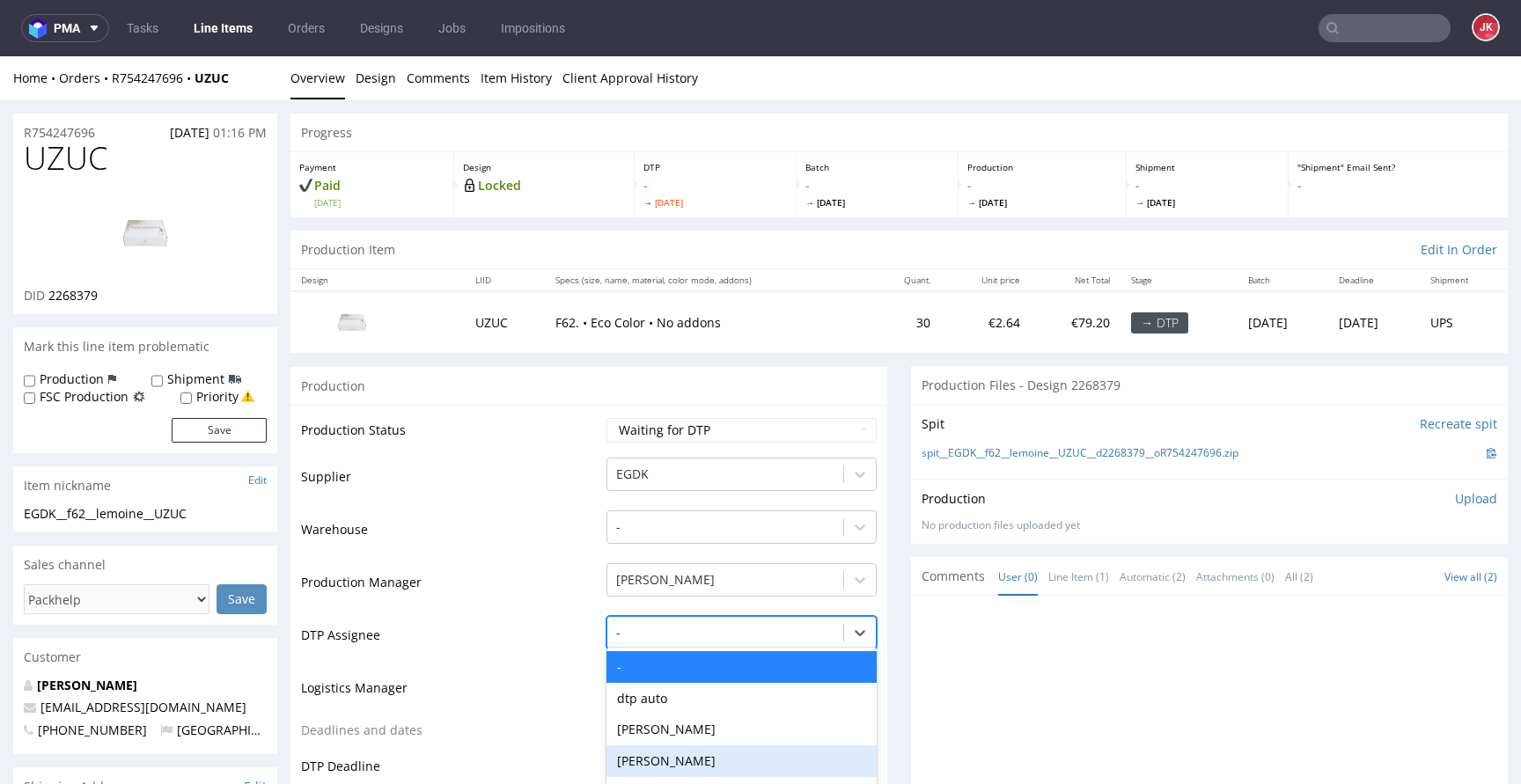
scroll to position [135, 0]
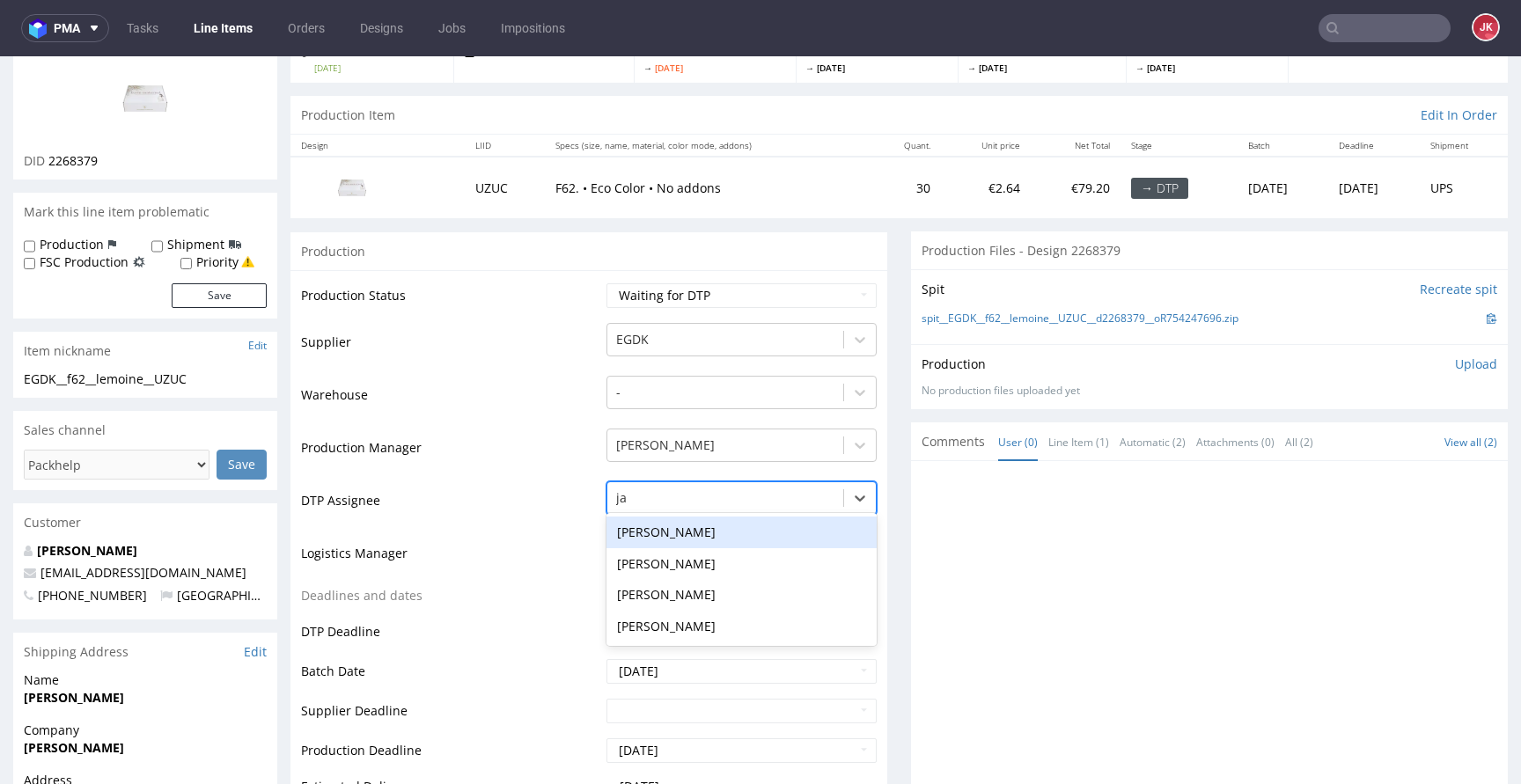
type input "jan"
click at [701, 532] on div "[PERSON_NAME]" at bounding box center [742, 532] width 270 height 32
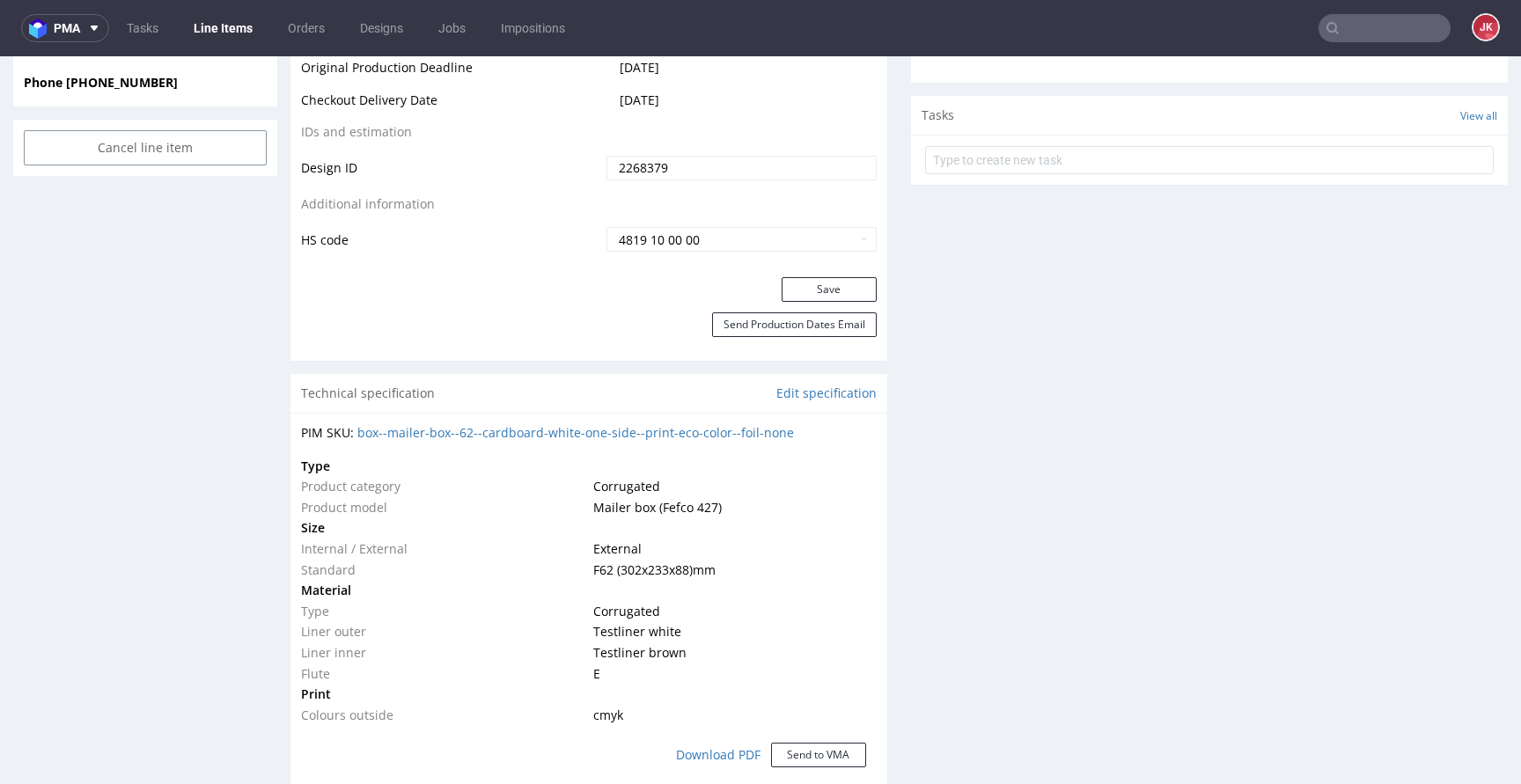
scroll to position [955, 0]
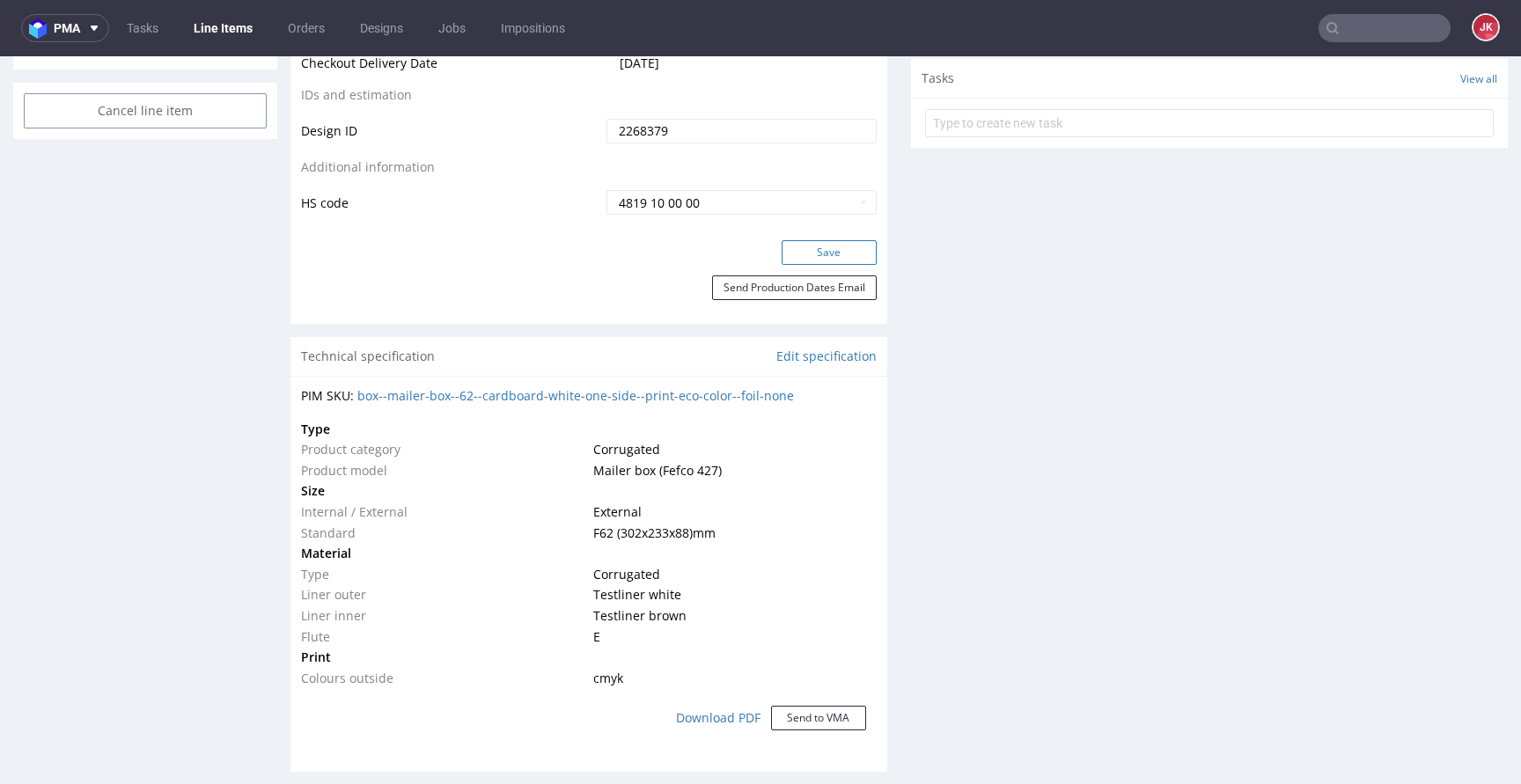
click at [813, 261] on button "Save" at bounding box center [828, 253] width 95 height 25
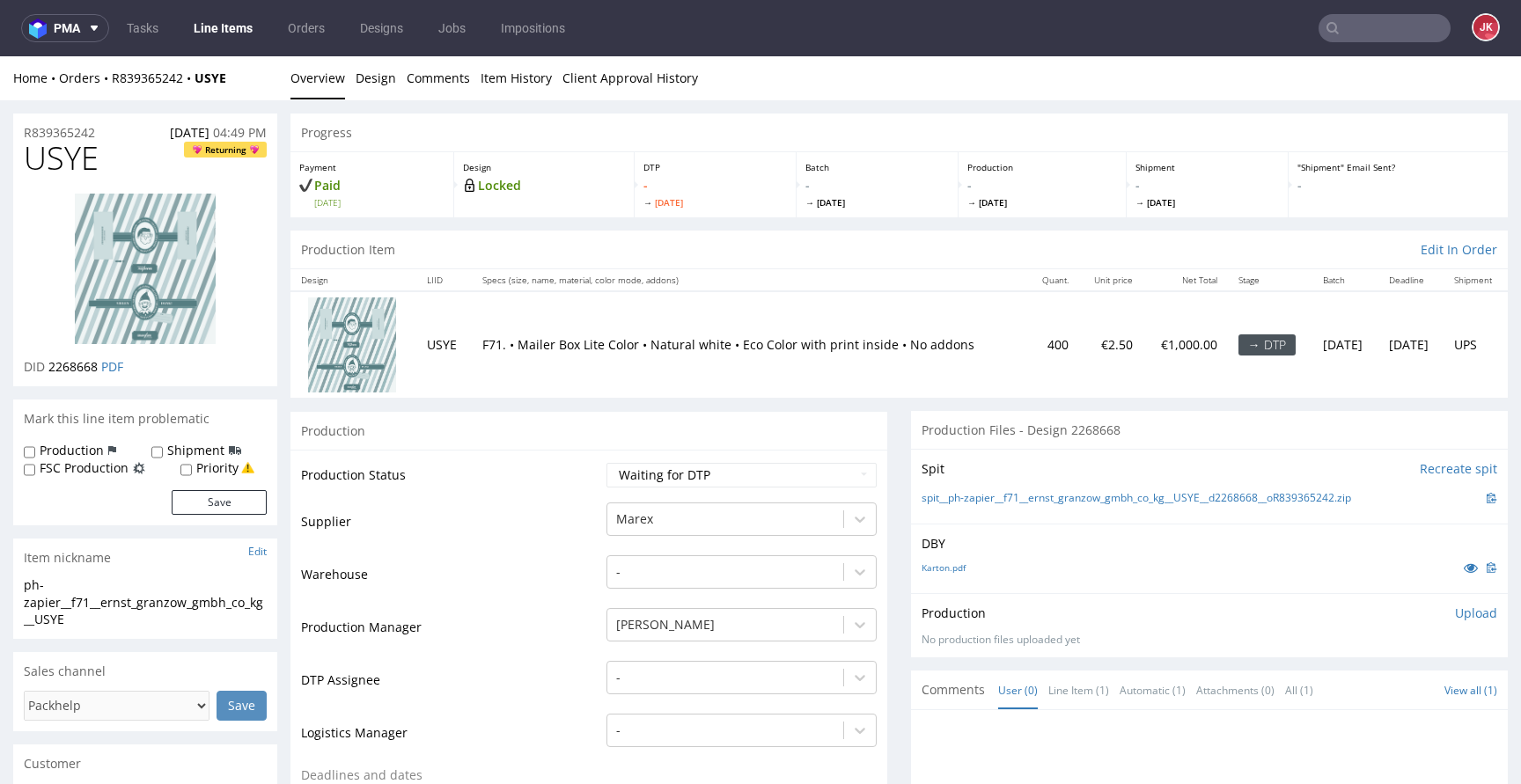
click at [581, 507] on td "Supplier" at bounding box center [451, 527] width 301 height 53
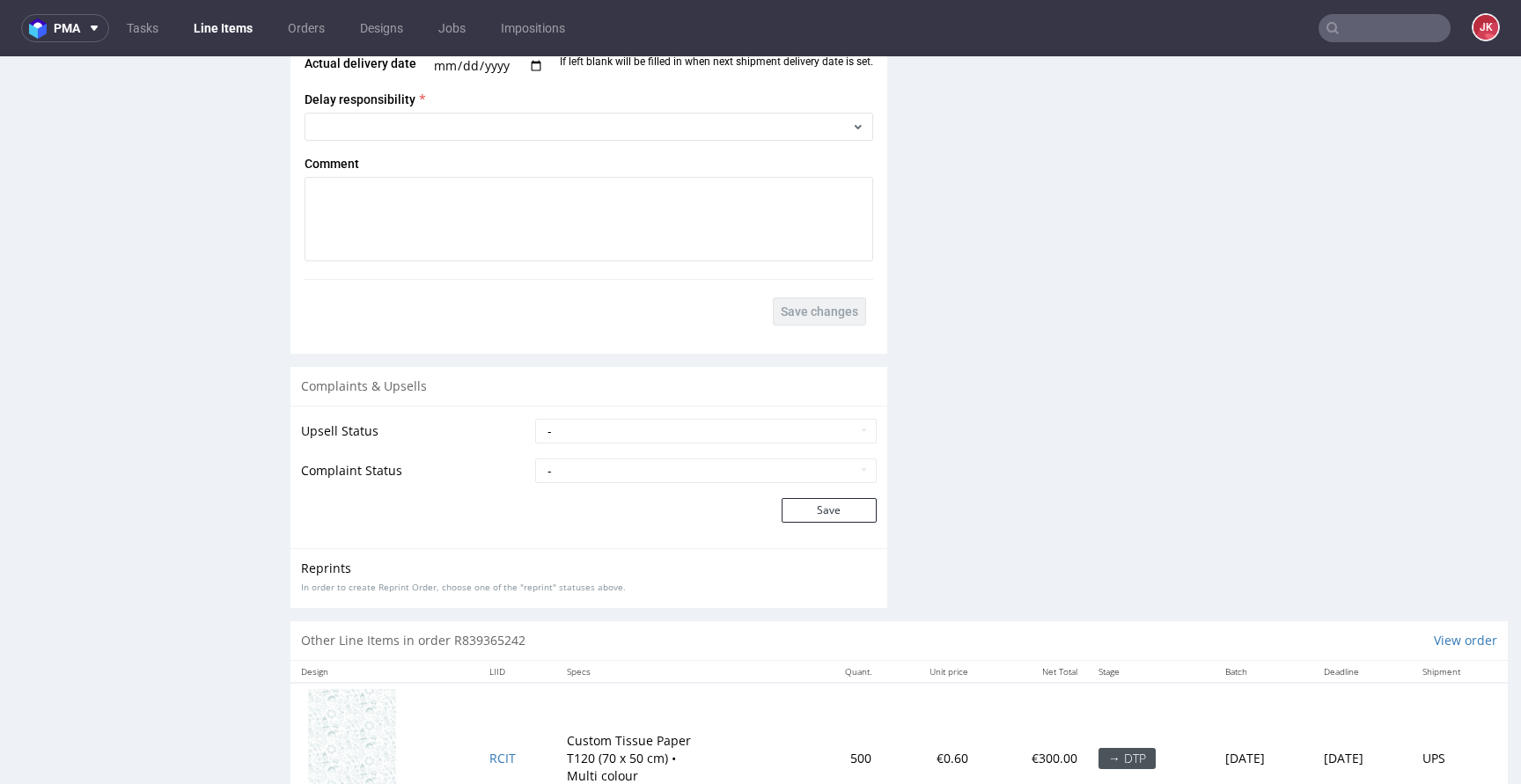
scroll to position [2535, 0]
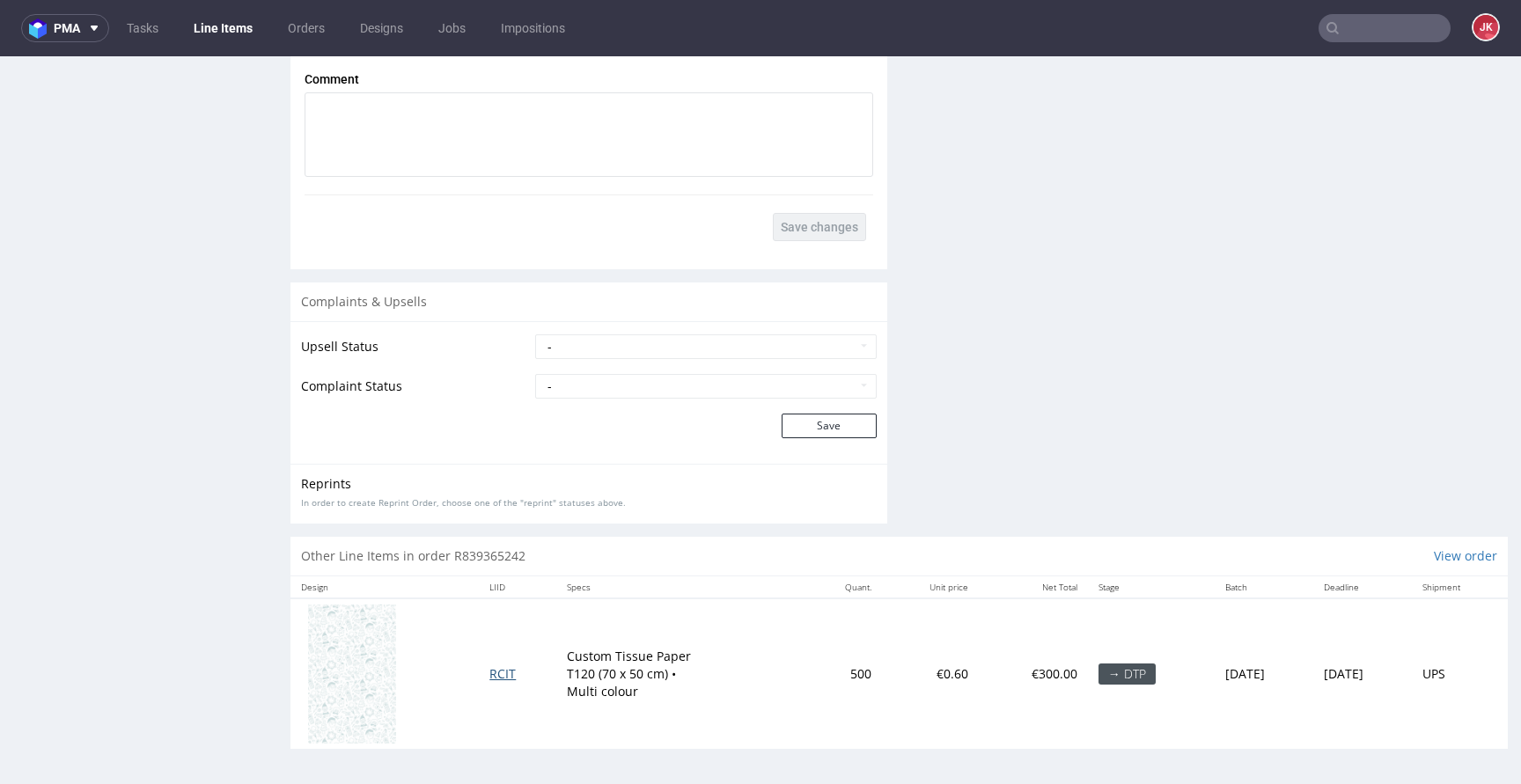
click at [490, 677] on span "RCIT" at bounding box center [502, 673] width 26 height 16
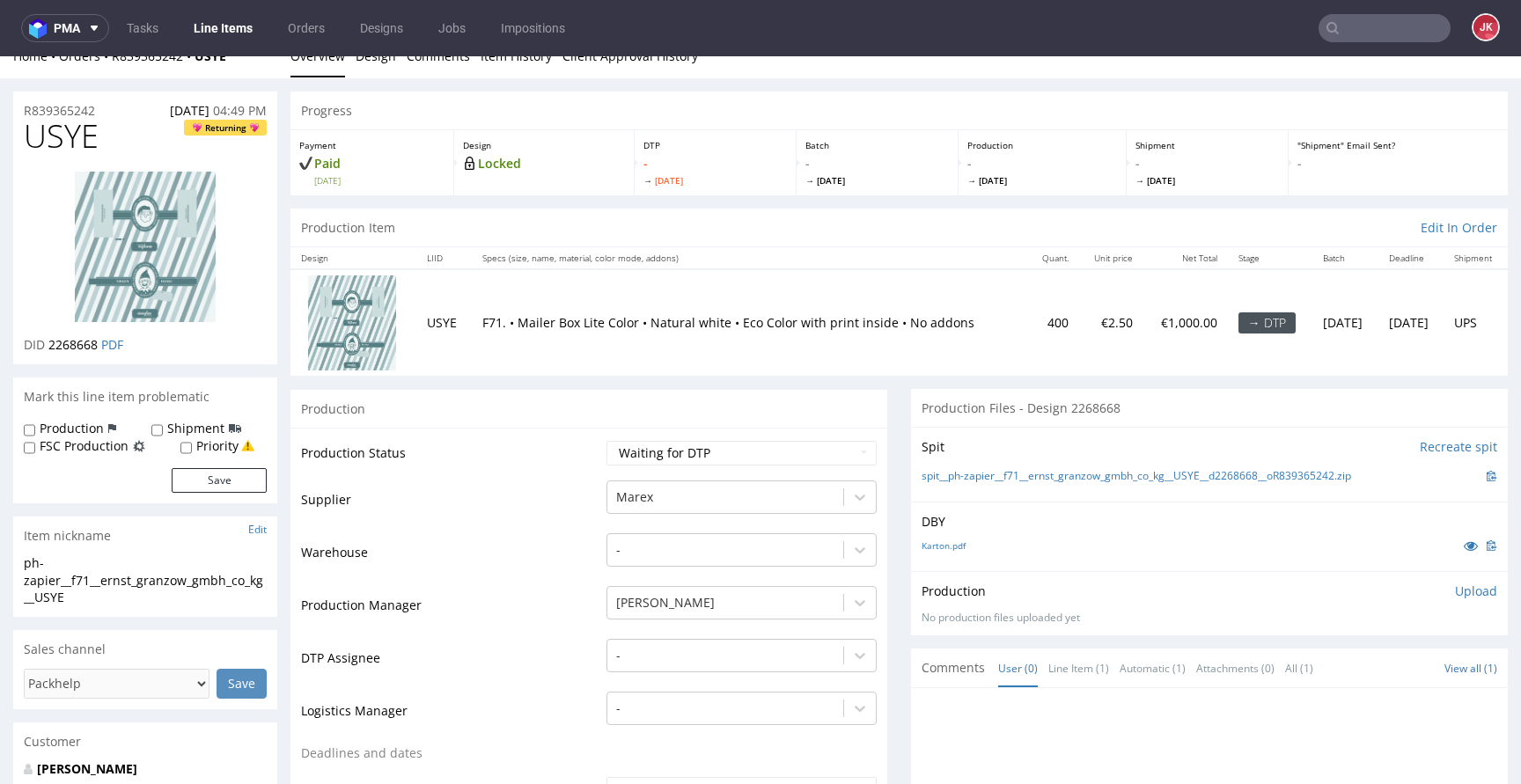
scroll to position [0, 0]
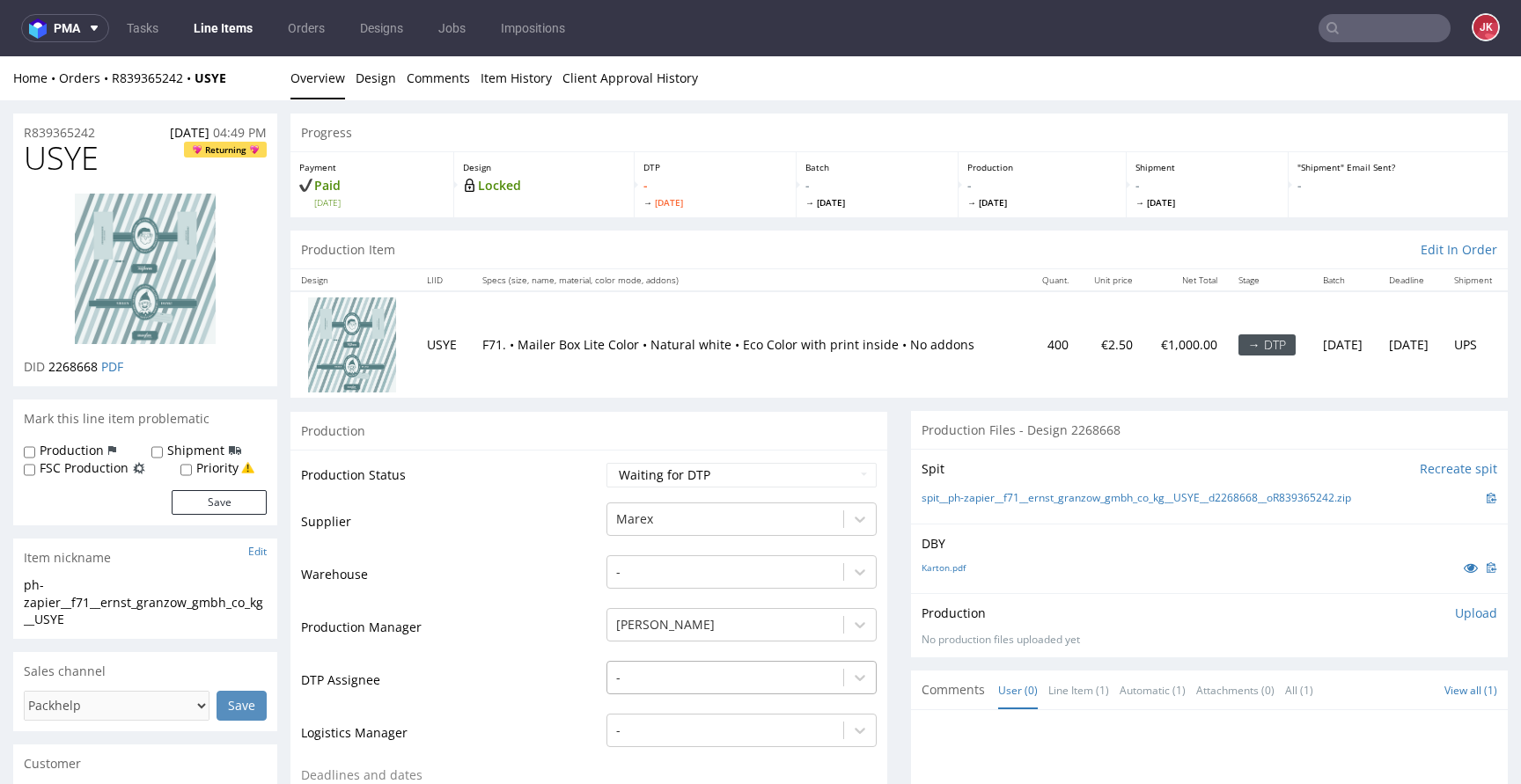
click at [667, 674] on div "-" at bounding box center [742, 673] width 270 height 25
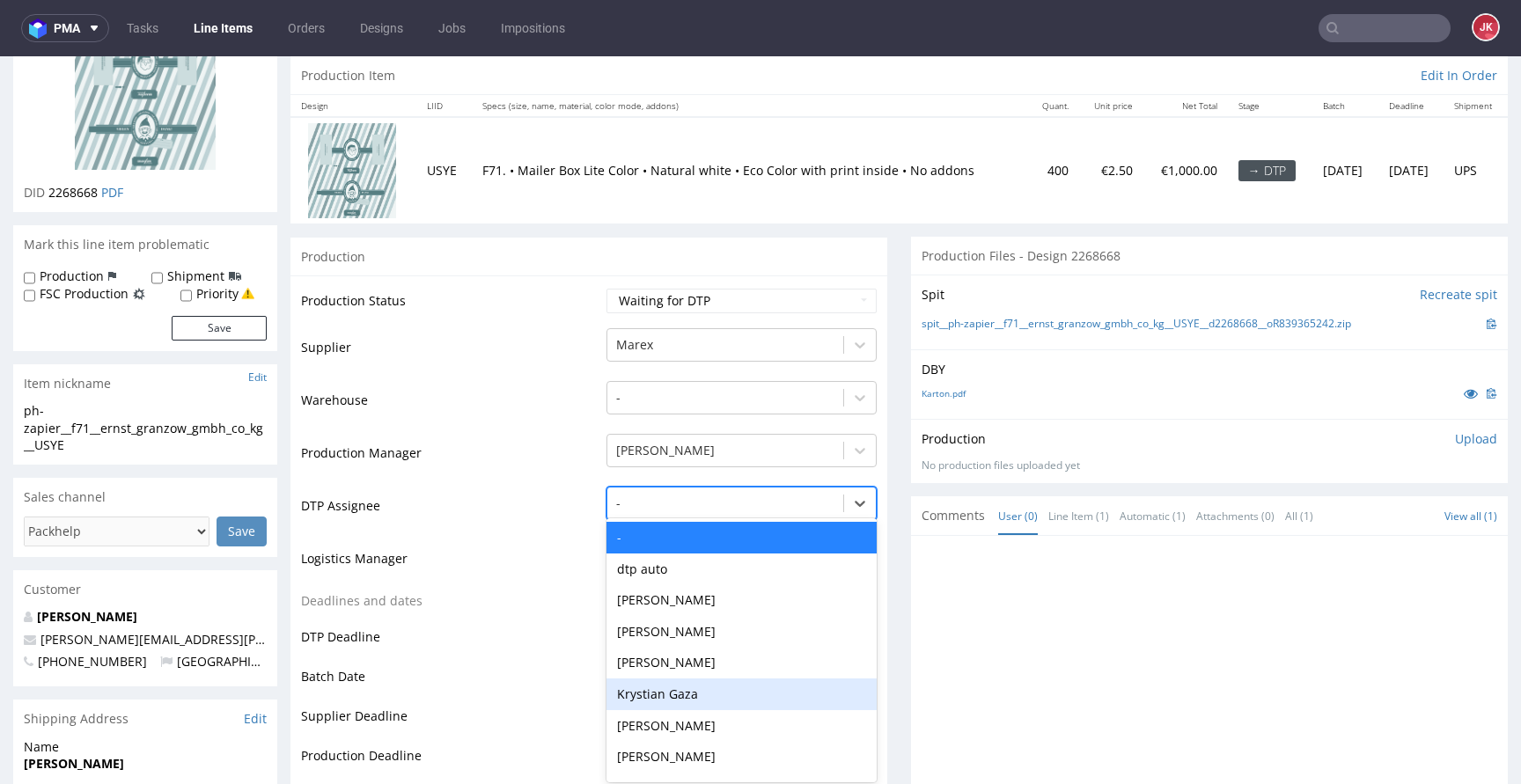
scroll to position [179, 0]
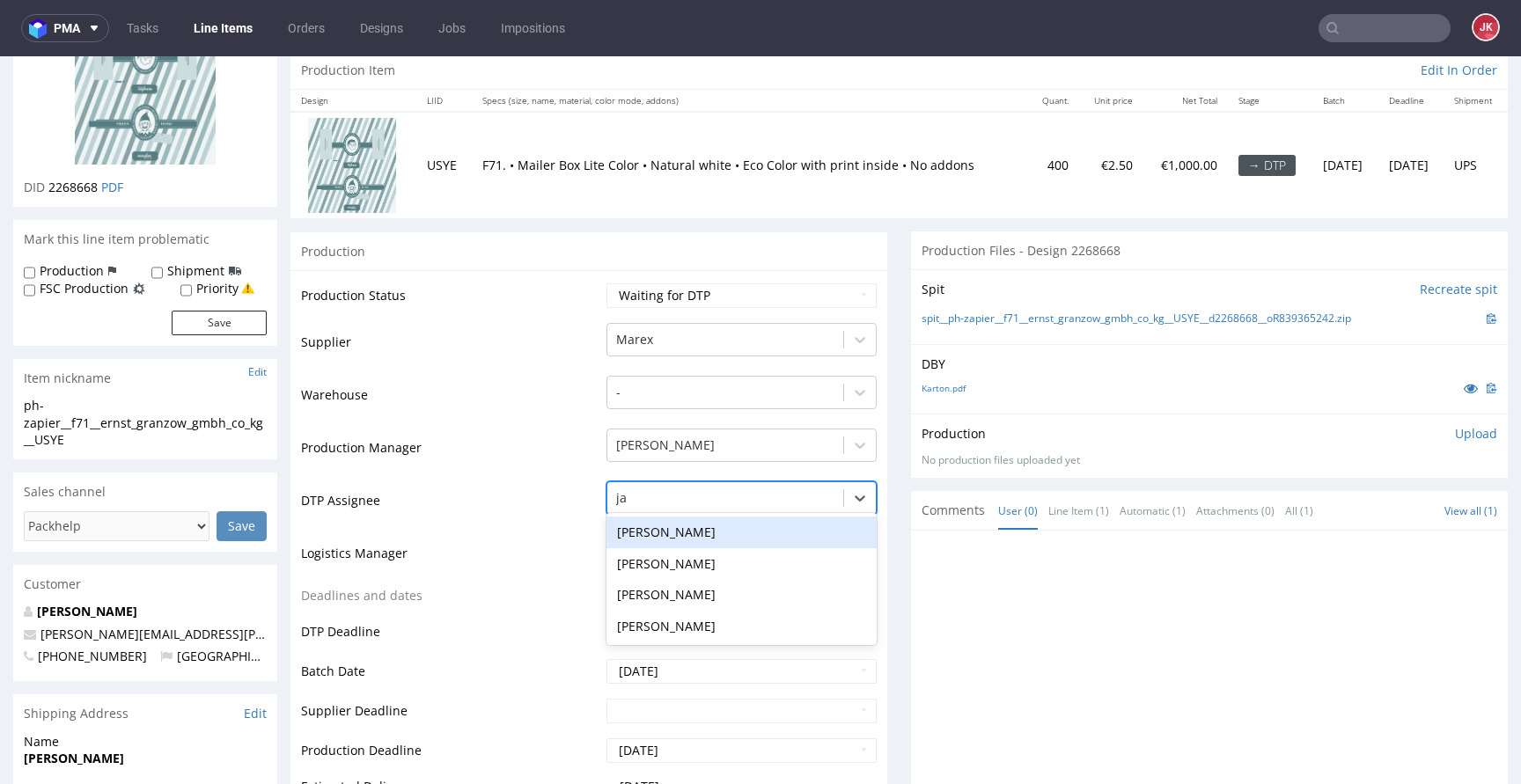
type input "jan"
click at [676, 538] on div "[PERSON_NAME]" at bounding box center [742, 532] width 270 height 32
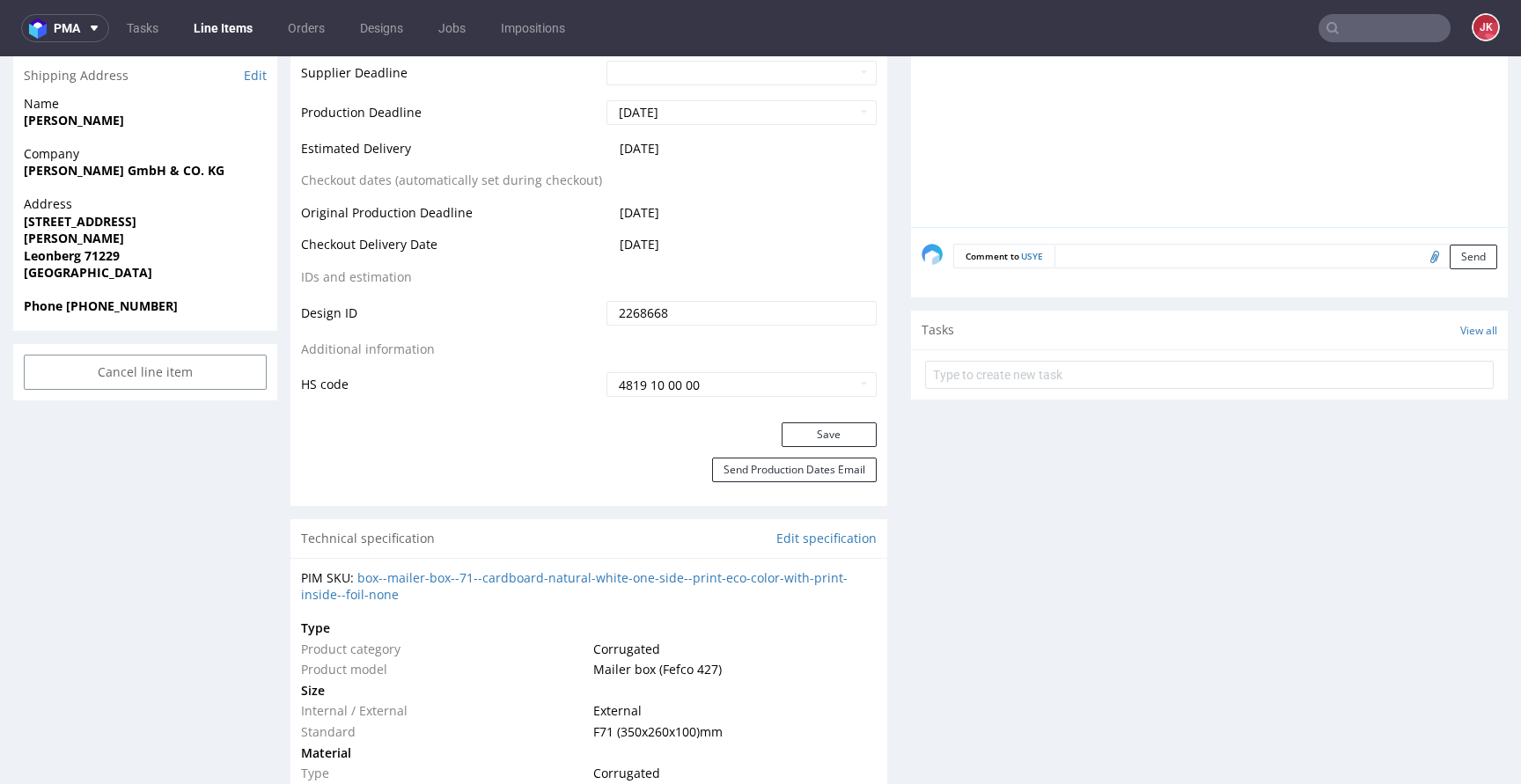
scroll to position [849, 0]
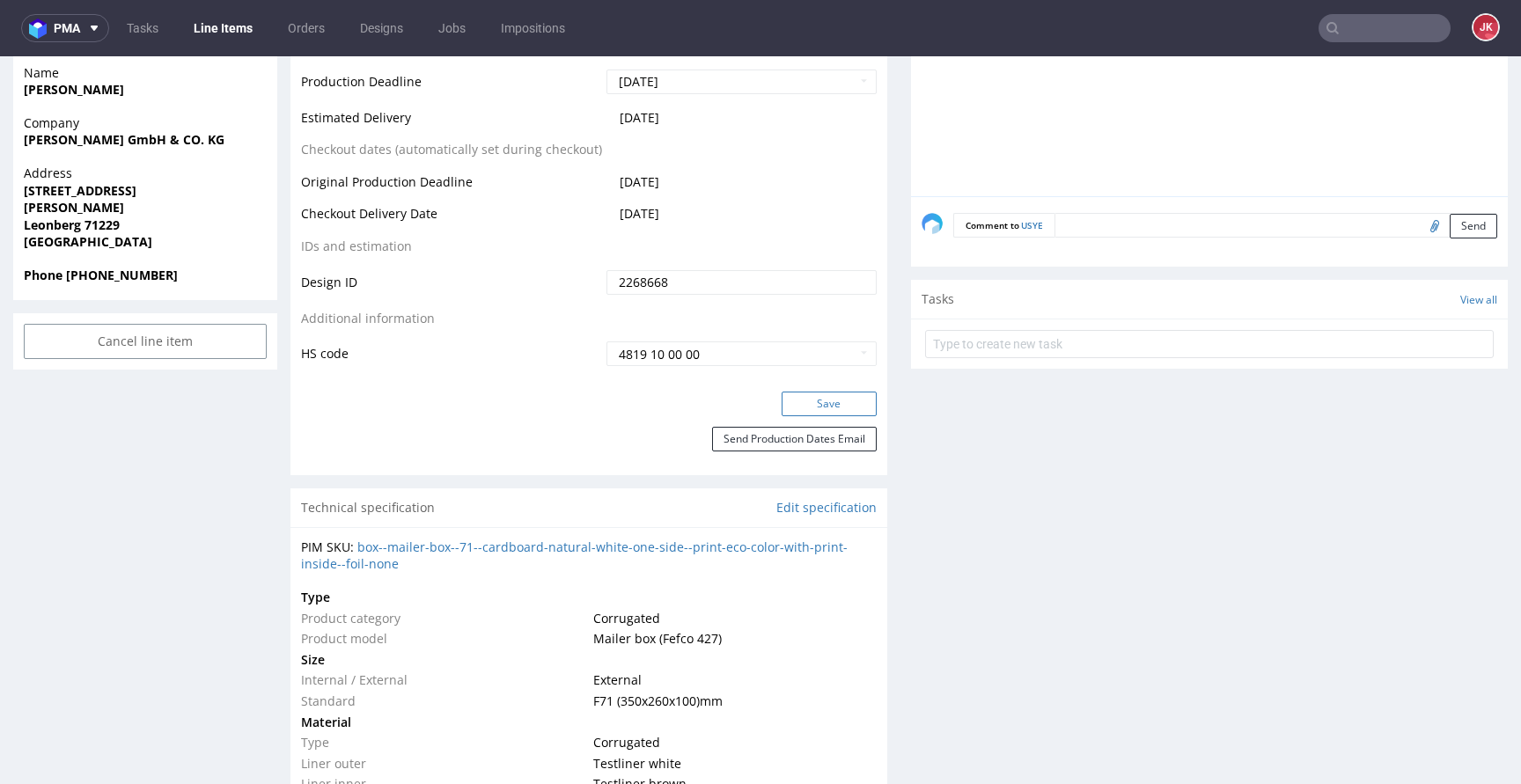
click at [800, 404] on button "Save" at bounding box center [828, 404] width 95 height 25
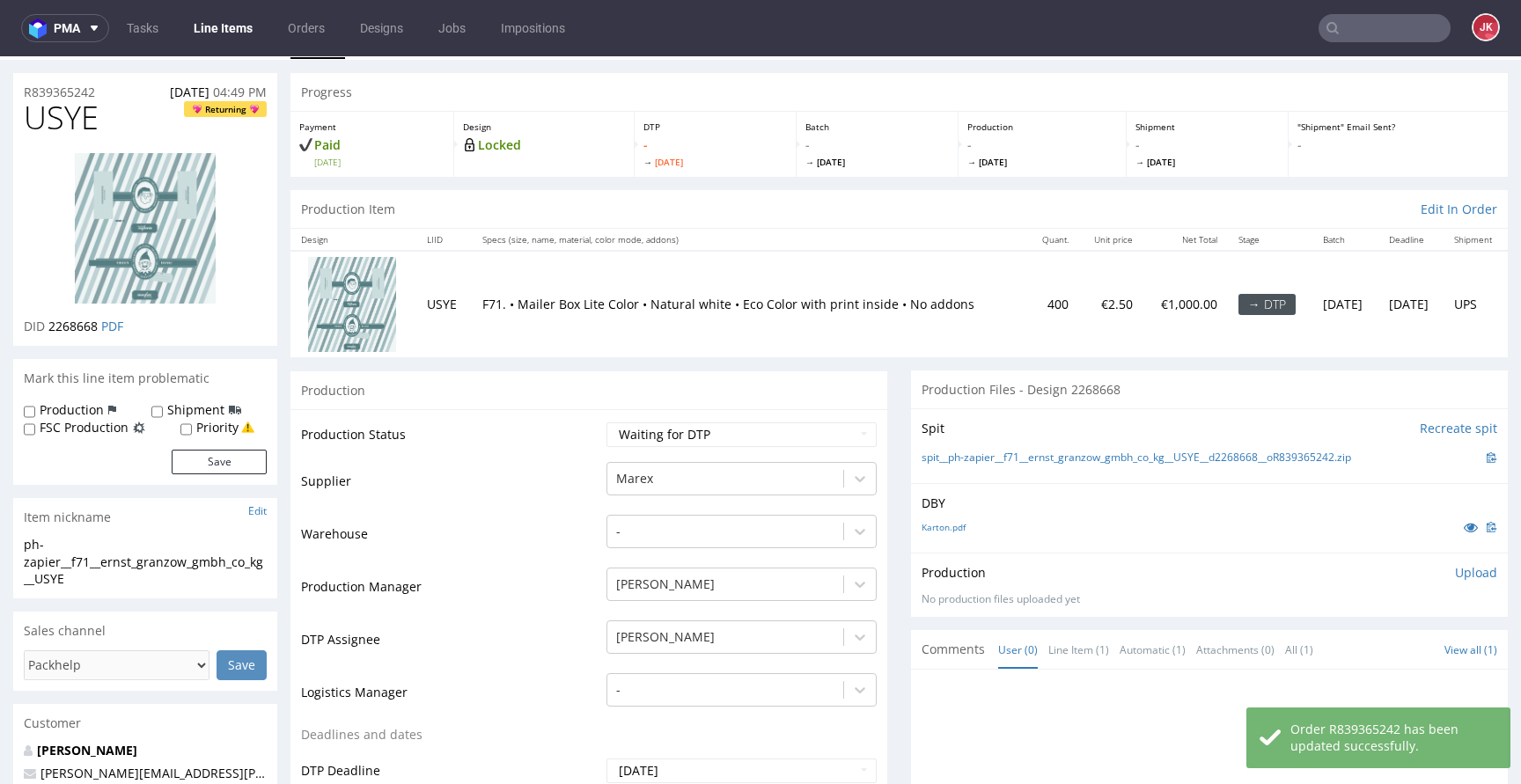
scroll to position [0, 0]
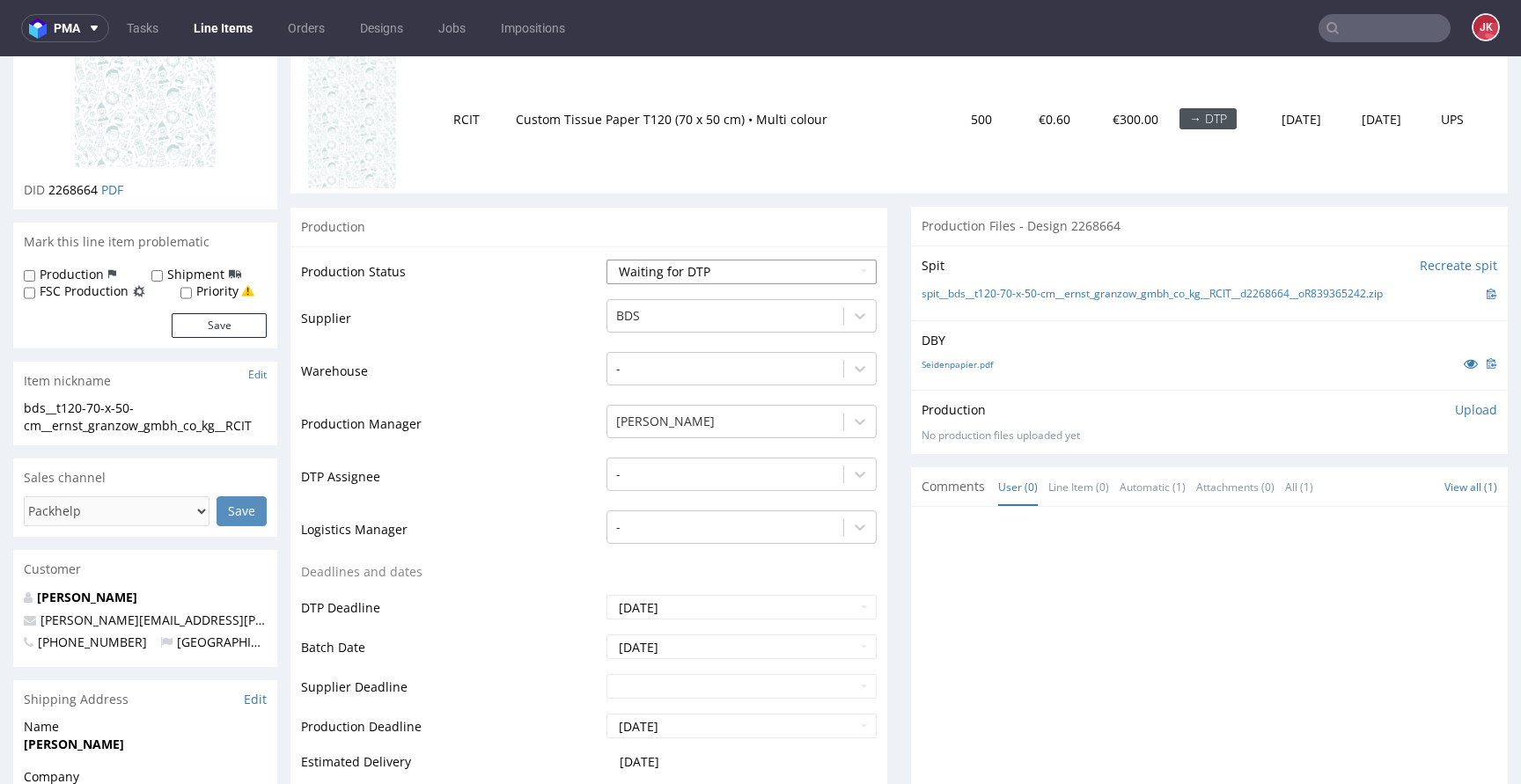
scroll to position [255, 0]
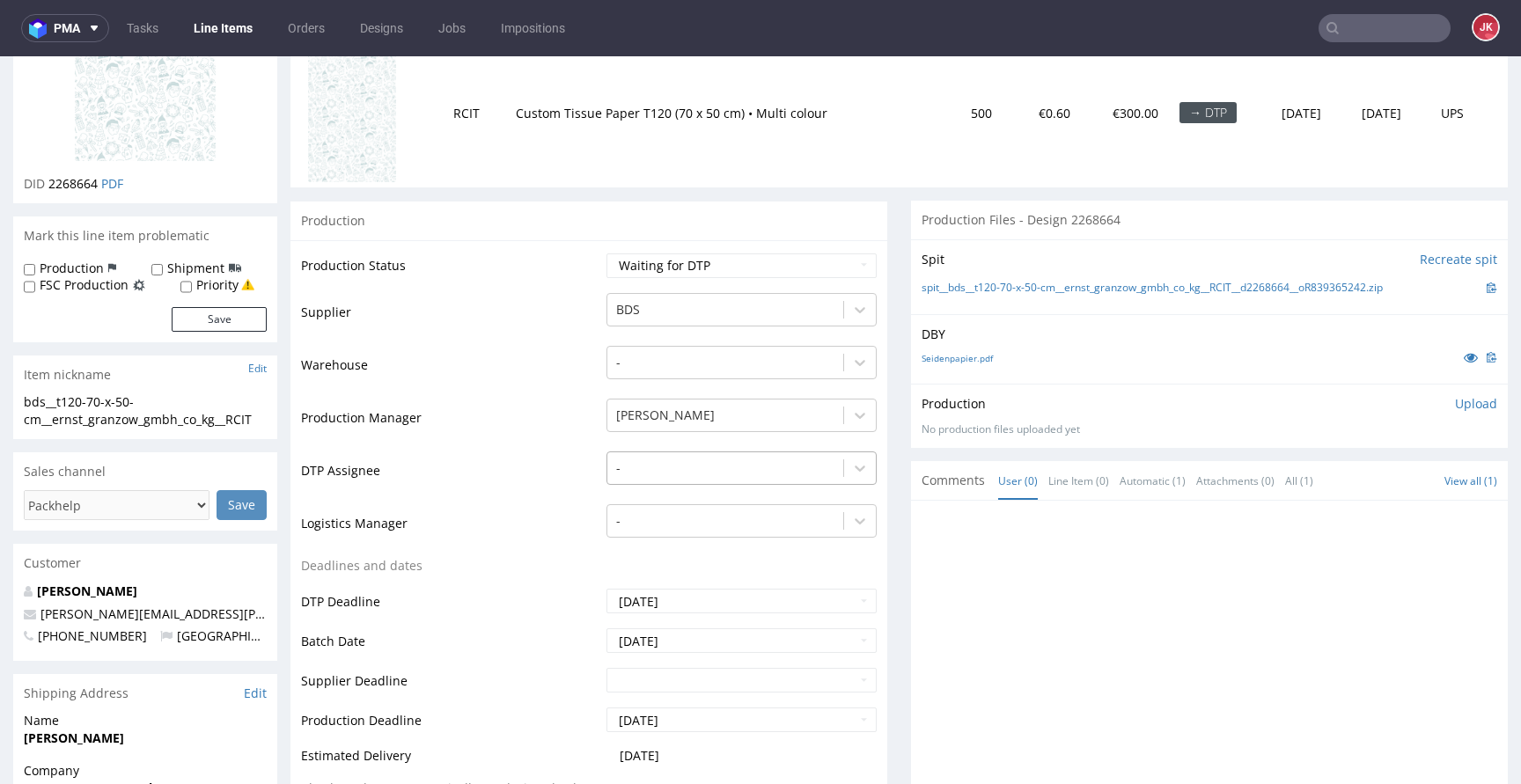
click at [687, 463] on div at bounding box center [725, 468] width 218 height 21
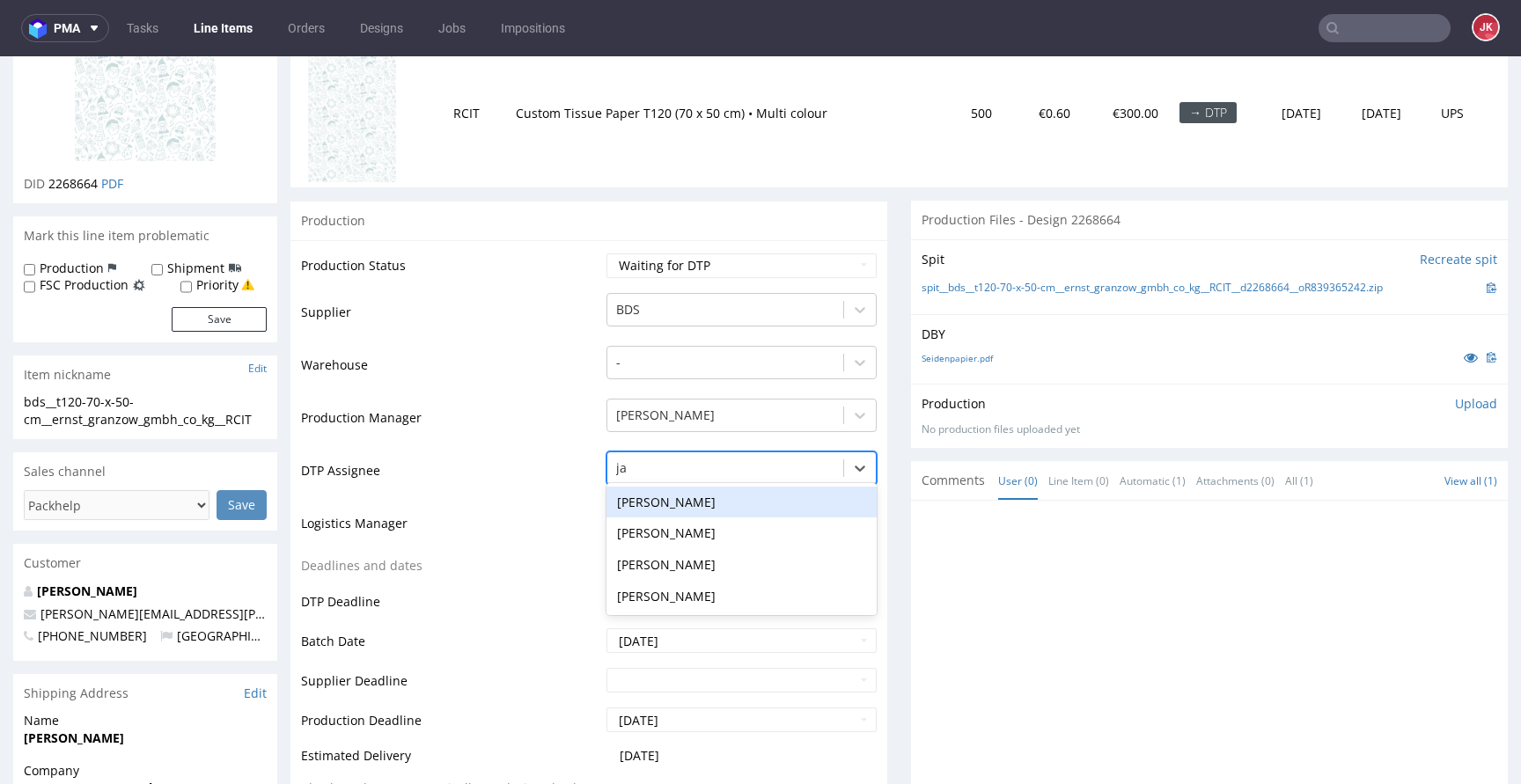
type input "jan"
click at [654, 503] on div "[PERSON_NAME]" at bounding box center [742, 502] width 270 height 32
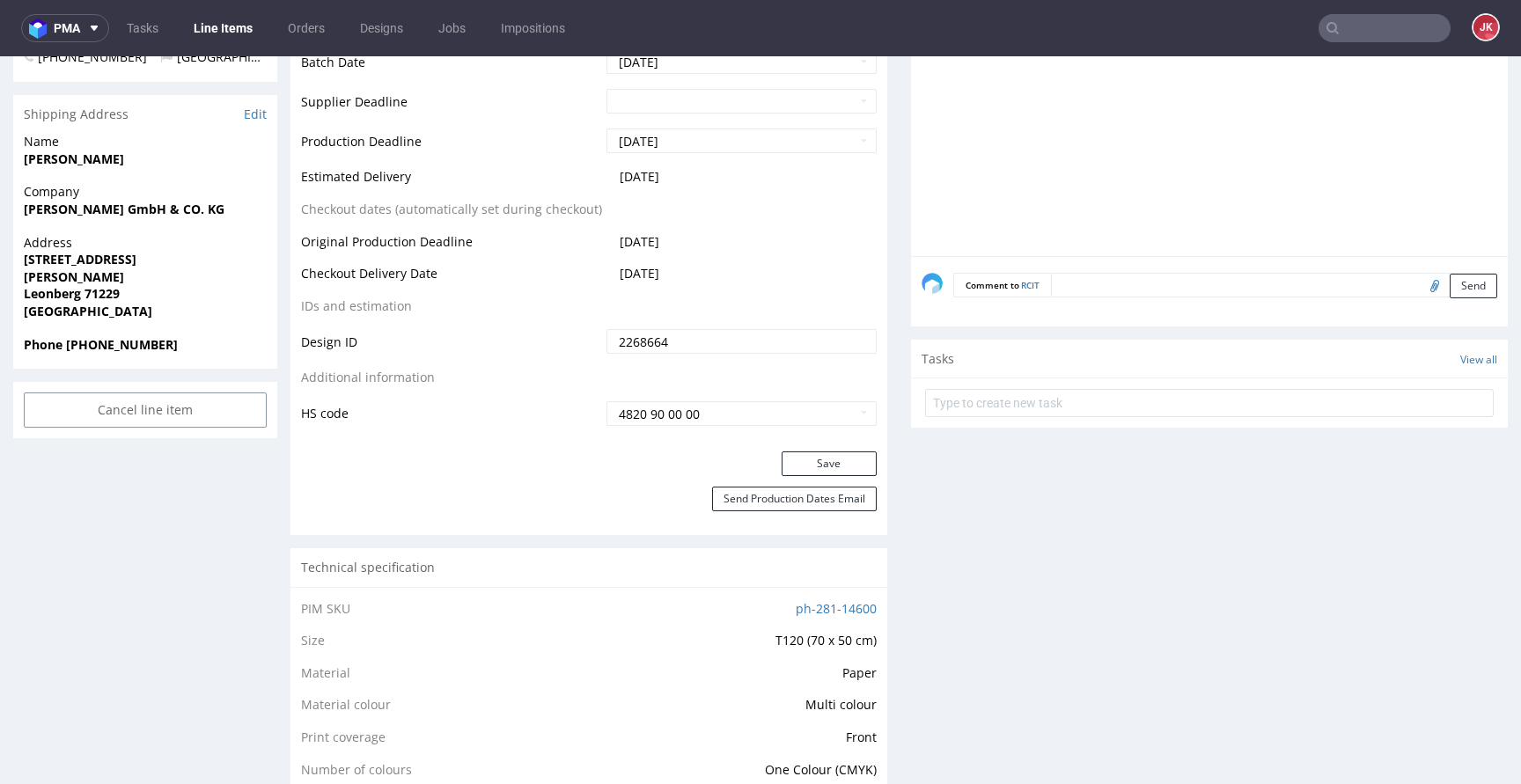
scroll to position [892, 0]
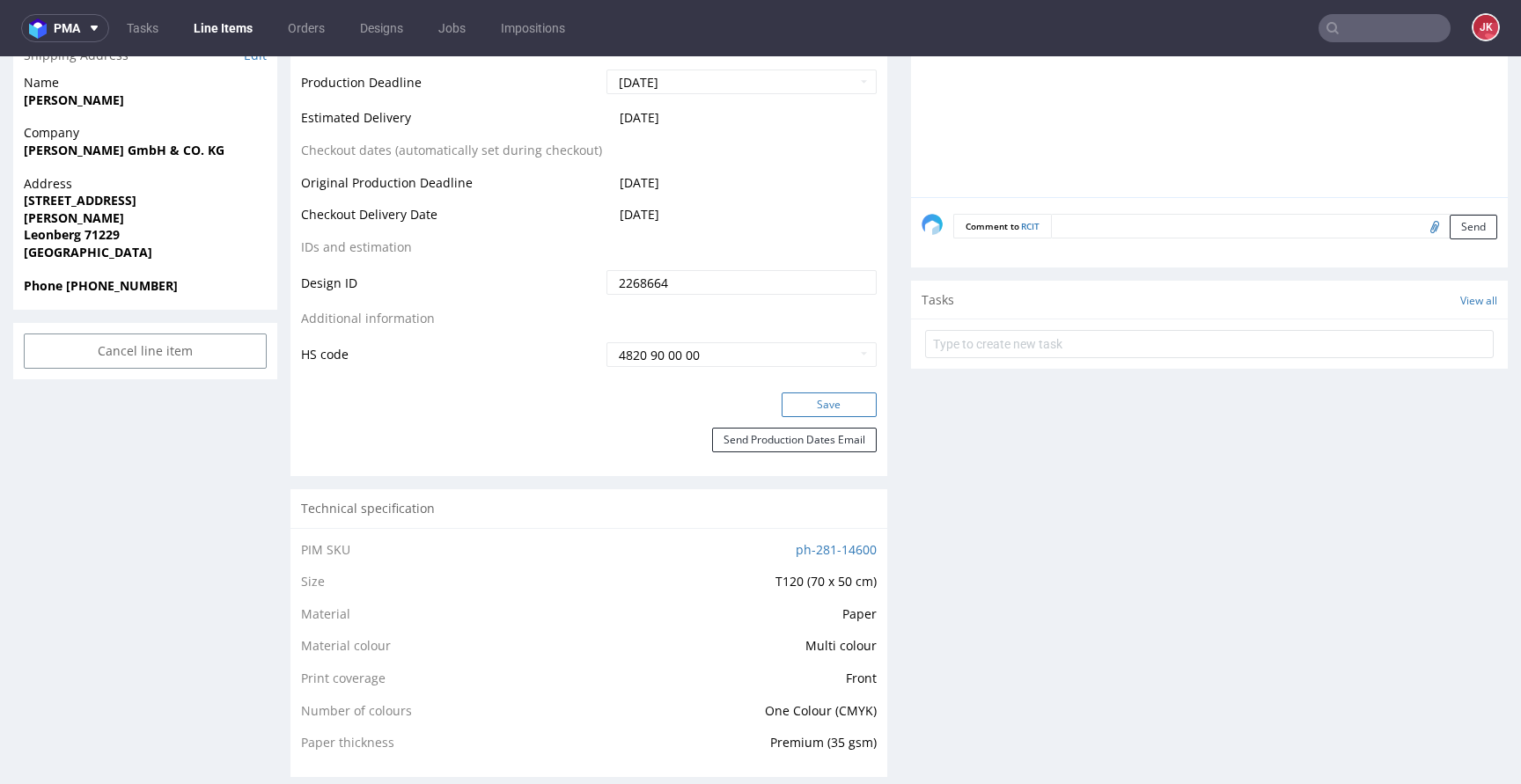
click at [797, 406] on button "Save" at bounding box center [828, 405] width 95 height 25
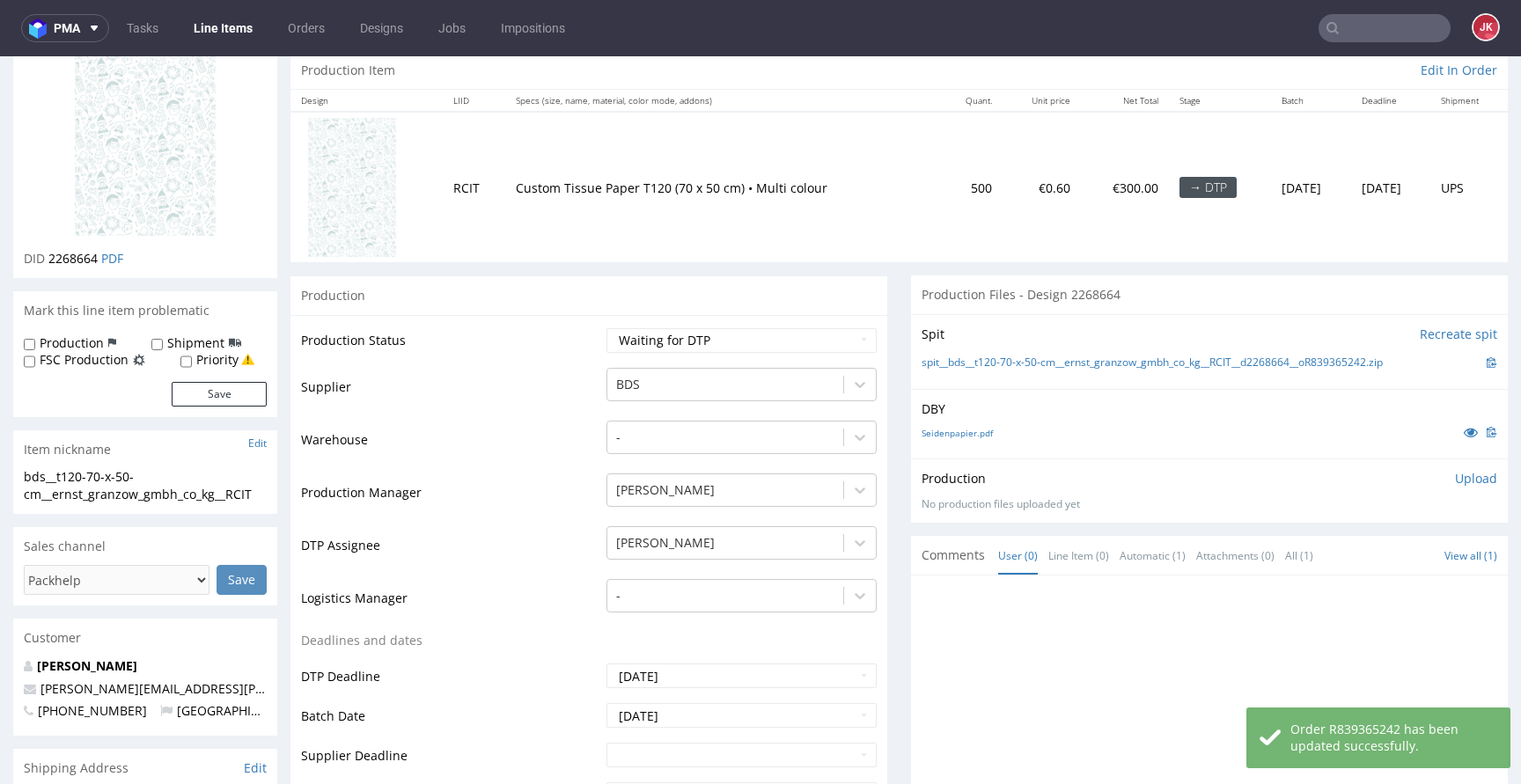
scroll to position [0, 0]
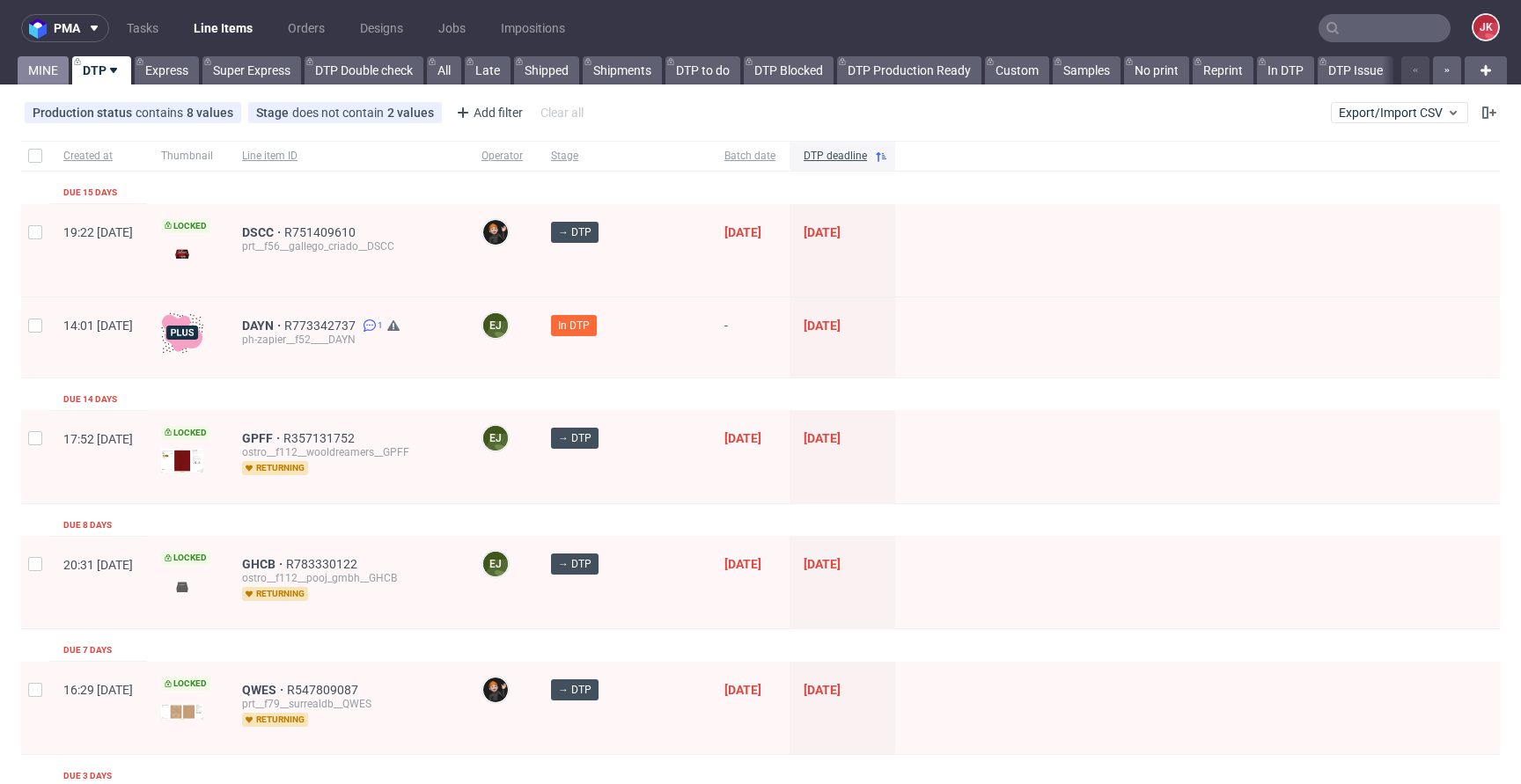
click at [39, 72] on link "MINE" at bounding box center [42, 69] width 51 height 28
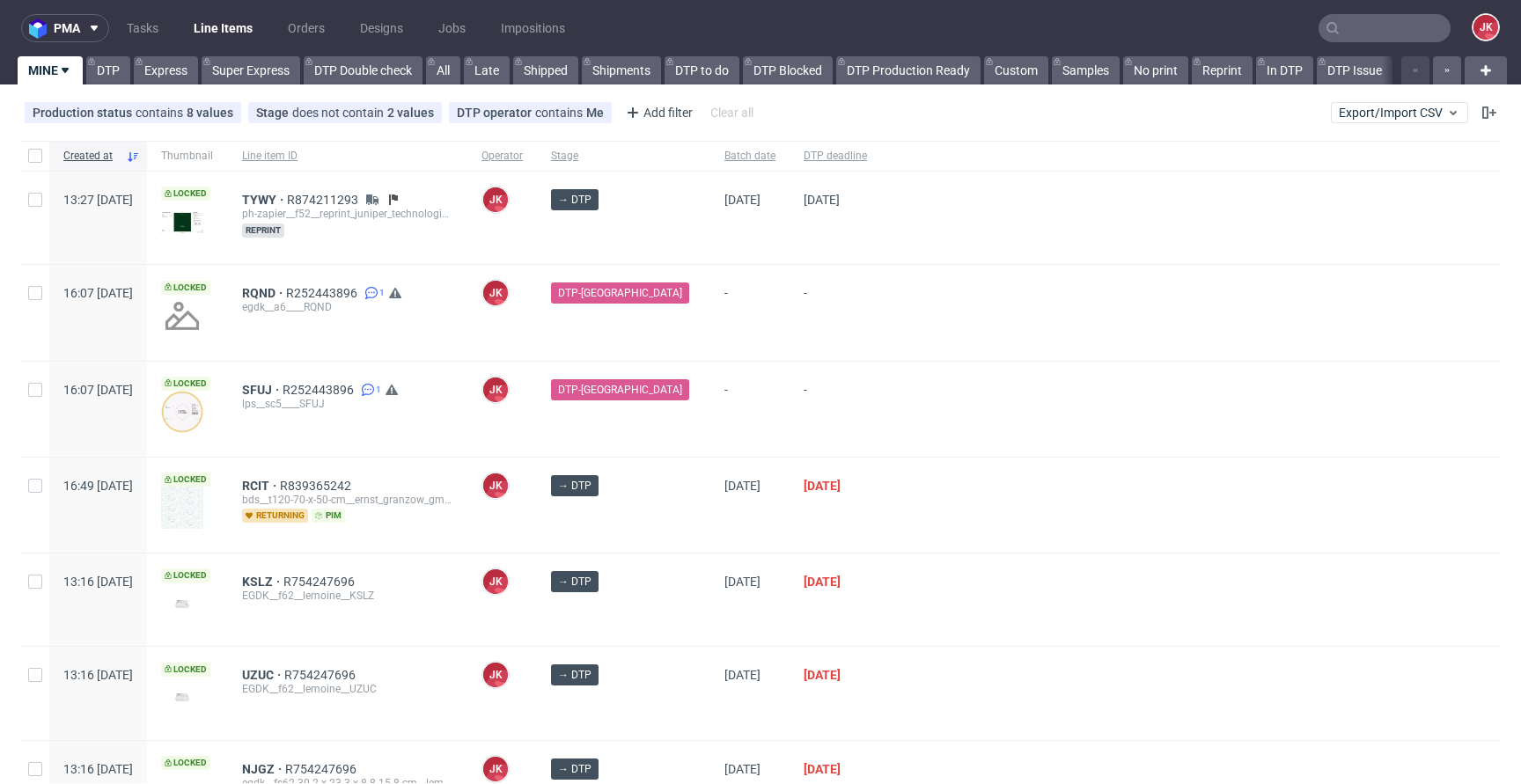
click at [666, 534] on div "→ DTP" at bounding box center [624, 504] width 174 height 95
click at [710, 537] on div "[DATE]" at bounding box center [749, 504] width 79 height 95
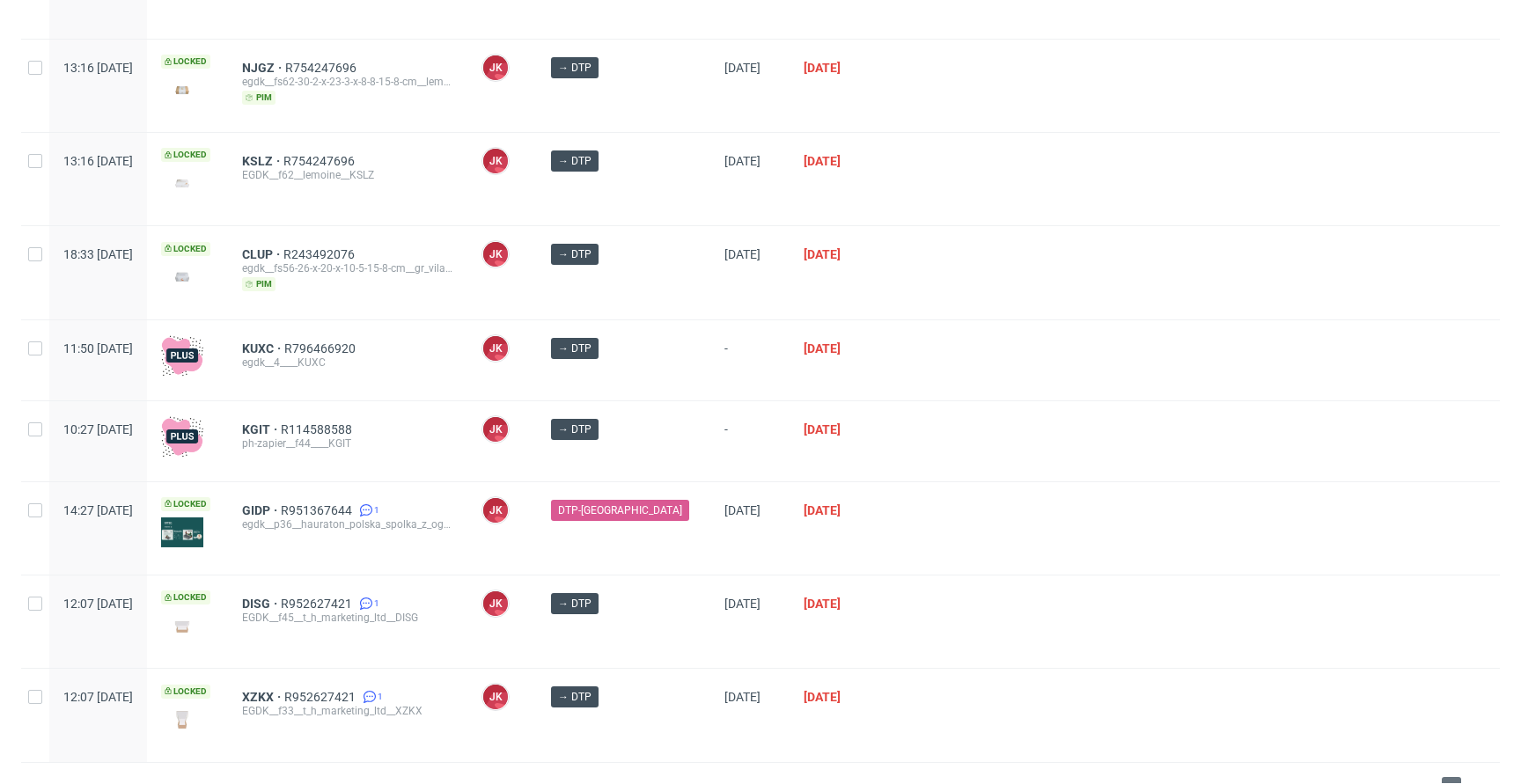
scroll to position [737, 0]
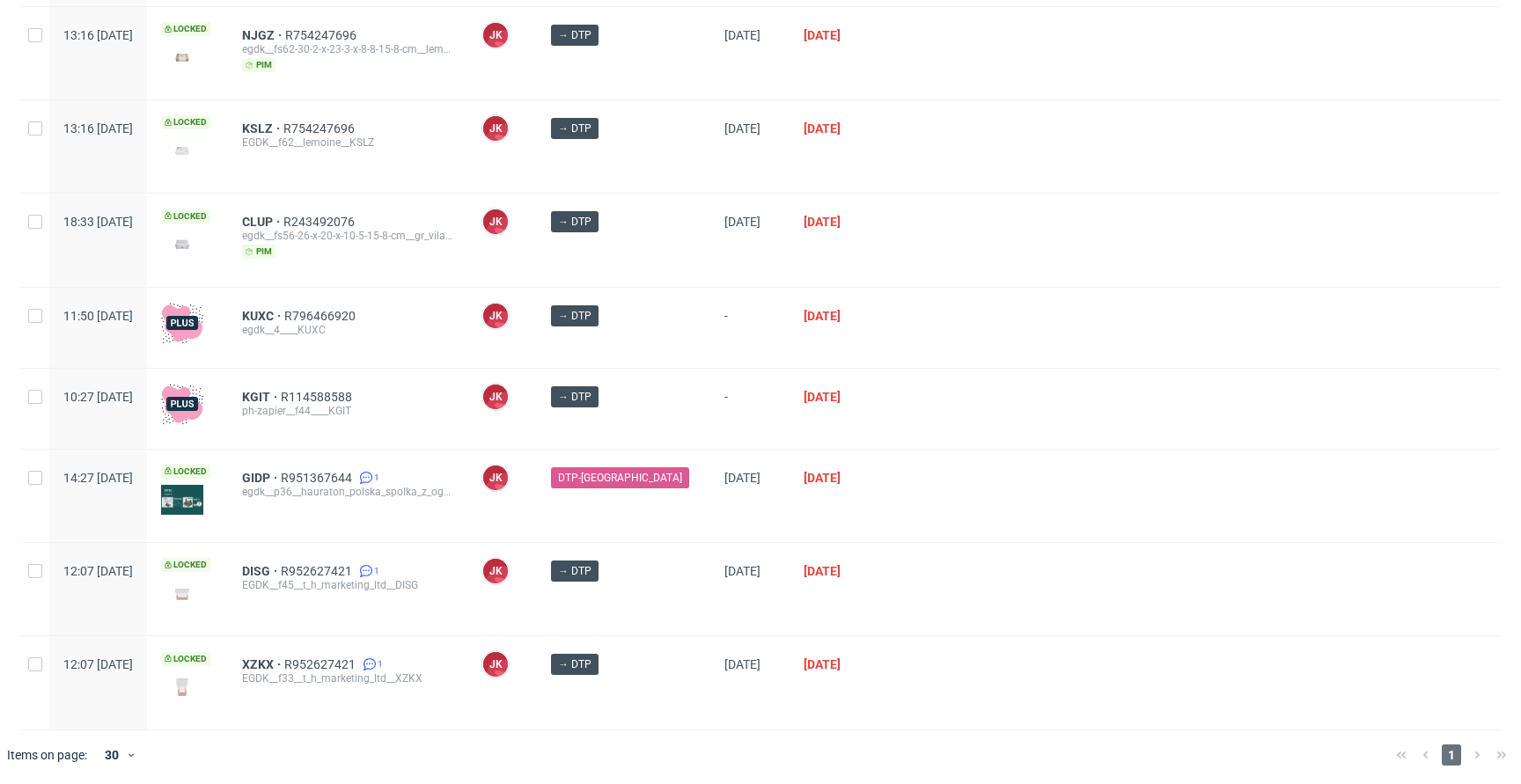
click at [672, 530] on div "DTP-[GEOGRAPHIC_DATA]" at bounding box center [624, 496] width 174 height 93
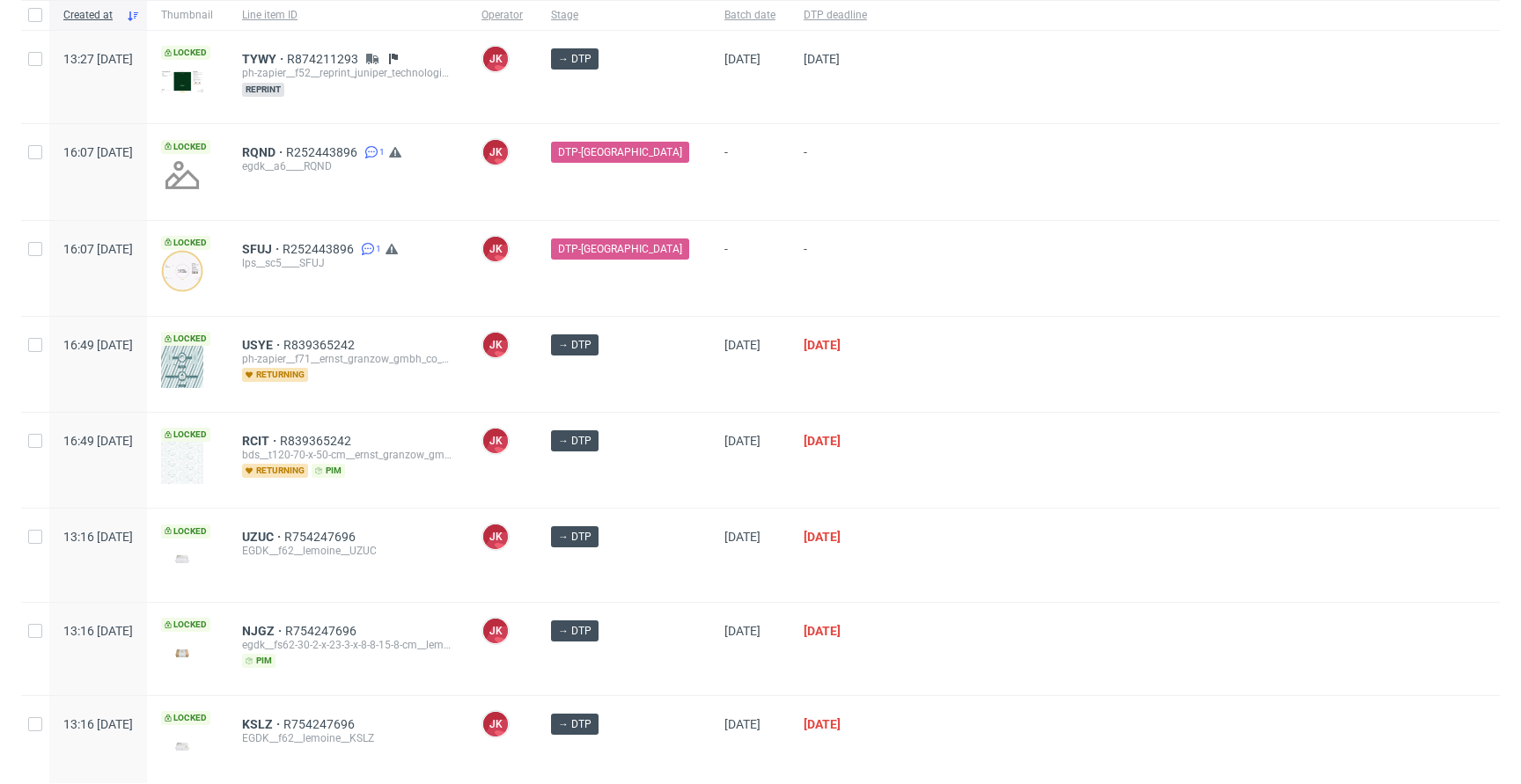
scroll to position [0, 0]
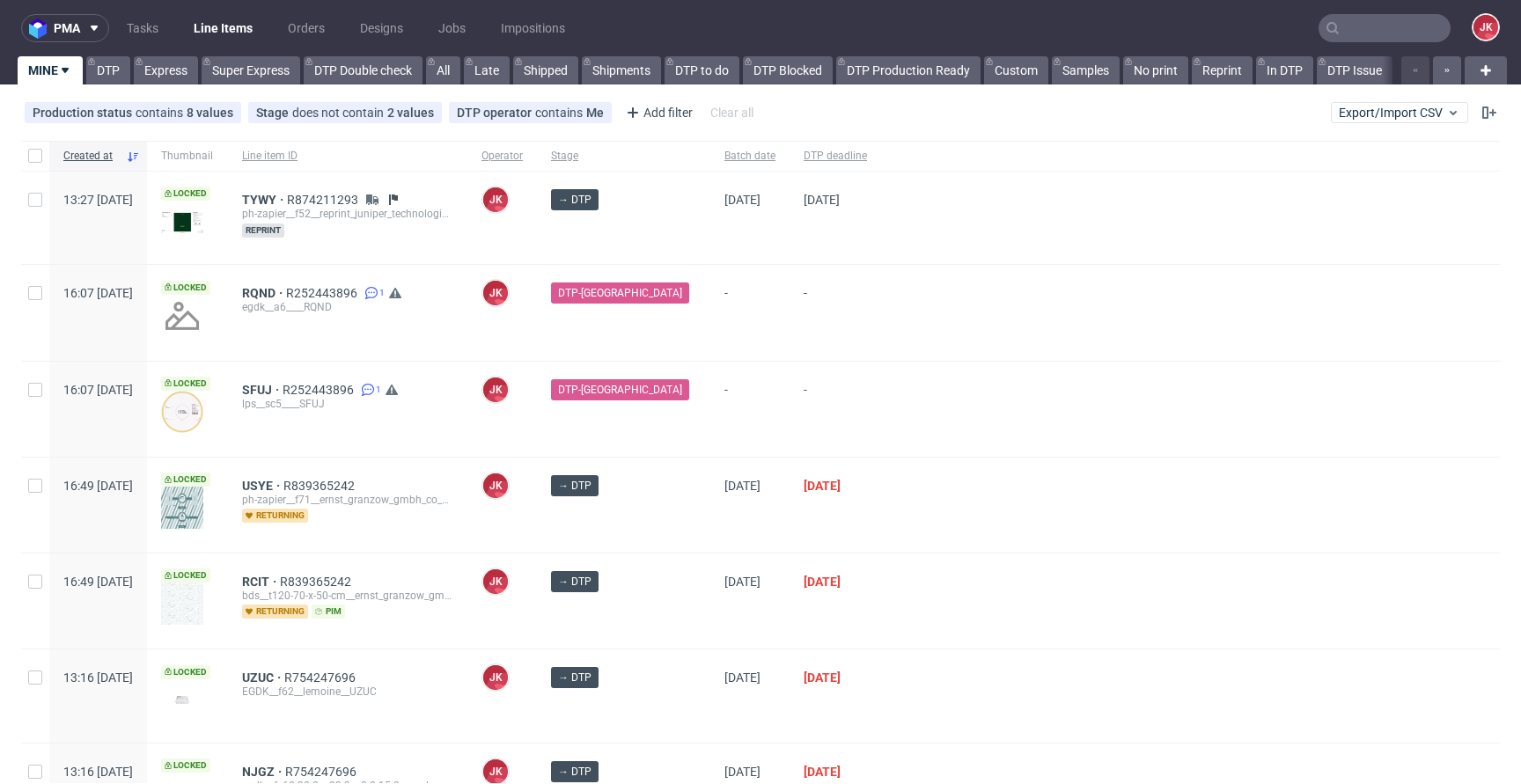
click at [667, 420] on div "DTP-[GEOGRAPHIC_DATA]" at bounding box center [624, 409] width 174 height 95
click at [669, 517] on div "→ DTP" at bounding box center [624, 504] width 174 height 95
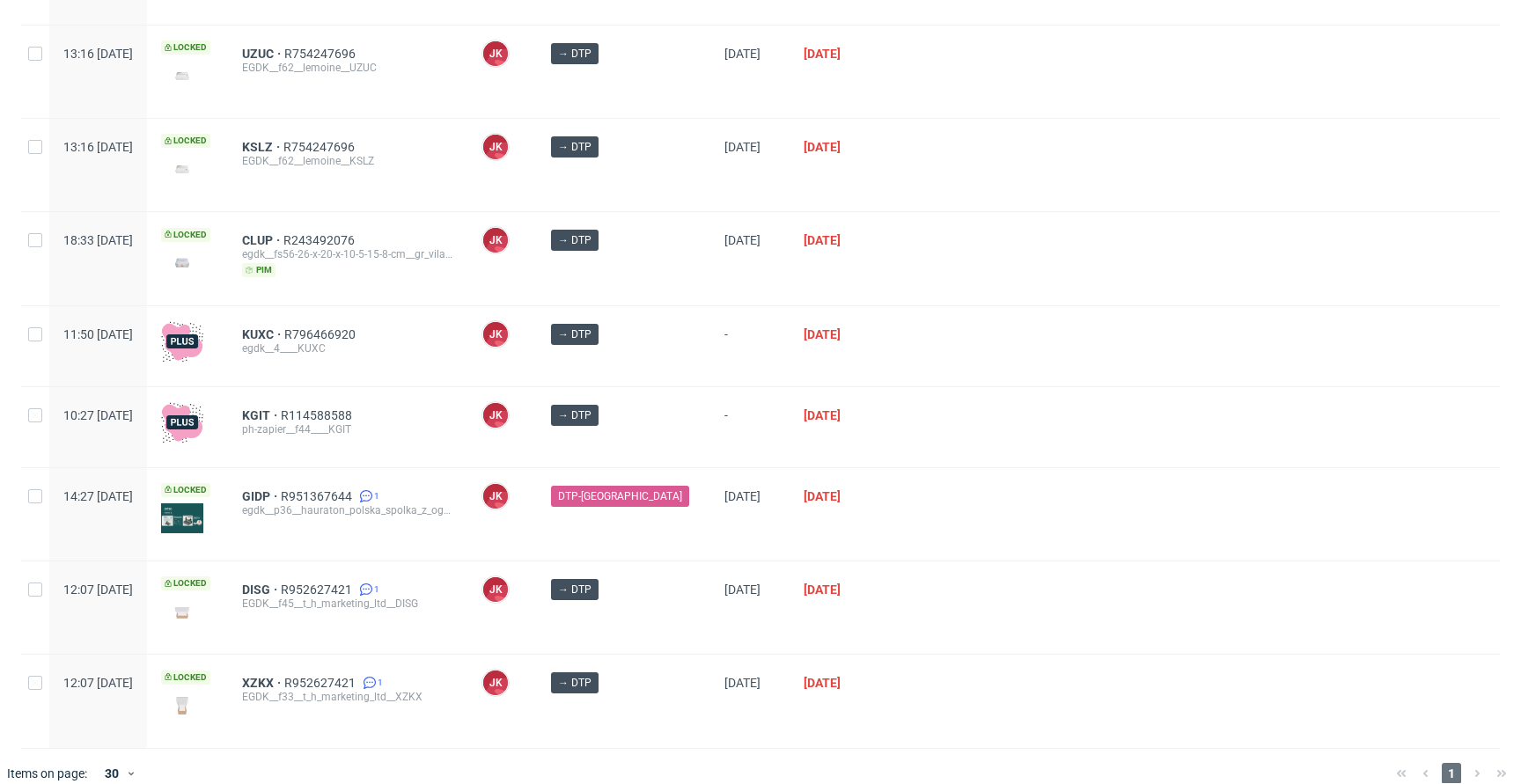
scroll to position [737, 0]
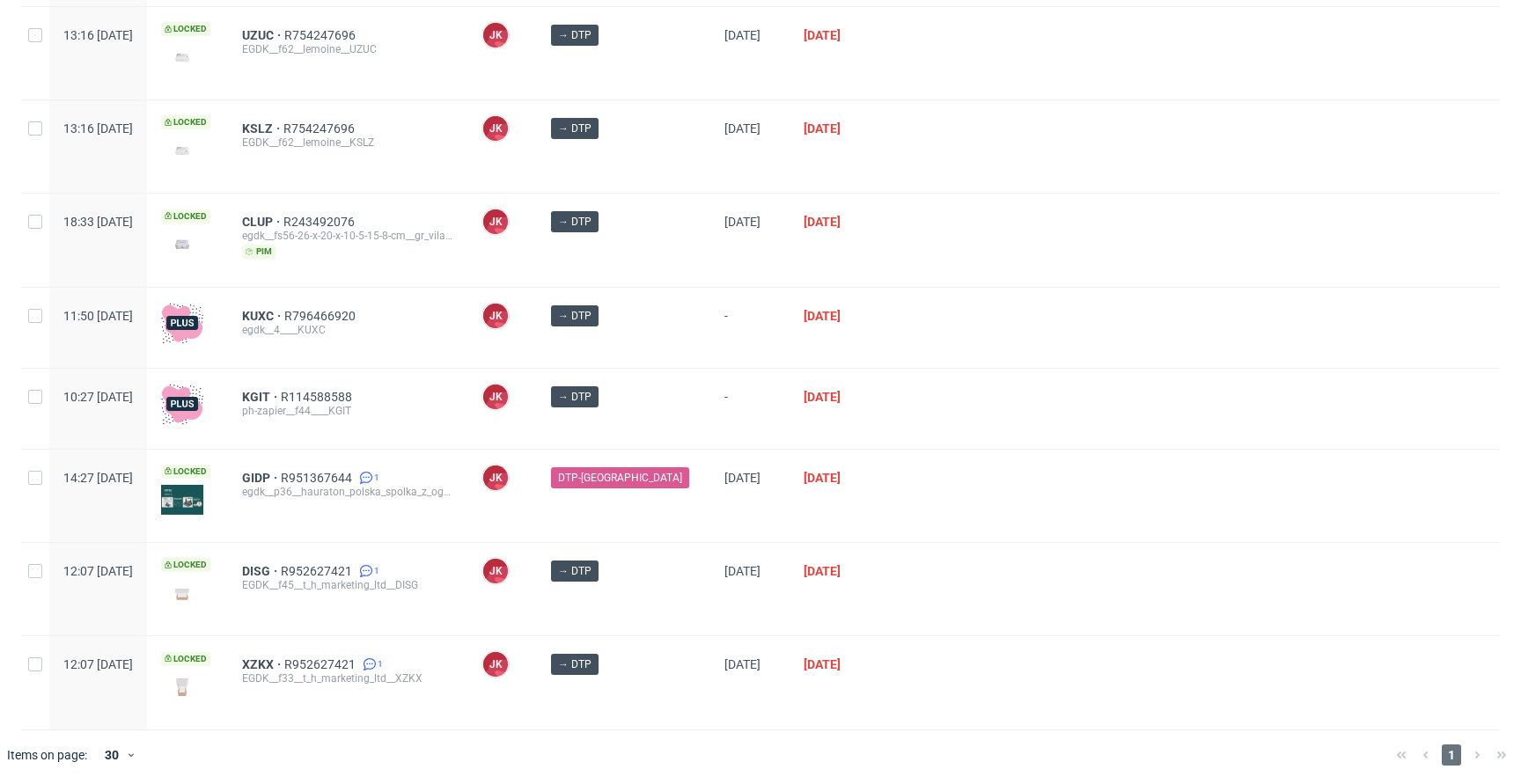
click at [669, 512] on div "DTP-DC" at bounding box center [624, 496] width 174 height 93
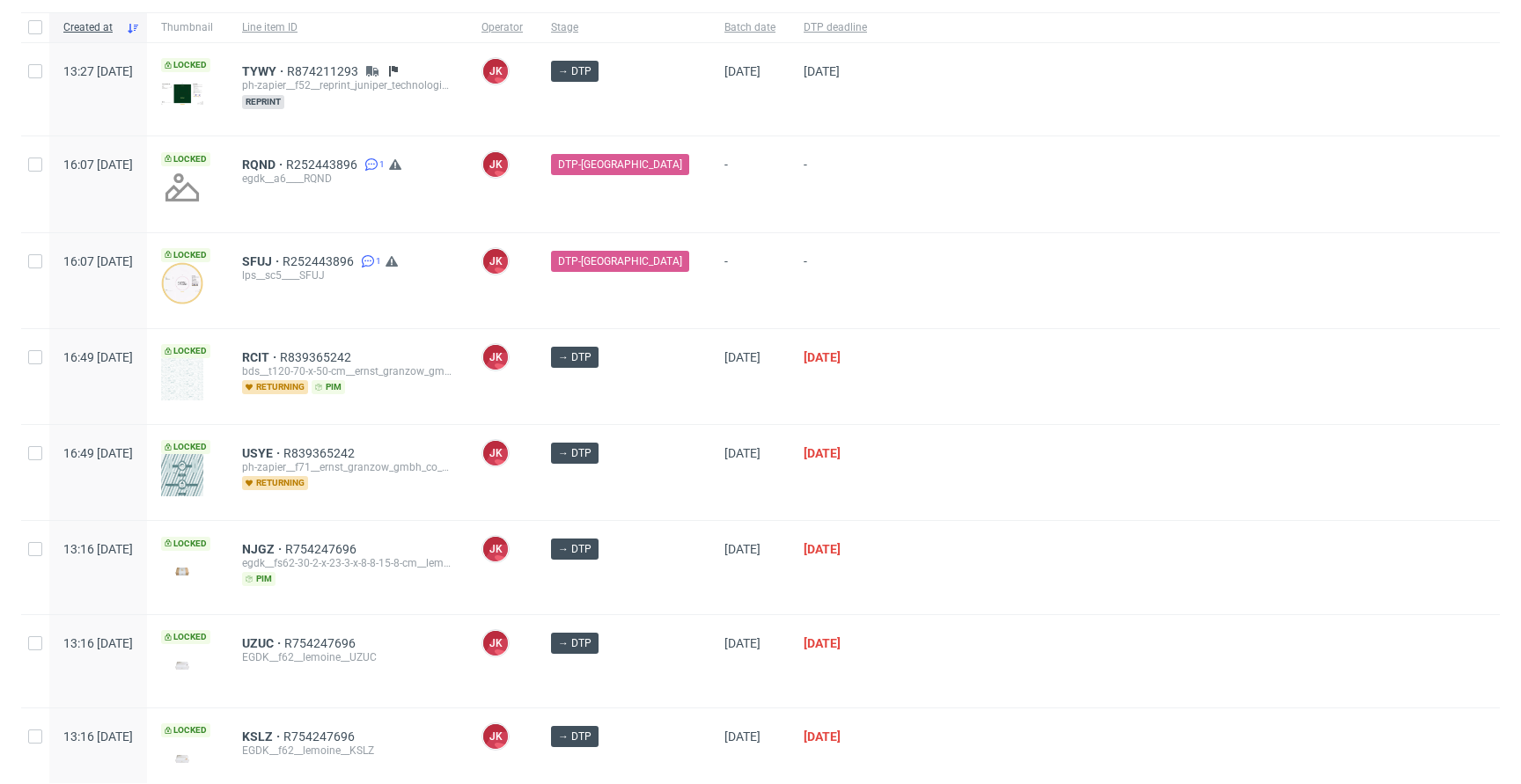
scroll to position [0, 0]
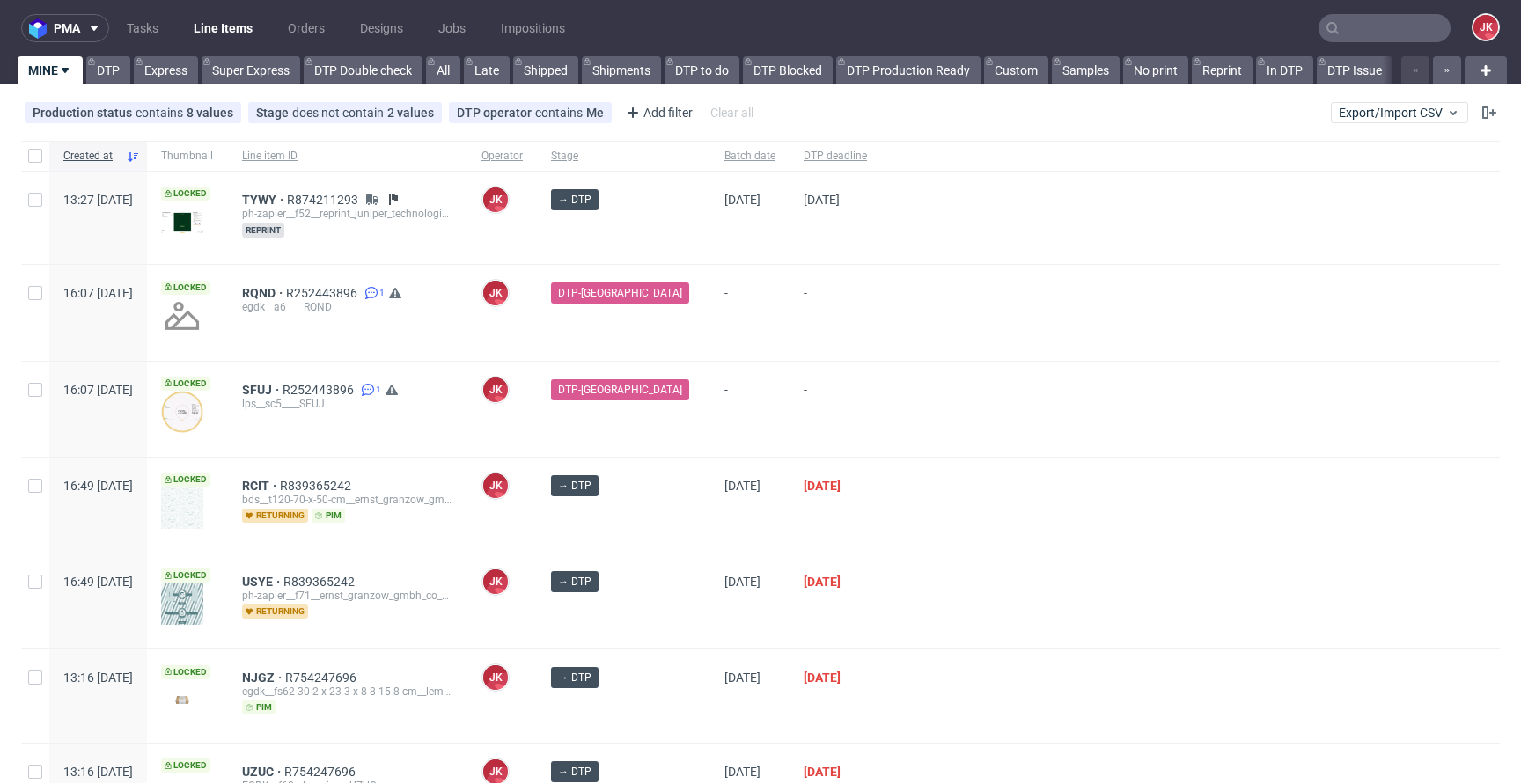
click at [665, 527] on div "→ DTP" at bounding box center [624, 504] width 174 height 95
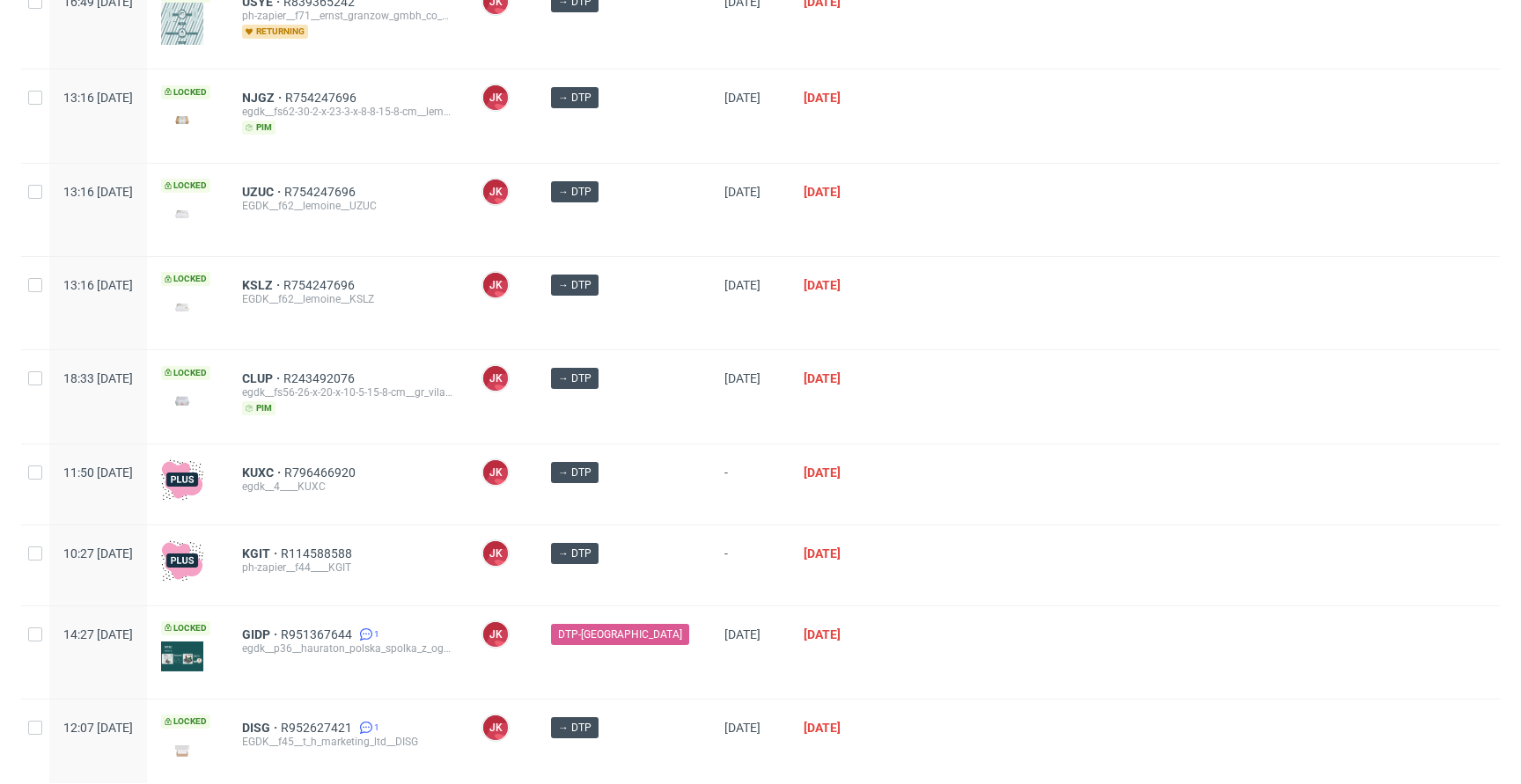
scroll to position [737, 0]
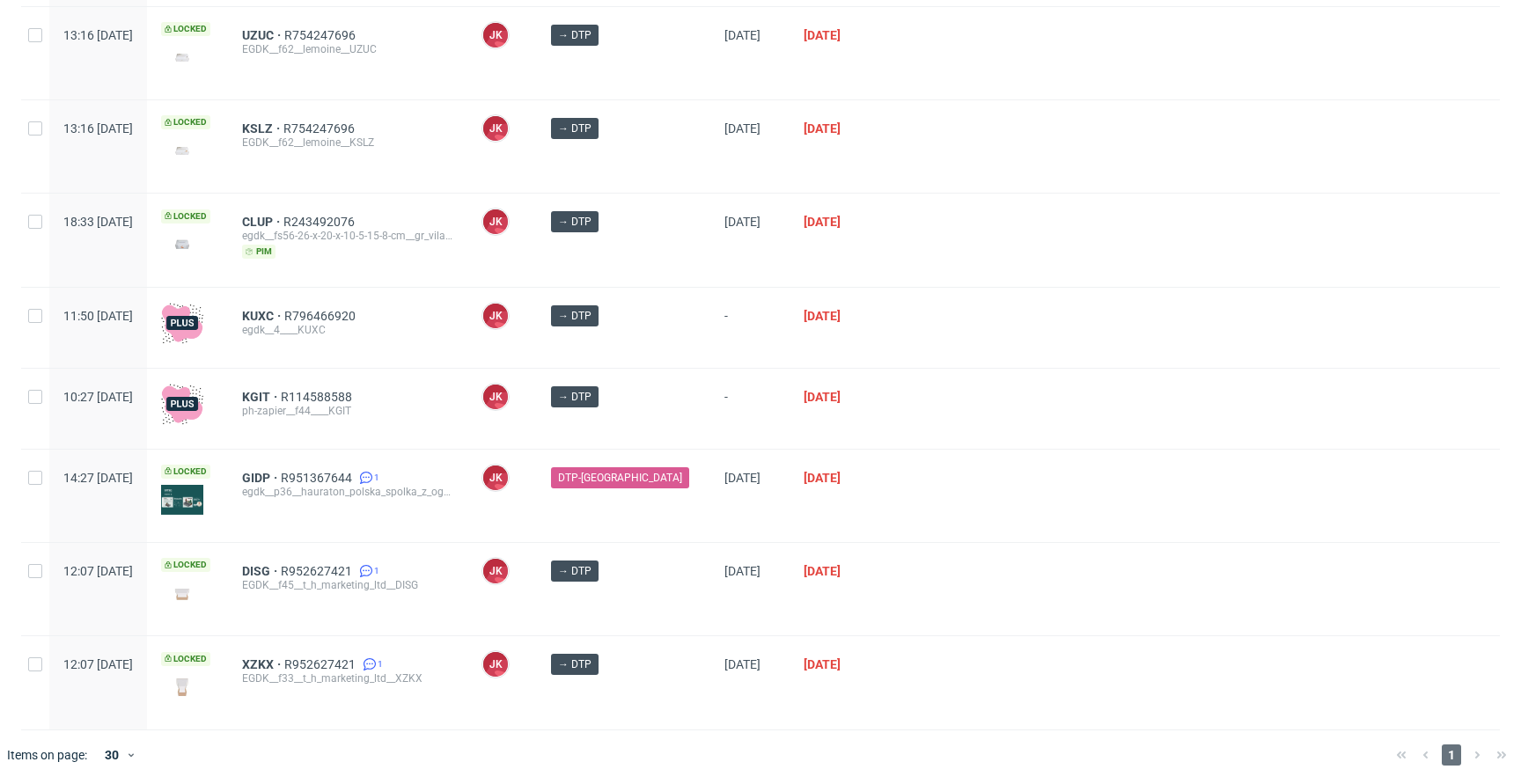
click at [665, 510] on div "DTP-DC" at bounding box center [624, 496] width 174 height 93
click at [285, 658] on span "XZKX" at bounding box center [263, 664] width 42 height 14
click at [281, 570] on span "DISG" at bounding box center [261, 571] width 39 height 14
click at [964, 457] on div at bounding box center [1189, 496] width 618 height 93
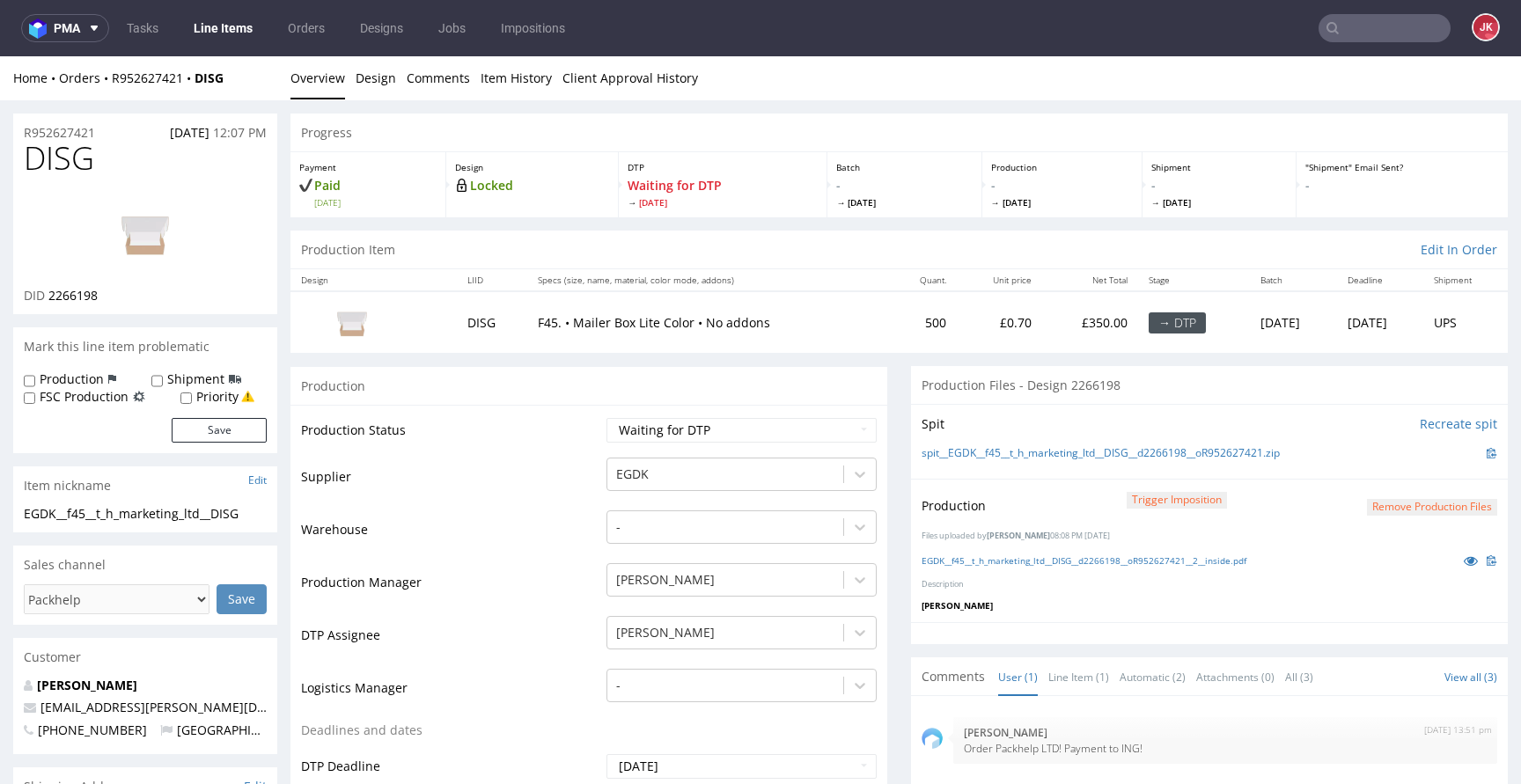
click at [577, 517] on td "Warehouse" at bounding box center [451, 534] width 301 height 53
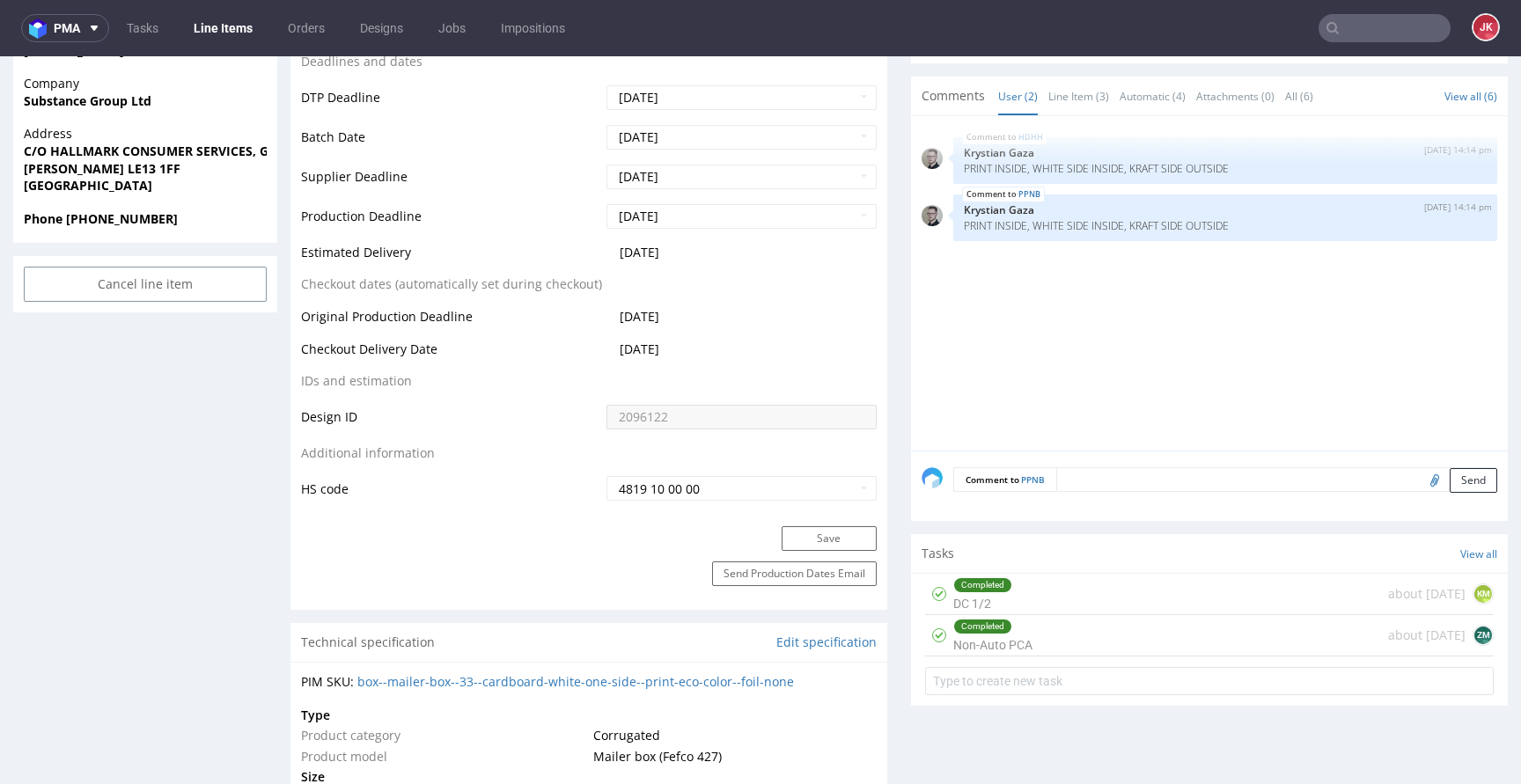
scroll to position [745, 0]
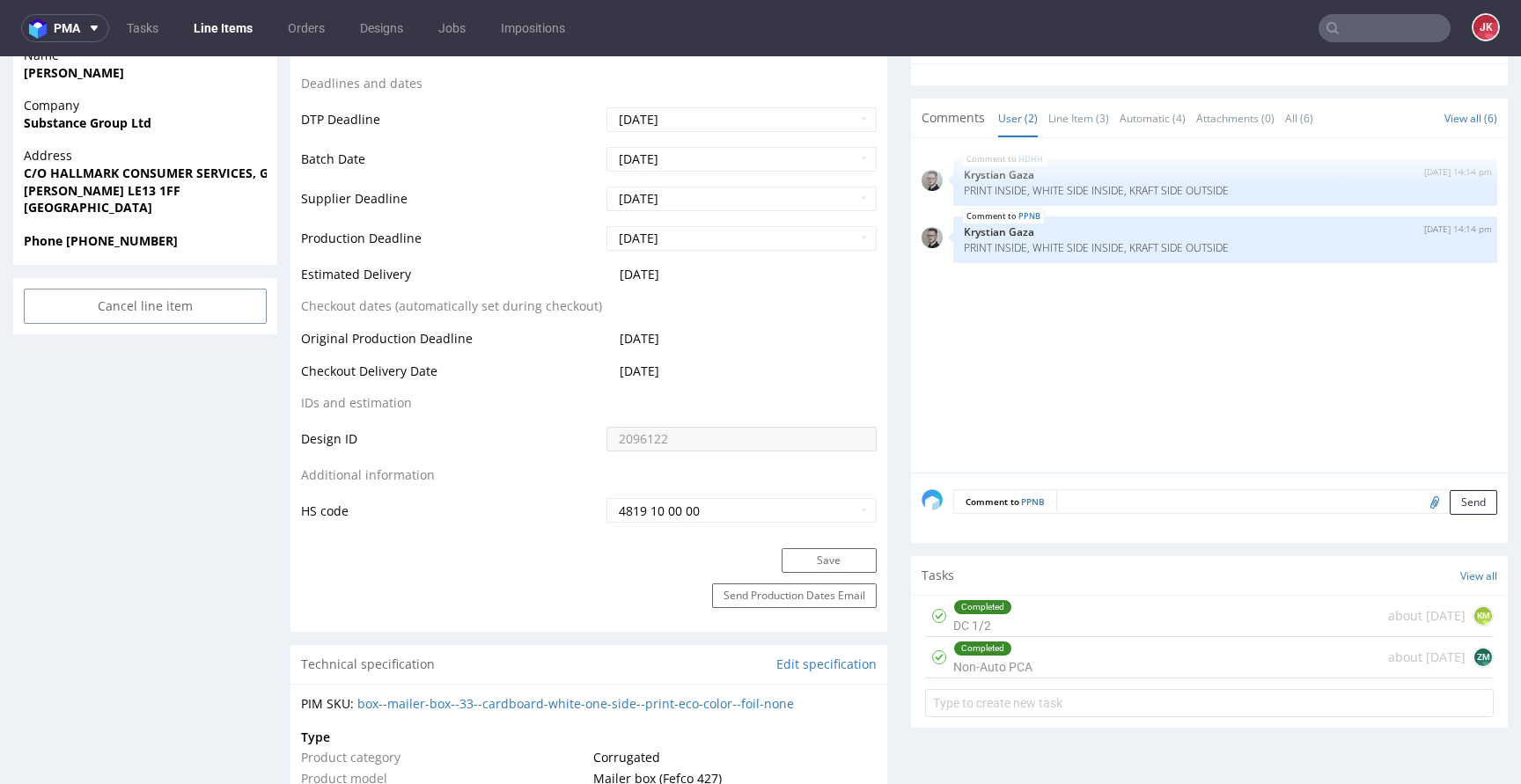
click at [980, 652] on div "Completed" at bounding box center [982, 648] width 57 height 14
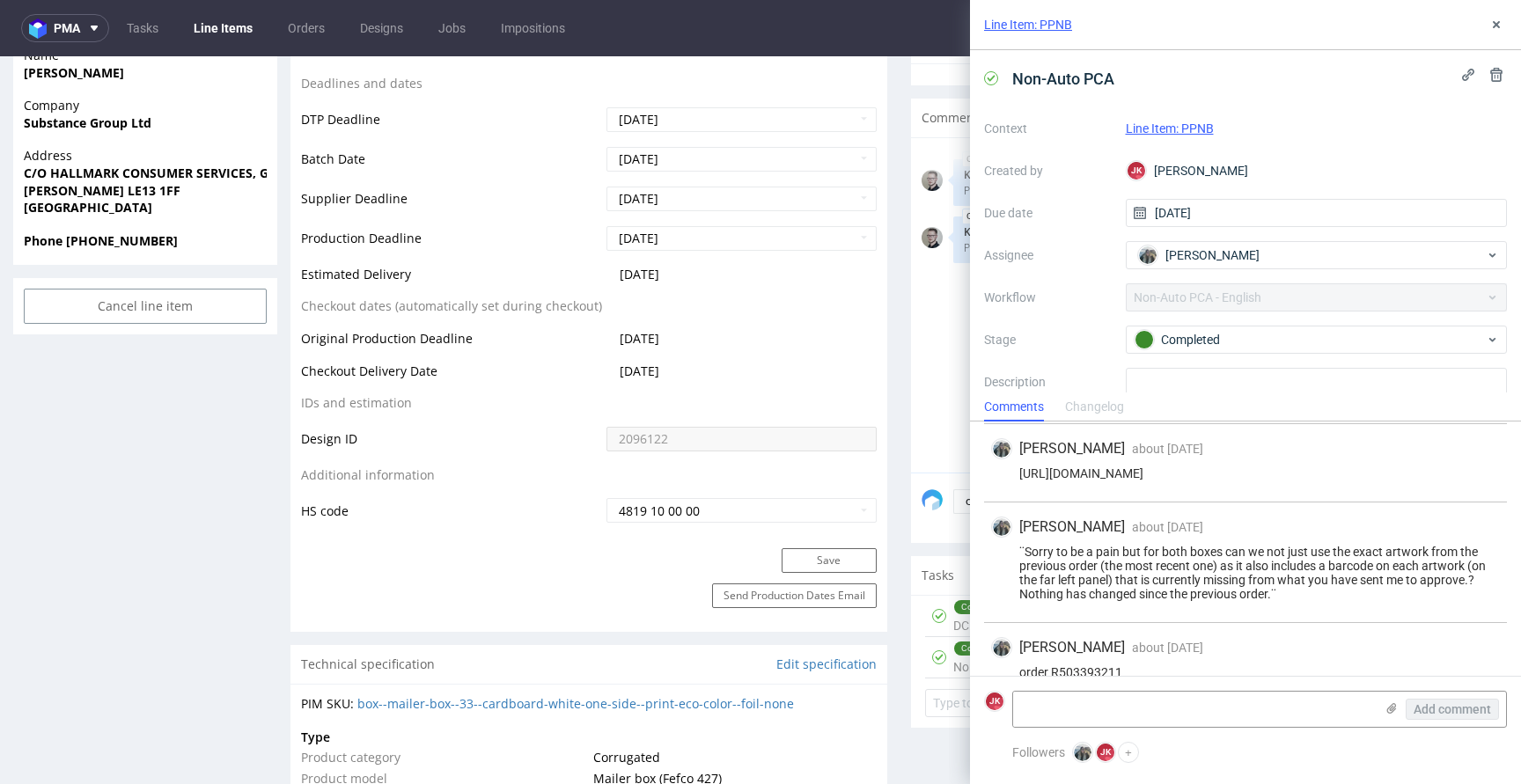
scroll to position [746, 0]
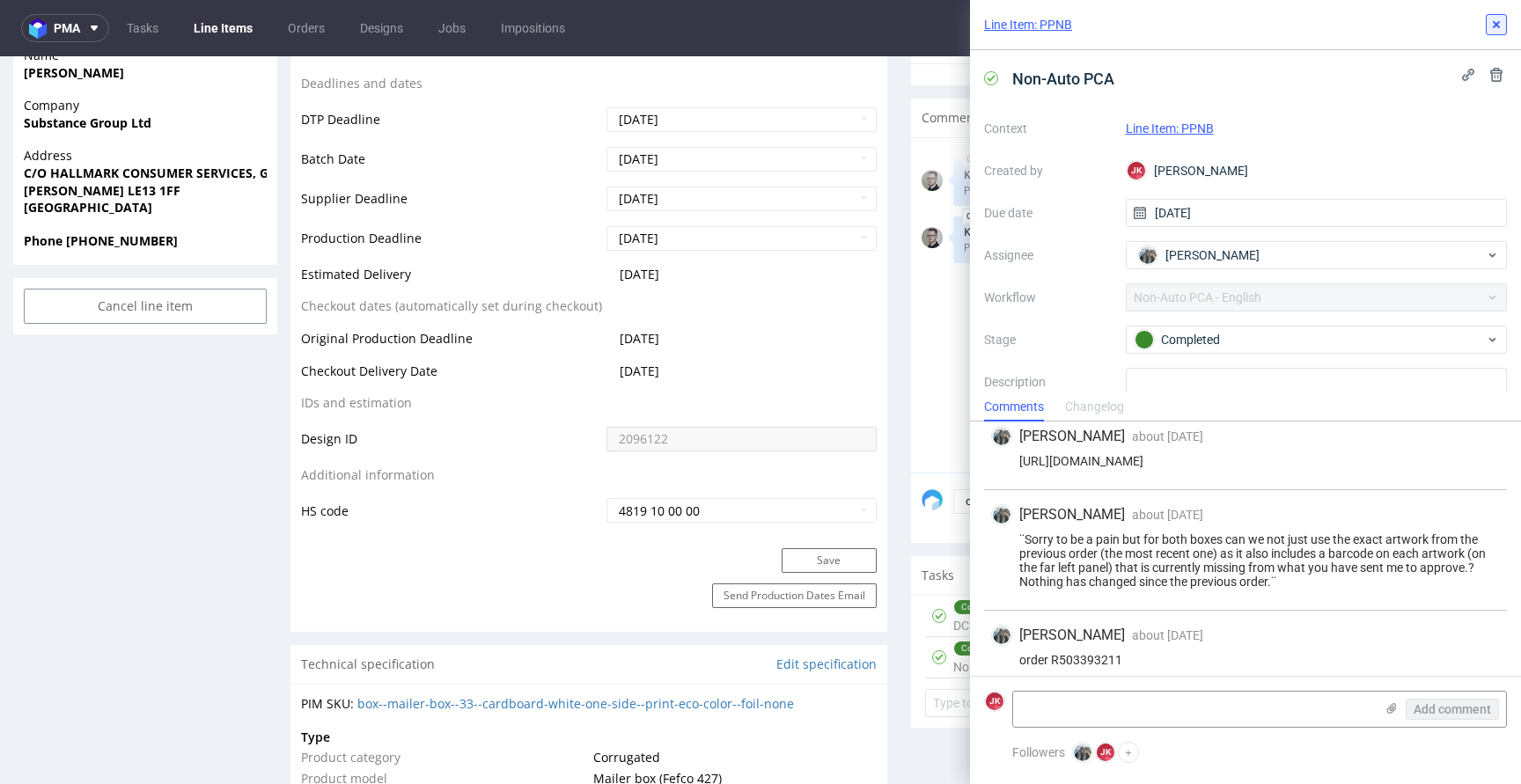
click at [1502, 29] on icon at bounding box center [1496, 24] width 14 height 14
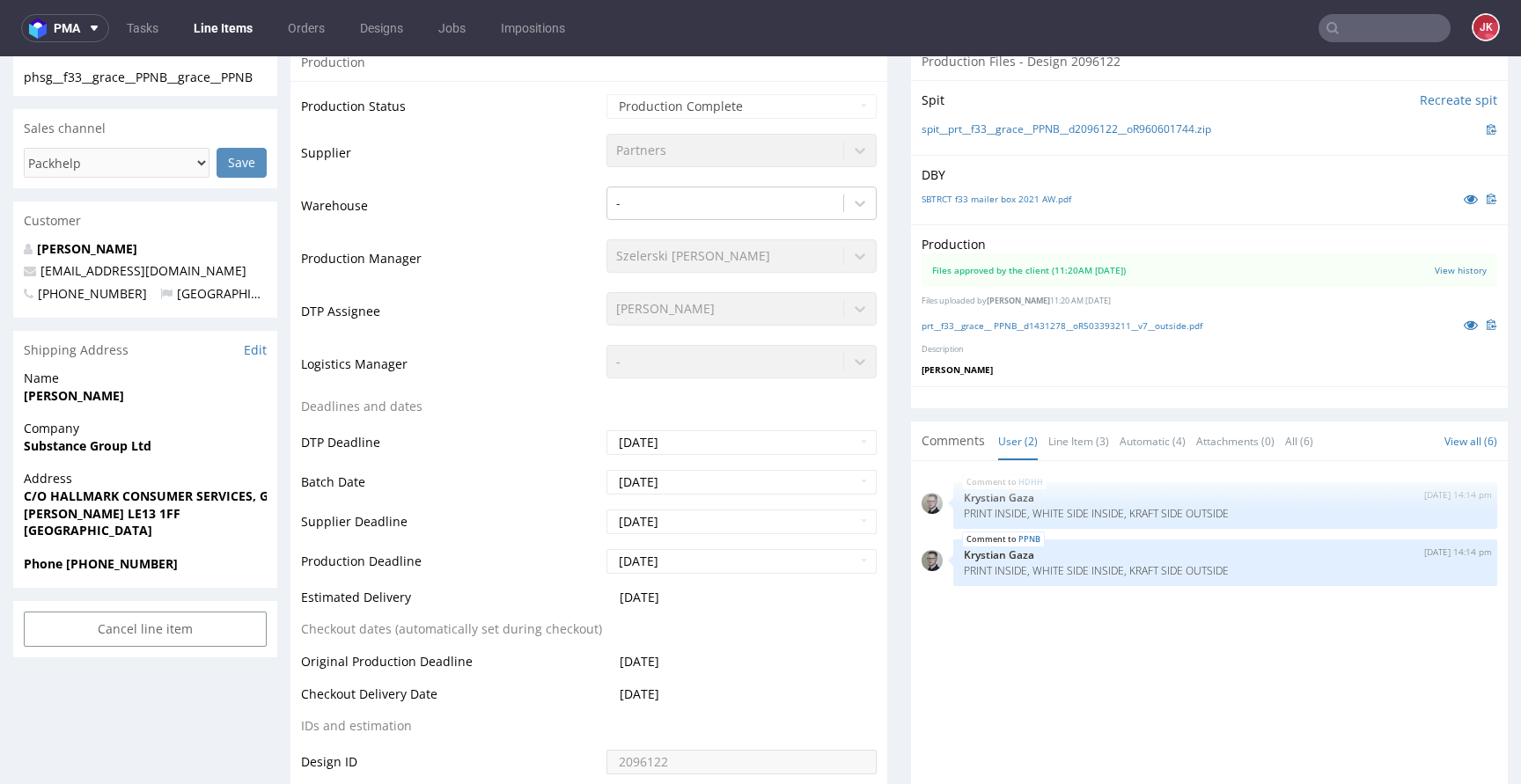
scroll to position [386, 0]
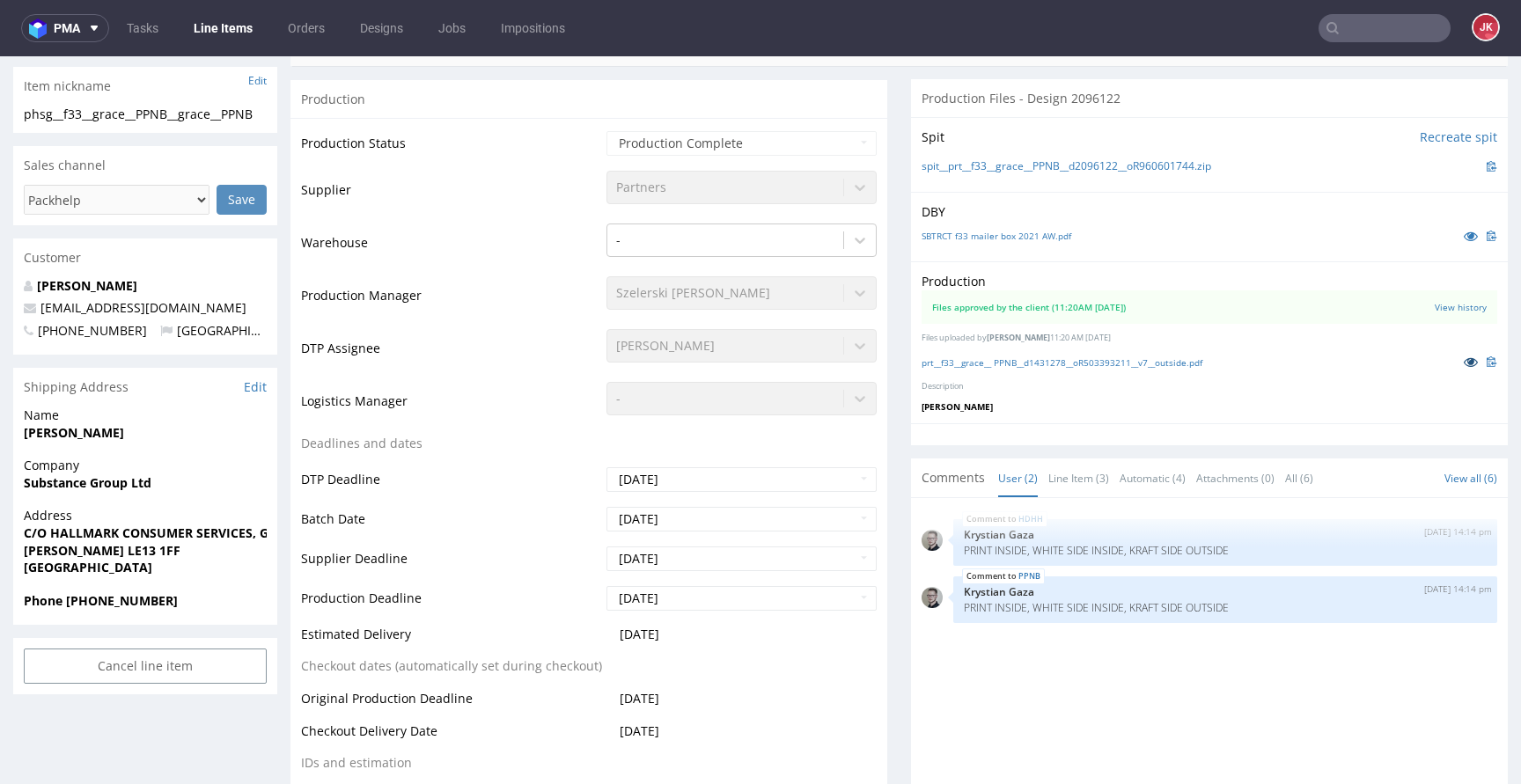
click at [1463, 357] on icon at bounding box center [1470, 362] width 14 height 13
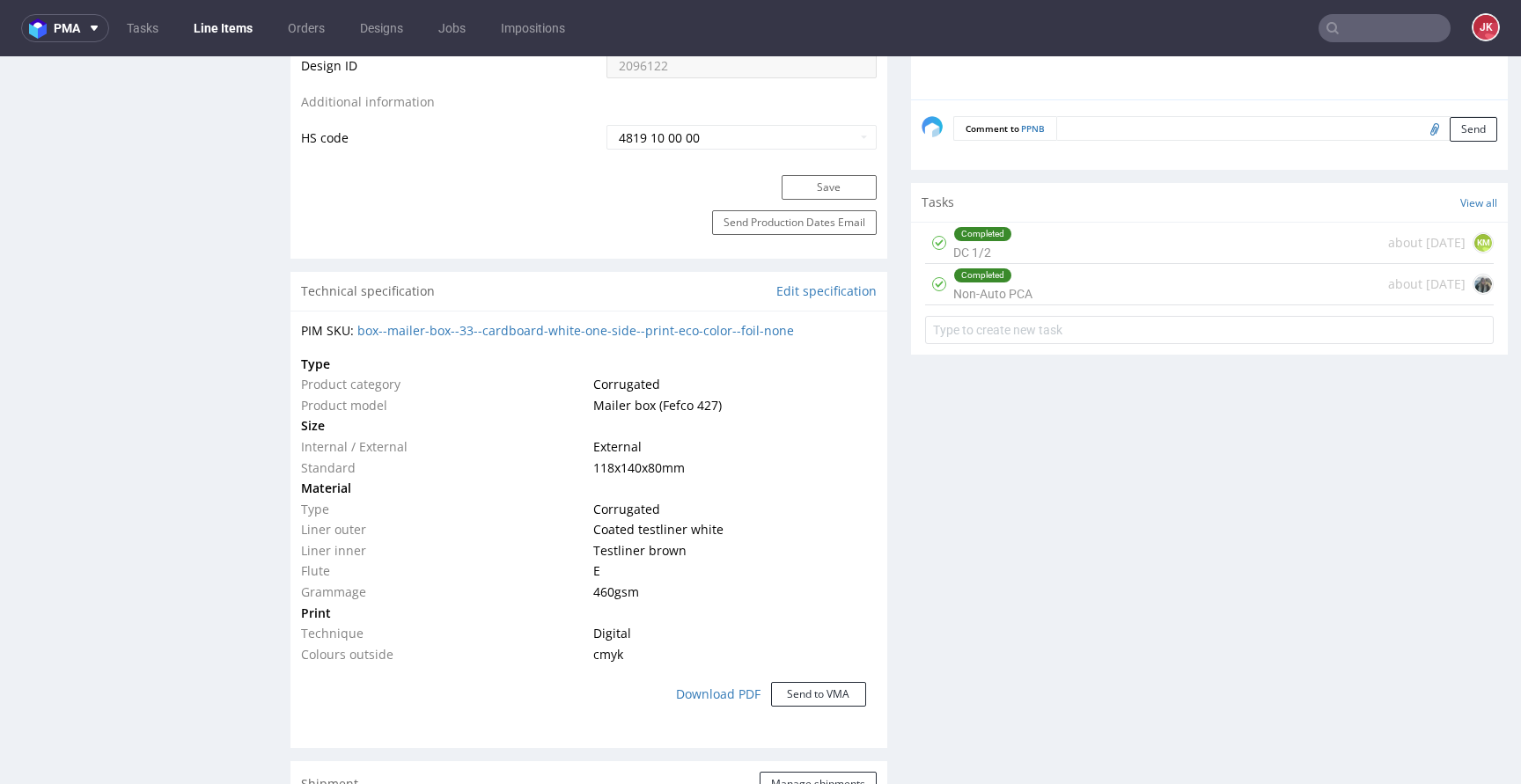
scroll to position [1120, 0]
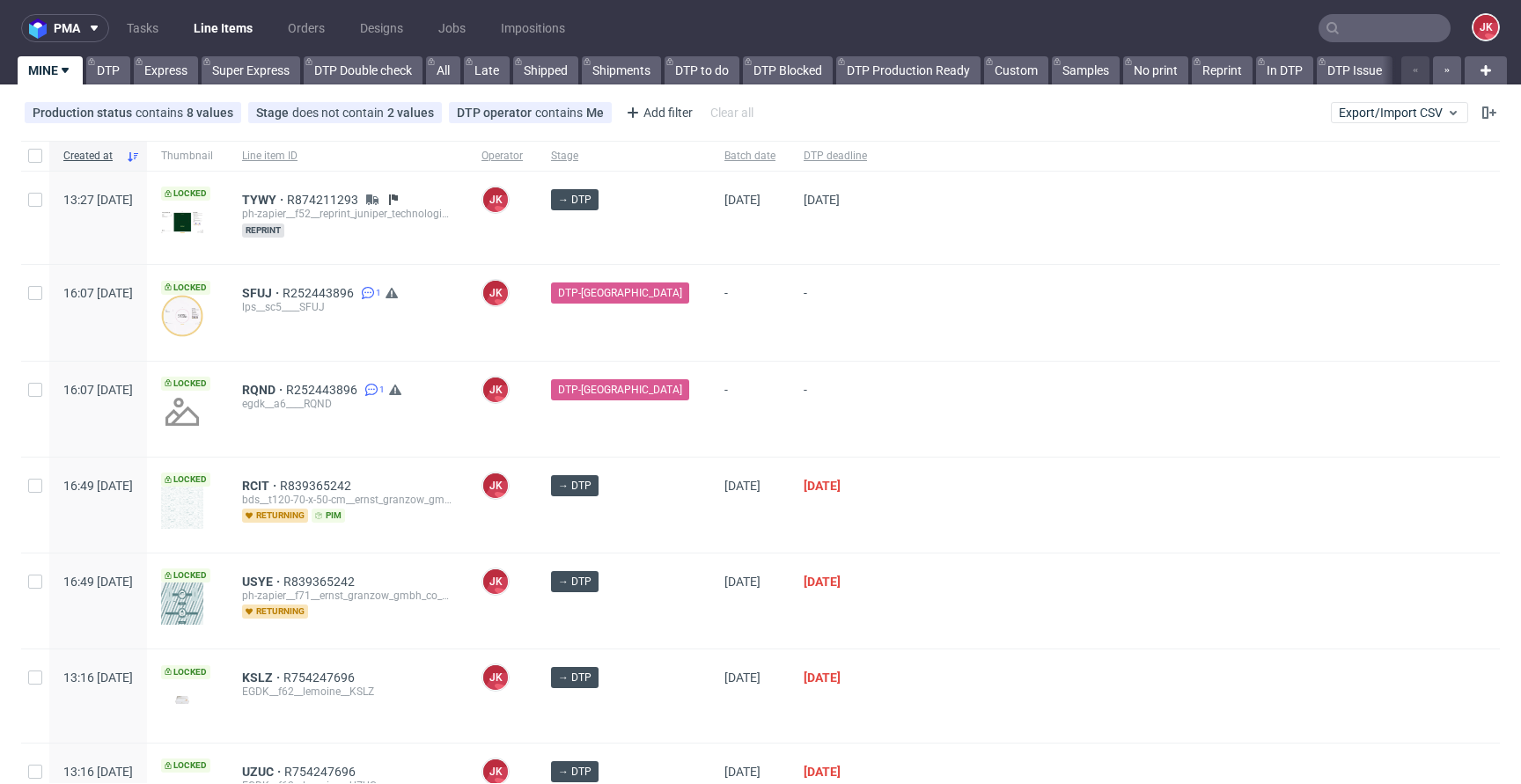
click at [710, 331] on div "-" at bounding box center [749, 312] width 79 height 95
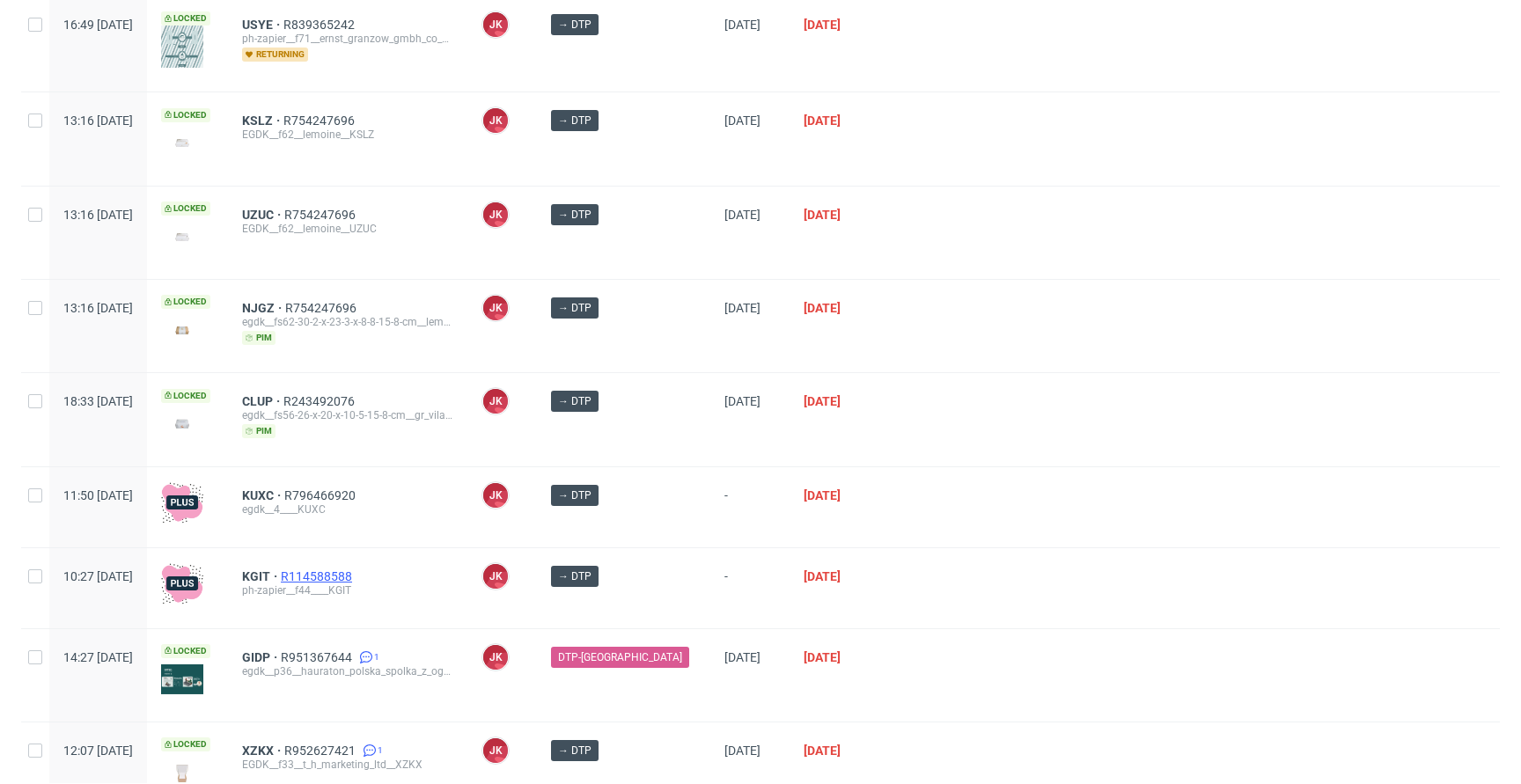
scroll to position [556, 0]
click at [284, 395] on span "CLUP" at bounding box center [262, 402] width 41 height 14
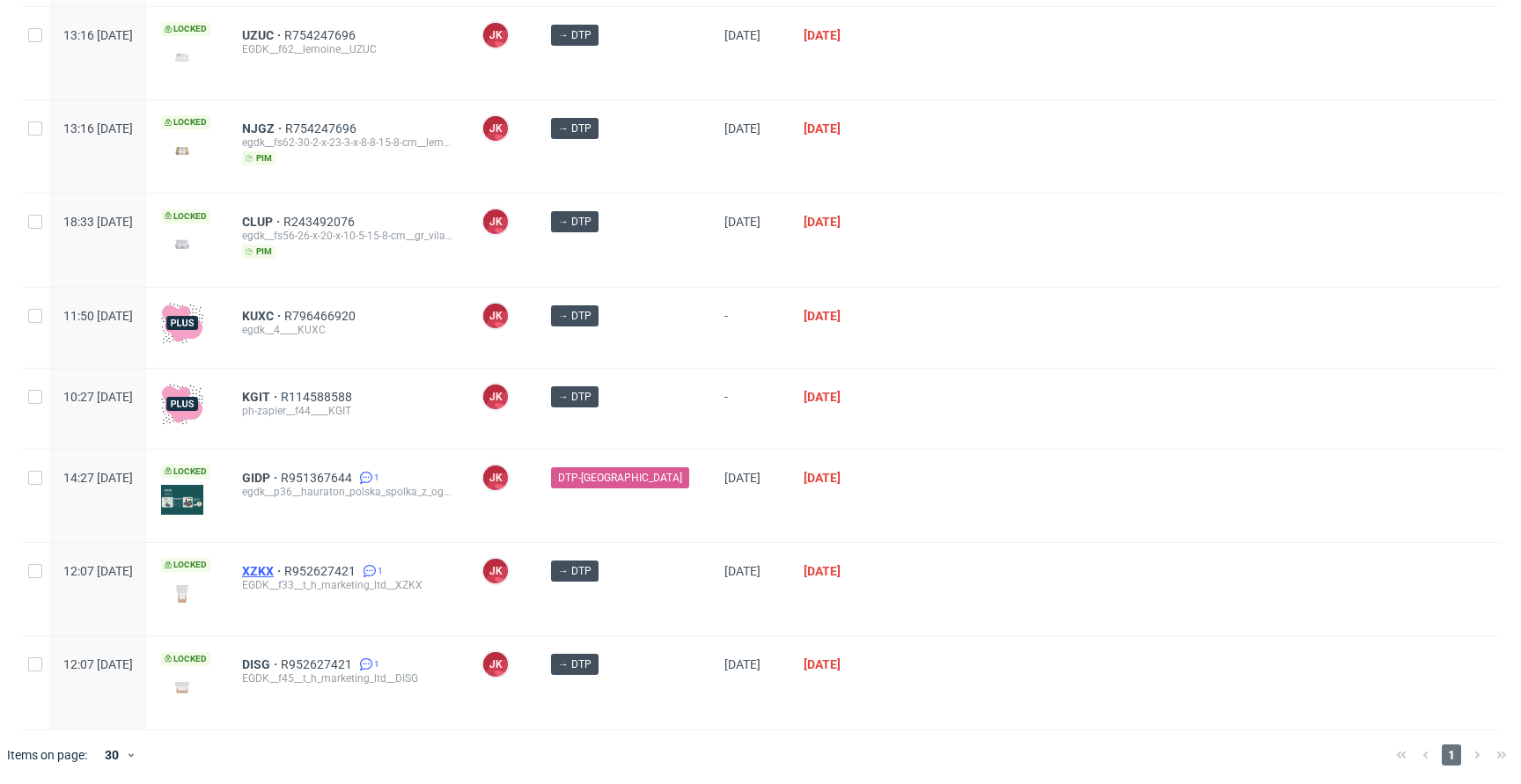
click at [285, 569] on span "XZKX" at bounding box center [263, 571] width 42 height 14
click at [281, 662] on span "DISG" at bounding box center [261, 664] width 39 height 14
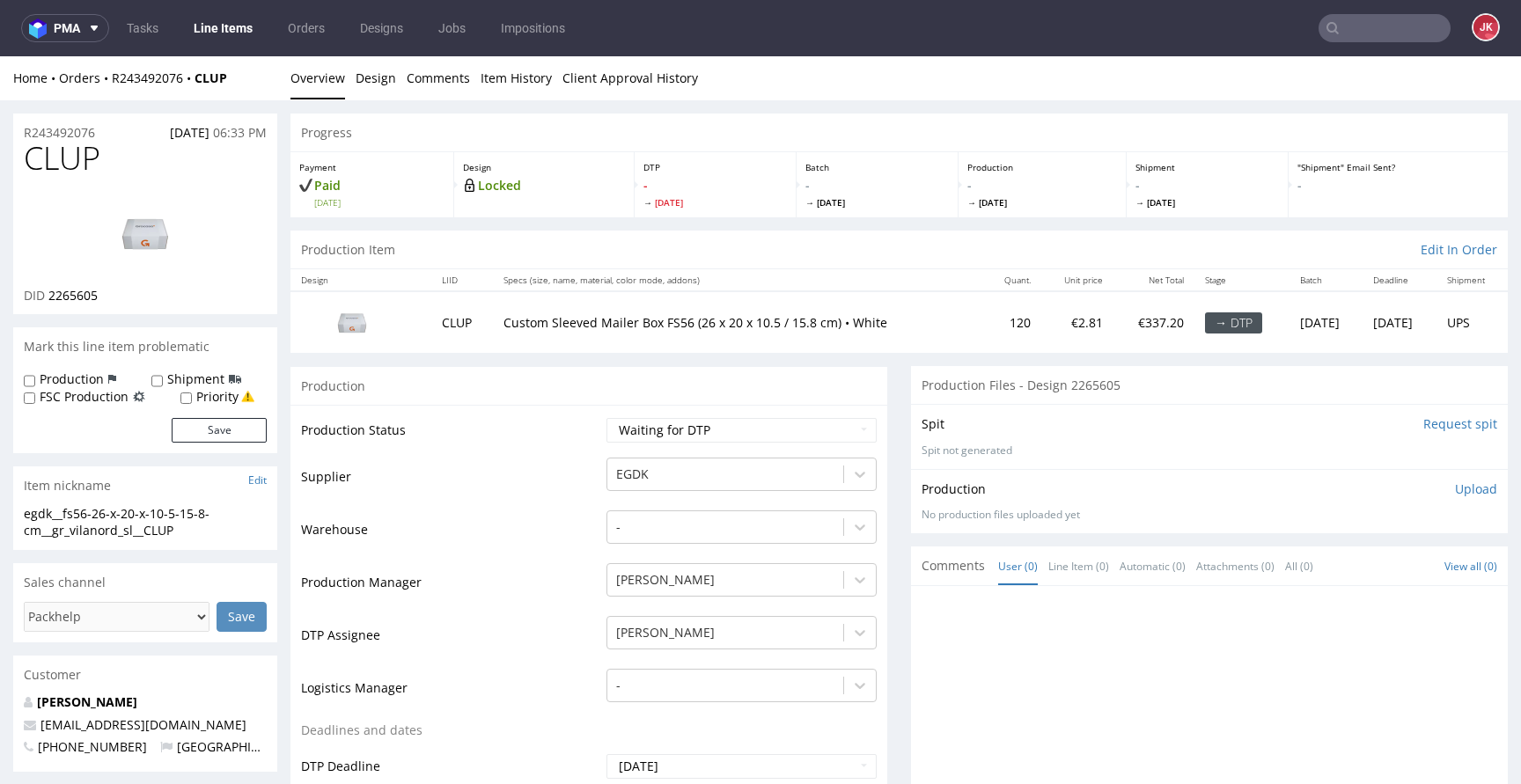
click at [1423, 419] on input "Request spit" at bounding box center [1459, 424] width 74 height 17
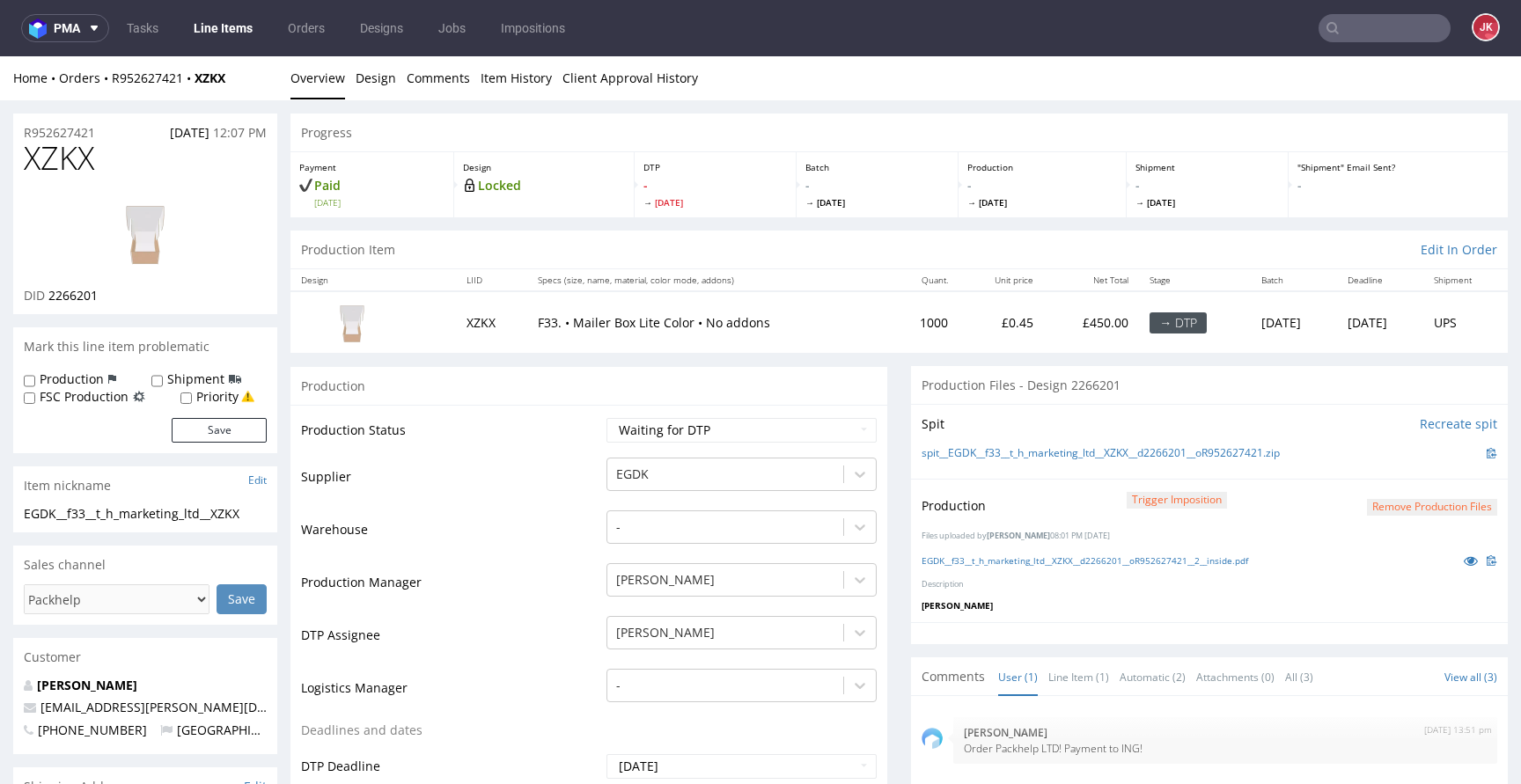
click at [1463, 556] on icon at bounding box center [1470, 560] width 14 height 13
click at [692, 423] on select "Waiting for Artwork Waiting for Diecut Waiting for Mockup Waiting for DTP Waiti…" at bounding box center [742, 430] width 270 height 25
select select "dtp_production_ready"
click at [607, 418] on select "Waiting for Artwork Waiting for Diecut Waiting for Mockup Waiting for DTP Waiti…" at bounding box center [742, 430] width 270 height 25
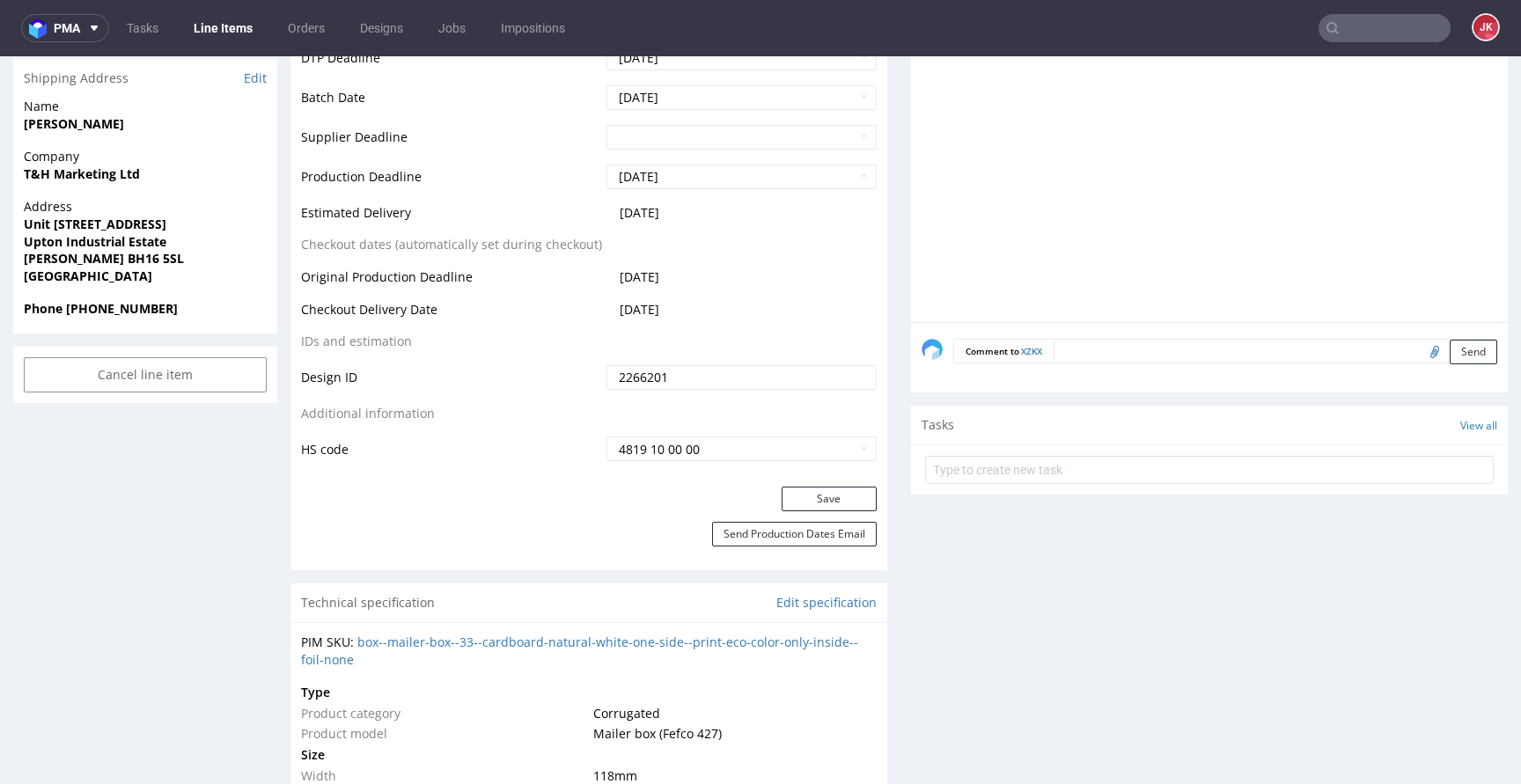
scroll to position [730, 0]
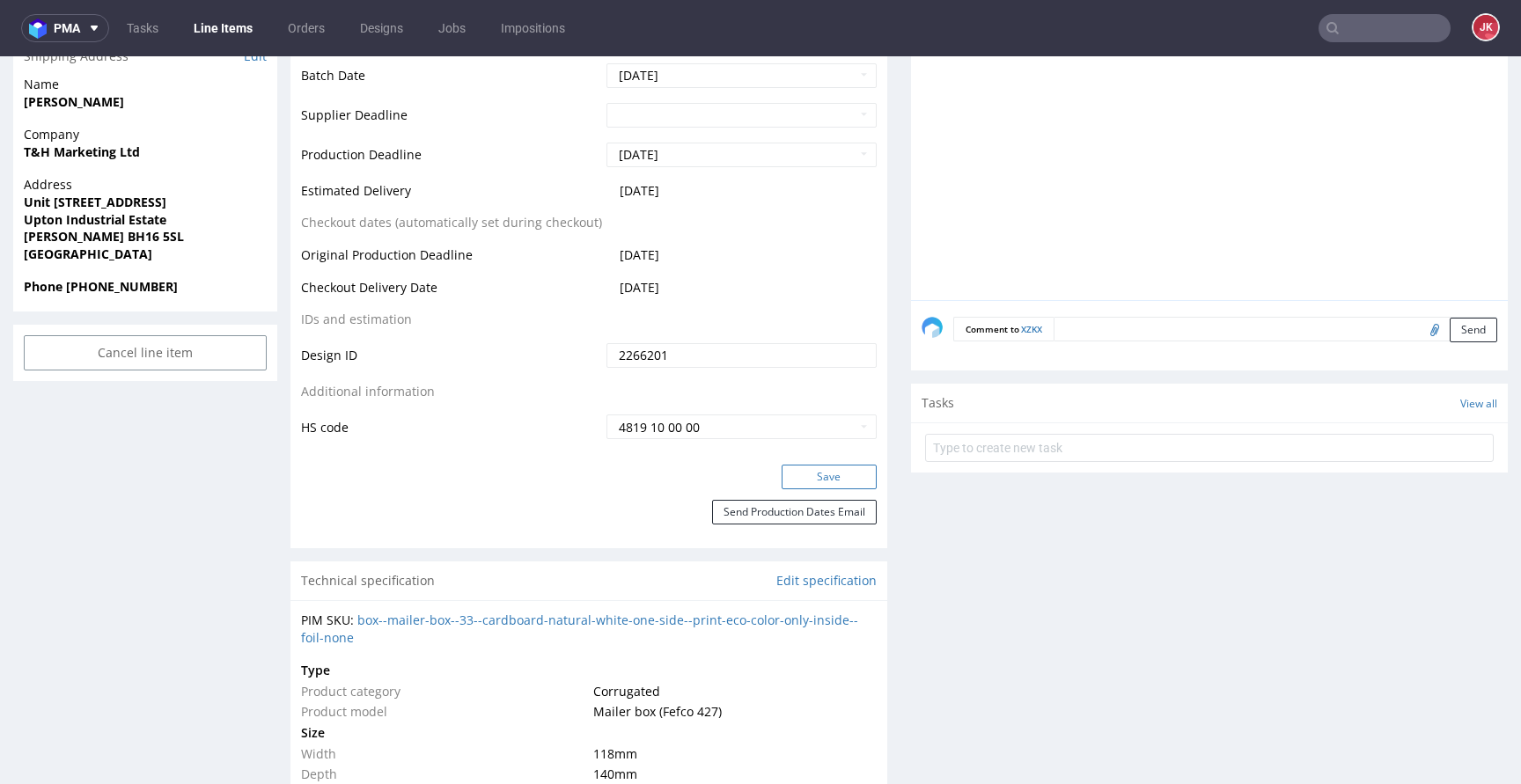
click at [811, 476] on button "Save" at bounding box center [828, 477] width 95 height 25
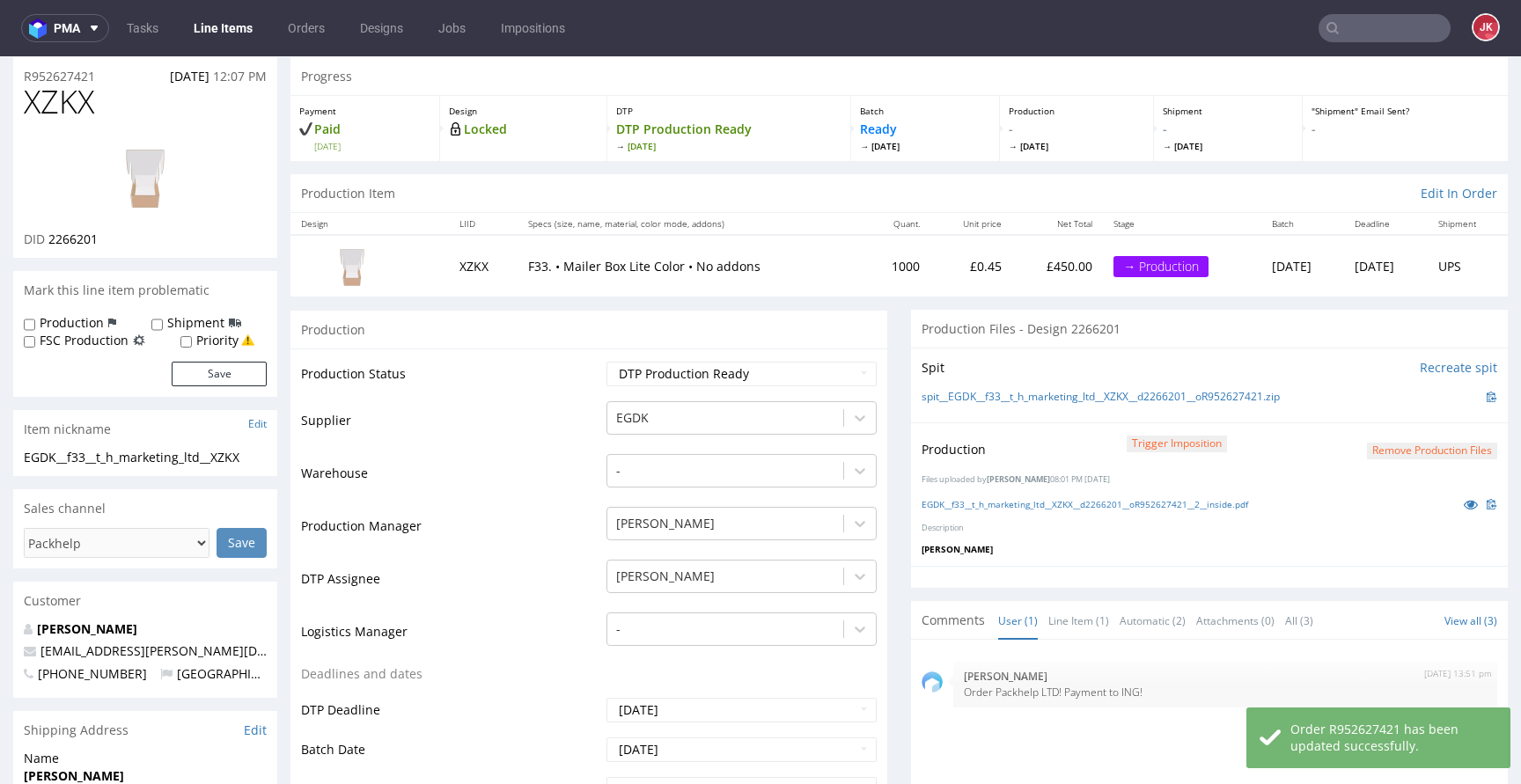
scroll to position [0, 0]
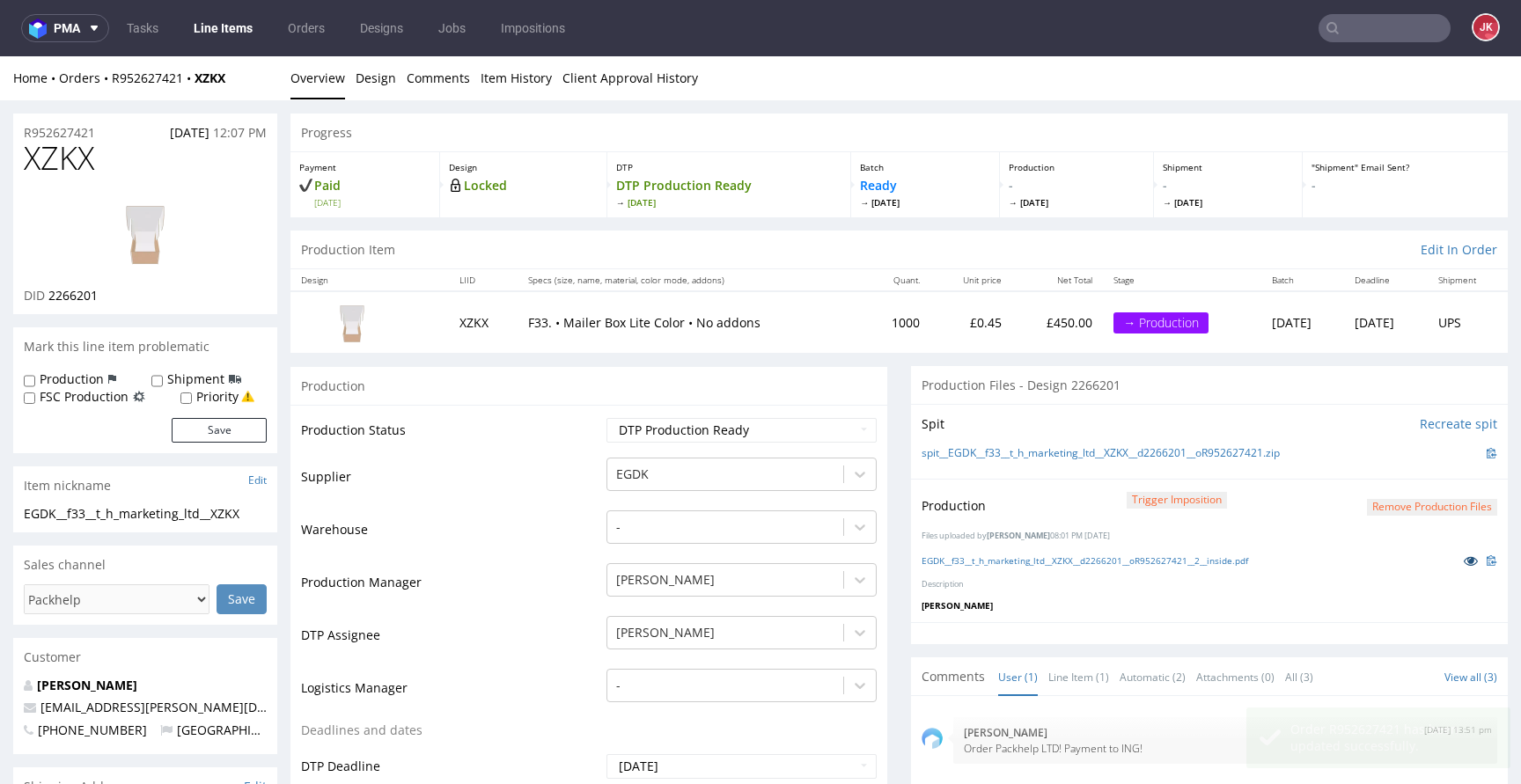
click at [1463, 557] on icon at bounding box center [1470, 560] width 14 height 13
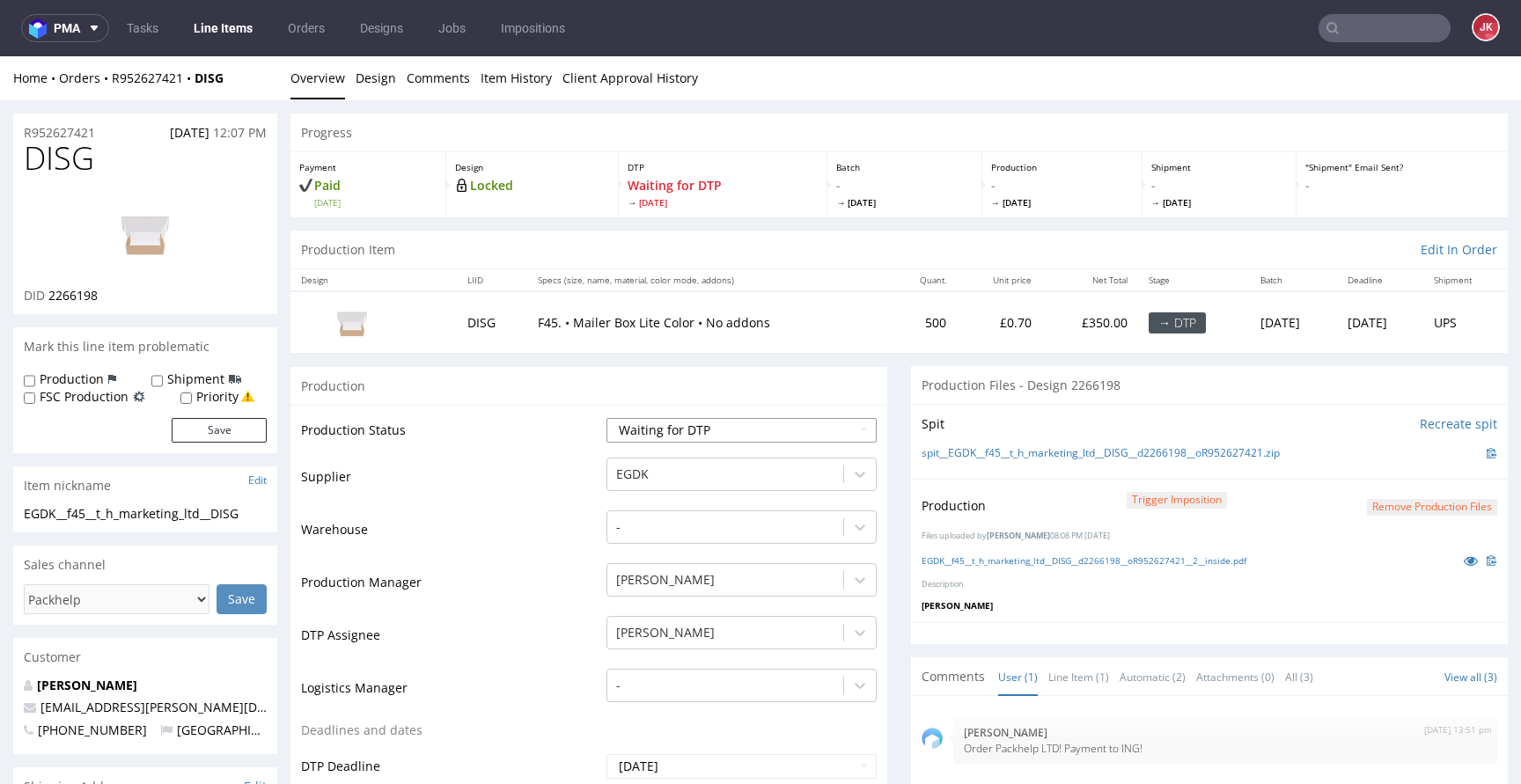
click at [698, 430] on select "Waiting for Artwork Waiting for Diecut Waiting for Mockup Waiting for DTP Waiti…" at bounding box center [742, 430] width 270 height 25
select select "dtp_production_ready"
click at [607, 418] on select "Waiting for Artwork Waiting for Diecut Waiting for Mockup Waiting for DTP Waiti…" at bounding box center [742, 430] width 270 height 25
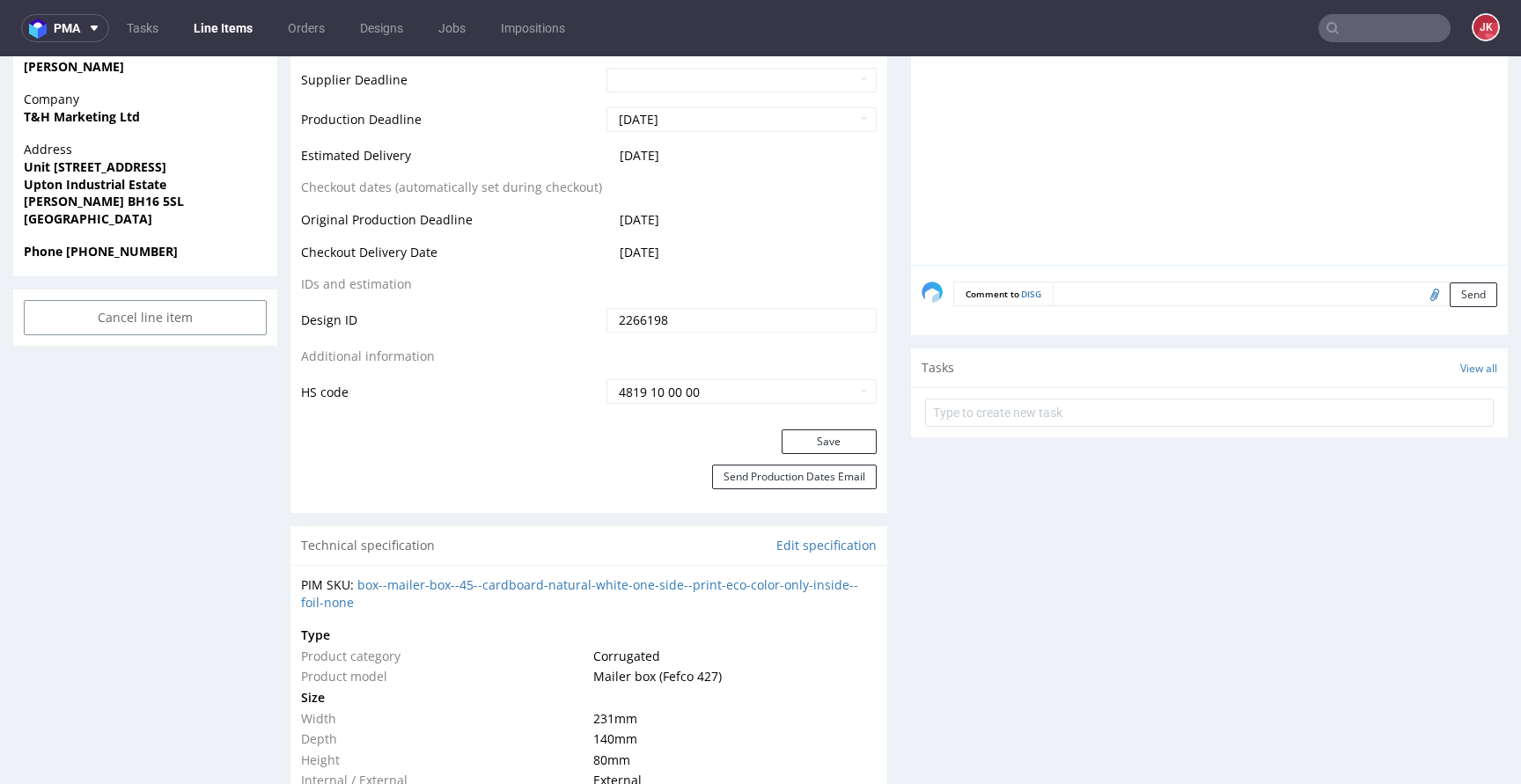
scroll to position [791, 0]
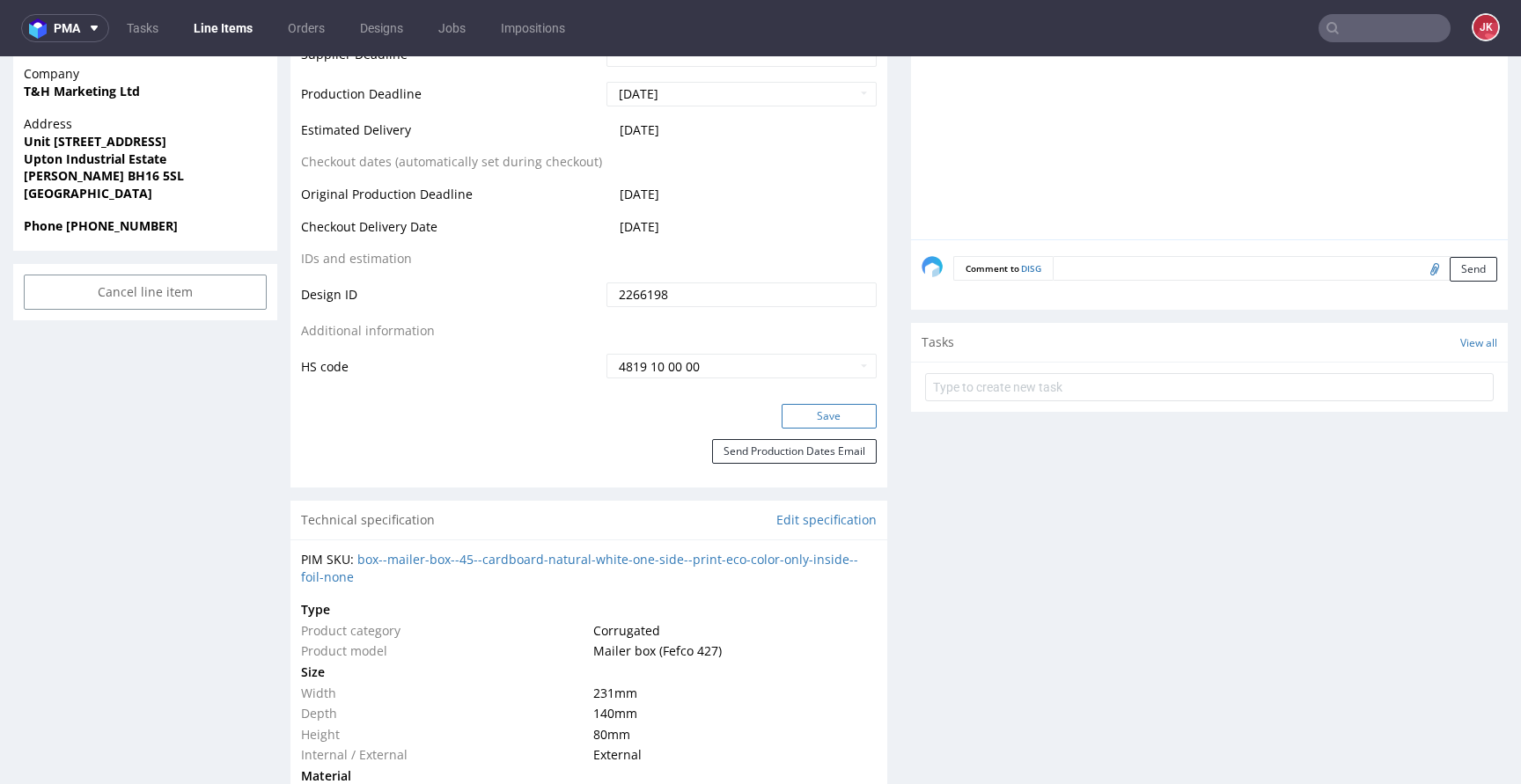
click at [792, 424] on button "Save" at bounding box center [828, 417] width 95 height 25
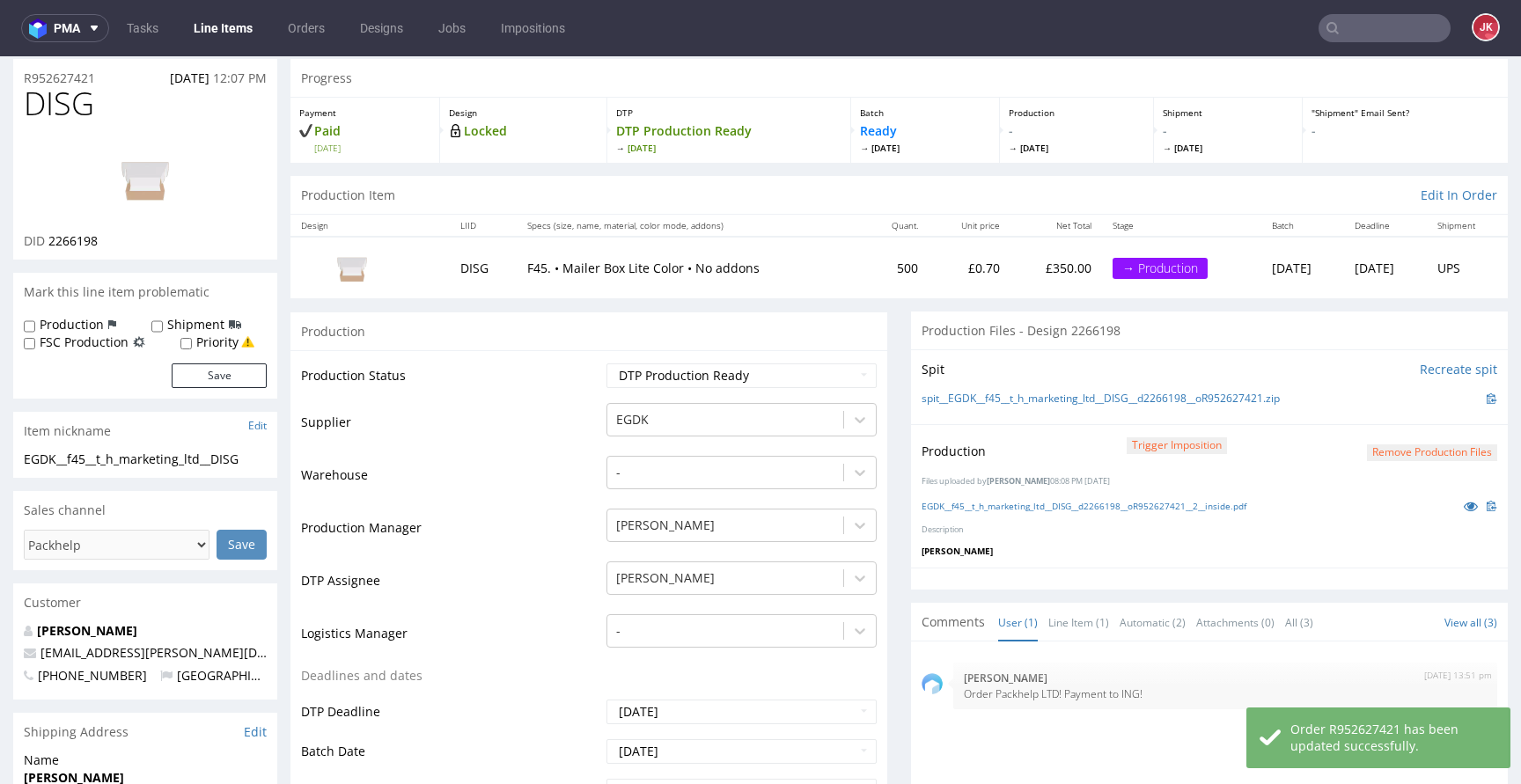
scroll to position [0, 0]
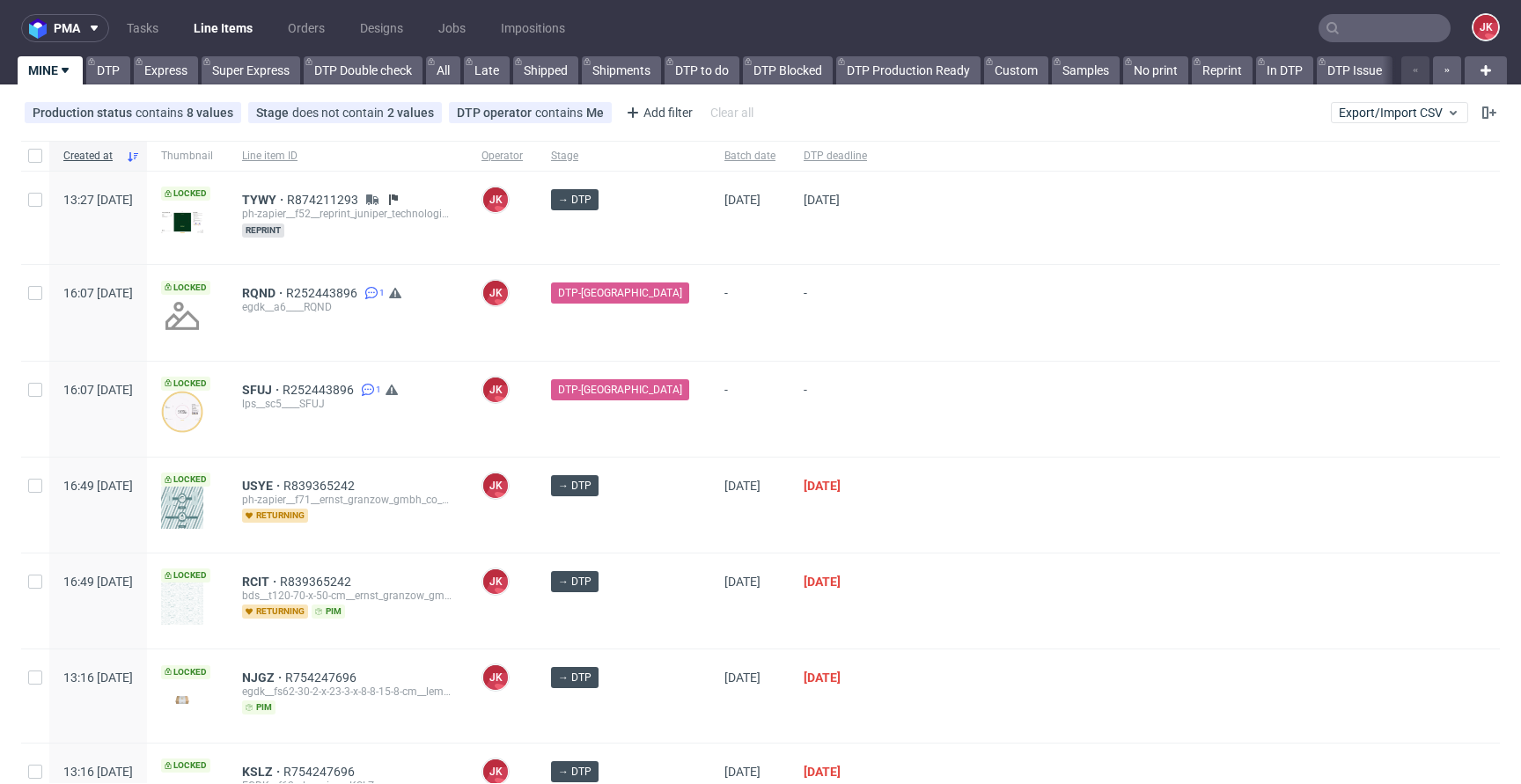
click at [911, 315] on div at bounding box center [1189, 312] width 618 height 95
click at [881, 409] on div at bounding box center [1189, 409] width 618 height 95
click at [883, 407] on div at bounding box center [1189, 409] width 618 height 95
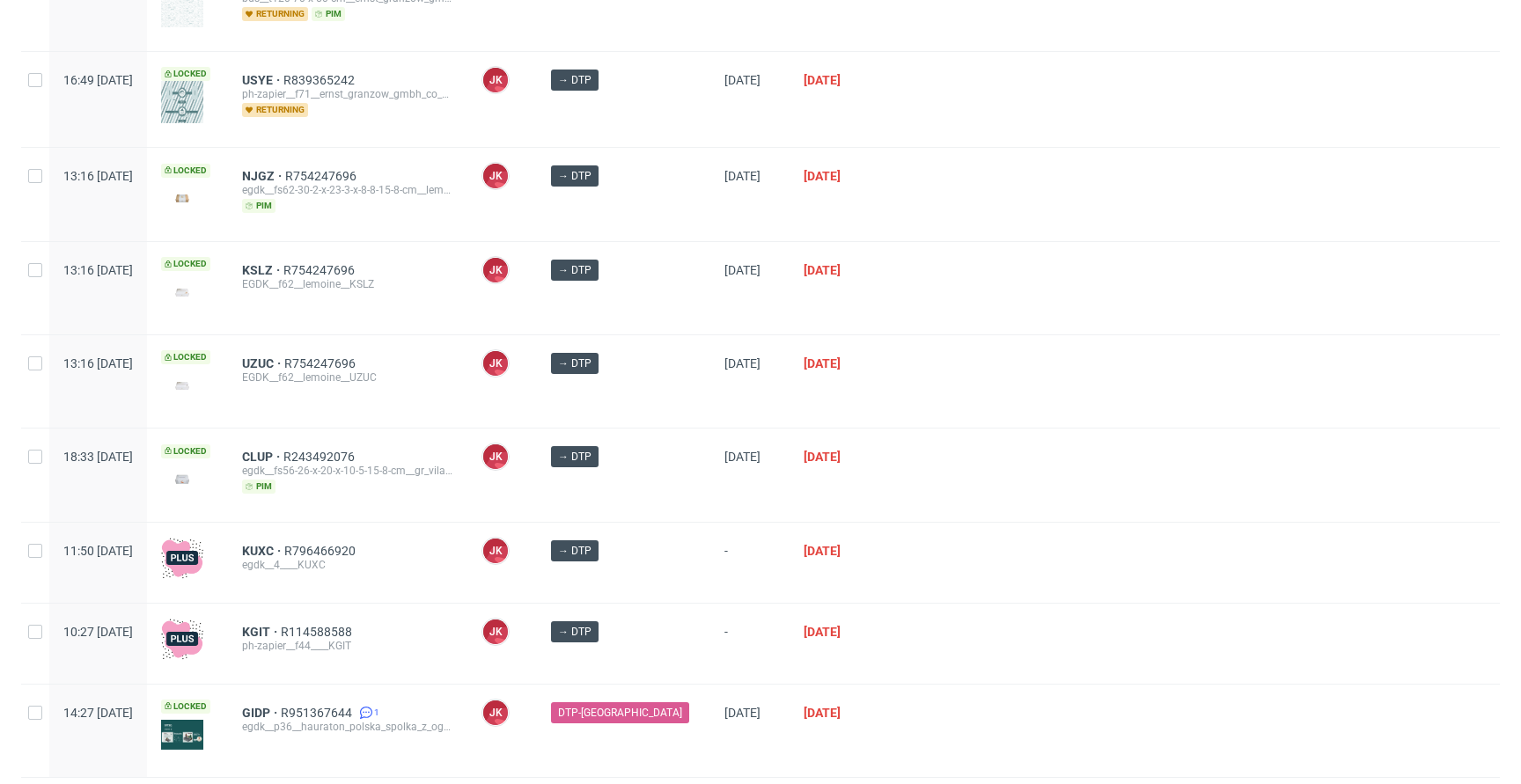
scroll to position [551, 0]
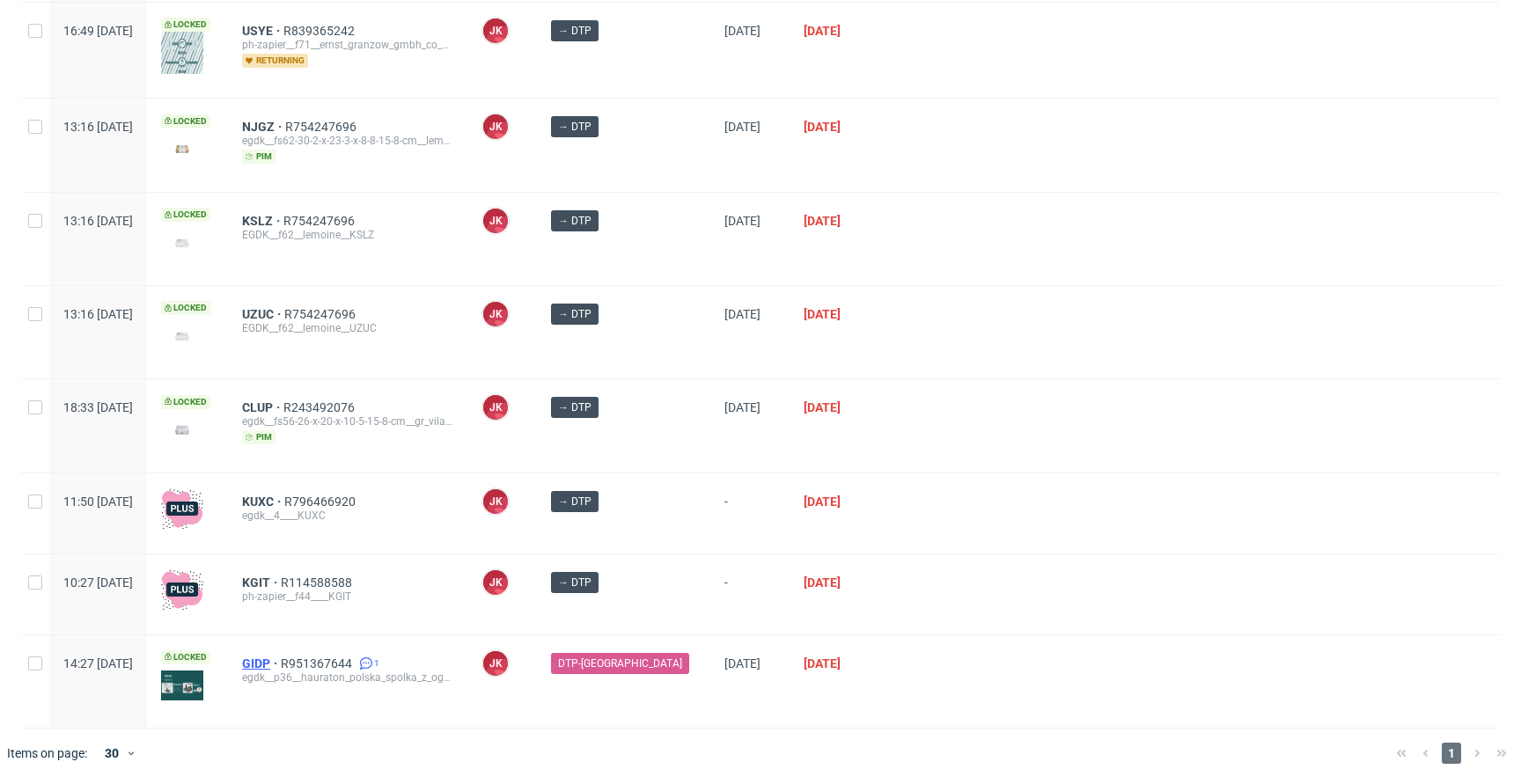
click at [281, 660] on span "GIDP" at bounding box center [261, 663] width 39 height 14
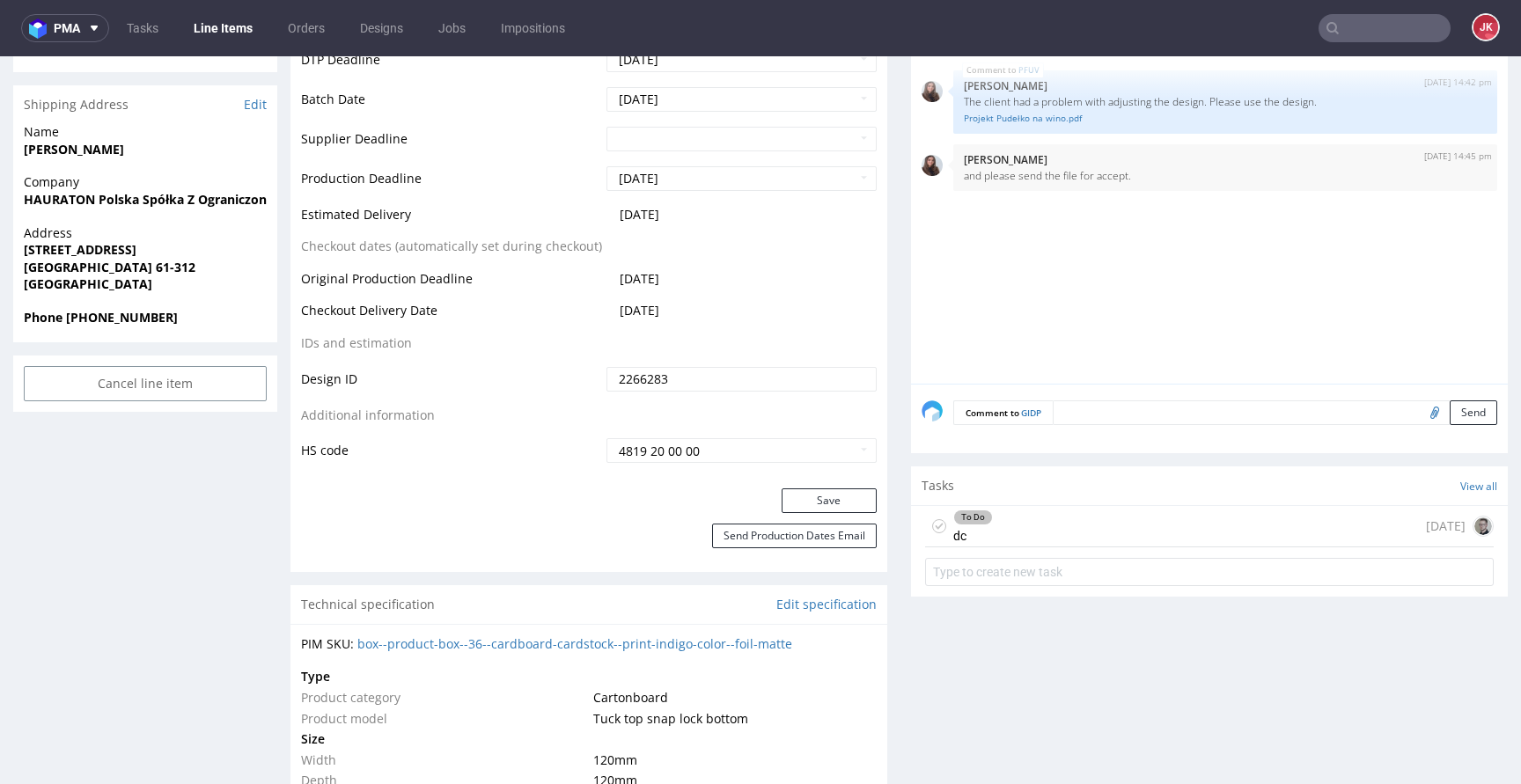
scroll to position [722, 0]
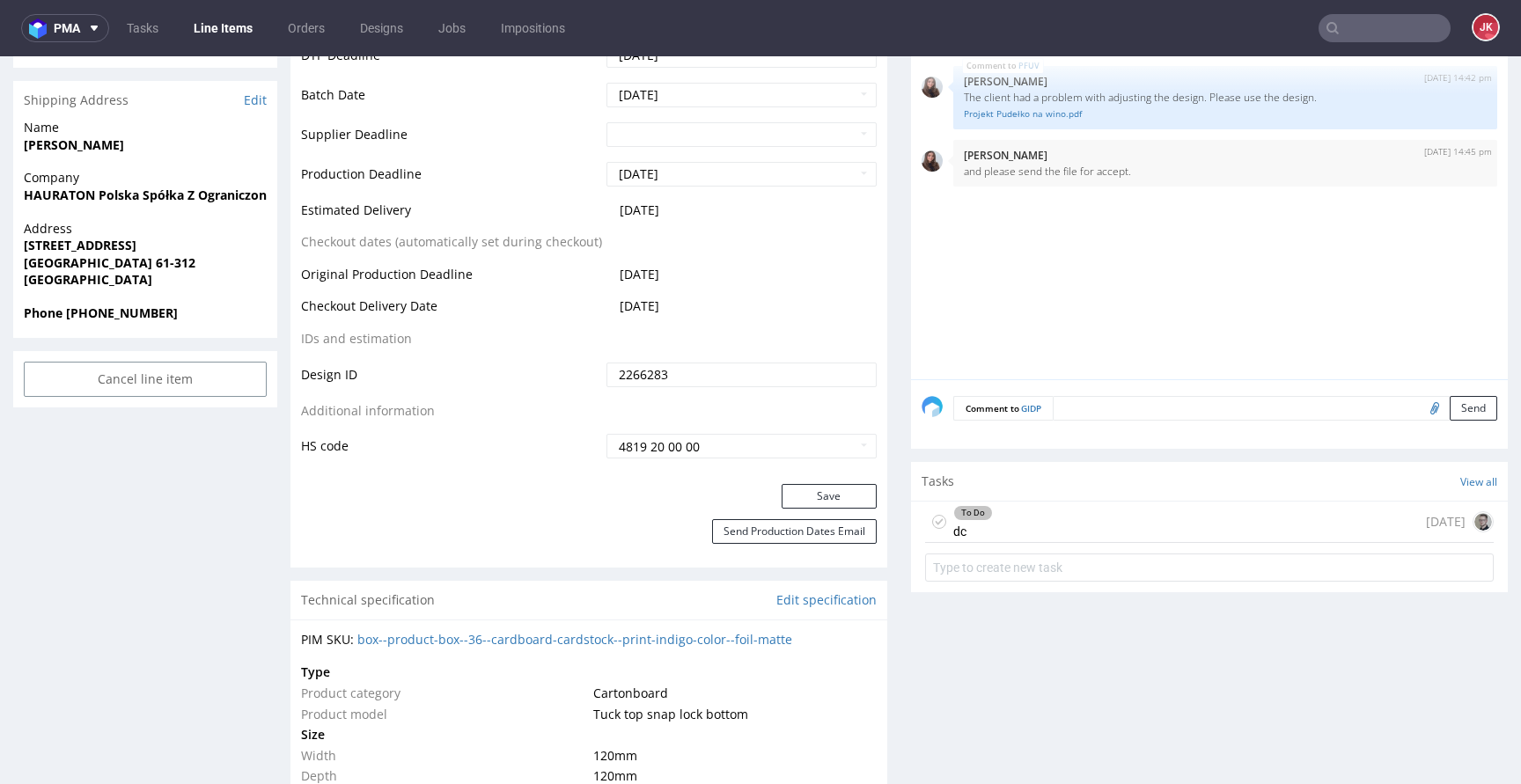
click at [1050, 533] on div "To Do dc 1 day ago" at bounding box center [1209, 522] width 568 height 41
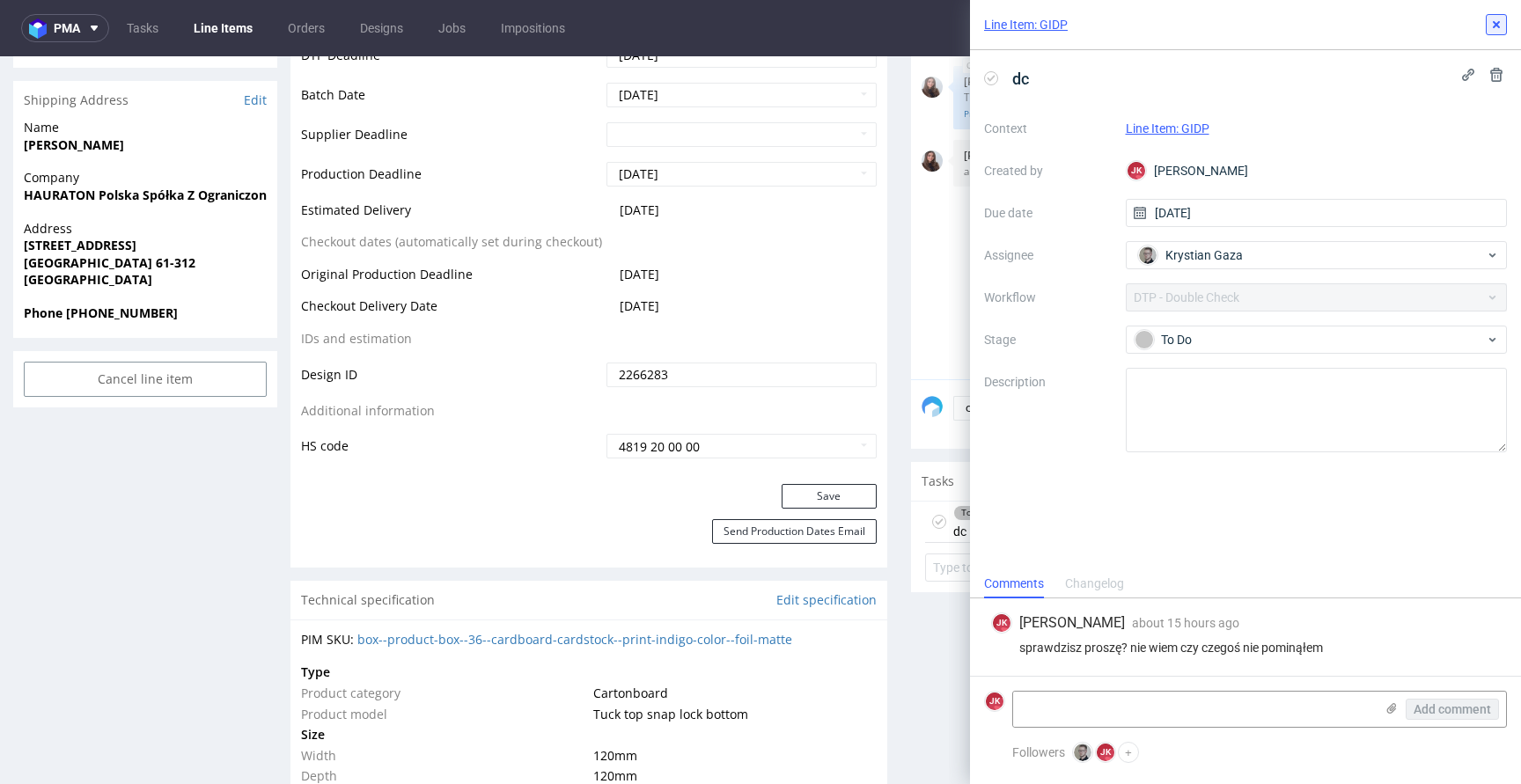
click at [1499, 26] on use at bounding box center [1495, 24] width 7 height 7
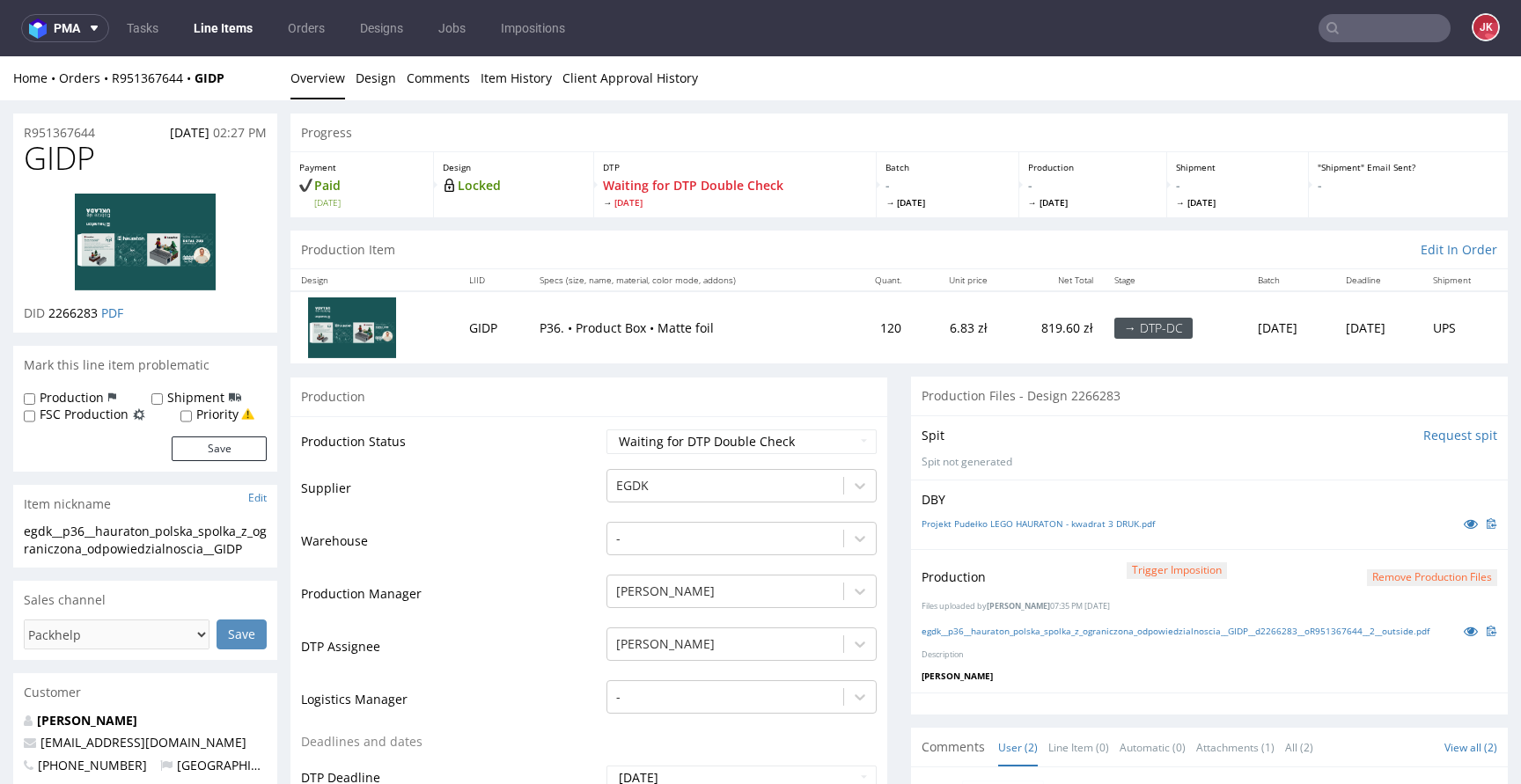
click at [236, 28] on link "Line Items" at bounding box center [223, 28] width 80 height 28
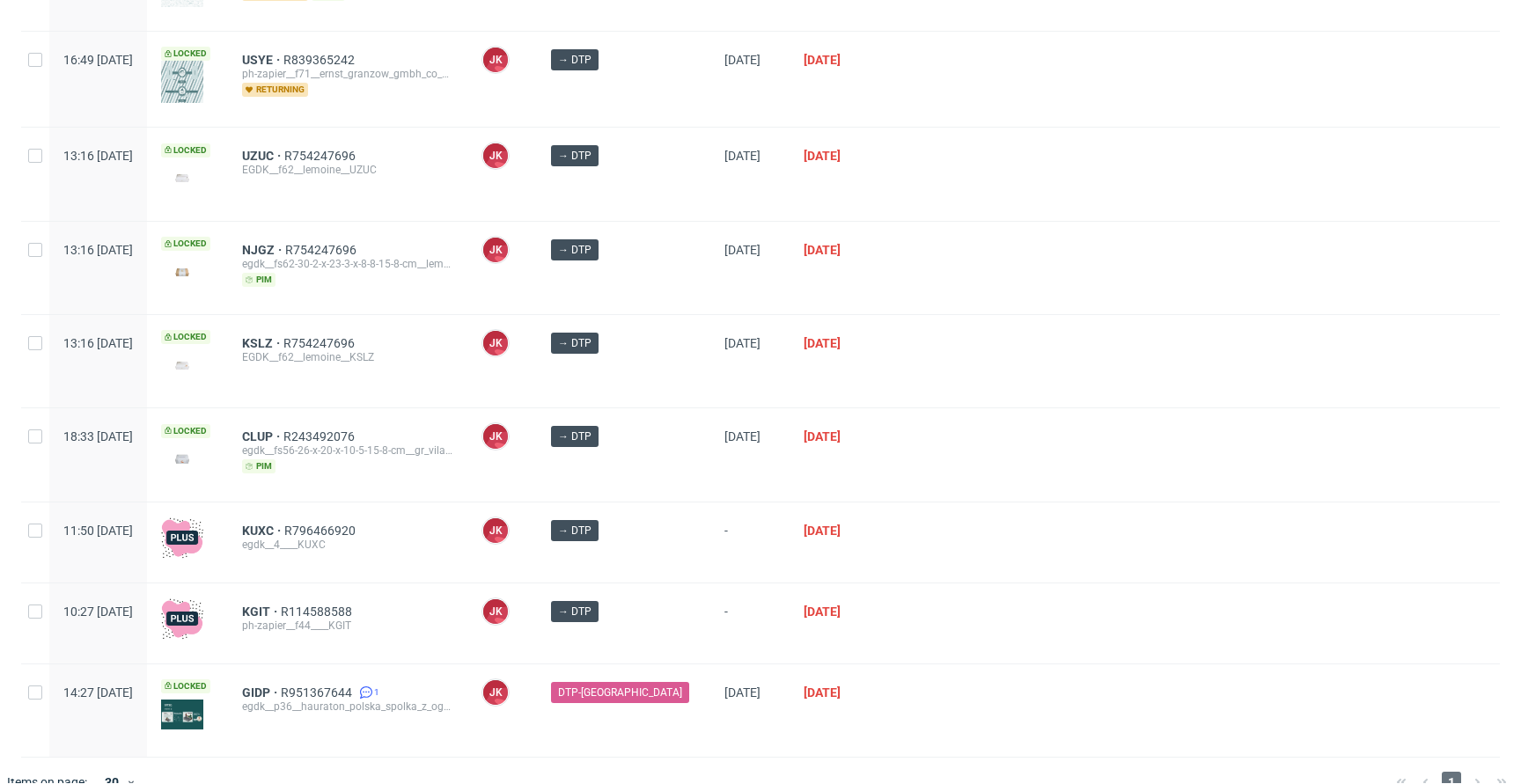
scroll to position [551, 0]
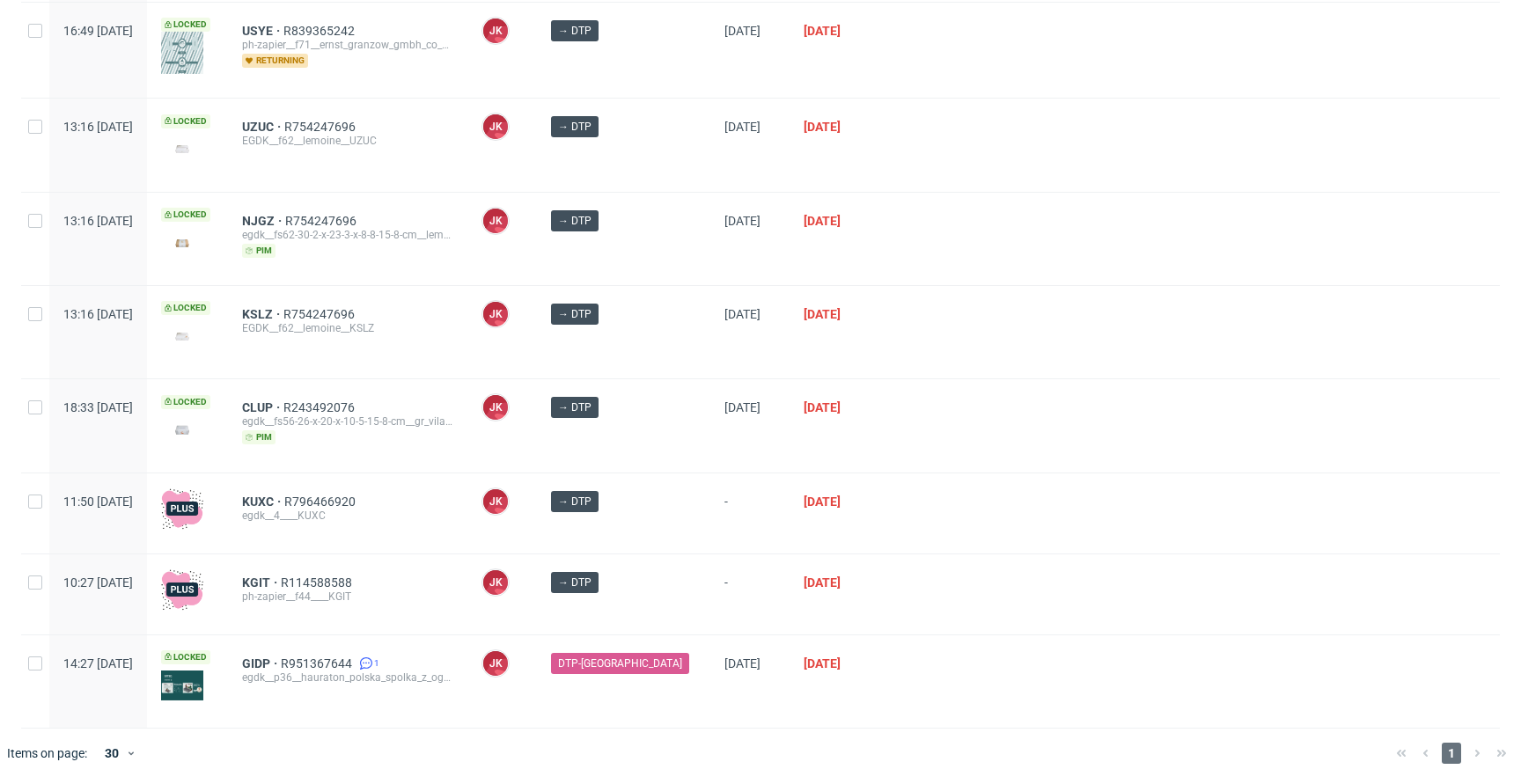
click at [896, 391] on div at bounding box center [1189, 425] width 618 height 93
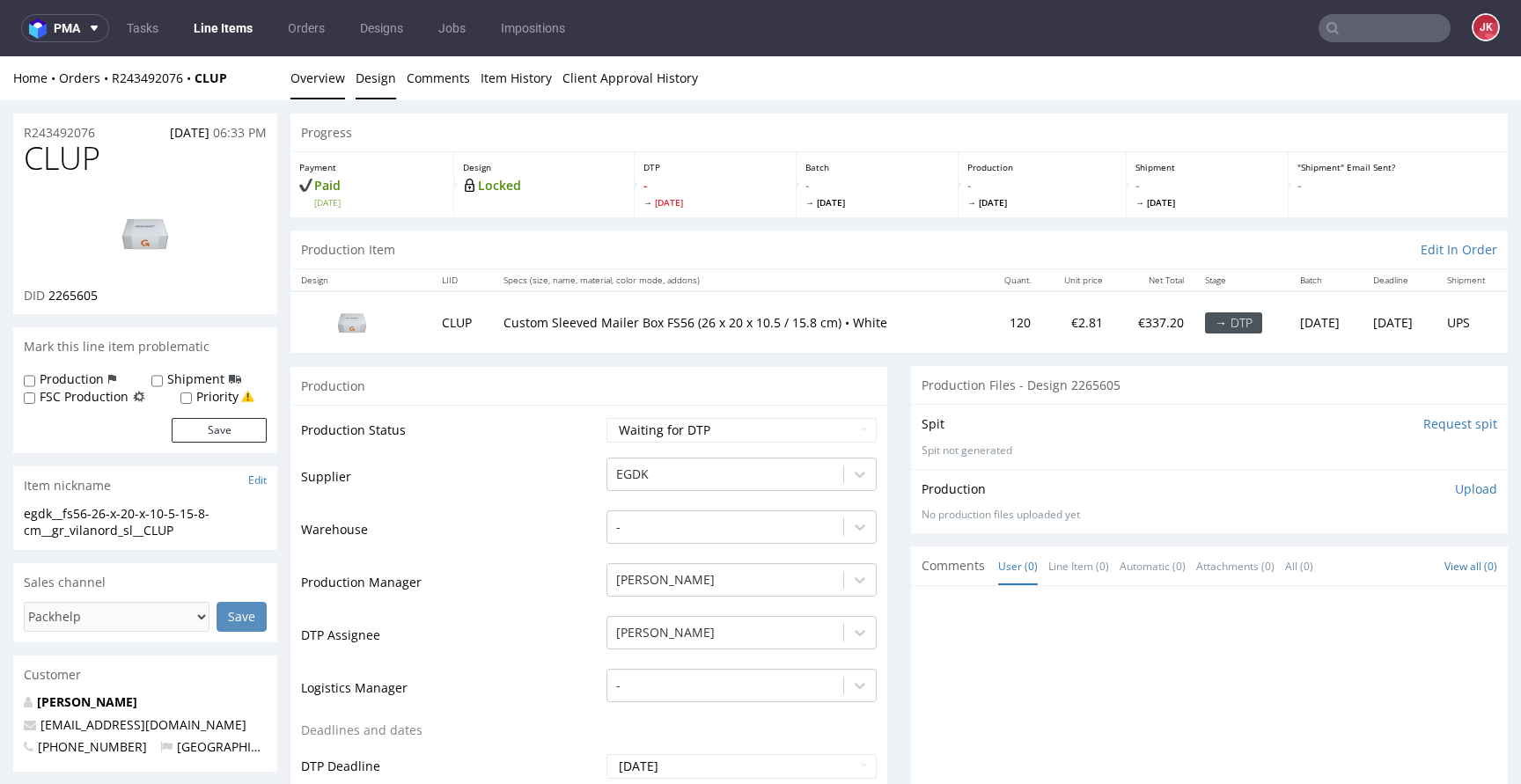
click at [386, 94] on link "Design" at bounding box center [376, 77] width 41 height 43
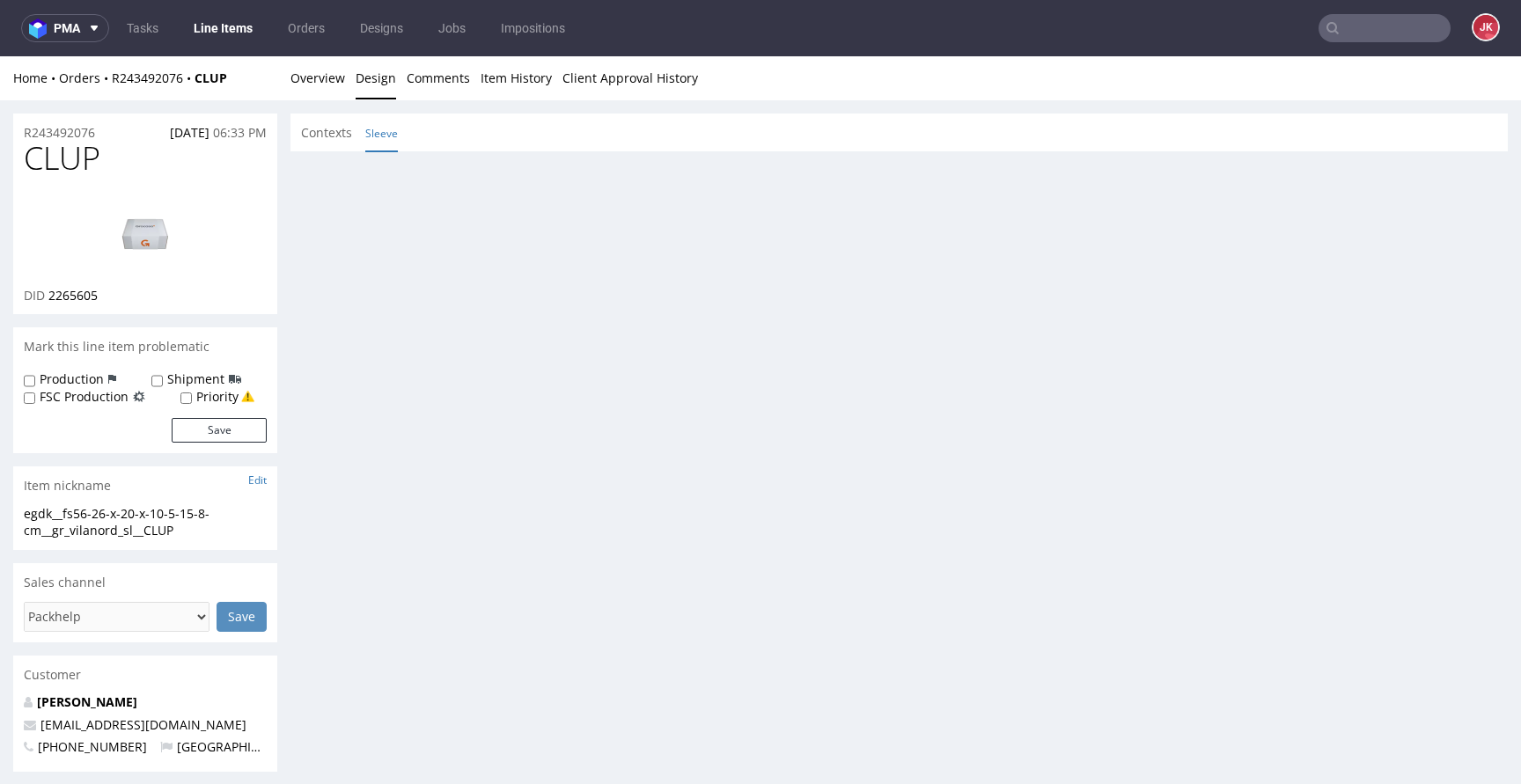
click at [386, 148] on link "Sleeve" at bounding box center [382, 133] width 33 height 38
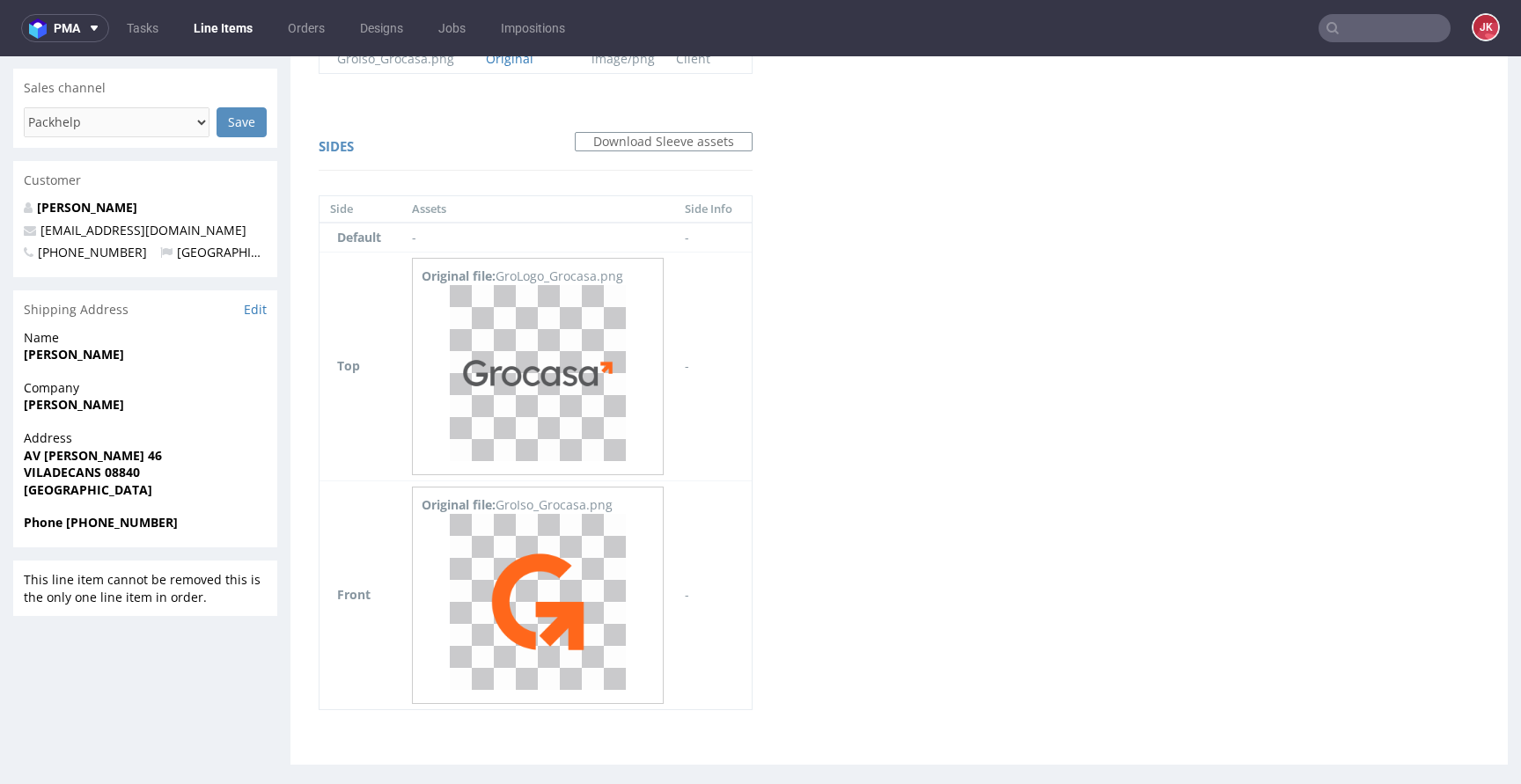
scroll to position [509, 0]
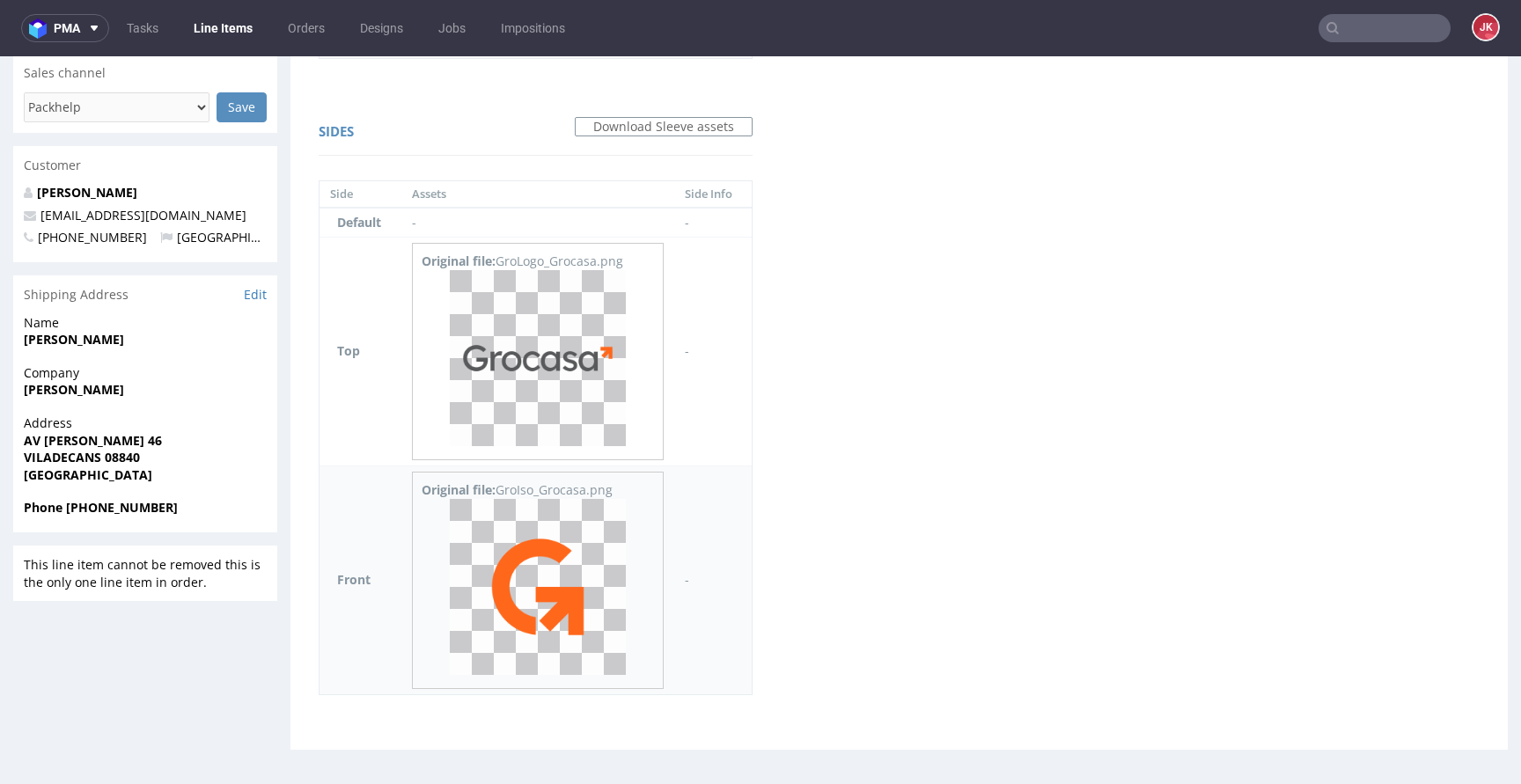
click at [552, 545] on img at bounding box center [537, 586] width 176 height 176
click at [558, 426] on img at bounding box center [537, 358] width 176 height 176
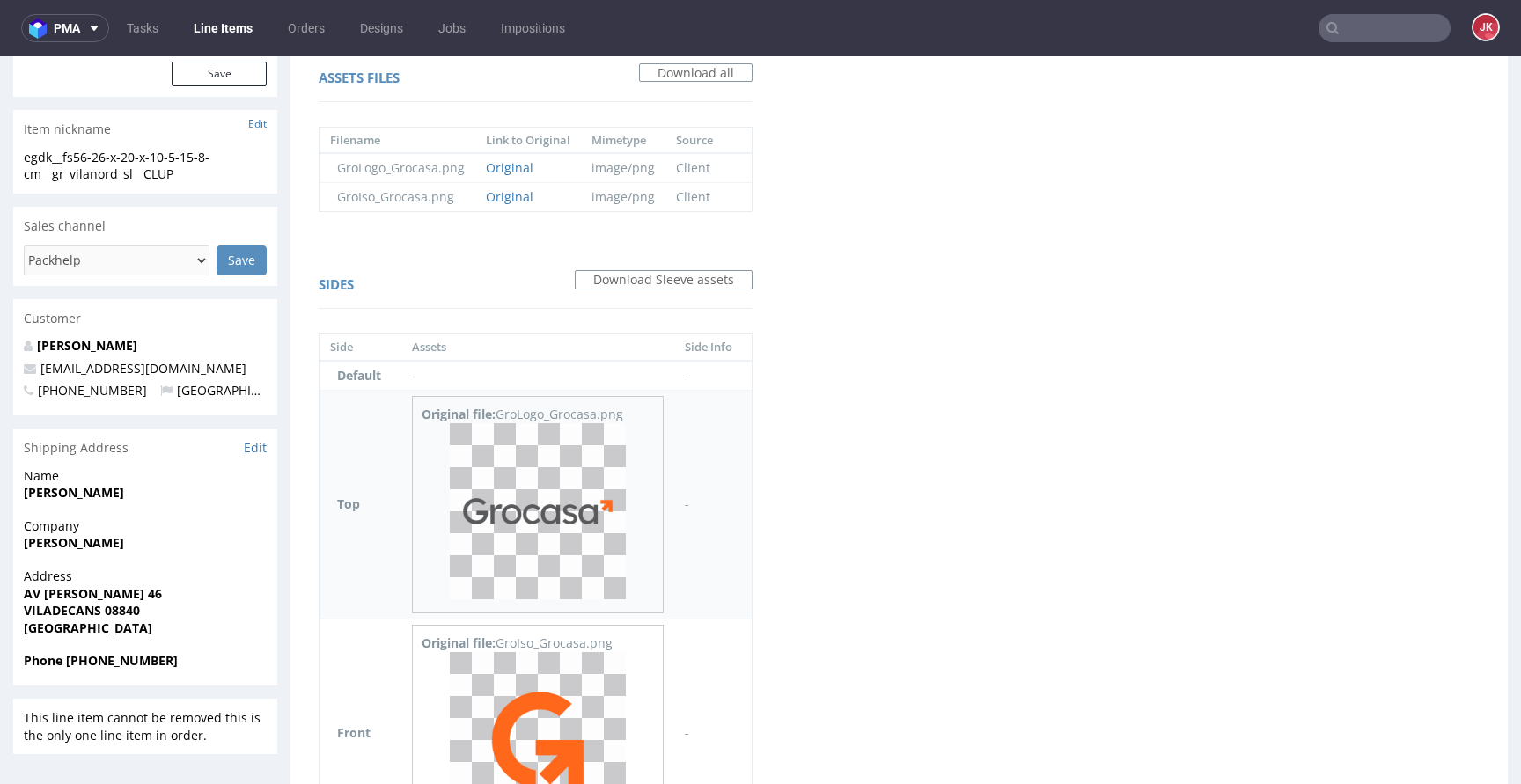
scroll to position [0, 0]
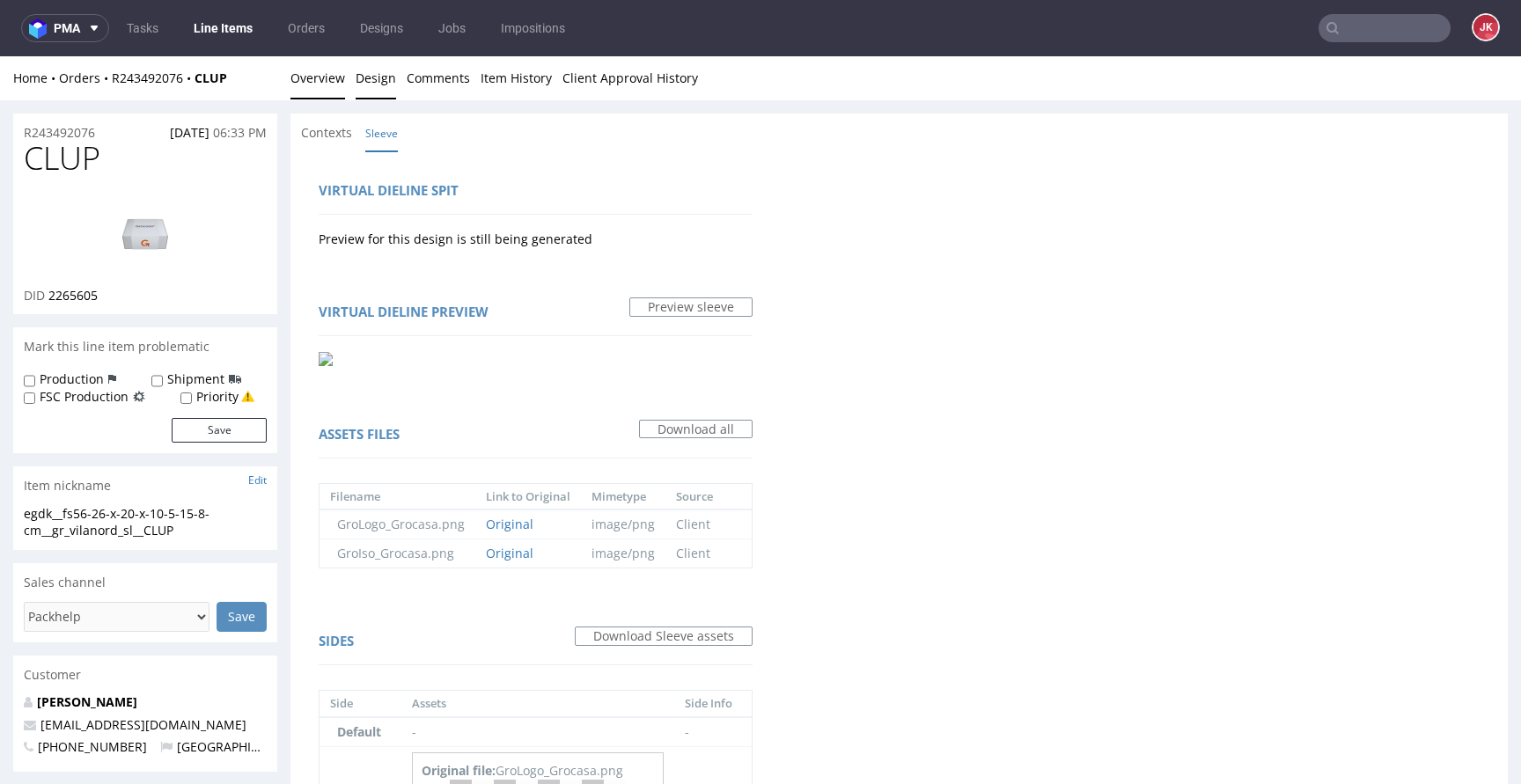
click at [333, 85] on link "Overview" at bounding box center [317, 77] width 55 height 43
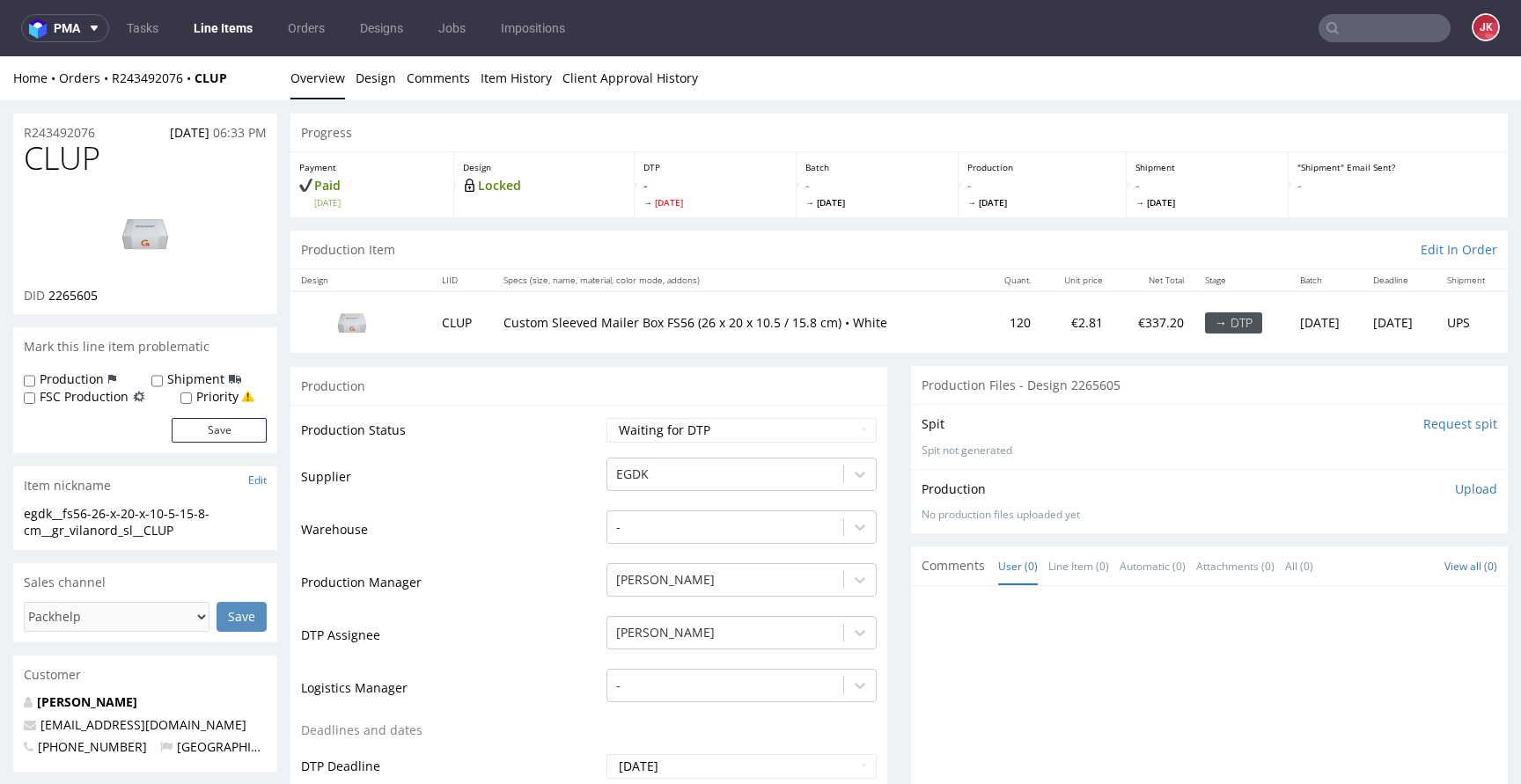
click at [1439, 419] on input "Request spit" at bounding box center [1459, 424] width 74 height 17
click at [146, 203] on img at bounding box center [146, 233] width 141 height 79
click at [367, 86] on link "Design" at bounding box center [376, 77] width 41 height 43
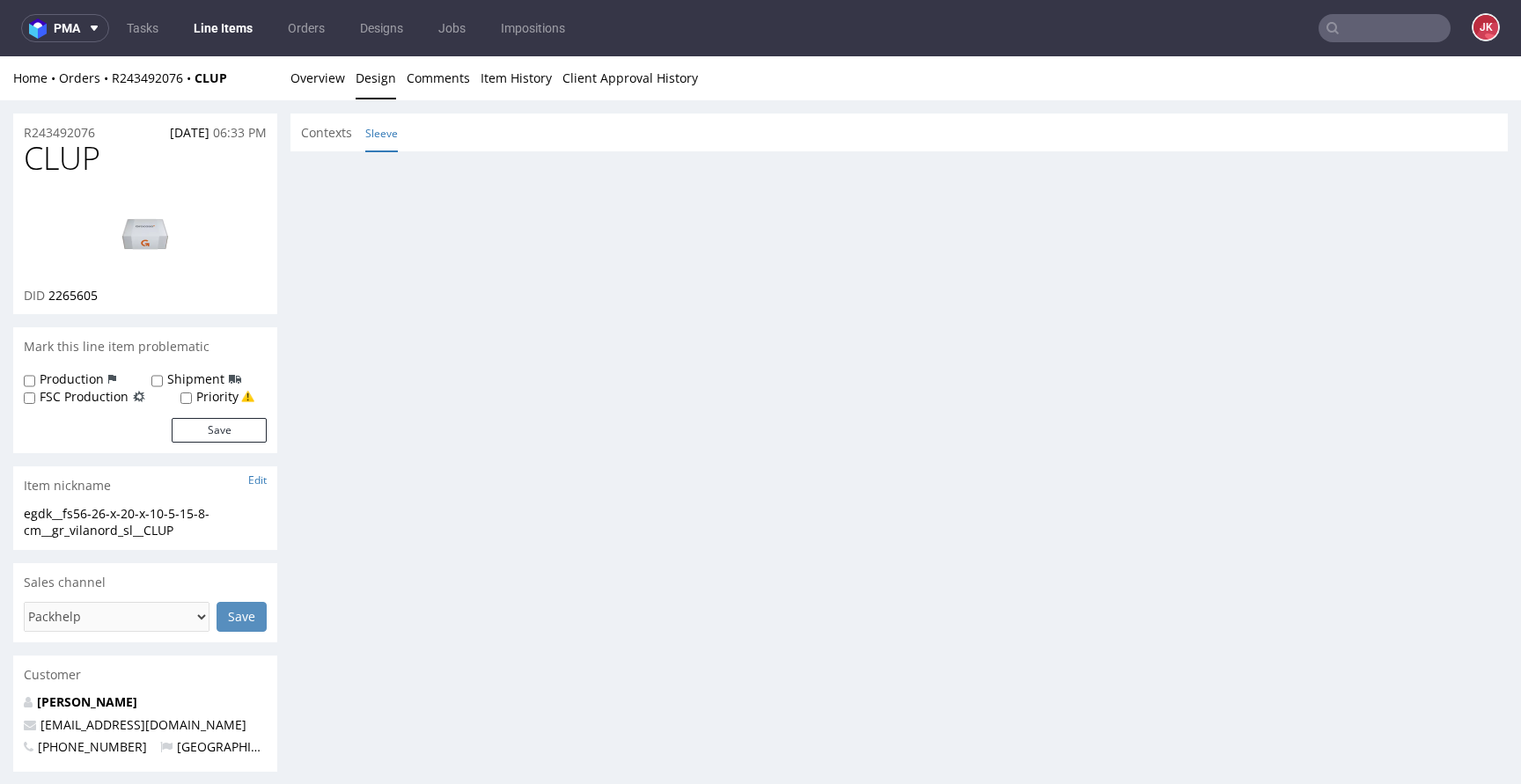
click at [368, 125] on link "Sleeve" at bounding box center [382, 133] width 33 height 38
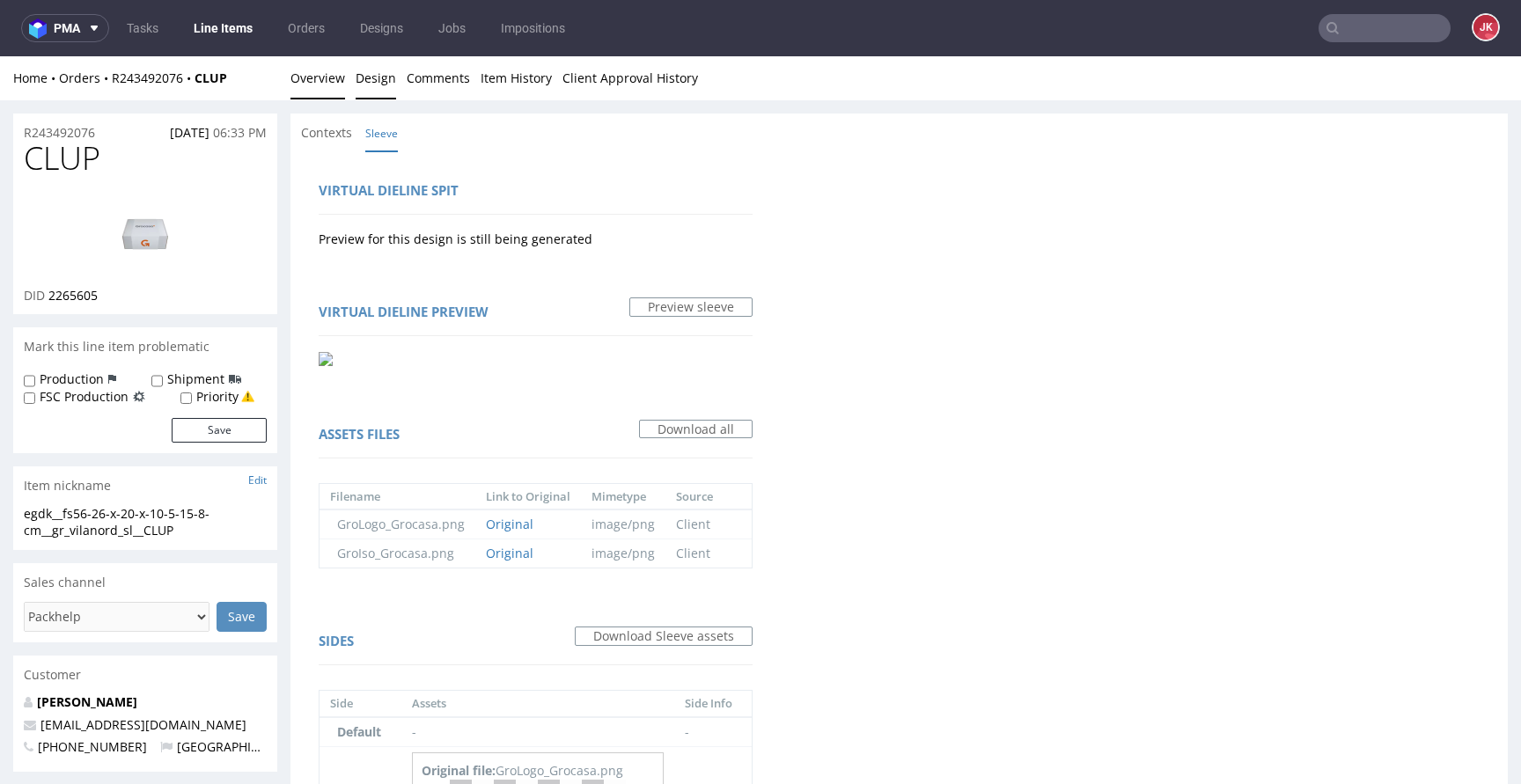
click at [336, 85] on link "Overview" at bounding box center [317, 77] width 55 height 43
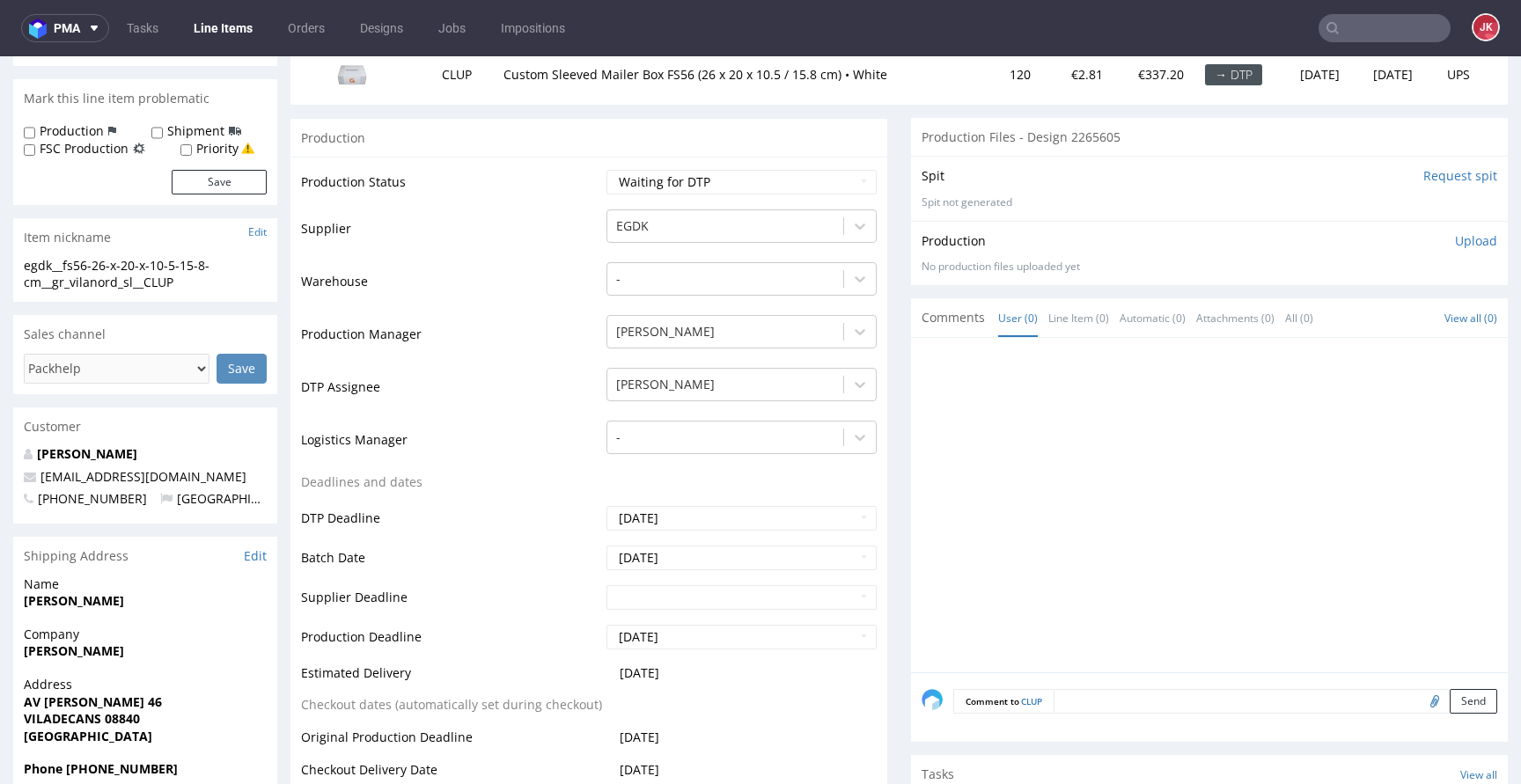
scroll to position [84, 0]
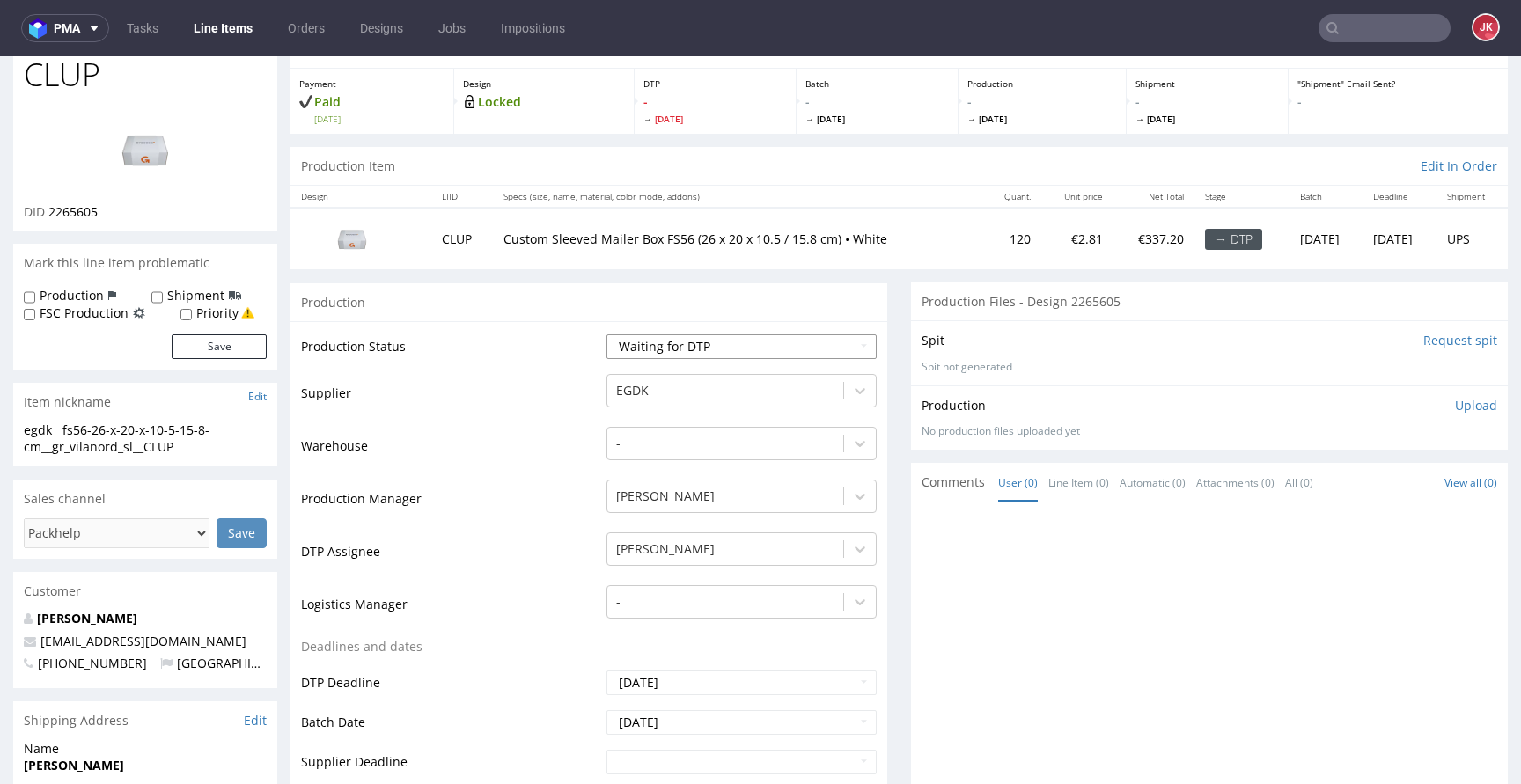
click at [676, 338] on select "Waiting for Artwork Waiting for Diecut Waiting for Mockup Waiting for DTP Waiti…" at bounding box center [742, 347] width 270 height 25
select select "dtp_in_process"
click at [607, 335] on select "Waiting for Artwork Waiting for Diecut Waiting for Mockup Waiting for DTP Waiti…" at bounding box center [742, 347] width 270 height 25
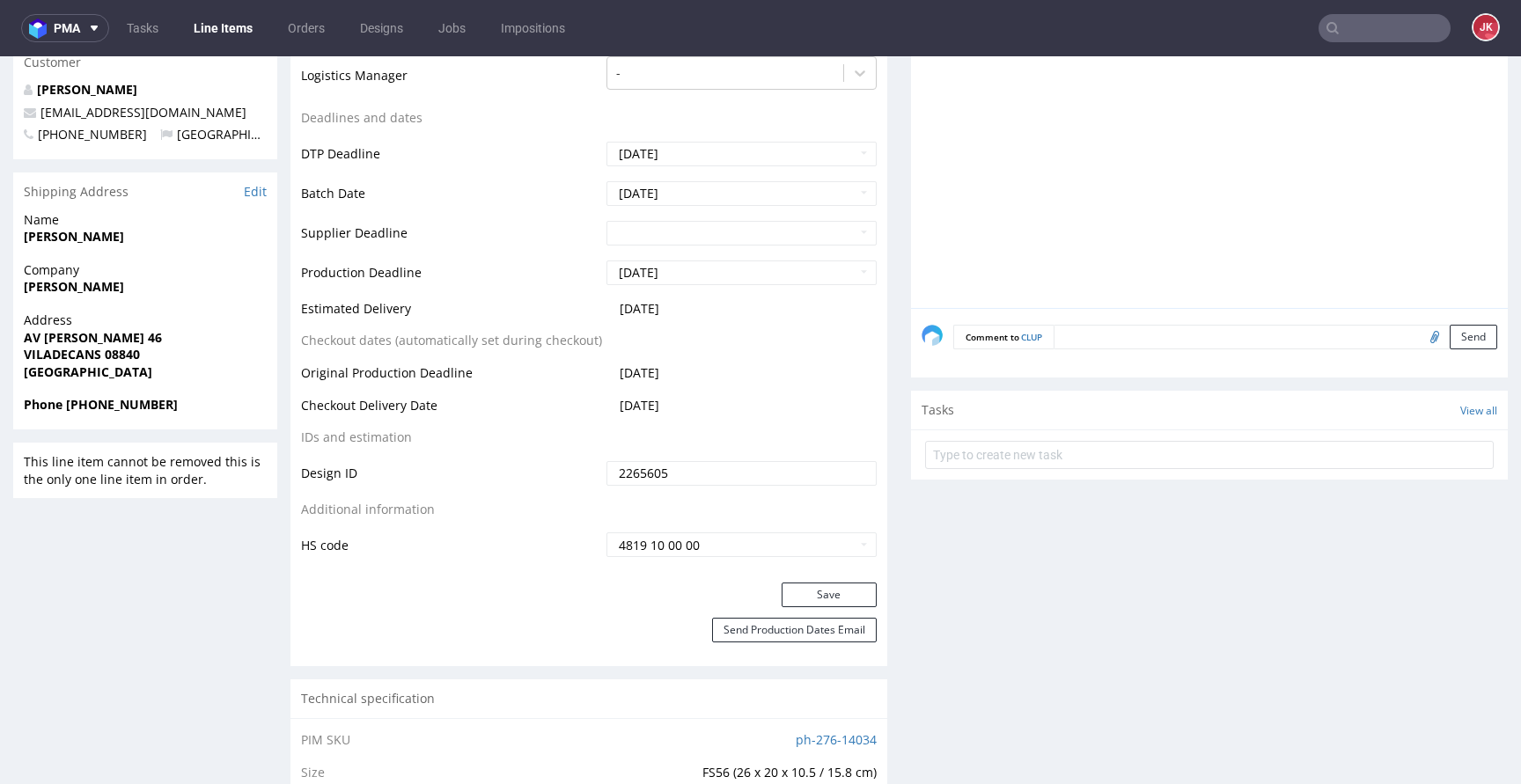
scroll to position [867, 0]
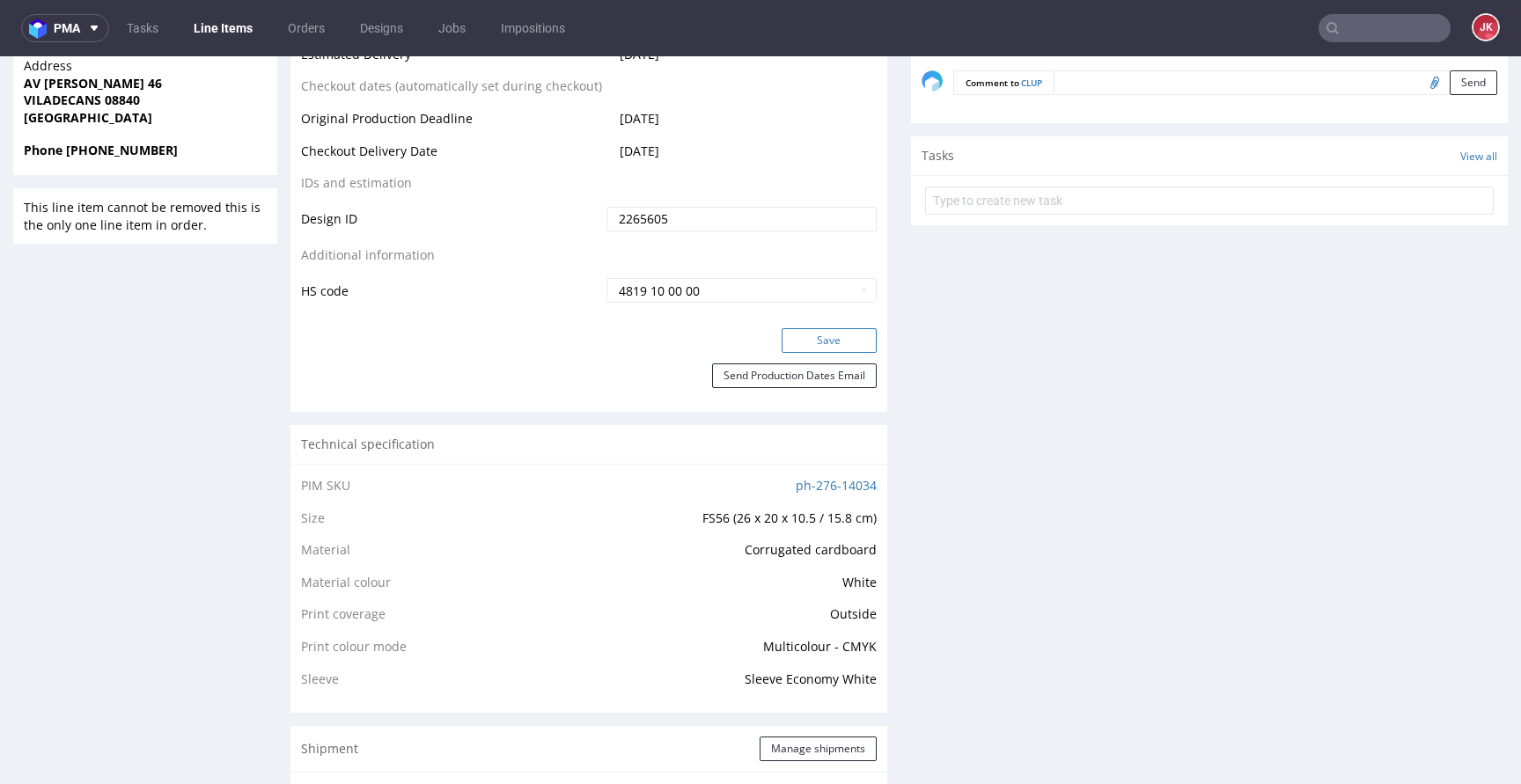
click at [795, 342] on button "Save" at bounding box center [828, 340] width 95 height 25
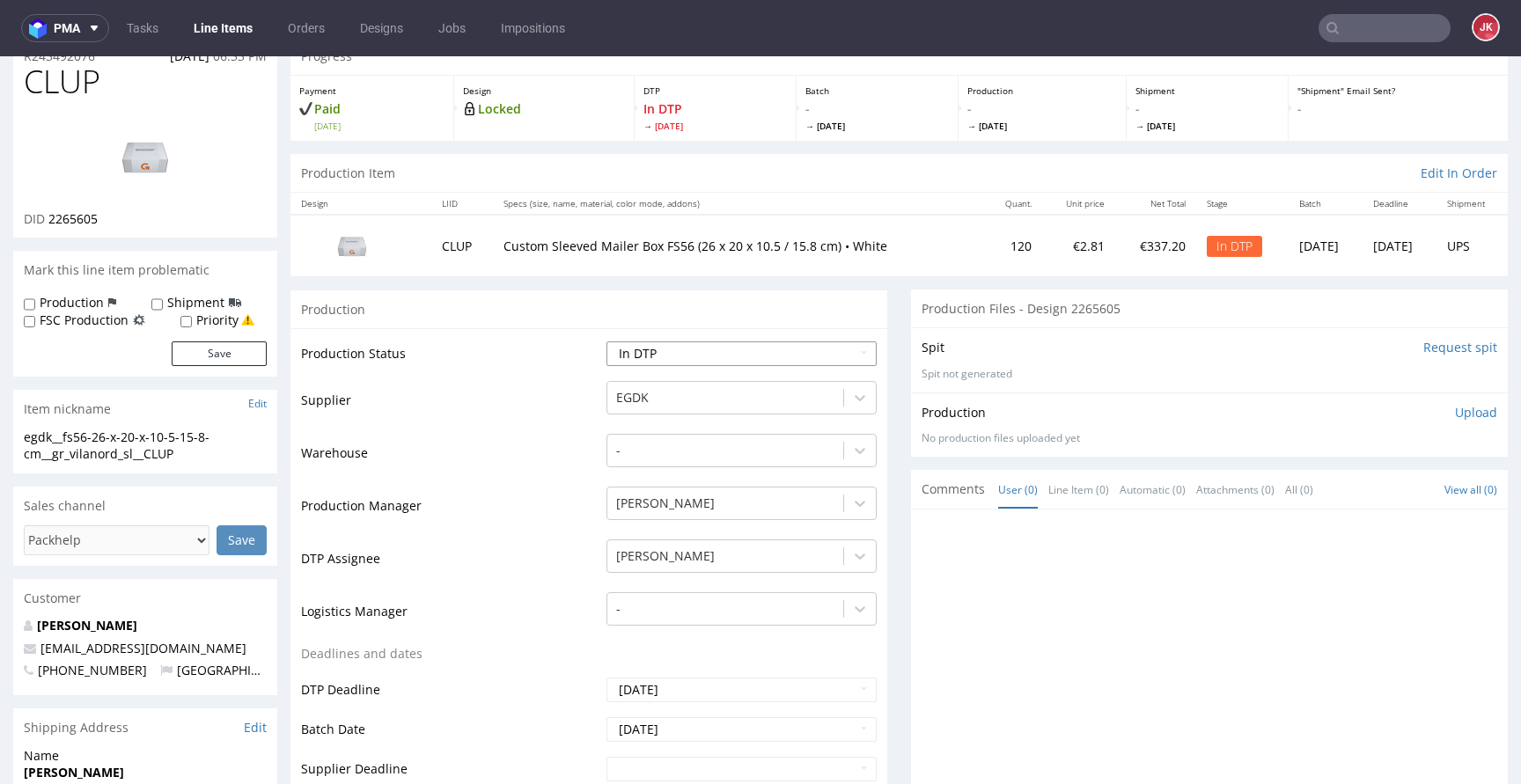
scroll to position [73, 0]
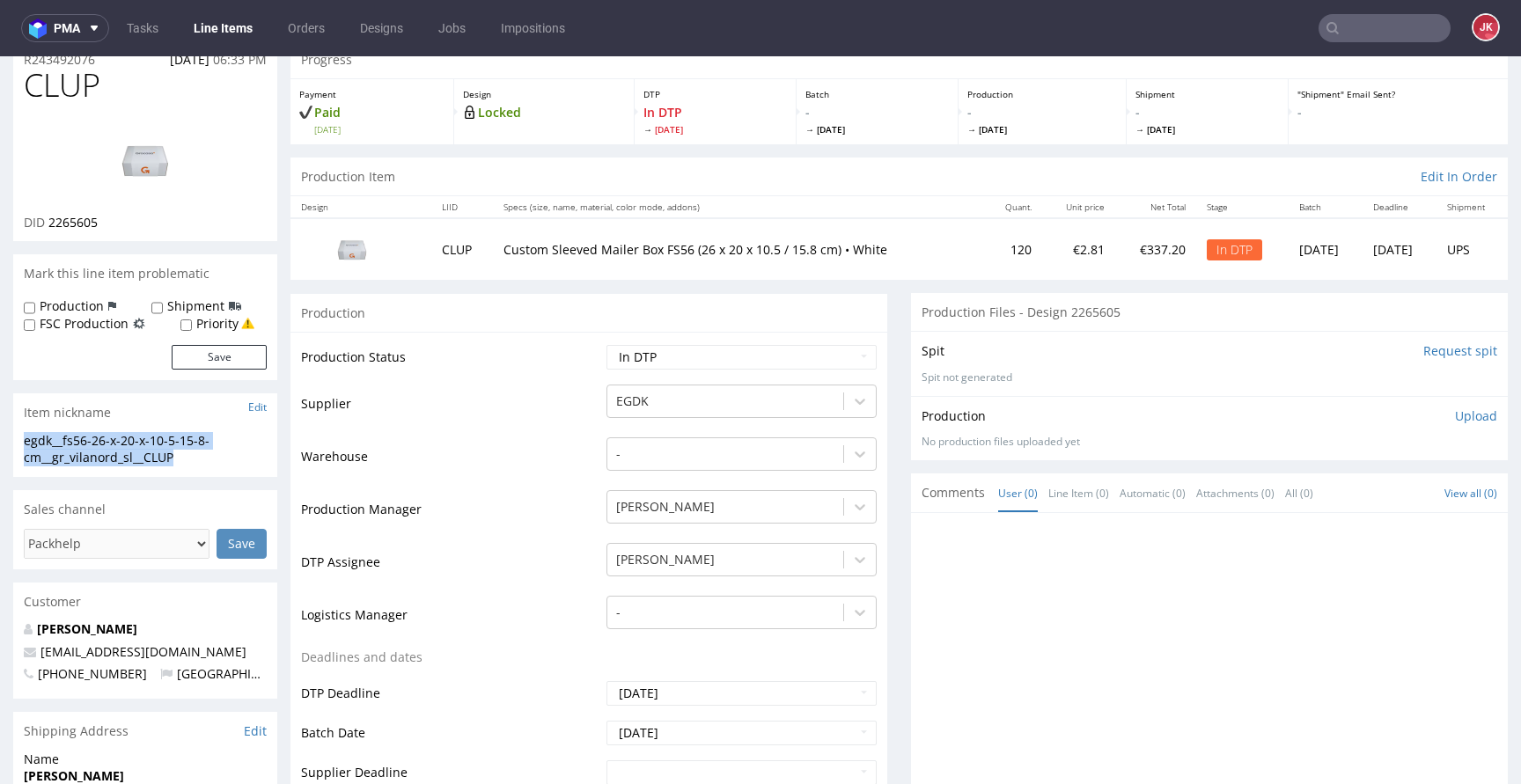
drag, startPoint x: 199, startPoint y: 456, endPoint x: 0, endPoint y: 429, distance: 200.8
copy section "egdk__fs56-26-x-20-x-10-5-15-8-cm__gr_vilanord_sl__CLUP"
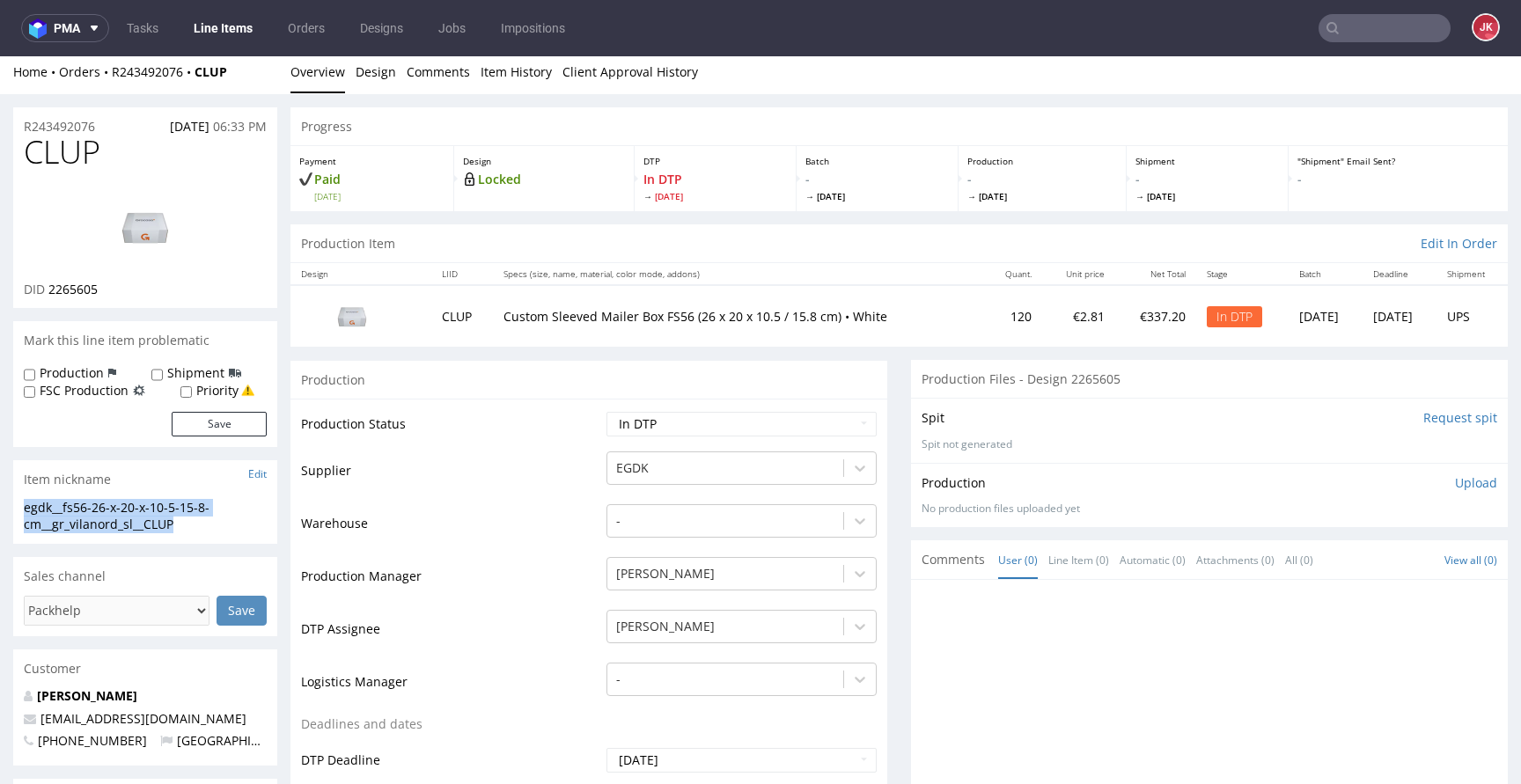
scroll to position [0, 0]
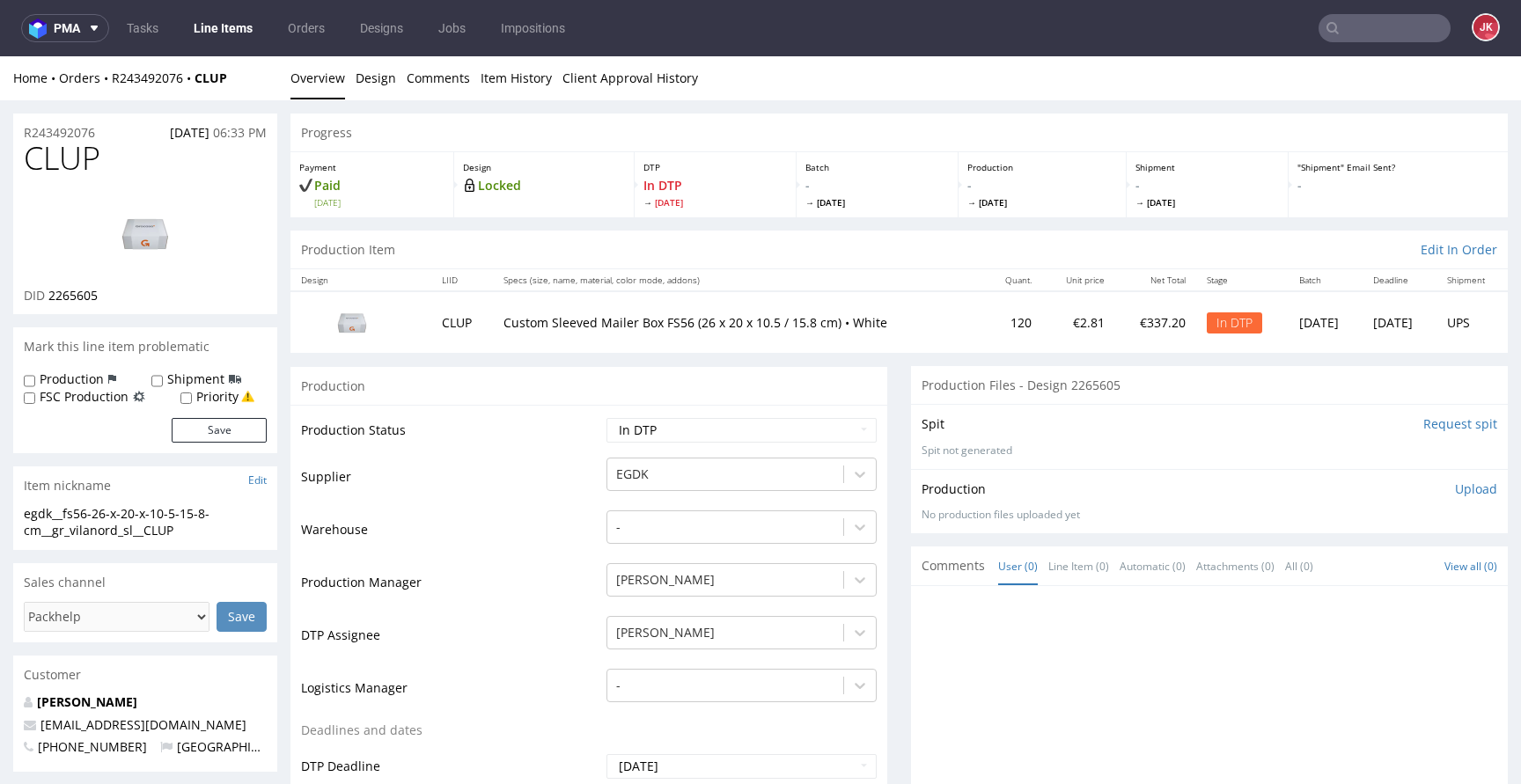
drag, startPoint x: 105, startPoint y: 129, endPoint x: 0, endPoint y: 124, distance: 105.1
copy p "R243492076"
click at [82, 296] on span "2265605" at bounding box center [72, 294] width 49 height 16
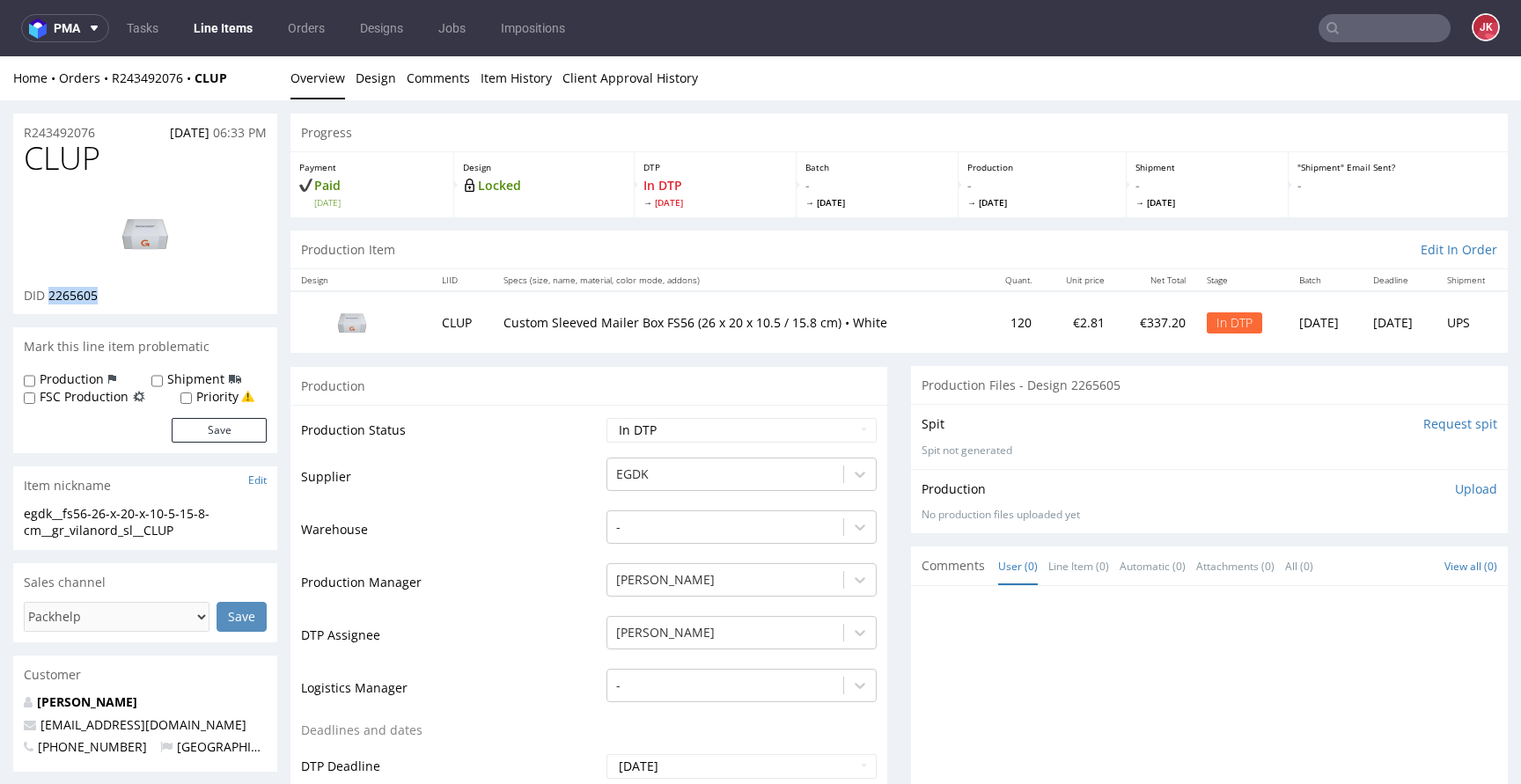
click at [82, 296] on span "2265605" at bounding box center [72, 294] width 49 height 16
copy span "2265605"
click at [64, 161] on span "CLUP" at bounding box center [62, 158] width 76 height 35
copy span "CLUP"
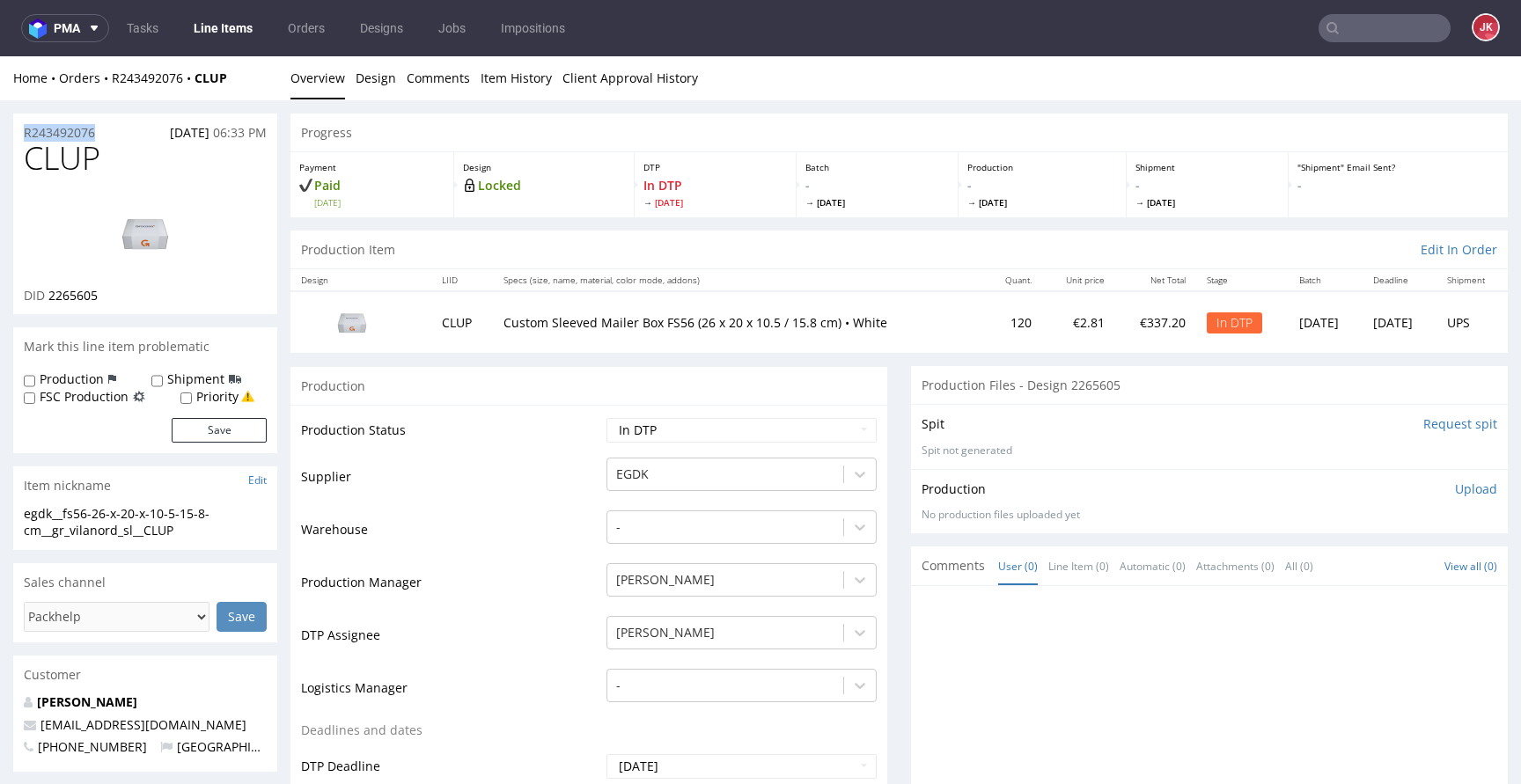
drag, startPoint x: 107, startPoint y: 130, endPoint x: 0, endPoint y: 130, distance: 107.0
copy p "R243492076"
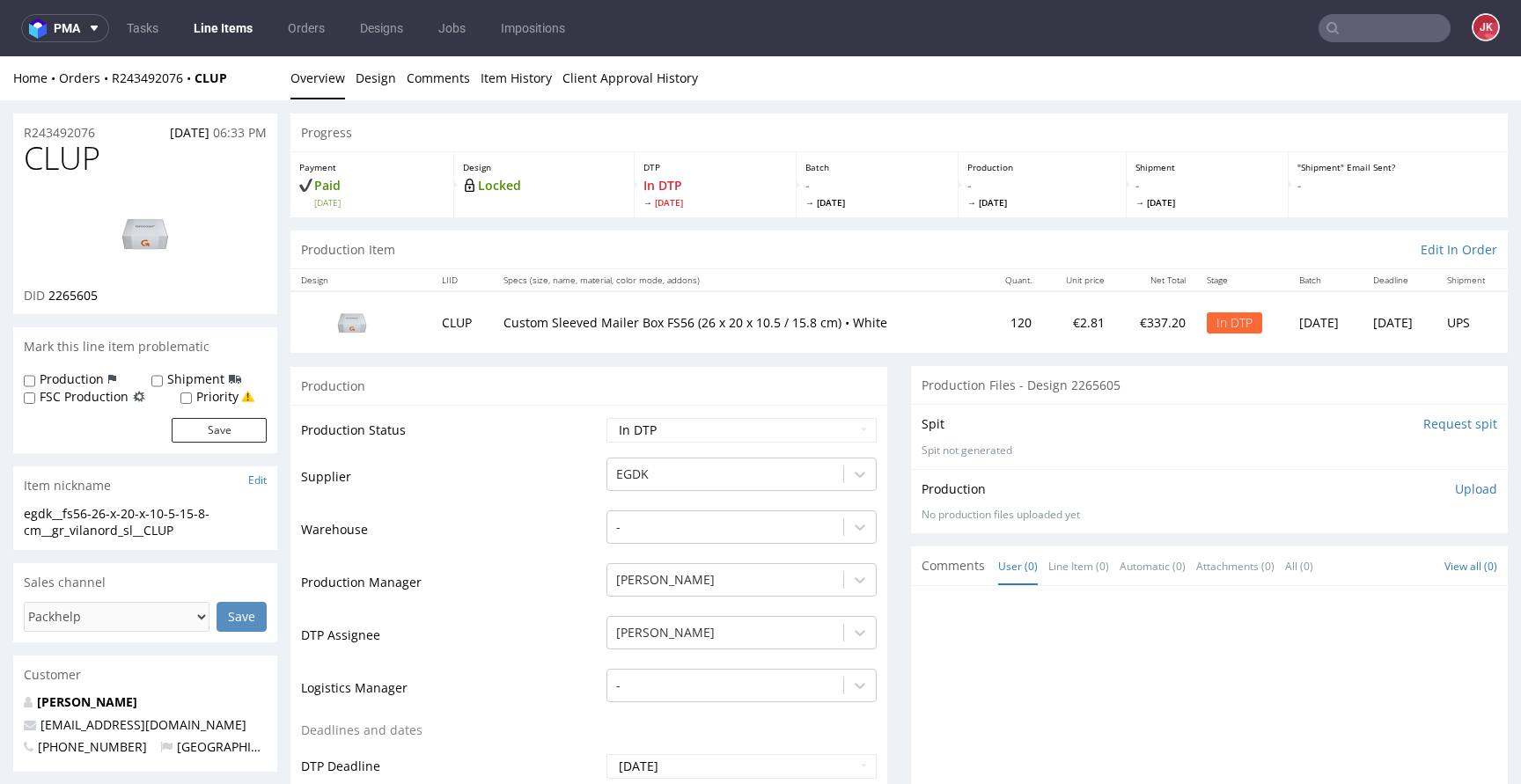
click at [1454, 491] on p "Upload" at bounding box center [1476, 489] width 42 height 17
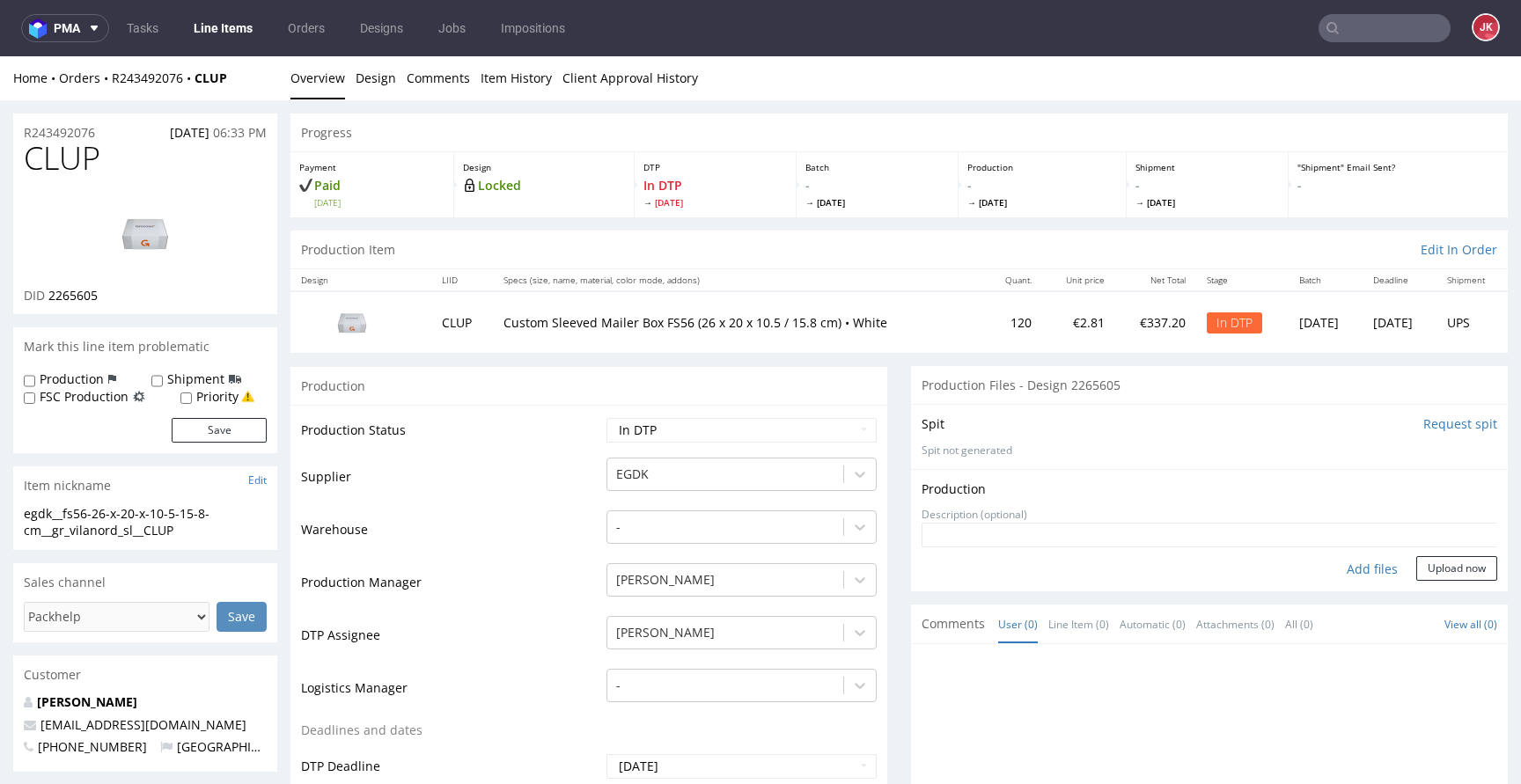
click at [1350, 577] on div "Add files" at bounding box center [1372, 569] width 88 height 26
type input "C:\fakepath\egdk__fs56-26-x-20-x-10-5-15-8-cm__gr_vilanord_sl__CLUP__d2265605__…"
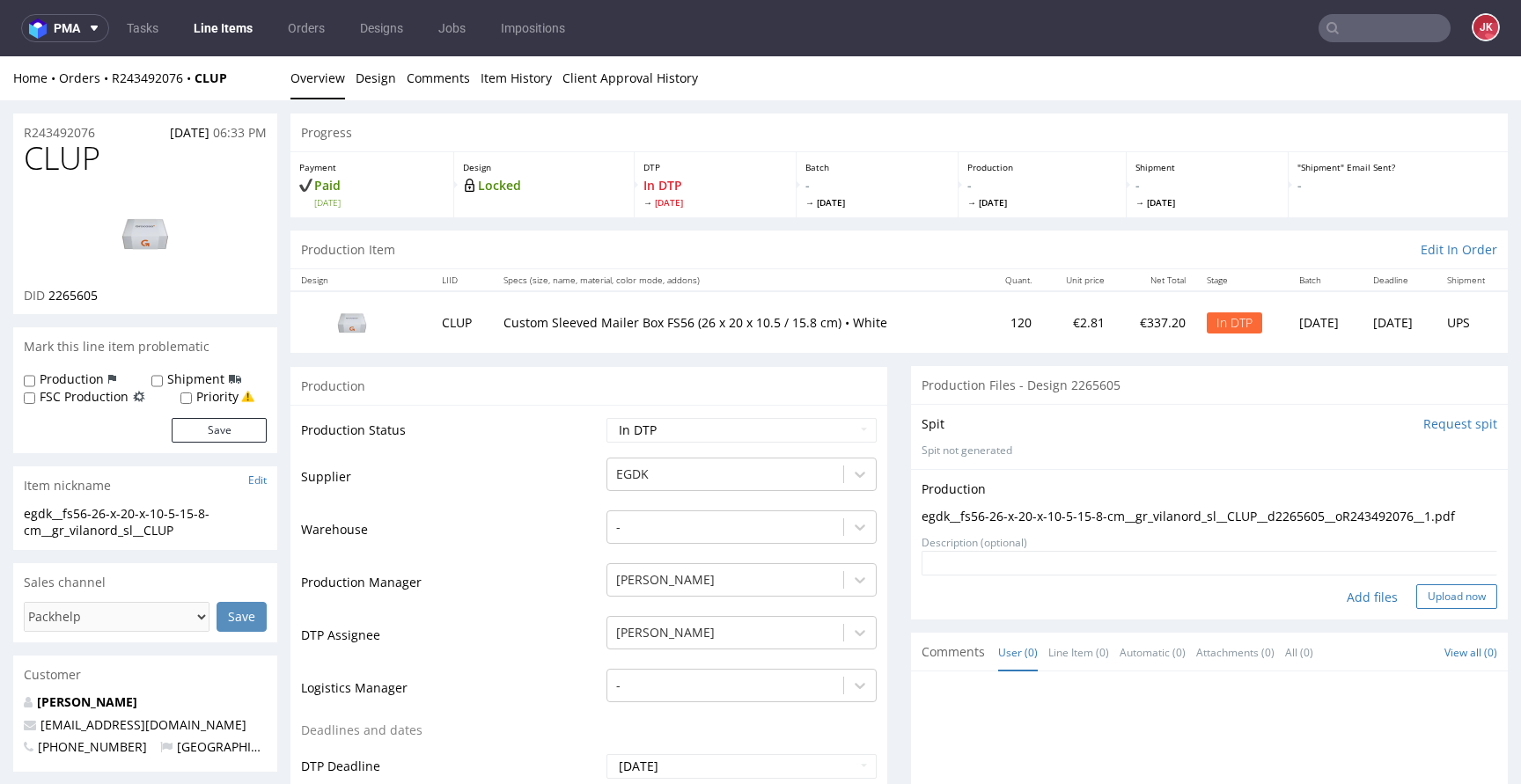
click at [1435, 605] on button "Upload now" at bounding box center [1456, 597] width 81 height 25
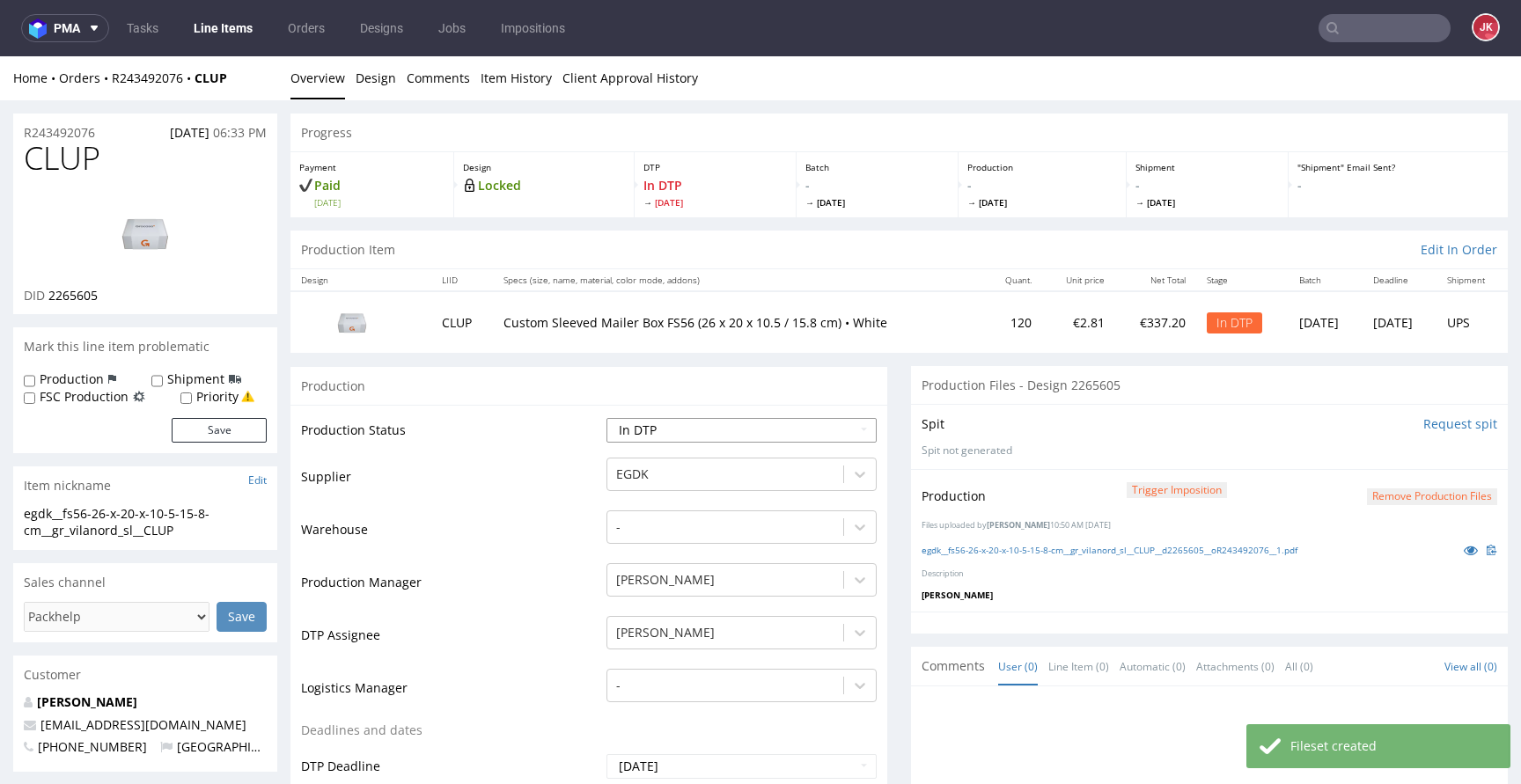
click at [840, 423] on select "Waiting for Artwork Waiting for Diecut Waiting for Mockup Waiting for DTP Waiti…" at bounding box center [742, 430] width 270 height 25
select select "dtp_production_ready"
click at [607, 418] on select "Waiting for Artwork Waiting for Diecut Waiting for Mockup Waiting for DTP Waiti…" at bounding box center [742, 430] width 270 height 25
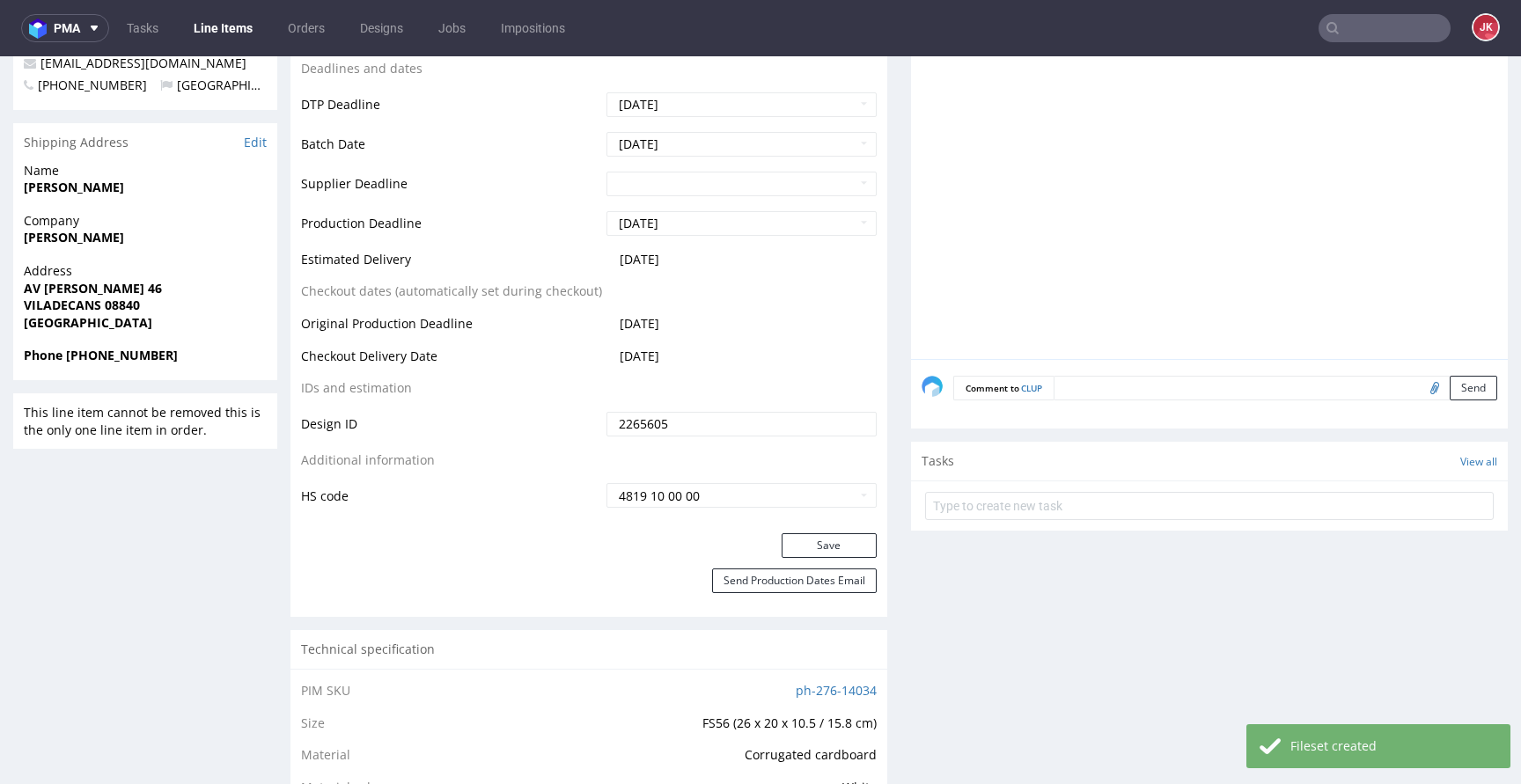
scroll to position [729, 0]
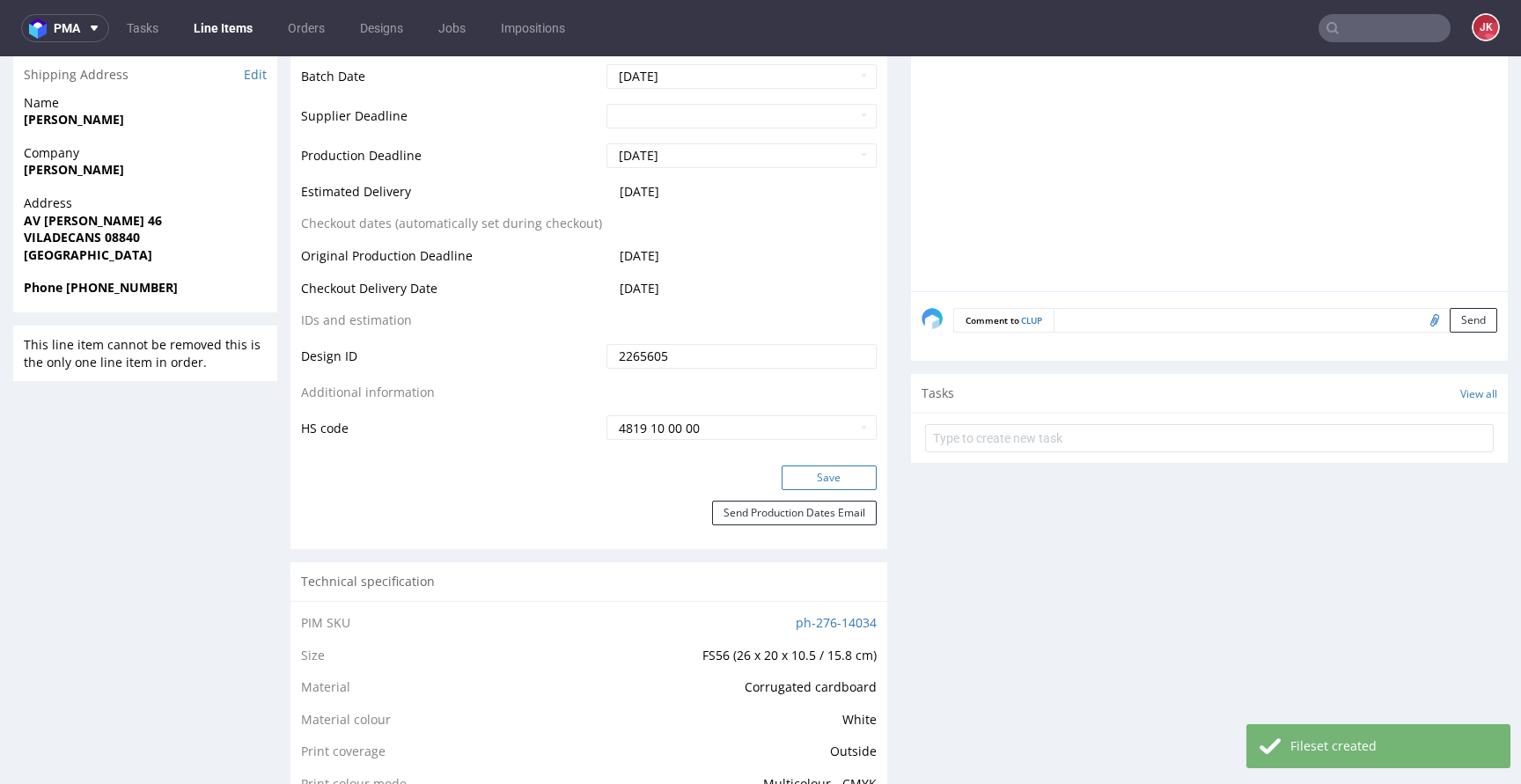
click at [808, 469] on button "Save" at bounding box center [828, 478] width 95 height 25
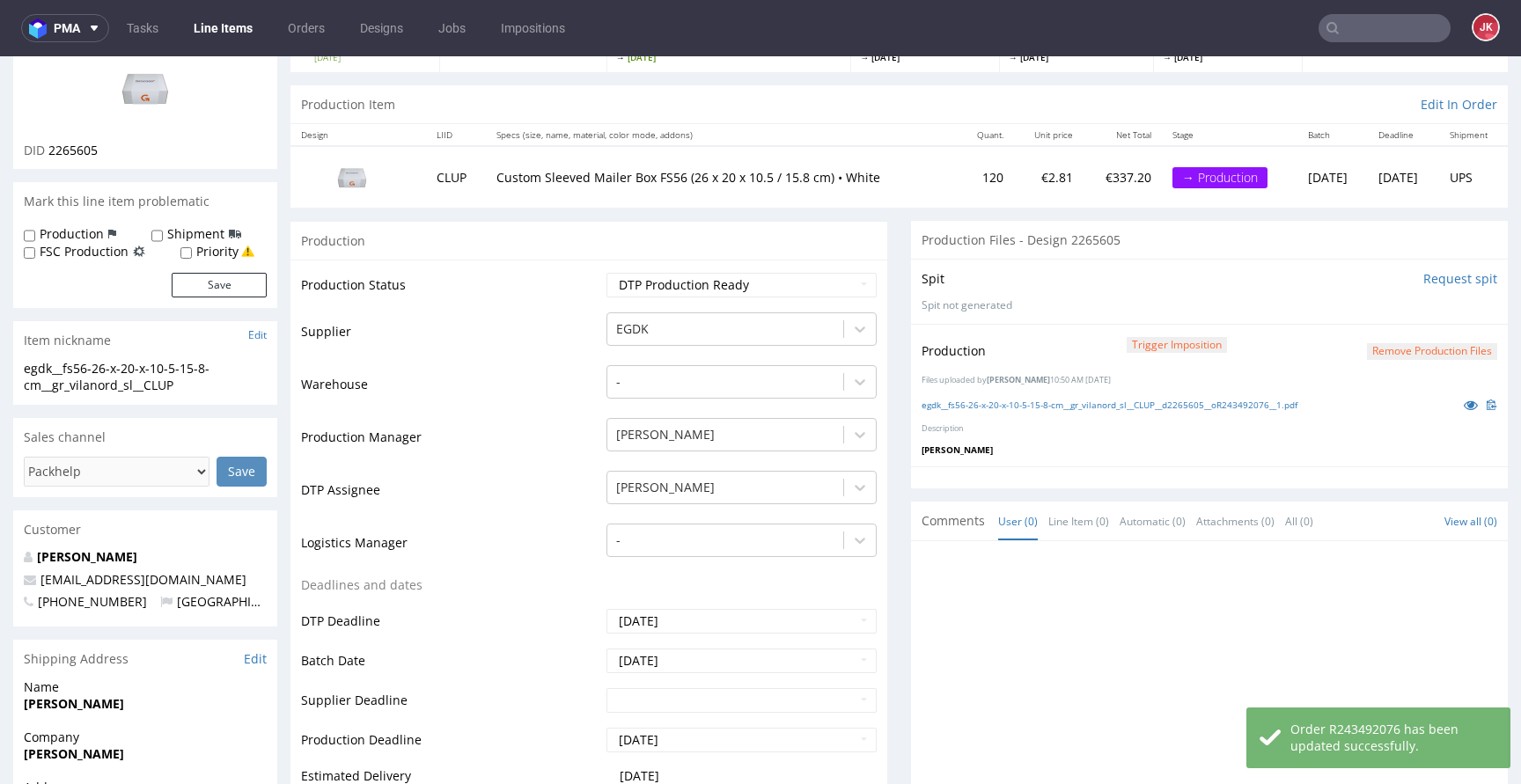
scroll to position [0, 0]
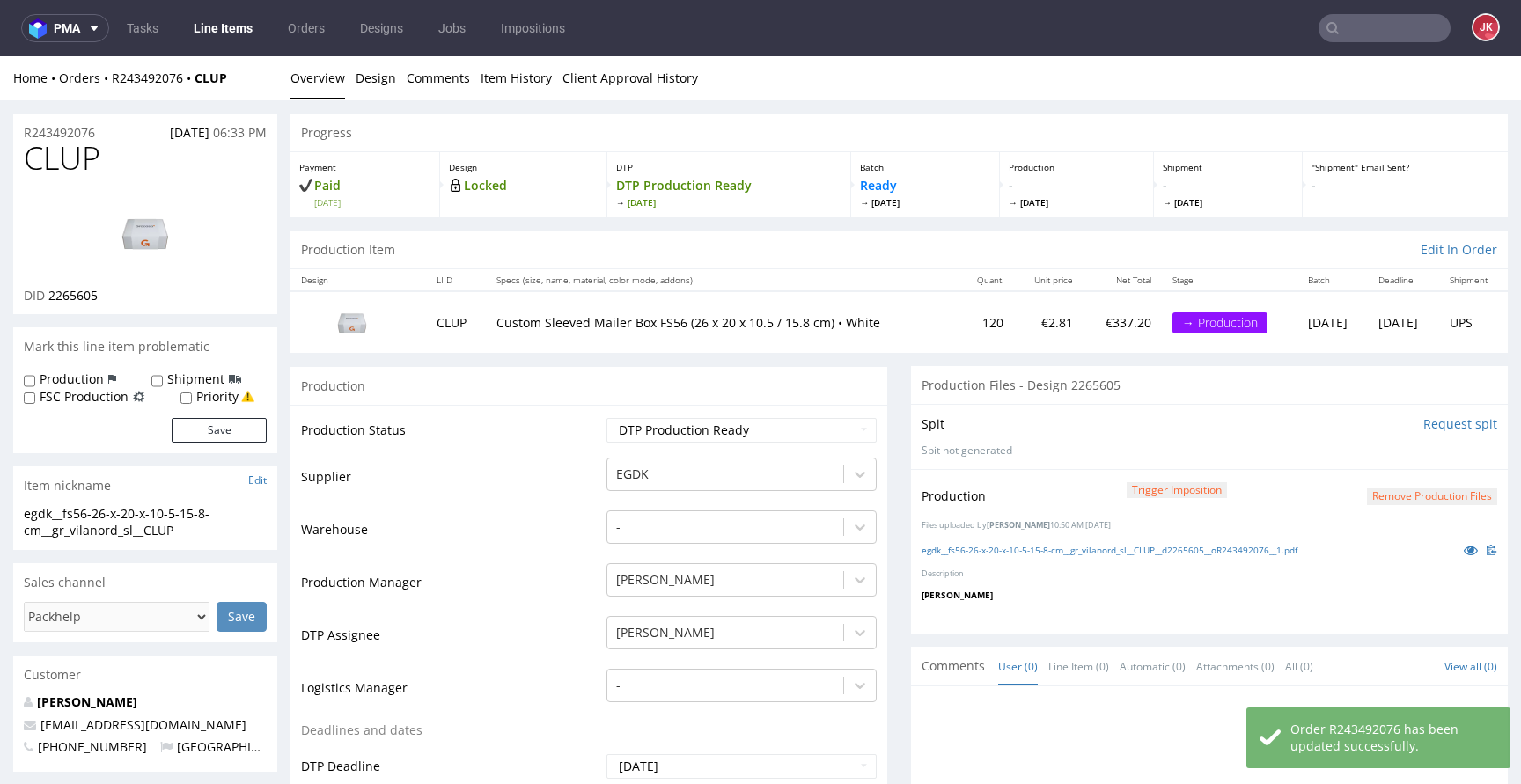
click at [584, 477] on td "Supplier" at bounding box center [451, 482] width 301 height 53
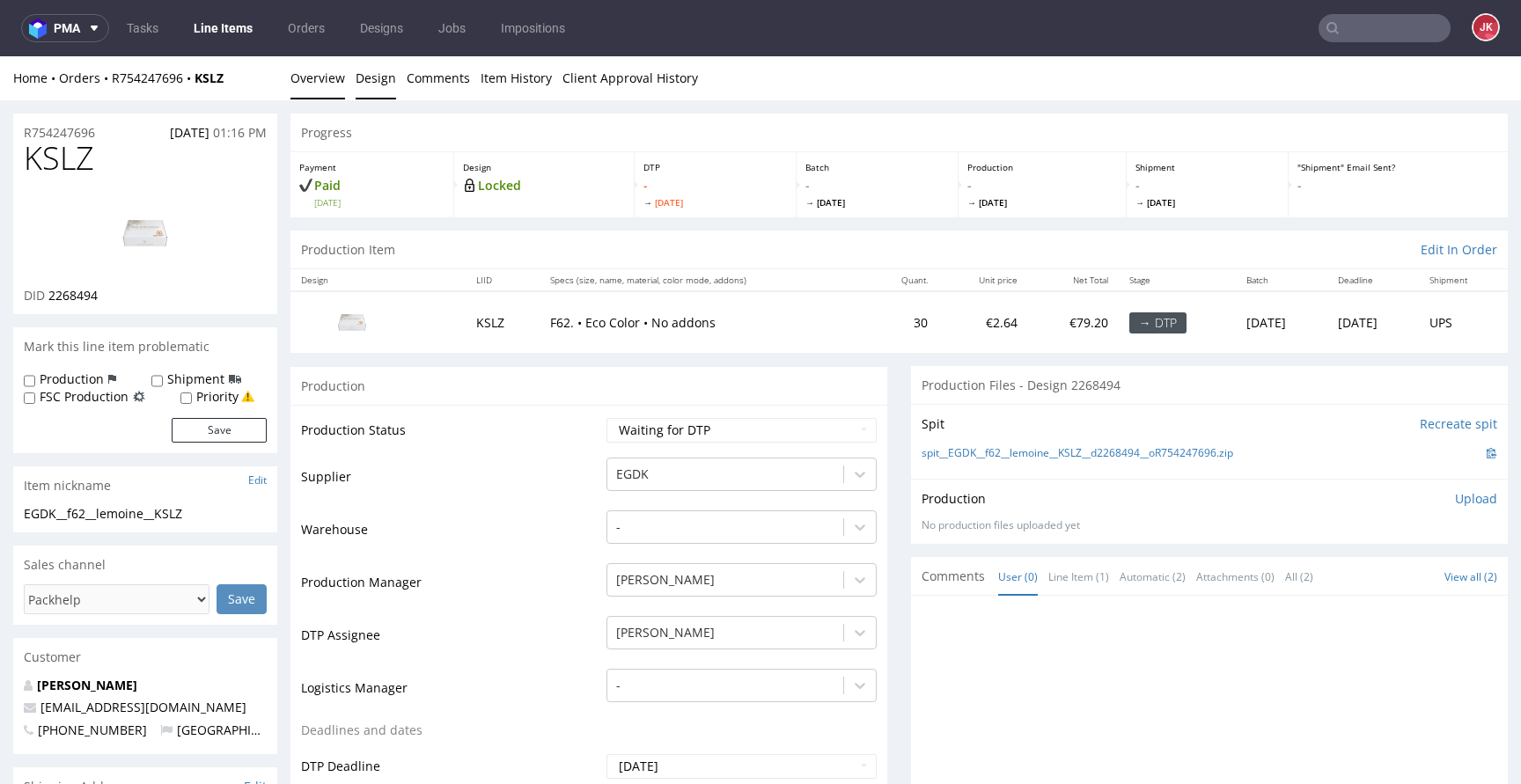
click at [379, 80] on link "Design" at bounding box center [376, 77] width 41 height 43
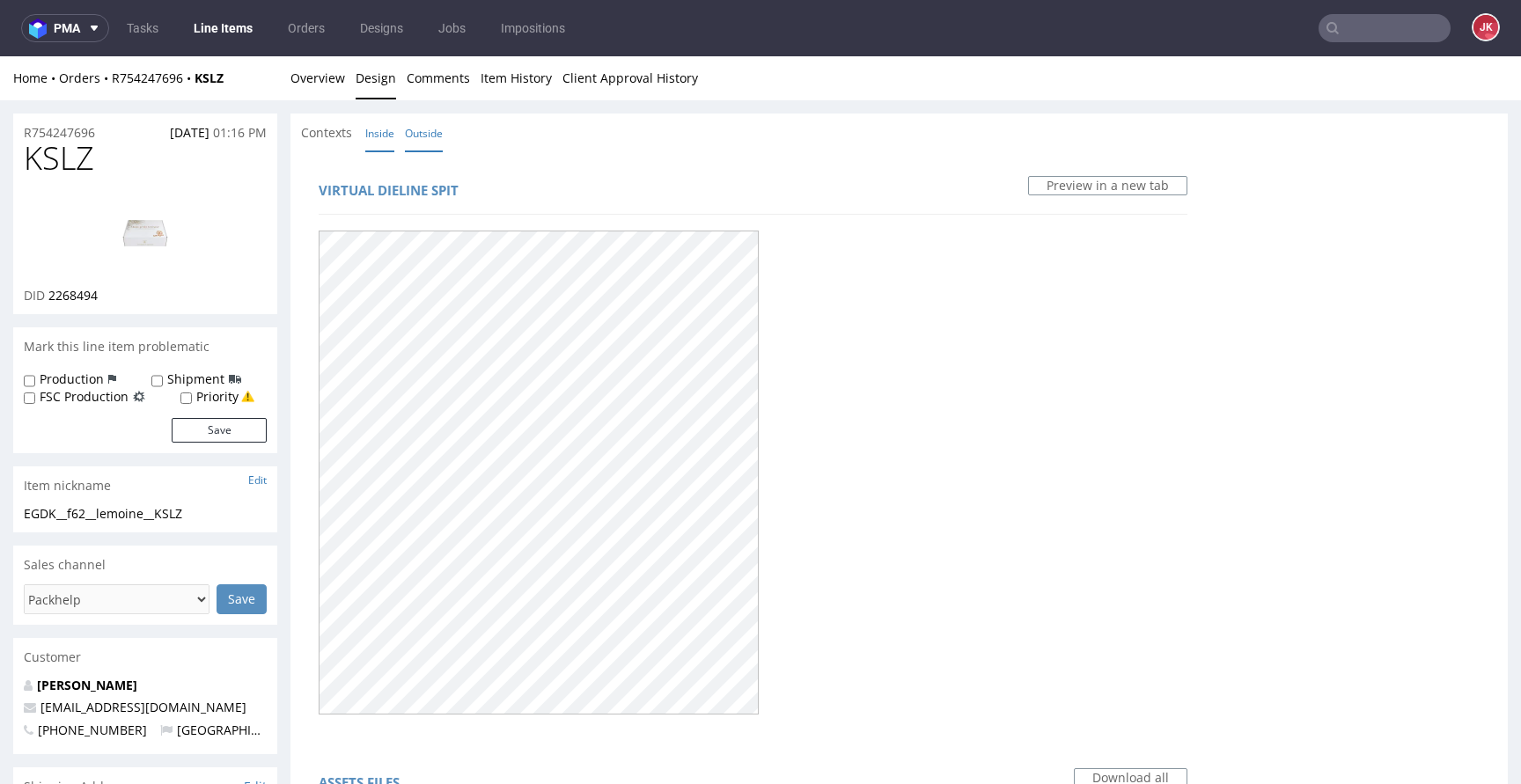
click at [379, 125] on link "Inside" at bounding box center [380, 133] width 29 height 38
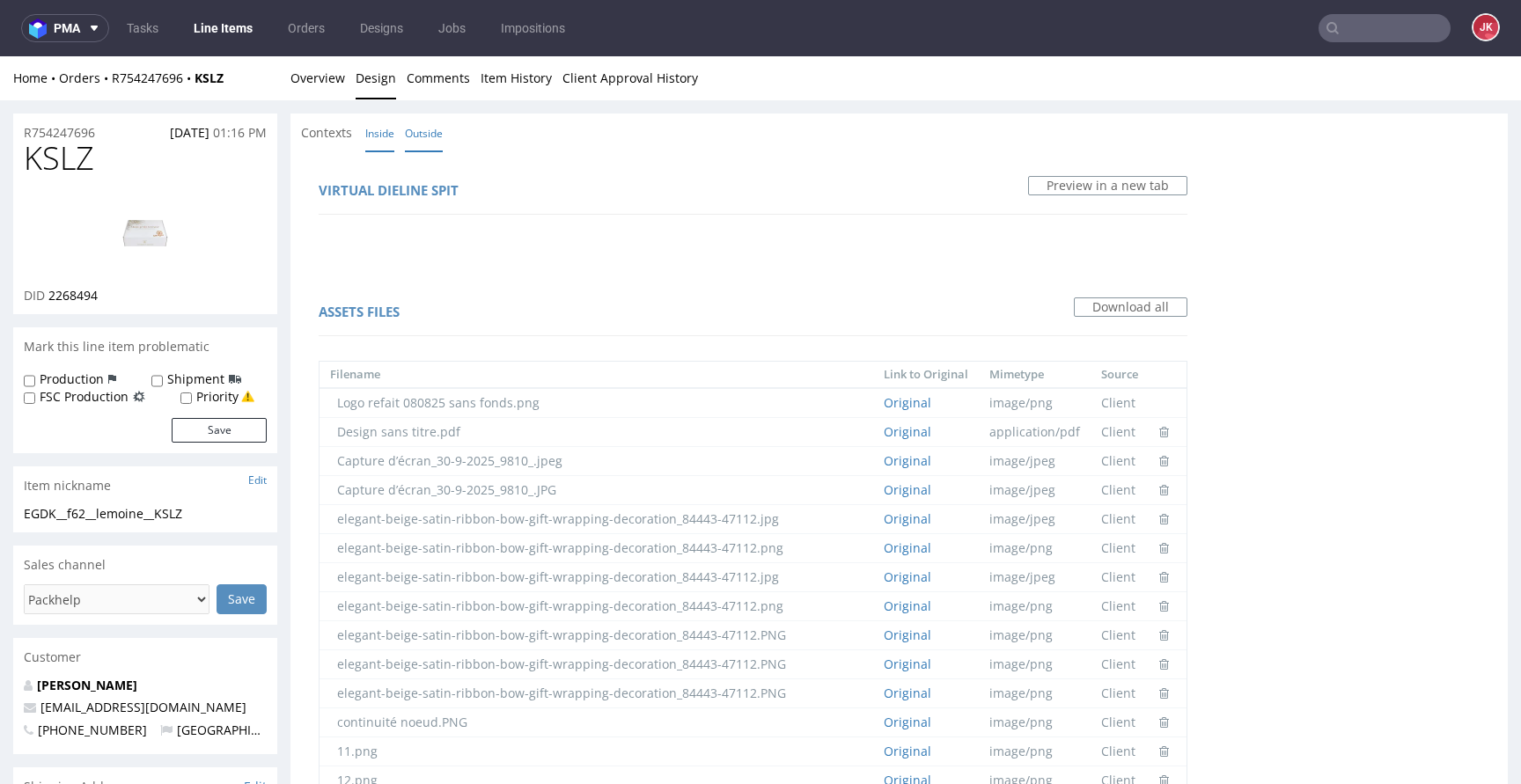
click at [432, 119] on link "Outside" at bounding box center [423, 133] width 38 height 38
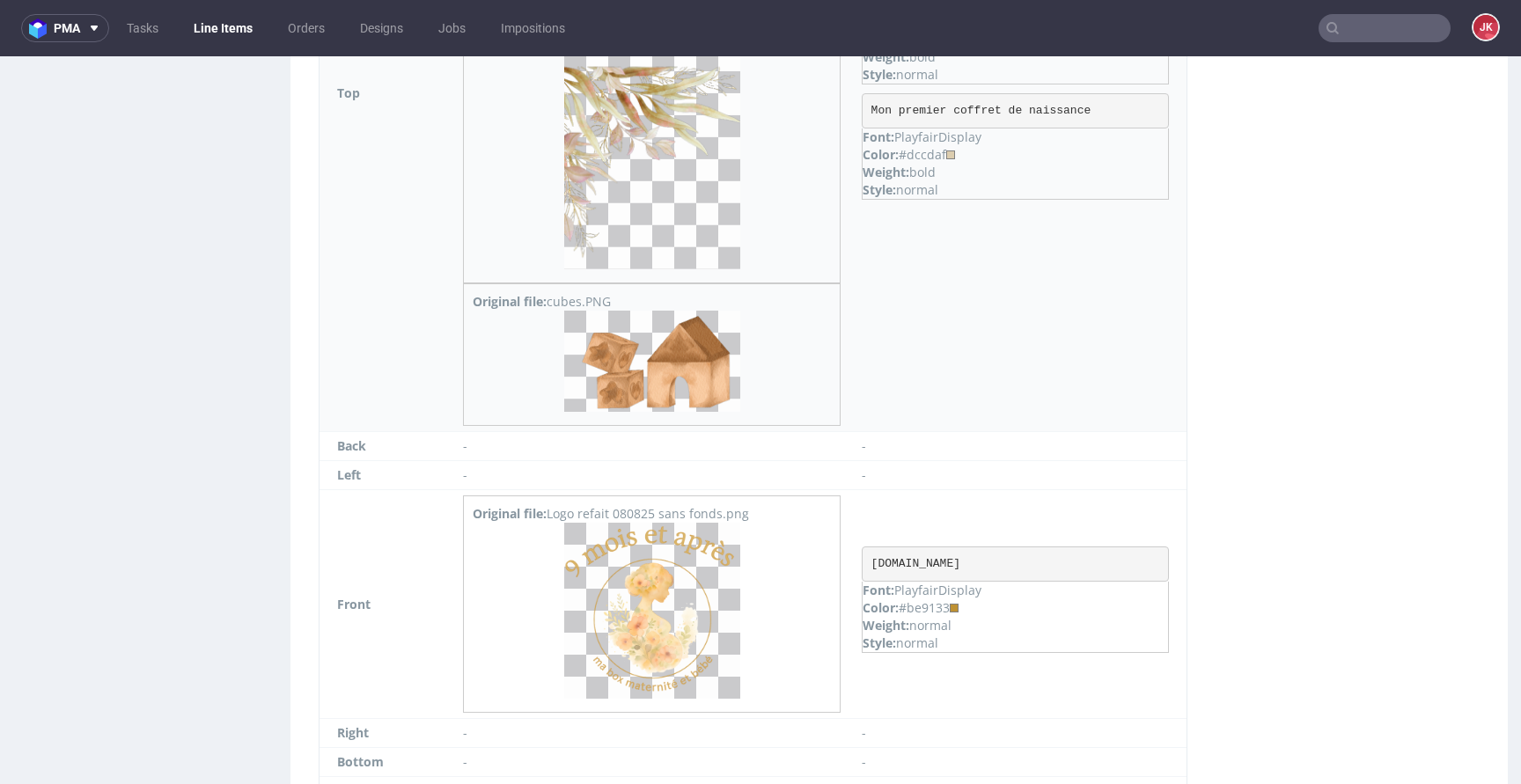
scroll to position [2067, 0]
click at [653, 592] on img at bounding box center [652, 609] width 176 height 176
click at [659, 365] on img at bounding box center [652, 360] width 176 height 101
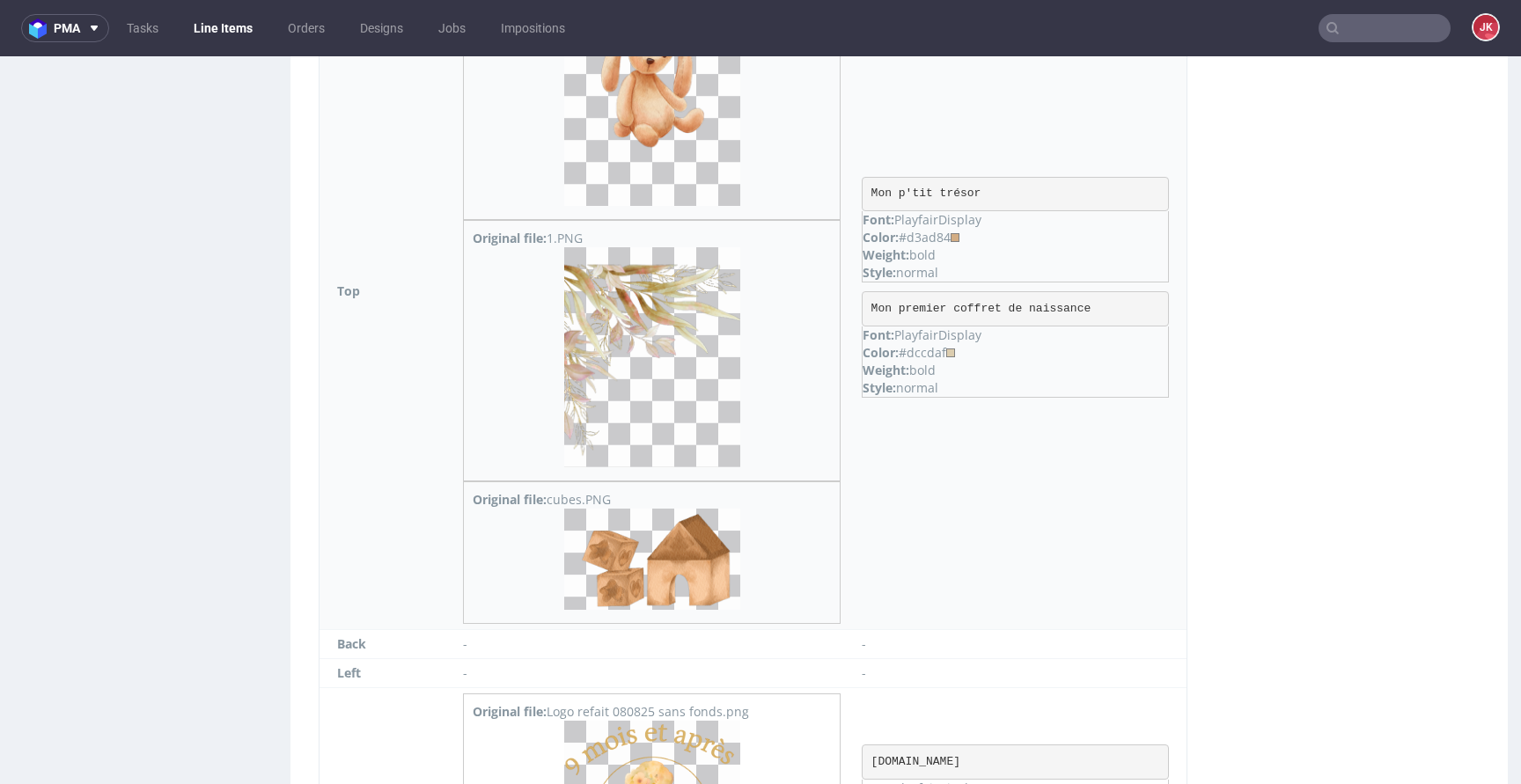
scroll to position [1845, 0]
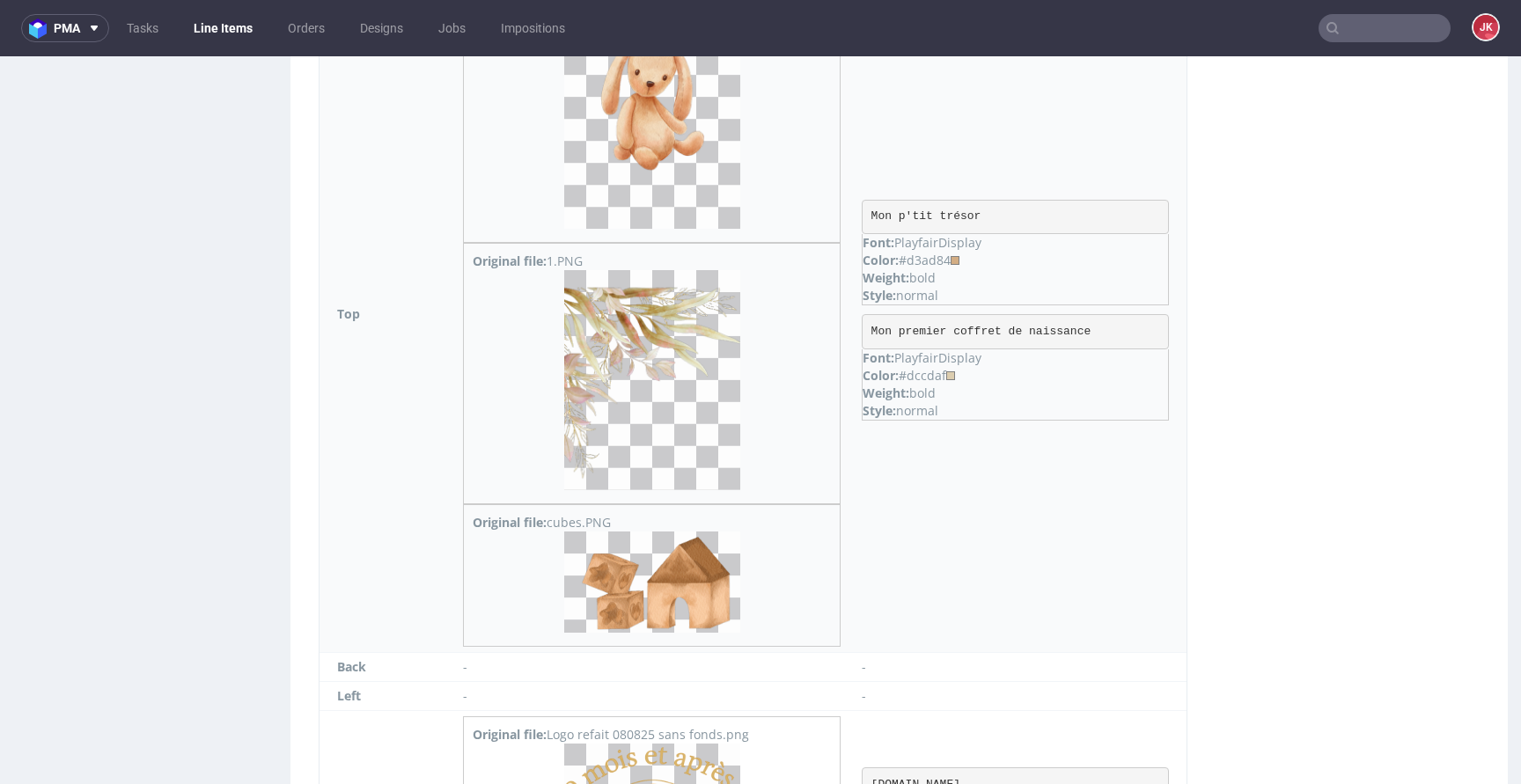
click at [659, 365] on img at bounding box center [652, 380] width 176 height 220
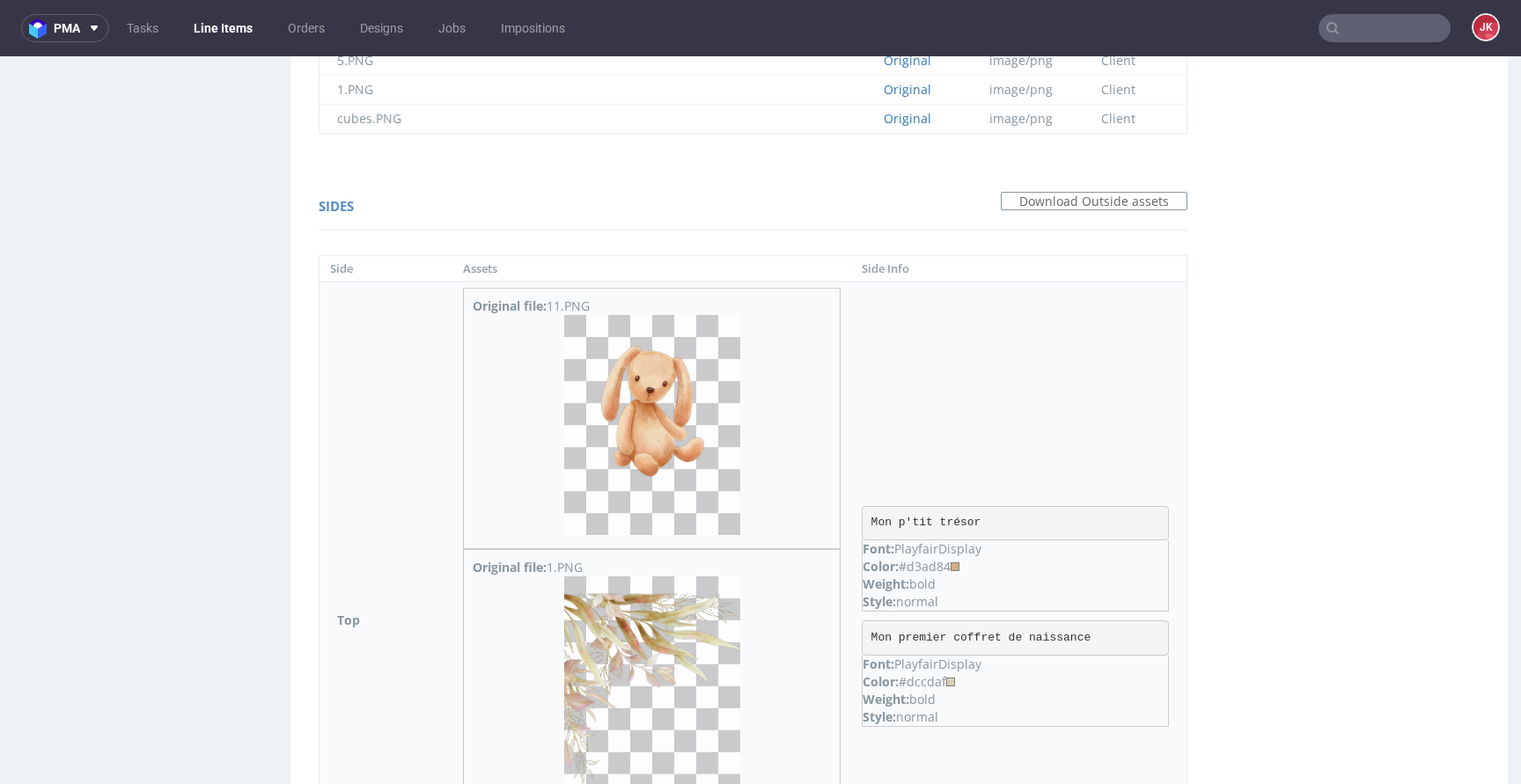
click at [659, 365] on img at bounding box center [652, 425] width 176 height 220
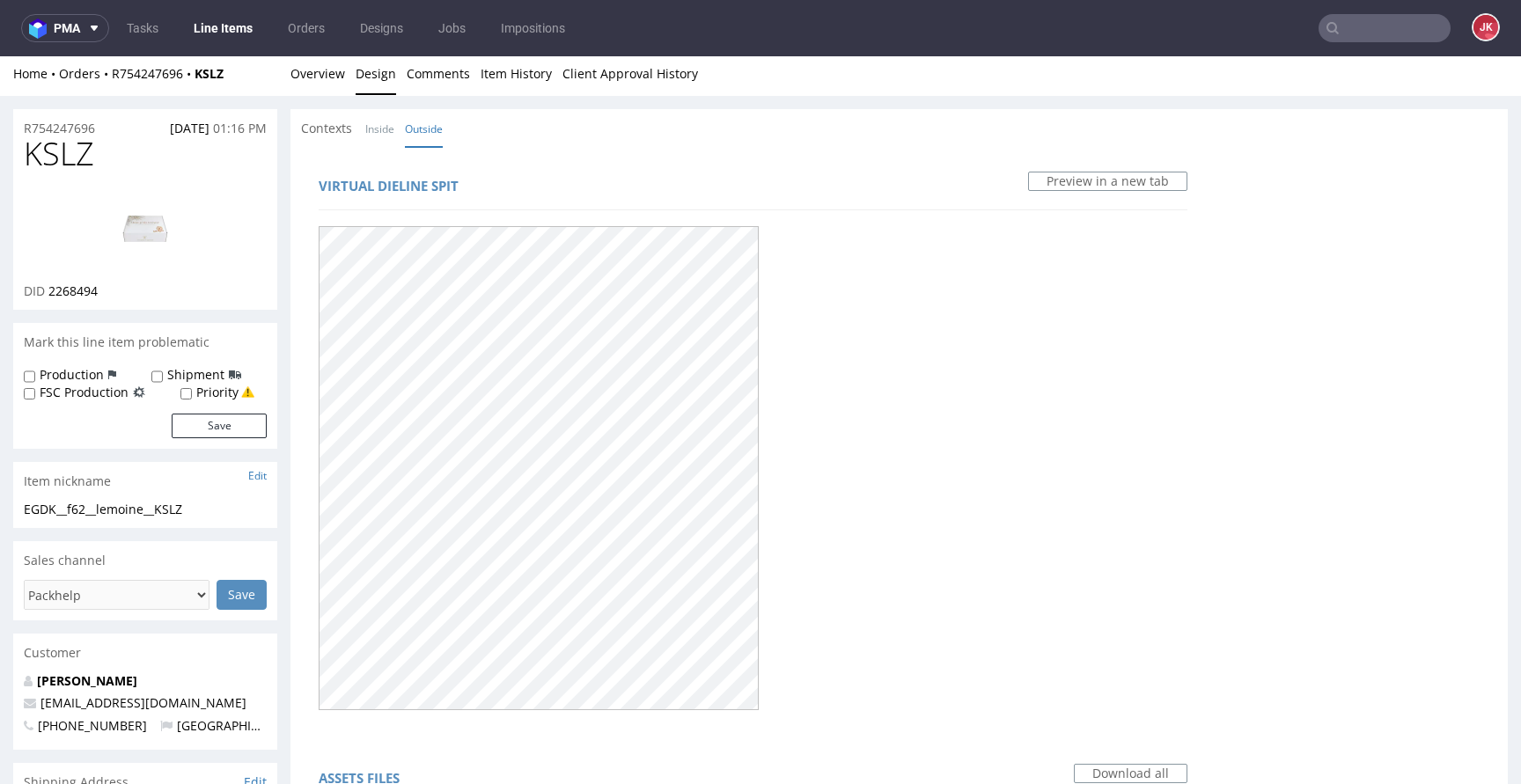
scroll to position [0, 0]
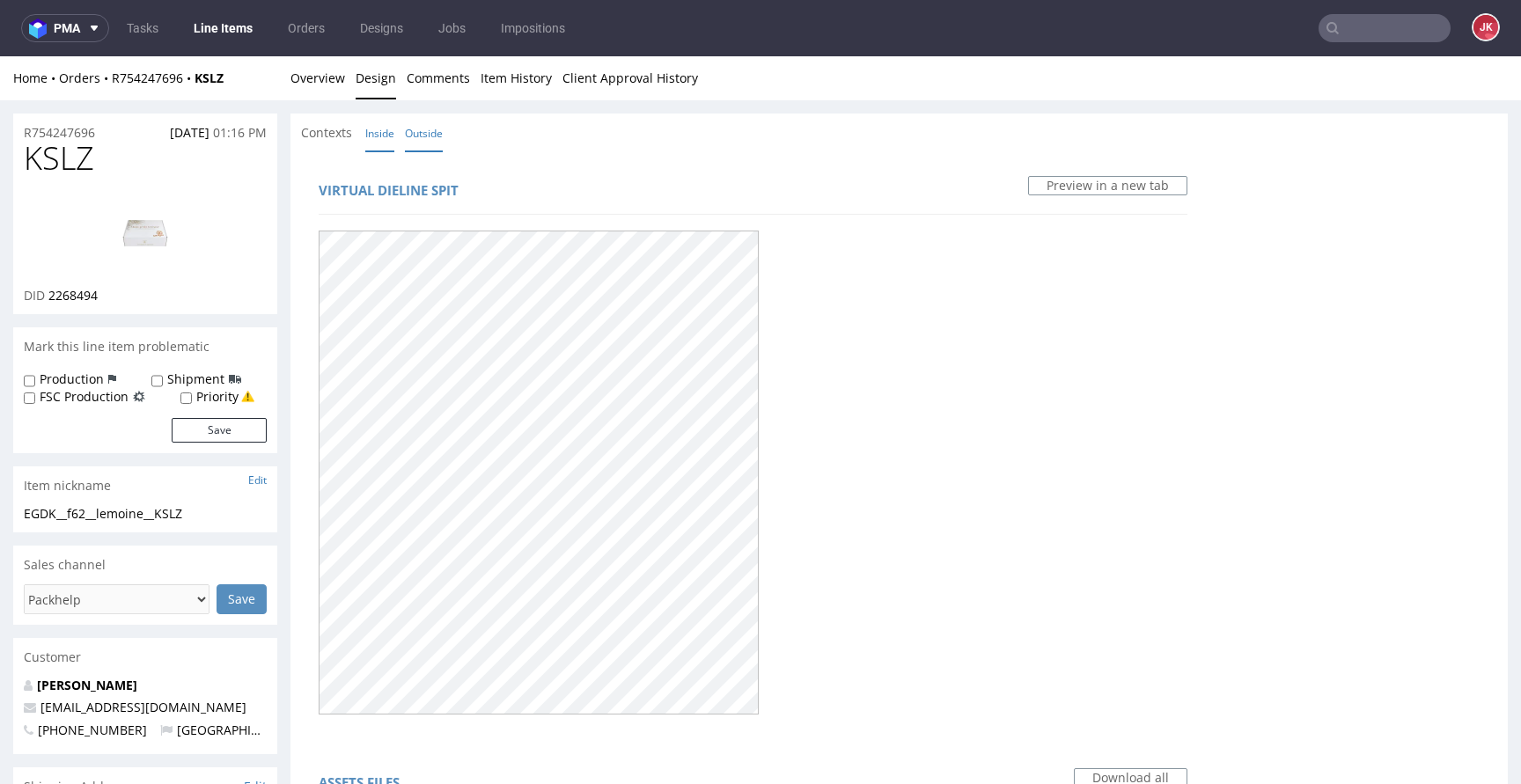
click at [373, 124] on link "Inside" at bounding box center [380, 133] width 29 height 38
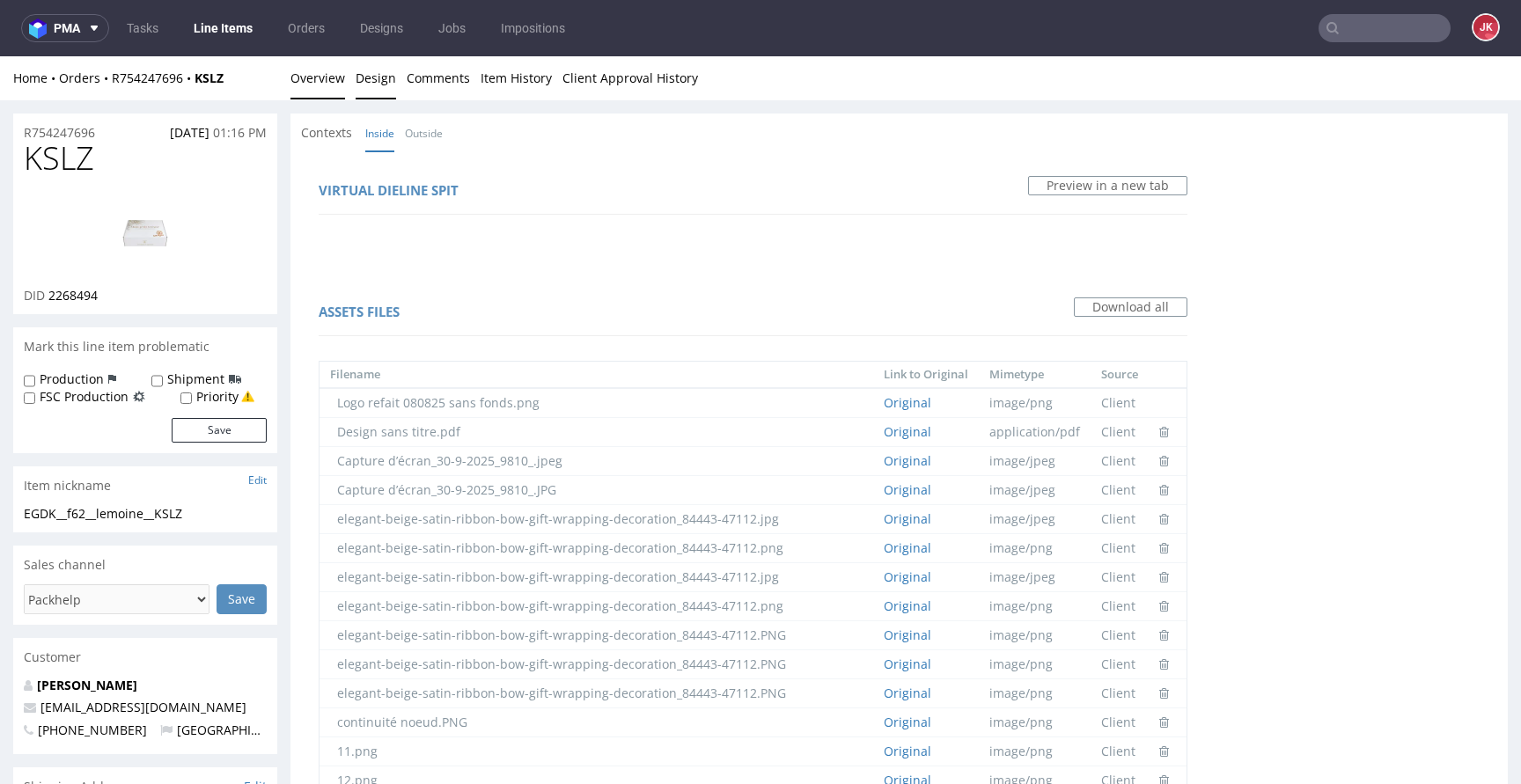
click at [328, 95] on link "Overview" at bounding box center [317, 77] width 55 height 43
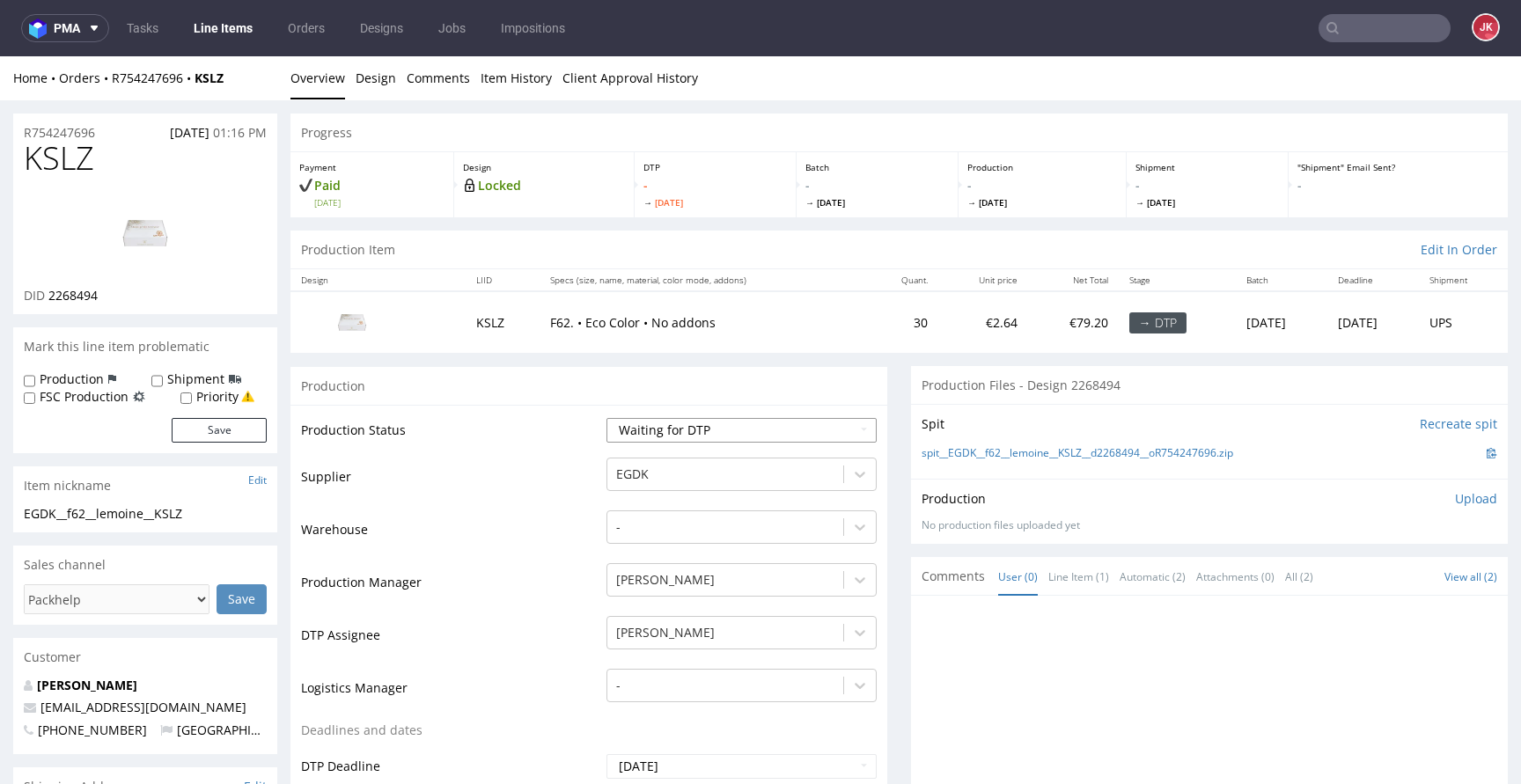
click at [808, 428] on select "Waiting for Artwork Waiting for Diecut Waiting for Mockup Waiting for DTP Waiti…" at bounding box center [742, 430] width 270 height 25
select select "dtp_in_process"
click at [607, 418] on select "Waiting for Artwork Waiting for Diecut Waiting for Mockup Waiting for DTP Waiti…" at bounding box center [742, 430] width 270 height 25
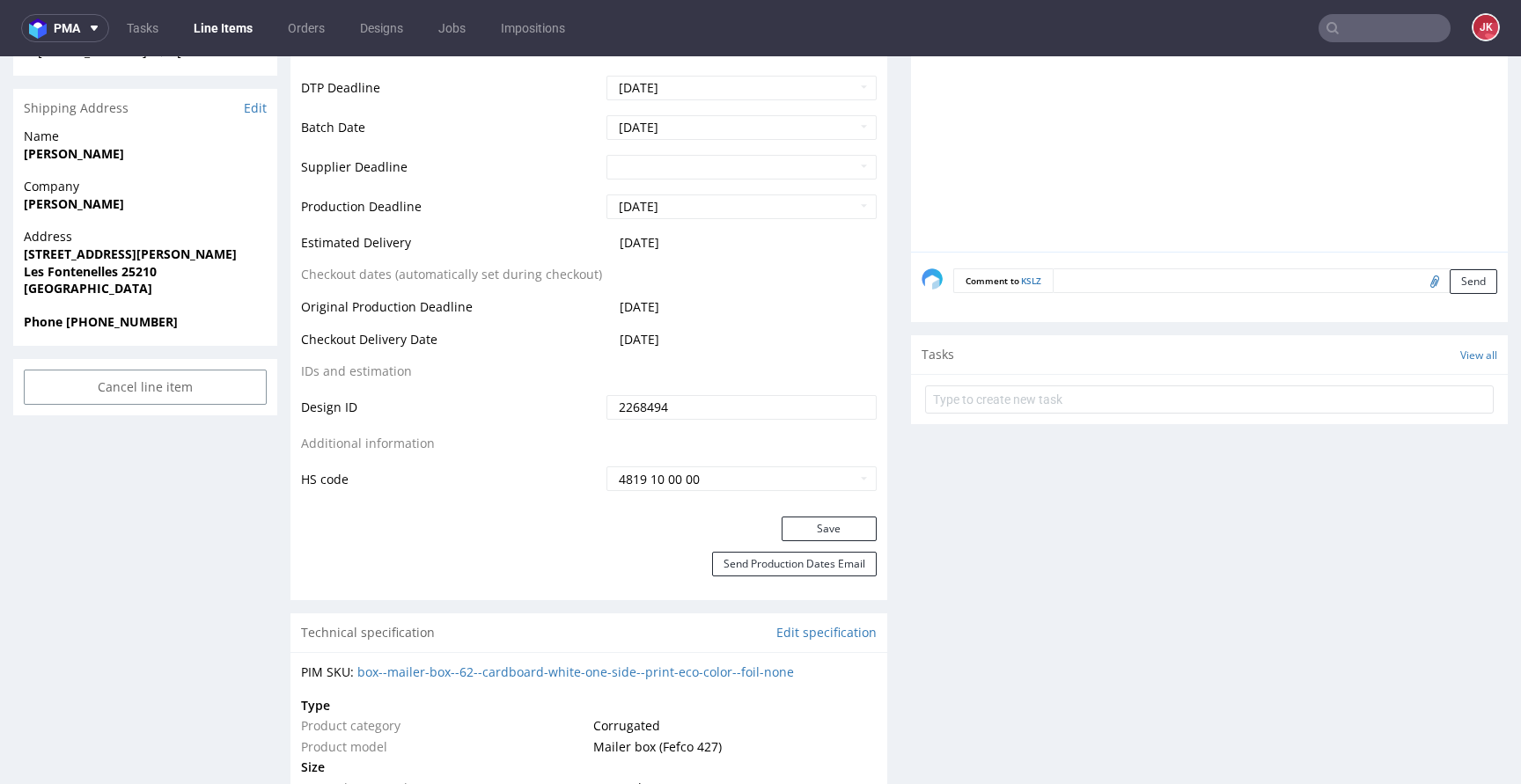
scroll to position [691, 0]
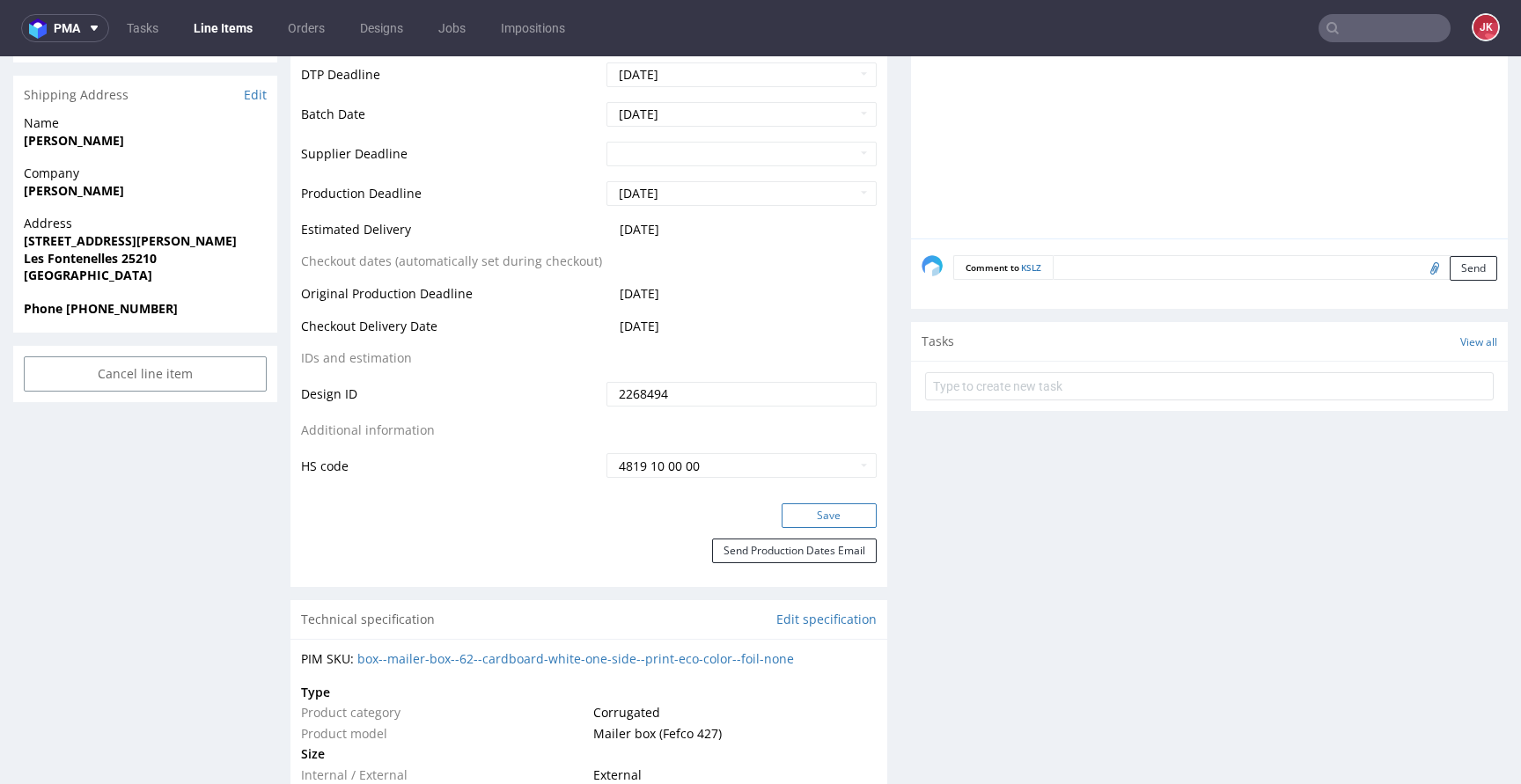
click at [820, 523] on button "Save" at bounding box center [828, 516] width 95 height 25
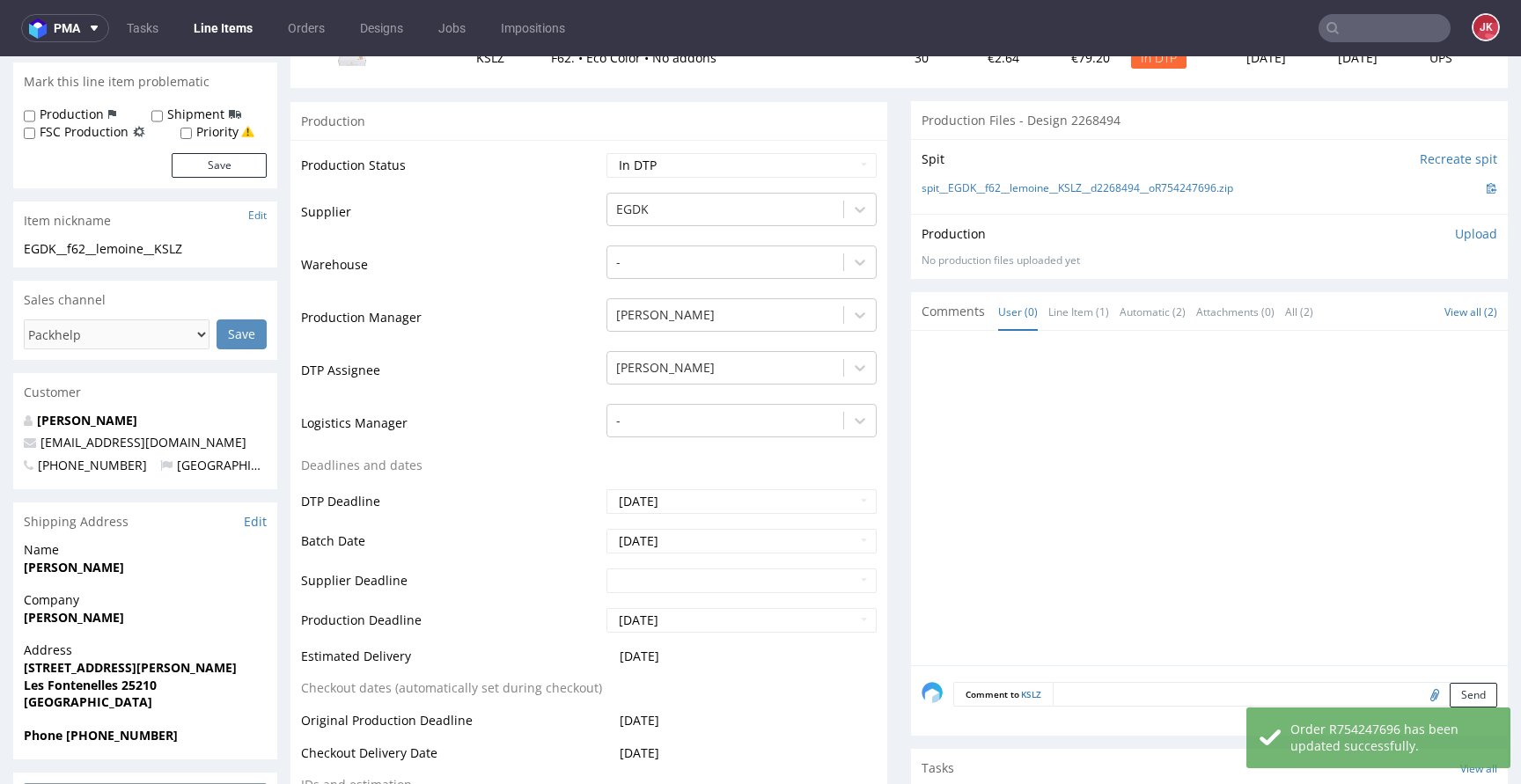
scroll to position [0, 0]
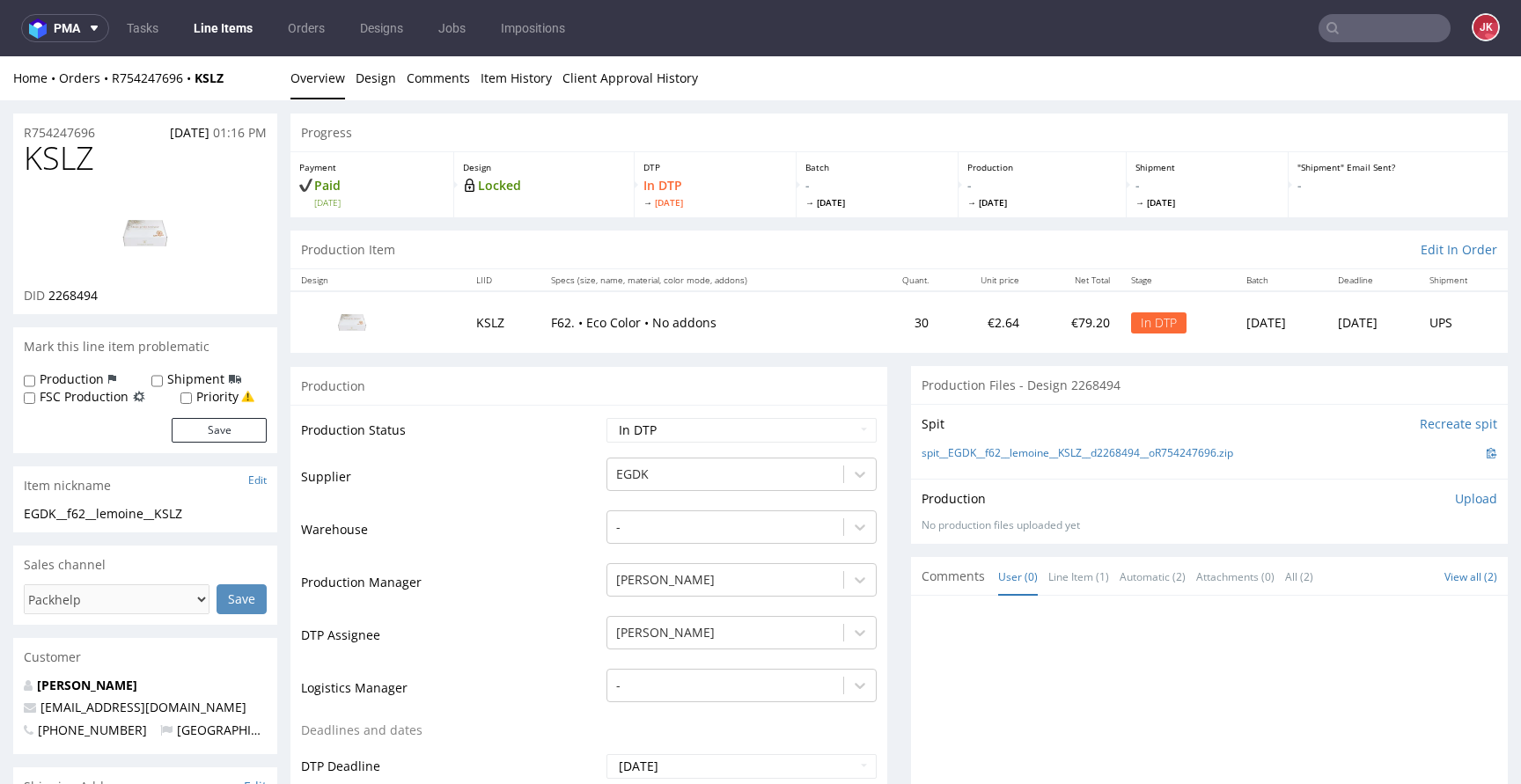
click at [56, 154] on span "KSLZ" at bounding box center [59, 158] width 70 height 35
copy span "KSLZ"
click at [424, 392] on div "Production" at bounding box center [588, 386] width 597 height 40
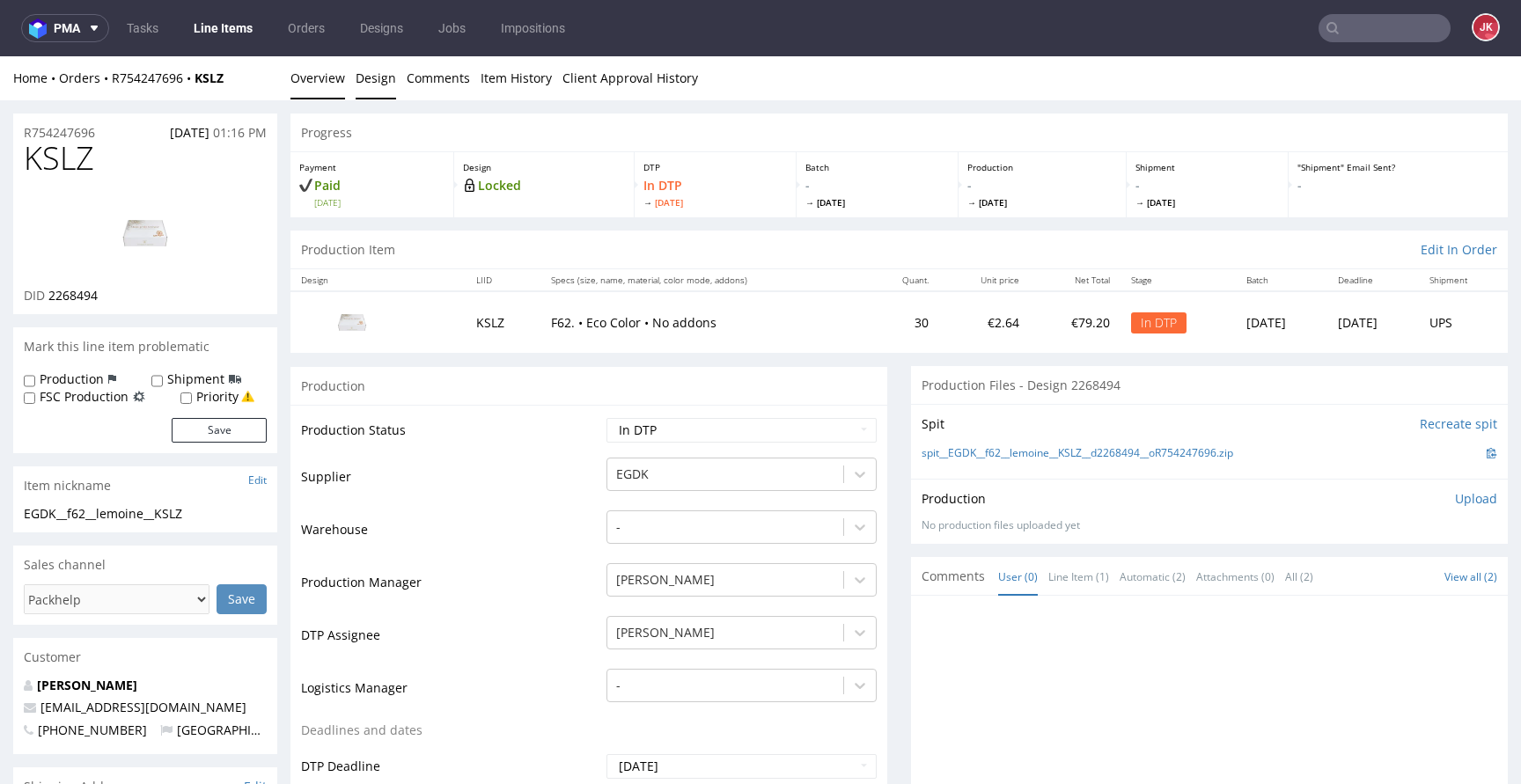
click at [370, 68] on link "Design" at bounding box center [376, 77] width 41 height 43
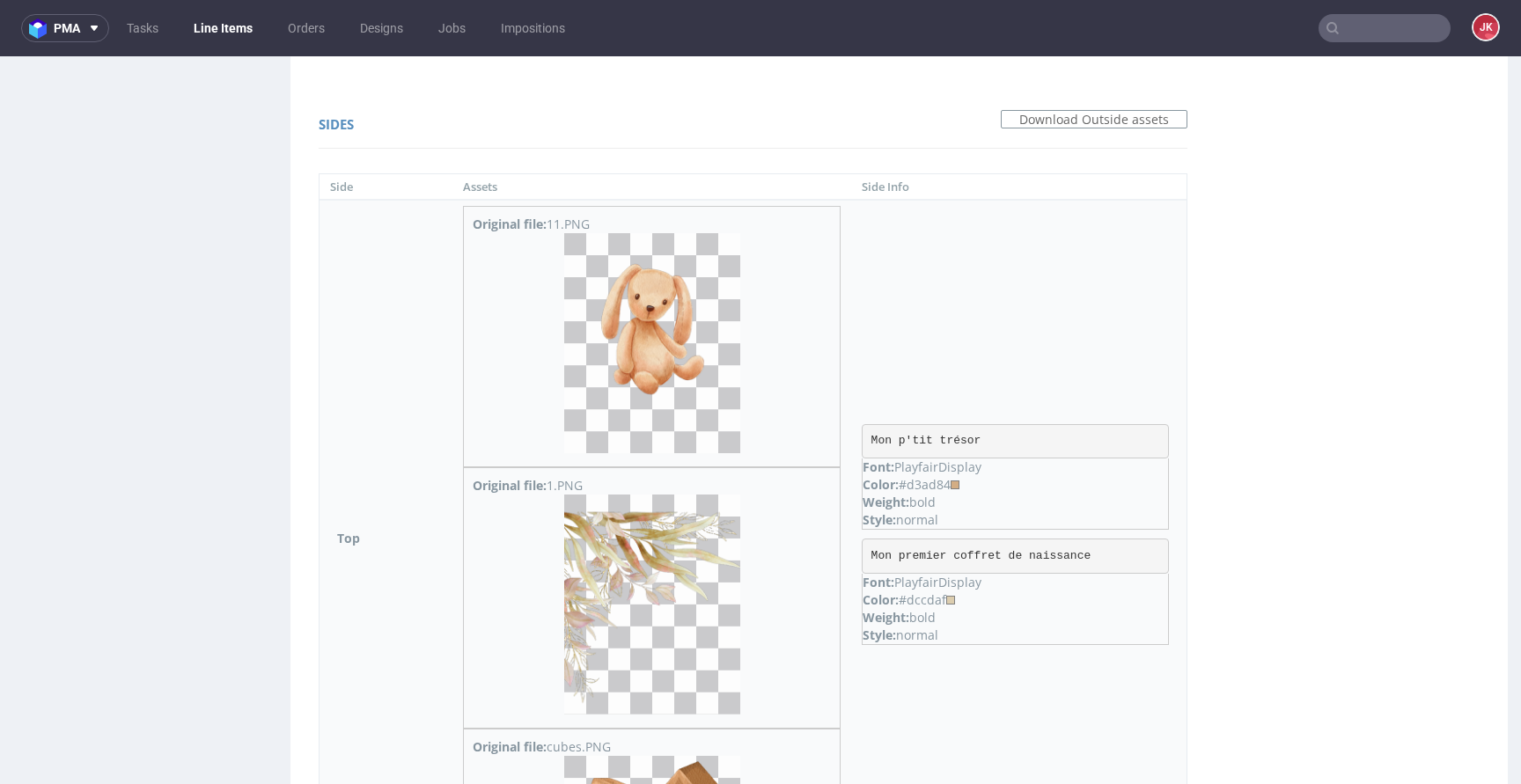
scroll to position [1591, 0]
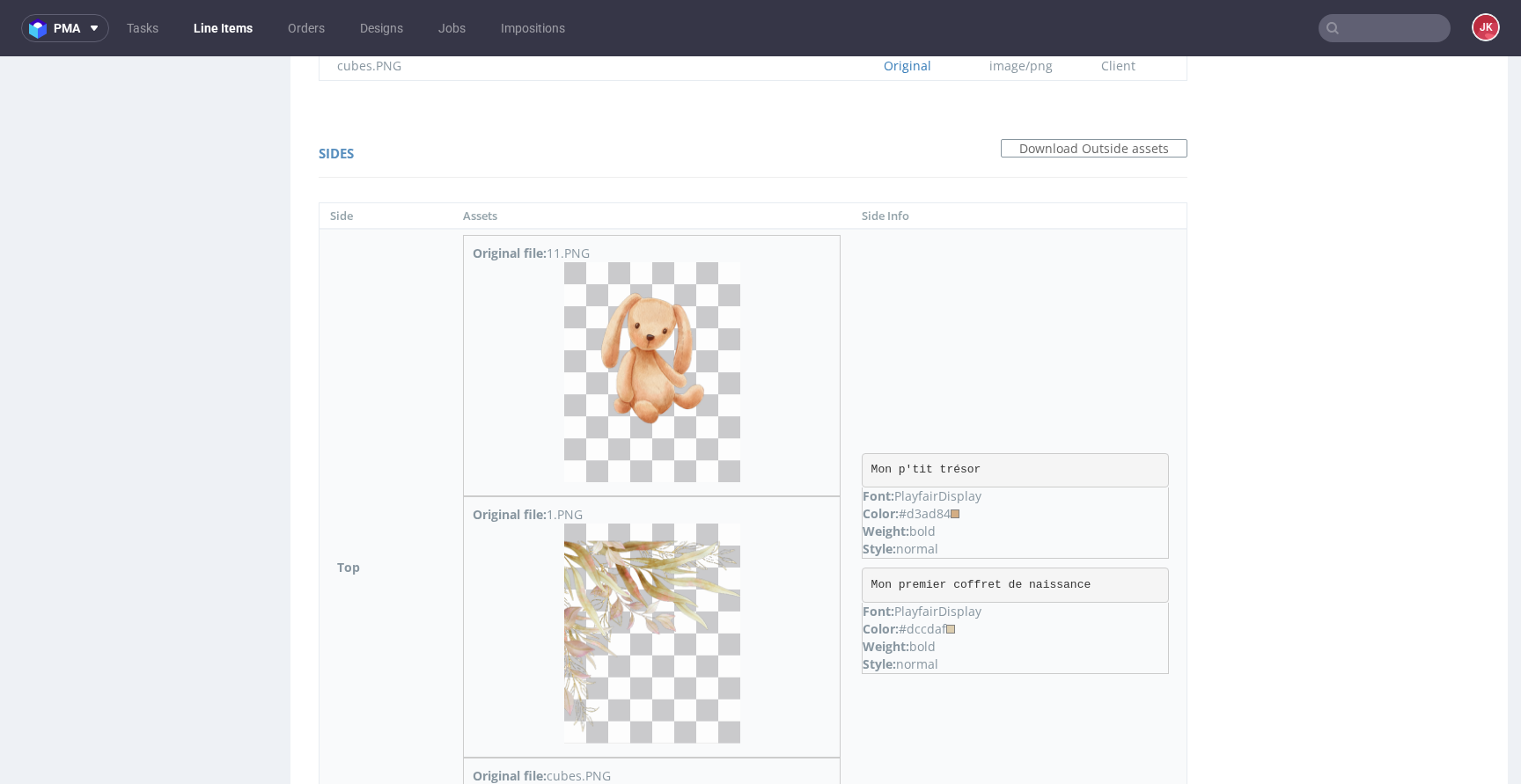
drag, startPoint x: 863, startPoint y: 471, endPoint x: 1035, endPoint y: 456, distance: 172.7
click at [1034, 456] on pre "Mon p'tit trésor" at bounding box center [1015, 471] width 307 height 35
drag, startPoint x: 860, startPoint y: 472, endPoint x: 1021, endPoint y: 468, distance: 161.0
click at [1021, 468] on pre "Mon p'tit trésor" at bounding box center [1015, 471] width 307 height 35
copy pre "Mon p'tit trésor"
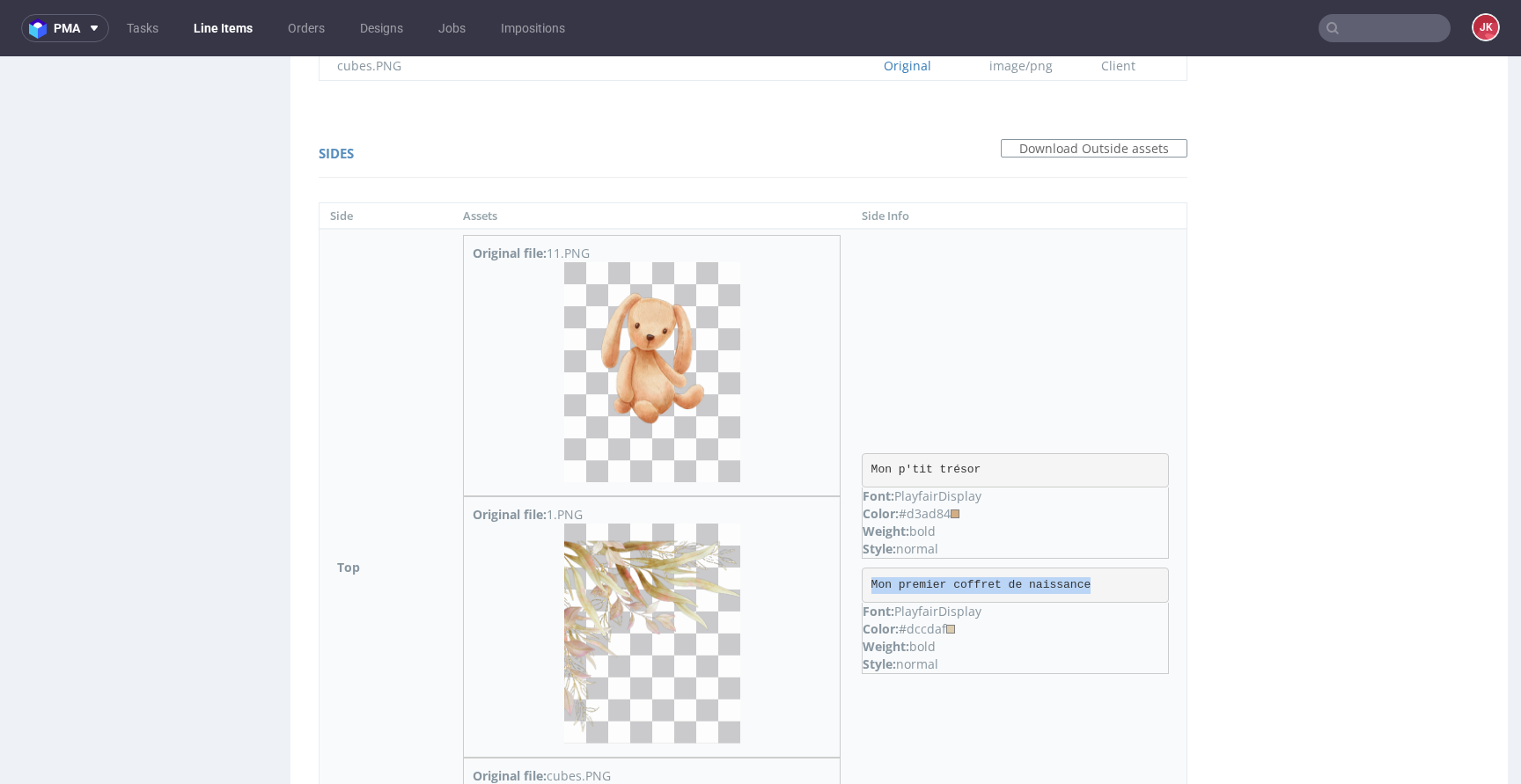
drag, startPoint x: 863, startPoint y: 583, endPoint x: 1131, endPoint y: 584, distance: 268.0
click at [1131, 584] on pre "Mon premier coffret de naissance" at bounding box center [1015, 584] width 307 height 35
copy pre "Mon premier coffret de naissance"
click at [1116, 583] on pre "Mon premier coffret de naissance" at bounding box center [1015, 584] width 307 height 35
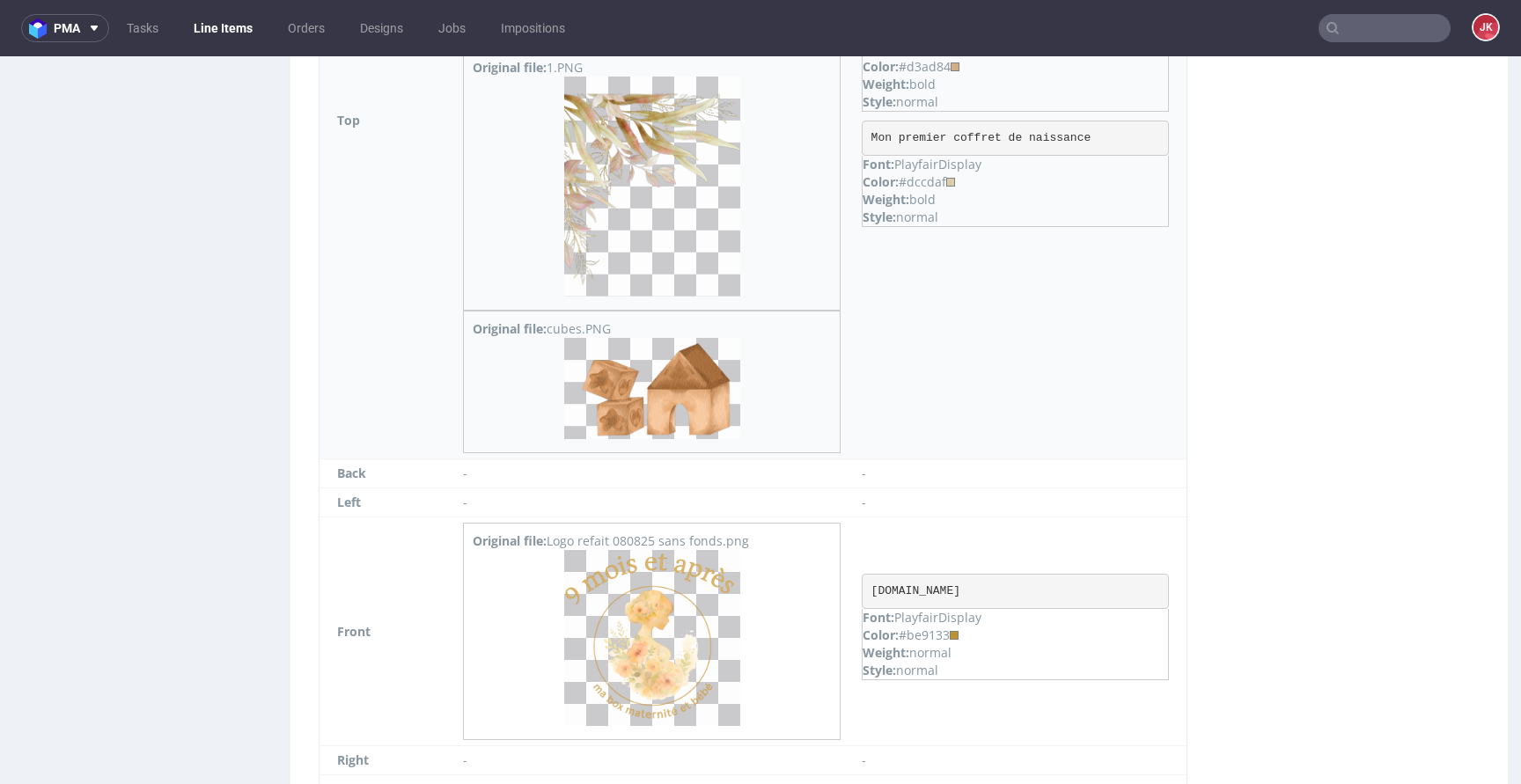
scroll to position [2075, 0]
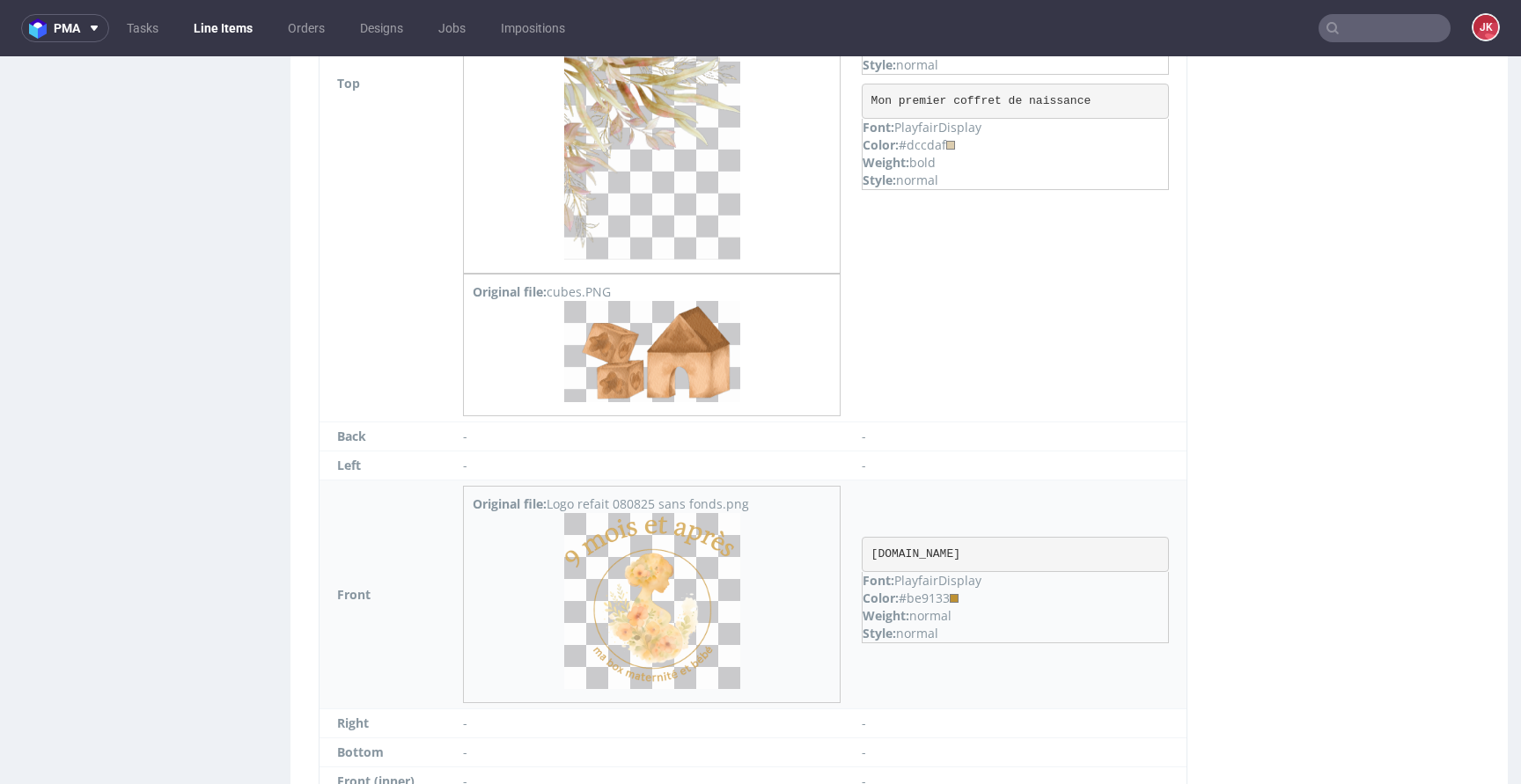
drag, startPoint x: 859, startPoint y: 555, endPoint x: 1077, endPoint y: 553, distance: 218.0
click at [1077, 553] on pre "www.9mois-et-apres.com" at bounding box center [1015, 554] width 307 height 35
copy pre "www.9mois-et-apres.com"
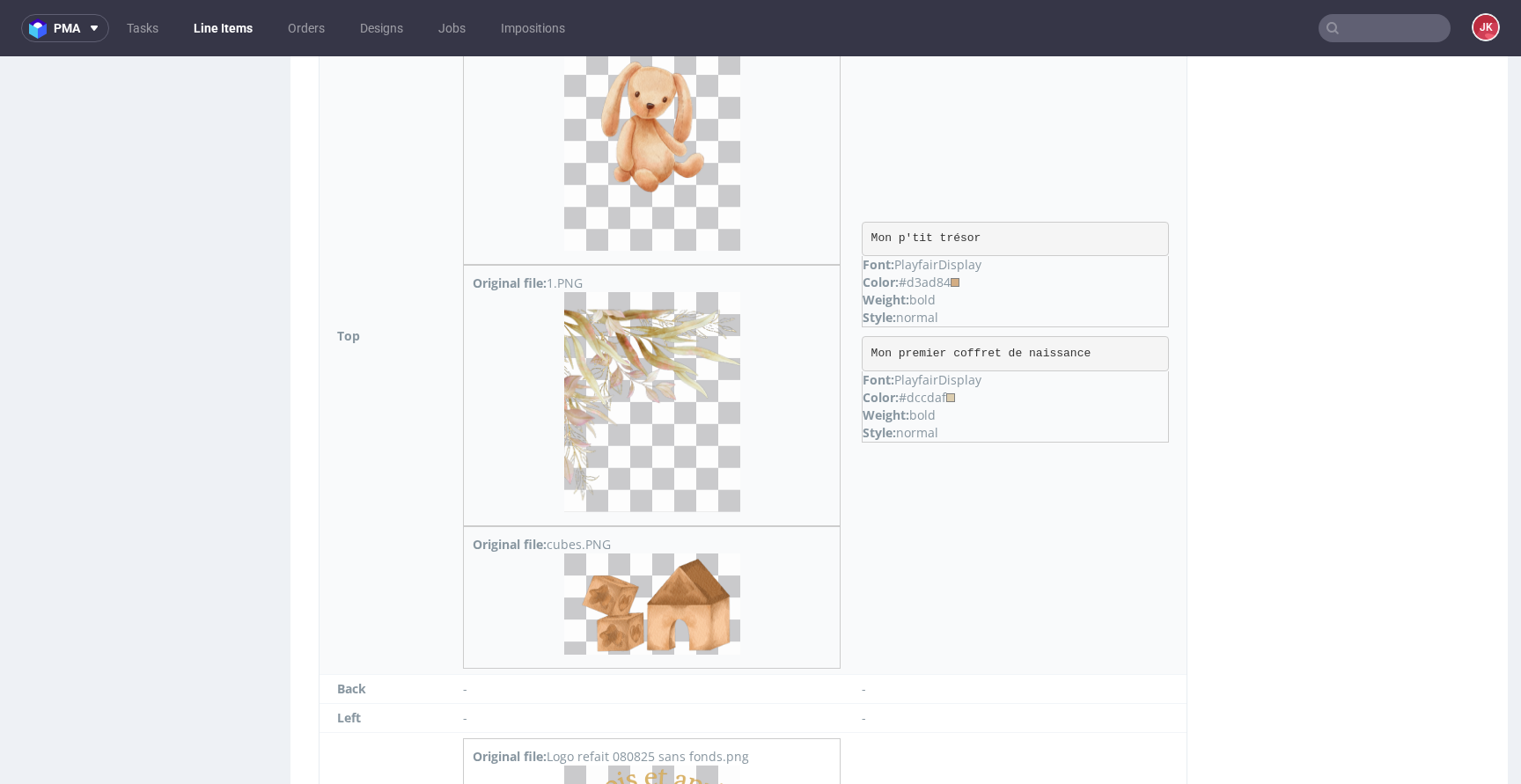
scroll to position [1779, 0]
